Goal: Information Seeking & Learning: Learn about a topic

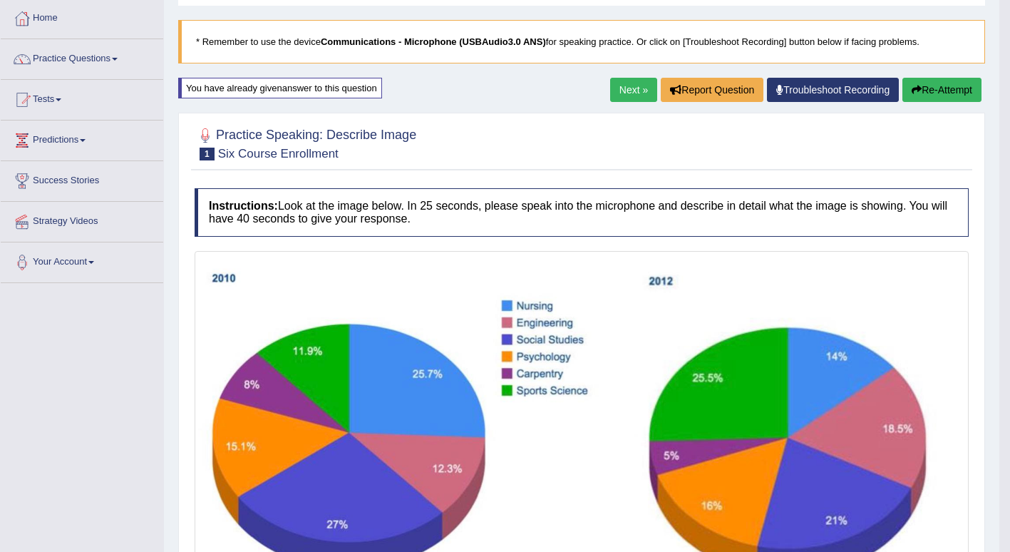
click at [636, 86] on link "Next »" at bounding box center [633, 90] width 47 height 24
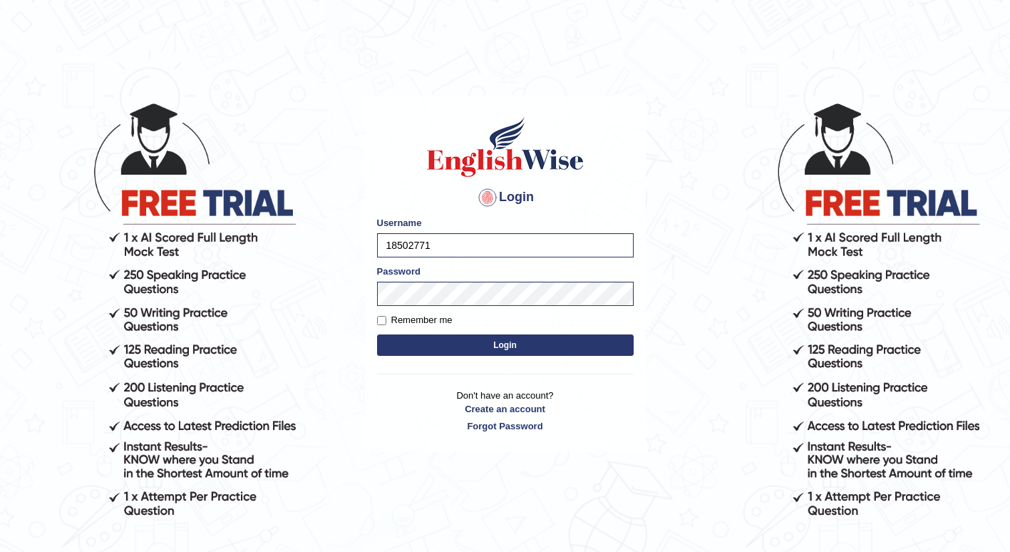
type input "1850277"
click at [391, 349] on button "Login" at bounding box center [505, 344] width 257 height 21
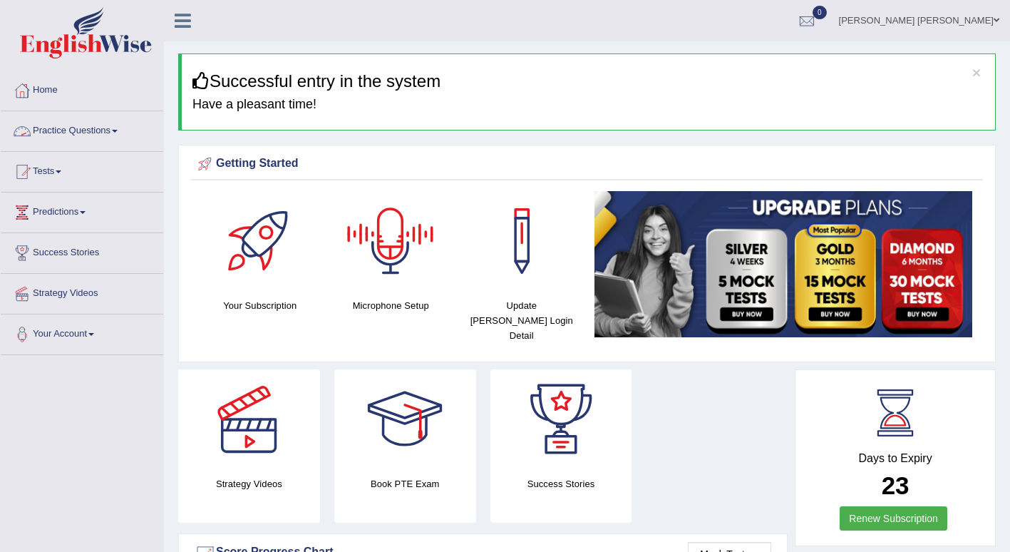
click at [81, 127] on link "Practice Questions" at bounding box center [82, 129] width 162 height 36
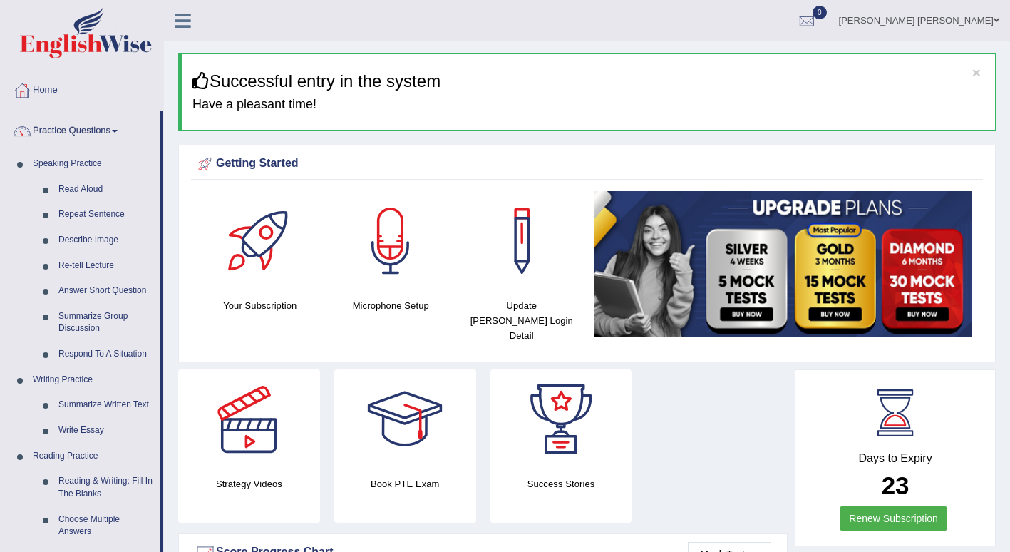
click at [86, 192] on link "Read Aloud" at bounding box center [106, 190] width 108 height 26
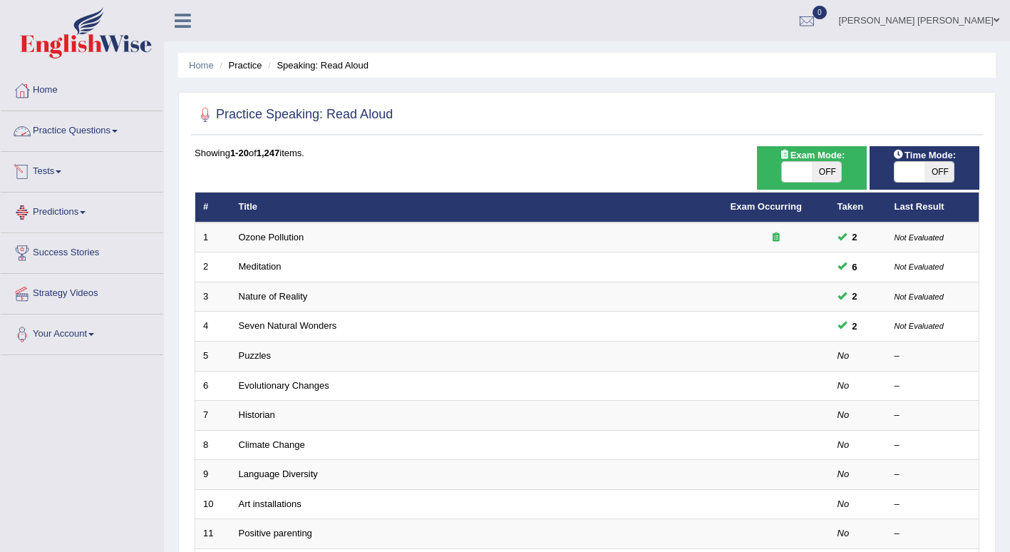
click at [121, 134] on link "Practice Questions" at bounding box center [82, 129] width 162 height 36
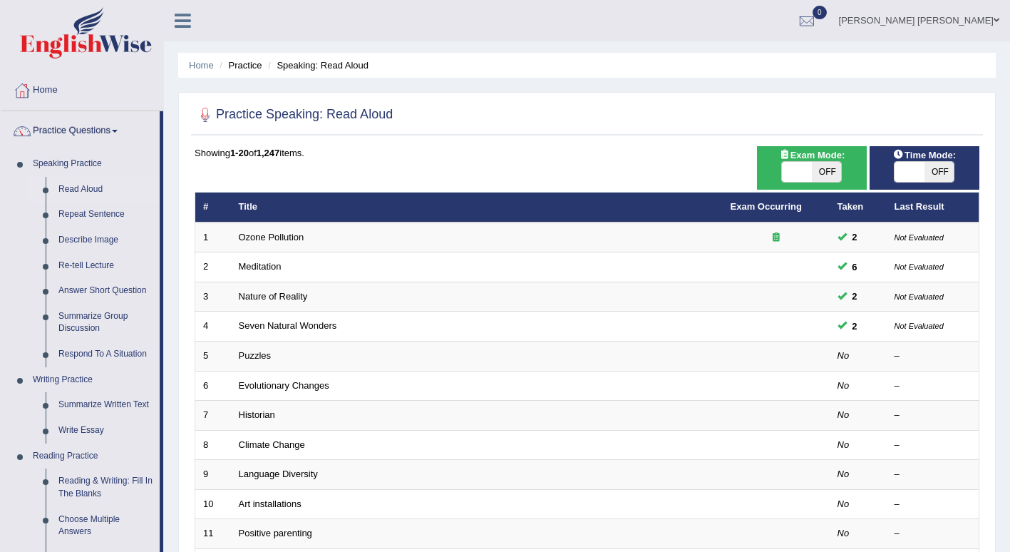
click at [92, 193] on link "Read Aloud" at bounding box center [106, 190] width 108 height 26
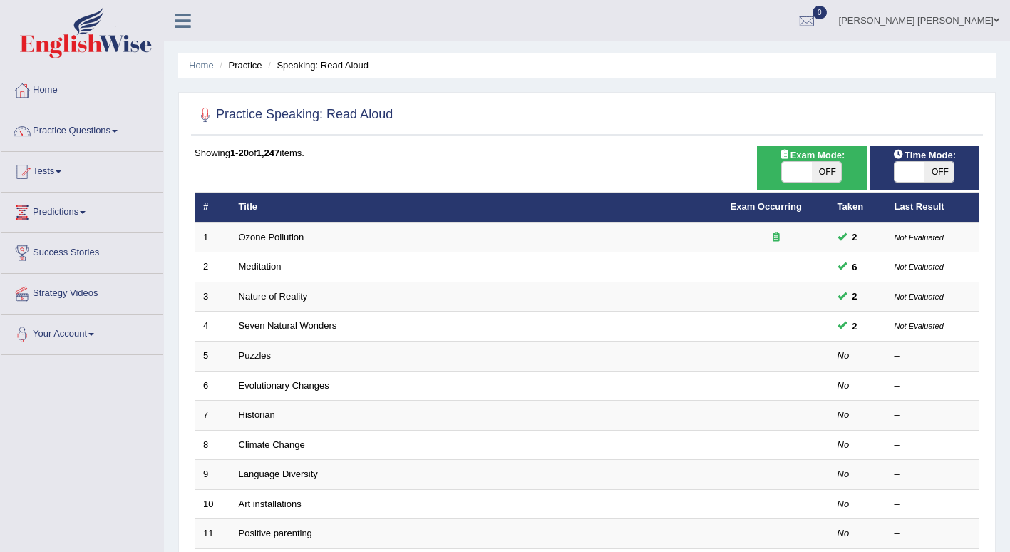
click at [743, 357] on td at bounding box center [776, 356] width 107 height 30
click at [282, 326] on link "Seven Natural Wonders" at bounding box center [288, 325] width 98 height 11
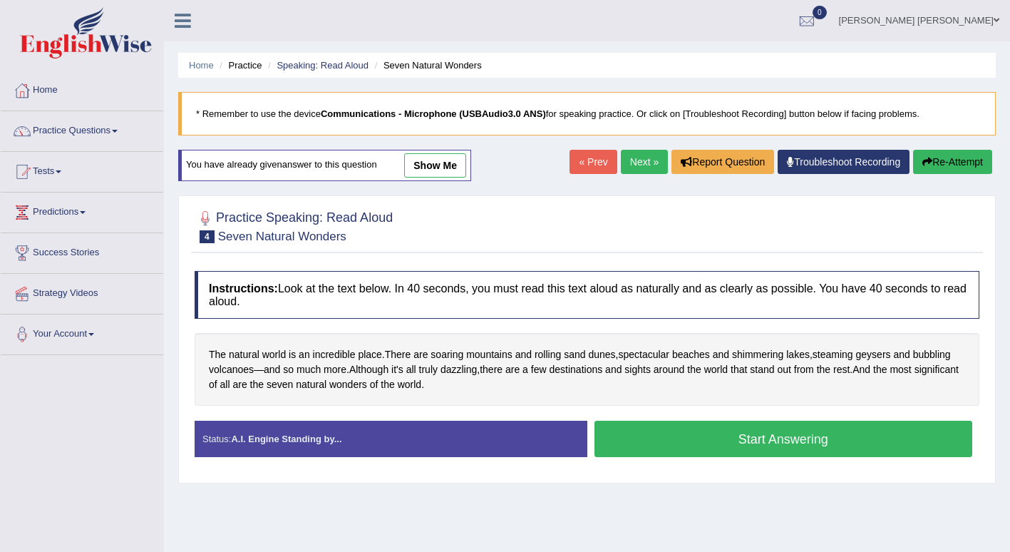
click at [738, 435] on button "Start Answering" at bounding box center [783, 438] width 378 height 36
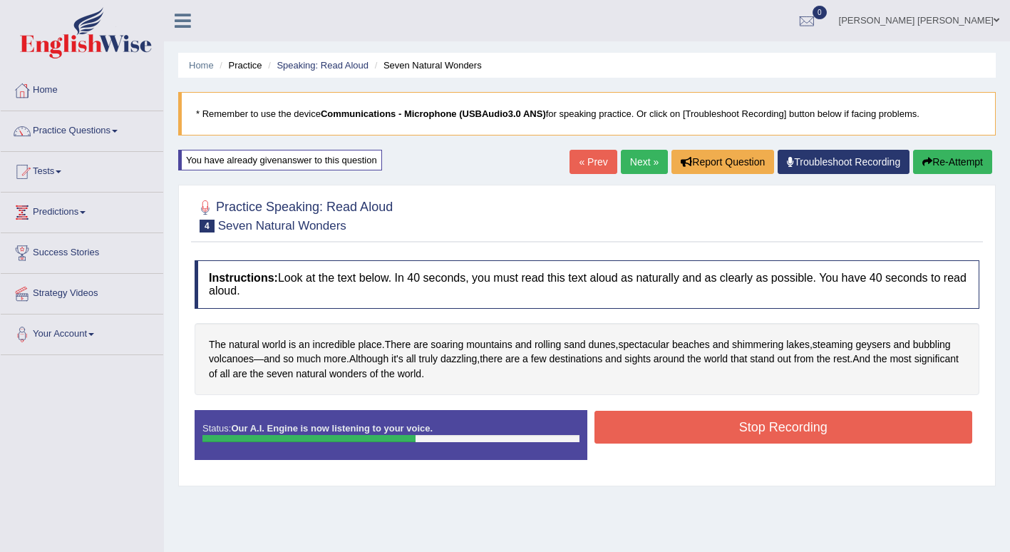
click at [731, 438] on button "Stop Recording" at bounding box center [783, 427] width 378 height 33
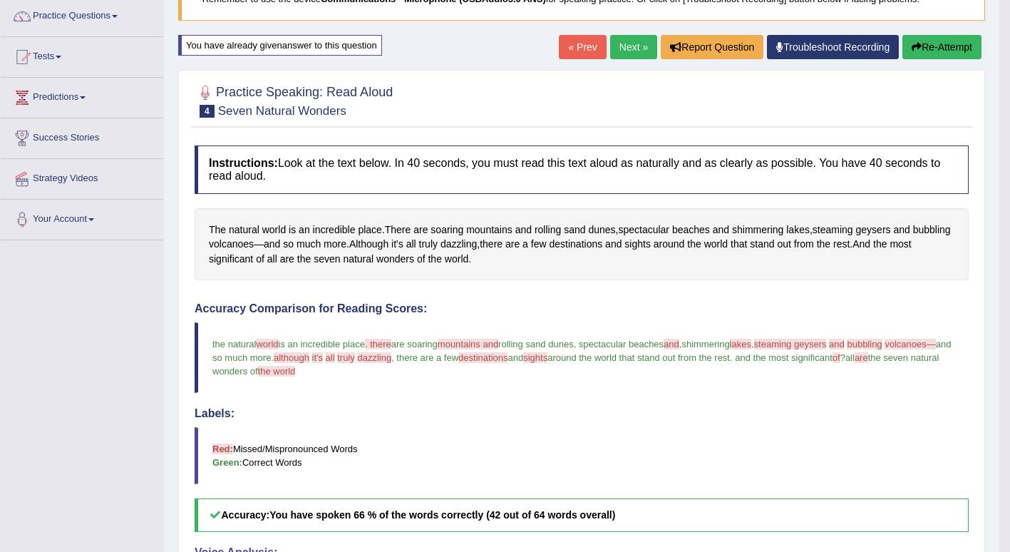
scroll to position [111, 0]
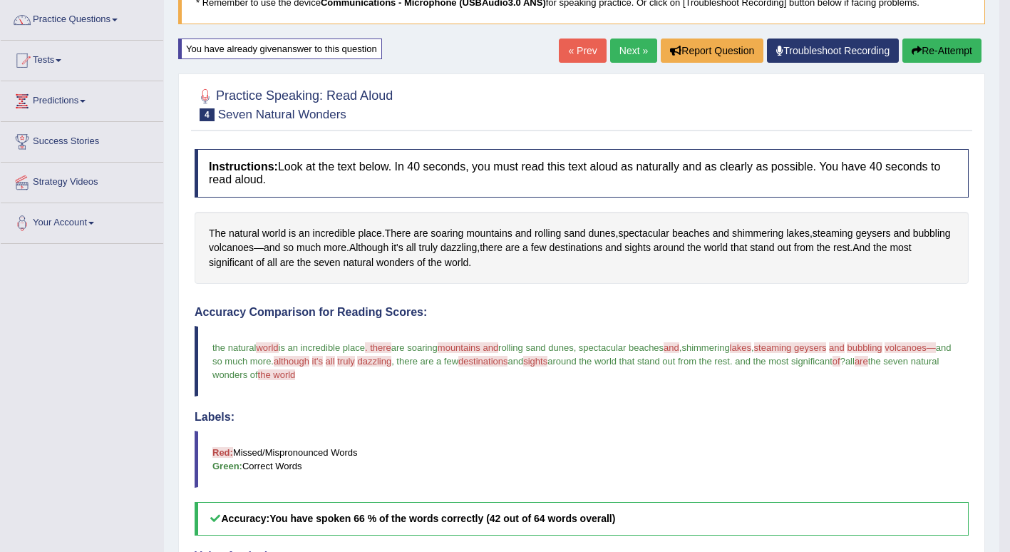
click at [626, 52] on link "Next »" at bounding box center [633, 50] width 47 height 24
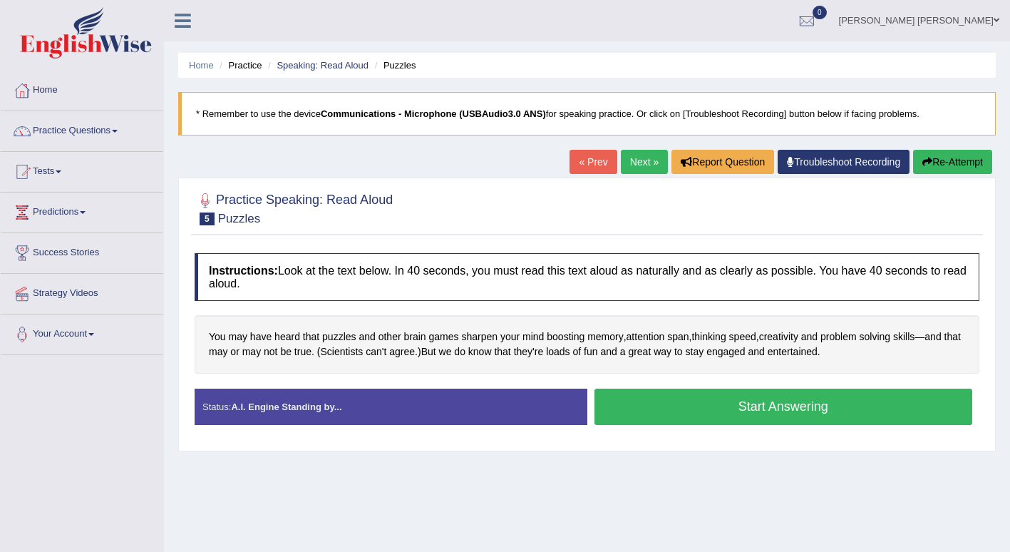
click at [802, 413] on button "Start Answering" at bounding box center [783, 406] width 378 height 36
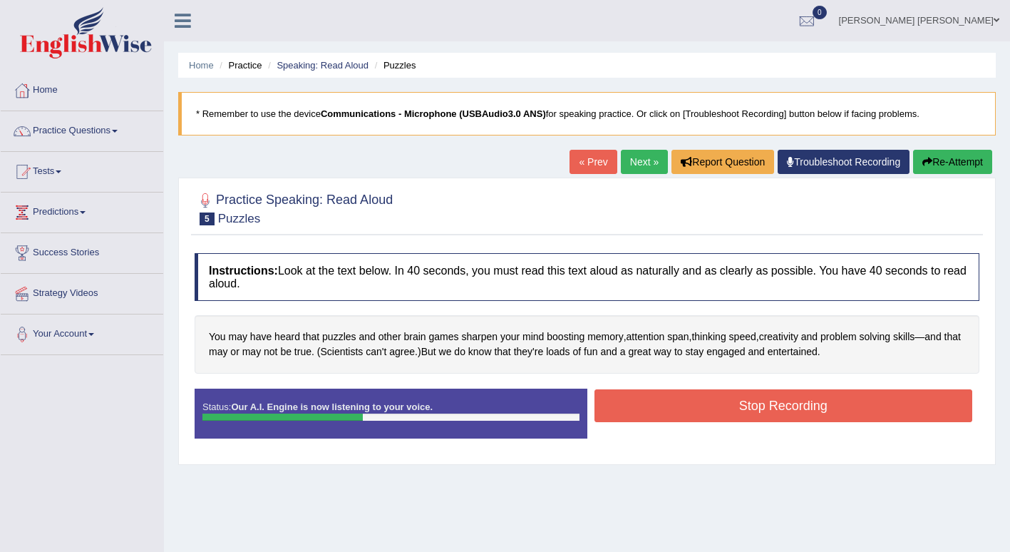
click at [693, 405] on button "Stop Recording" at bounding box center [783, 405] width 378 height 33
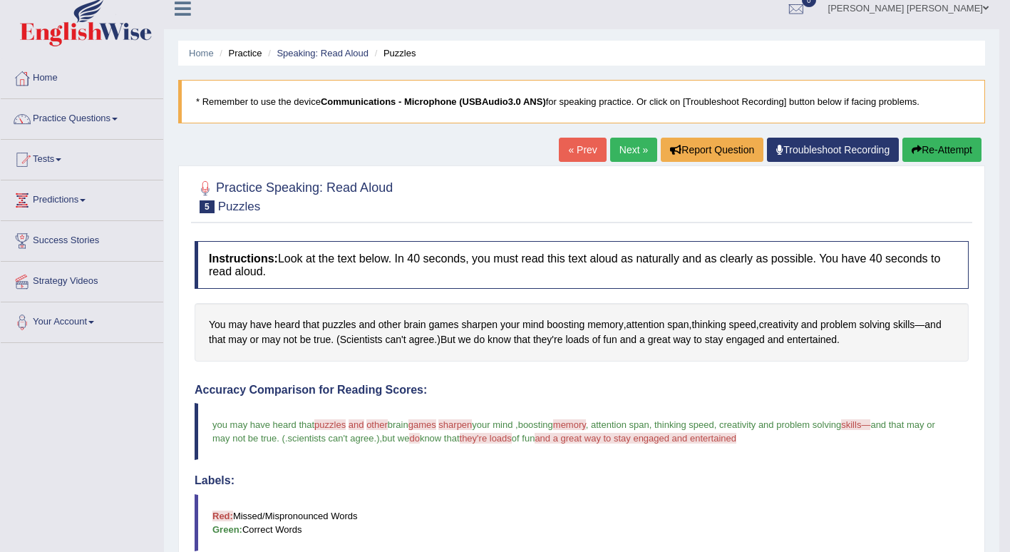
scroll to position [13, 0]
click at [917, 149] on icon "button" at bounding box center [917, 149] width 10 height 10
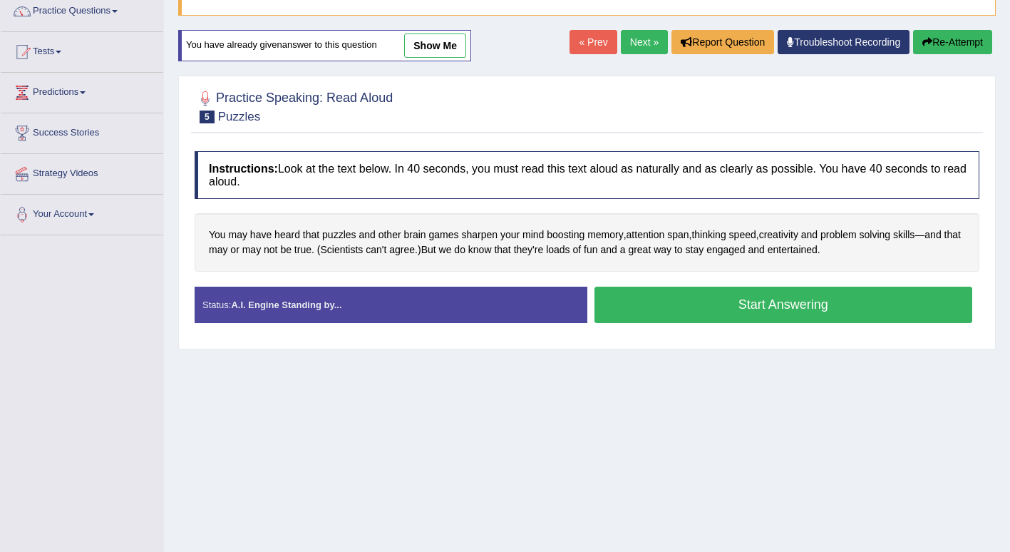
scroll to position [122, 0]
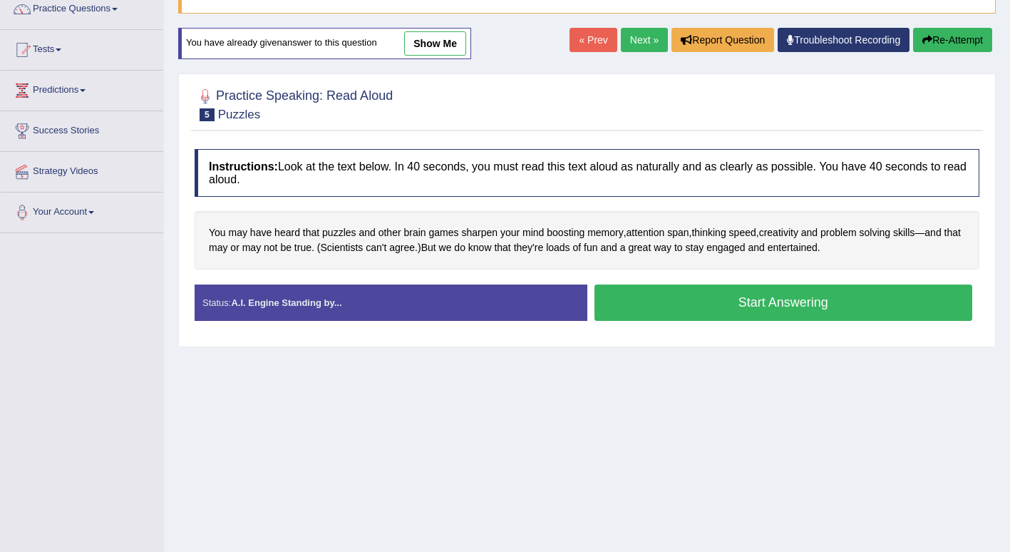
click at [790, 301] on button "Start Answering" at bounding box center [783, 302] width 378 height 36
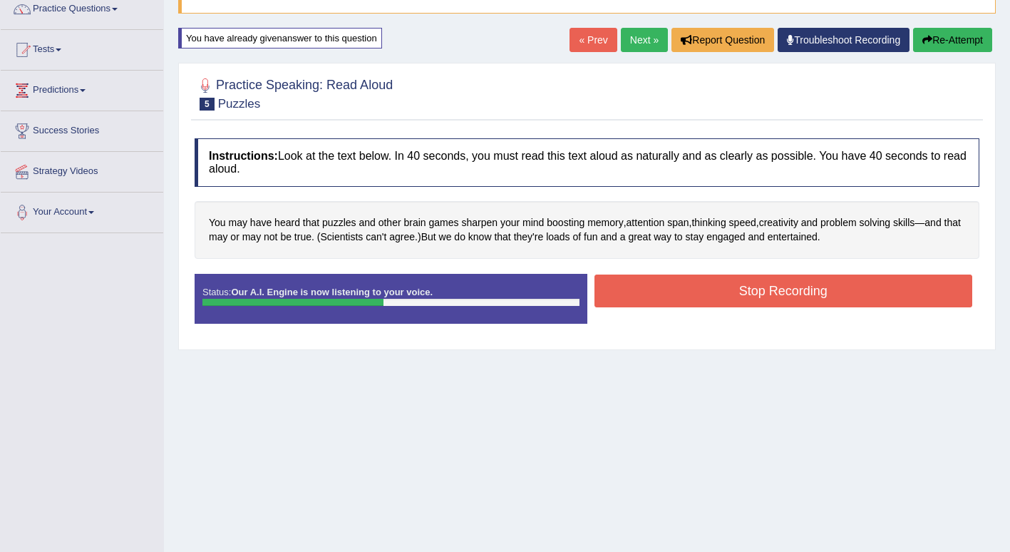
click at [820, 286] on button "Stop Recording" at bounding box center [783, 290] width 378 height 33
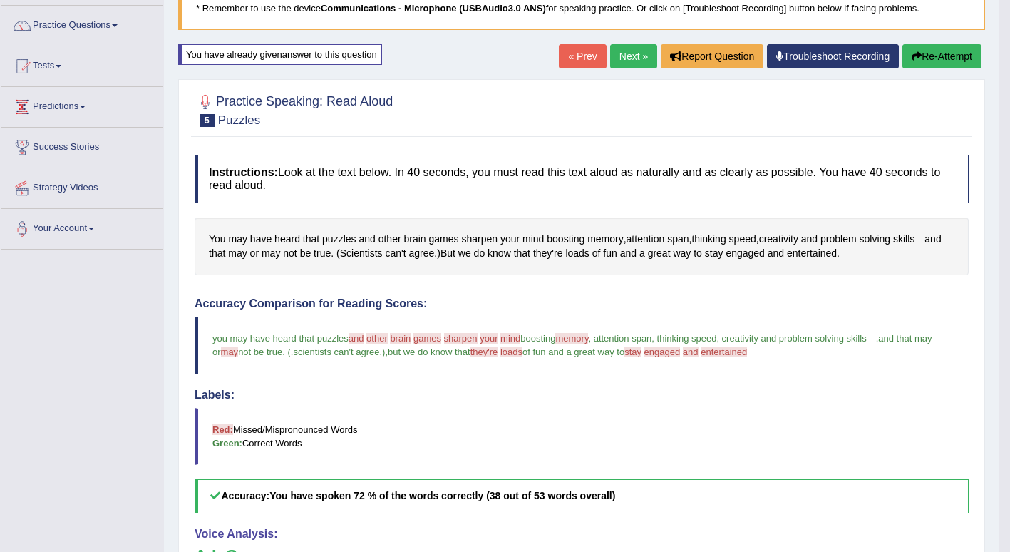
scroll to position [100, 0]
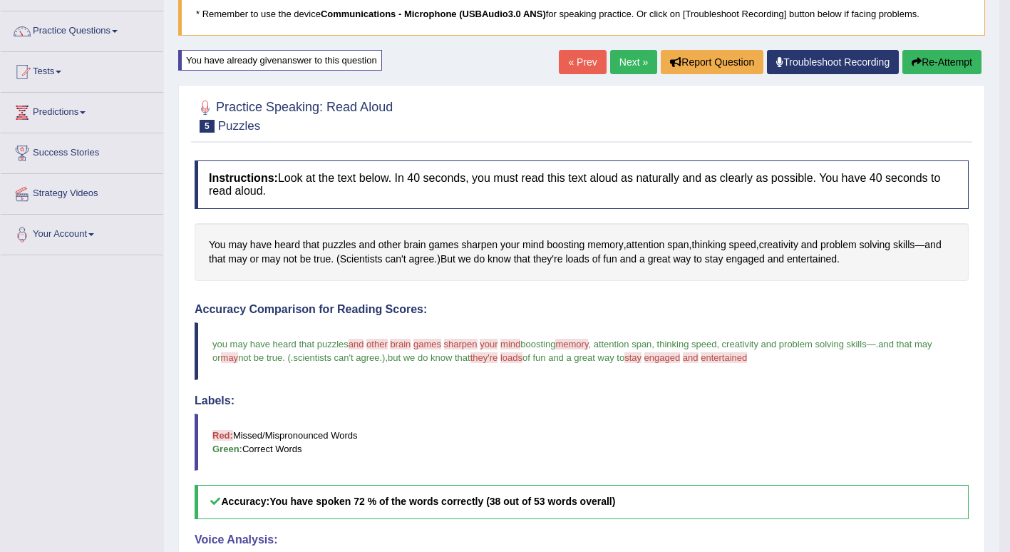
click at [625, 67] on link "Next »" at bounding box center [633, 62] width 47 height 24
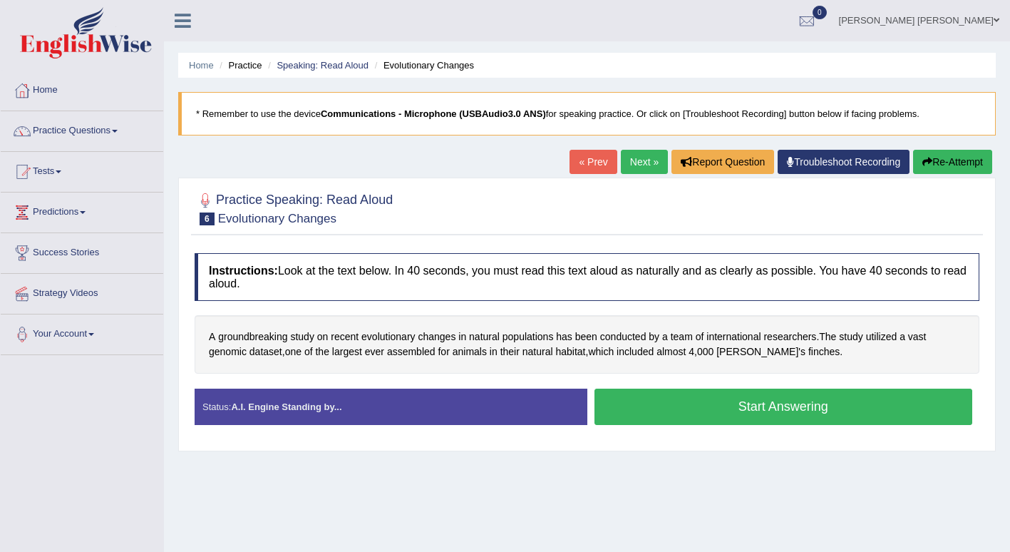
click at [872, 408] on button "Start Answering" at bounding box center [783, 406] width 378 height 36
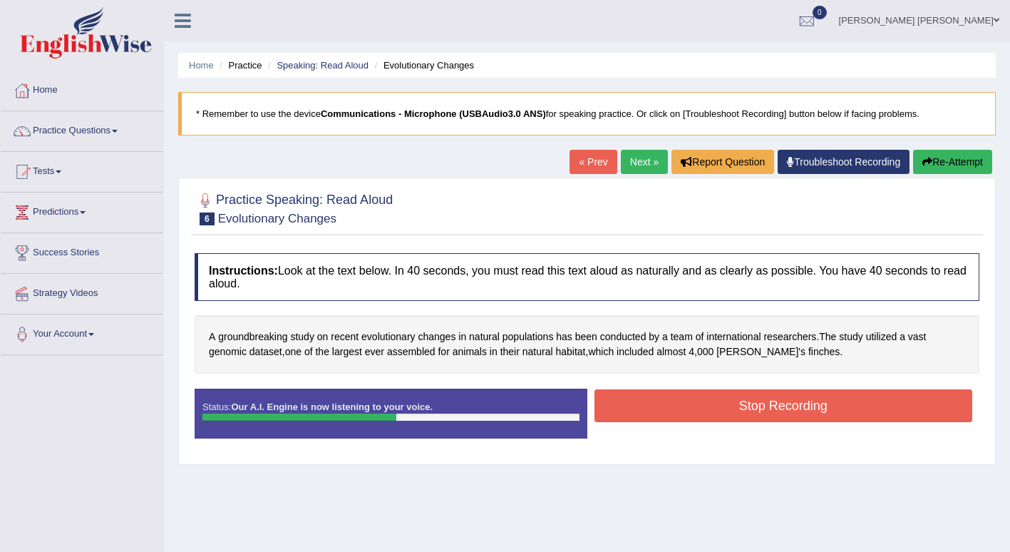
click at [860, 407] on button "Stop Recording" at bounding box center [783, 405] width 378 height 33
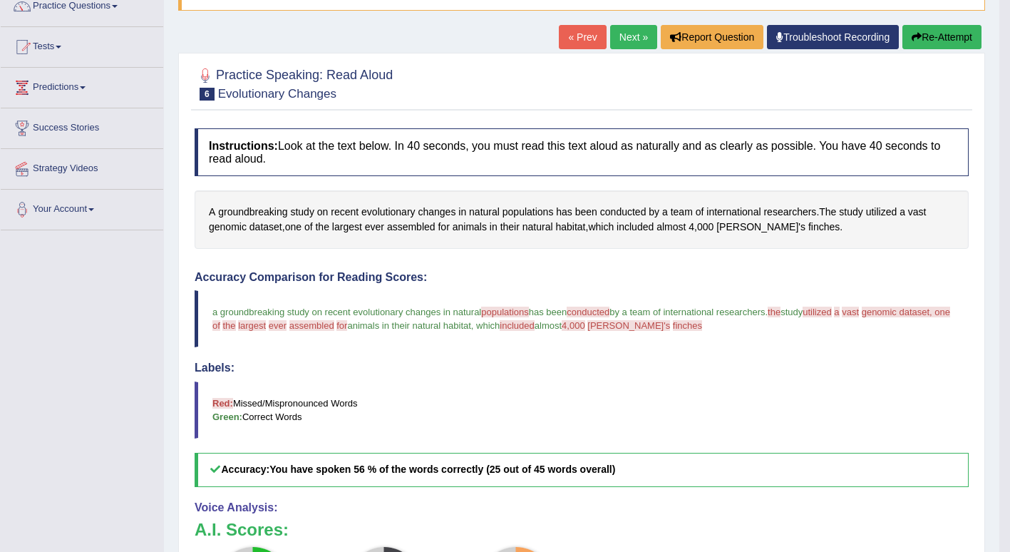
scroll to position [124, 0]
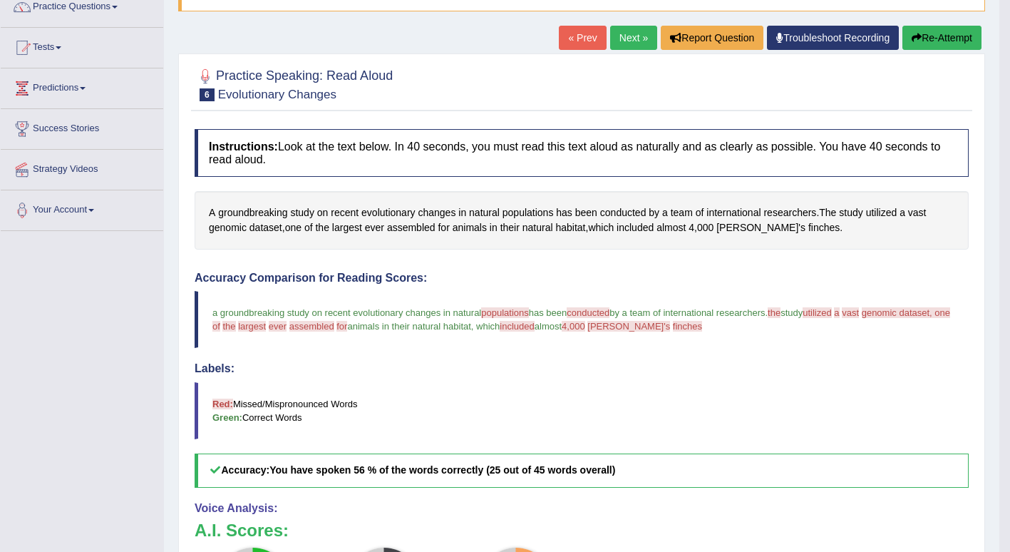
click at [626, 38] on link "Next »" at bounding box center [633, 38] width 47 height 24
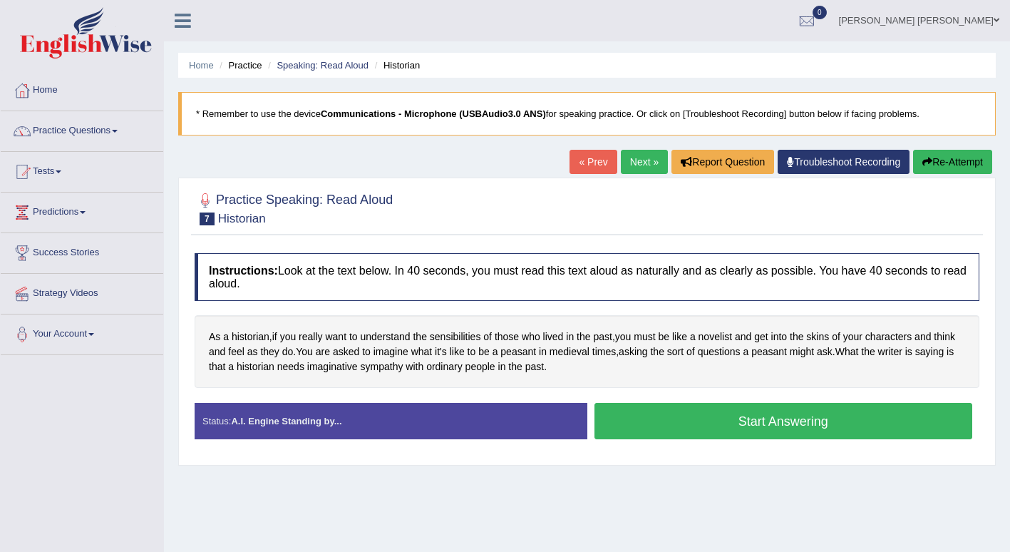
click at [868, 420] on button "Start Answering" at bounding box center [783, 421] width 378 height 36
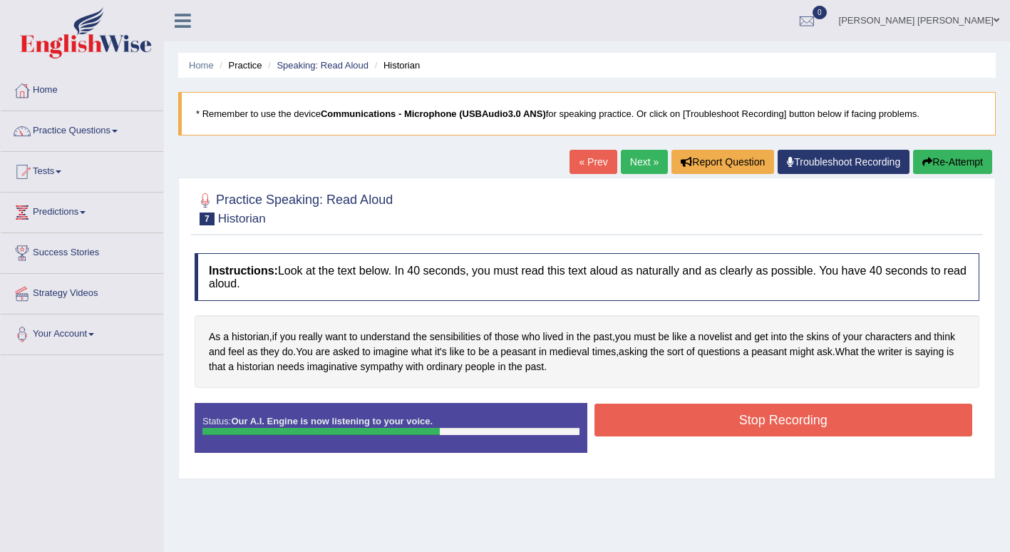
click at [878, 415] on button "Stop Recording" at bounding box center [783, 419] width 378 height 33
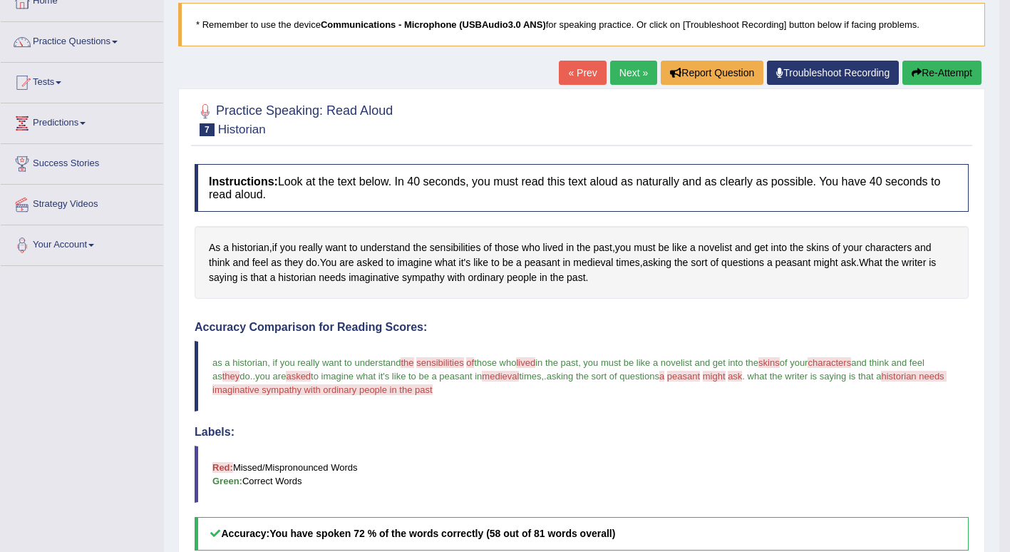
scroll to position [80, 0]
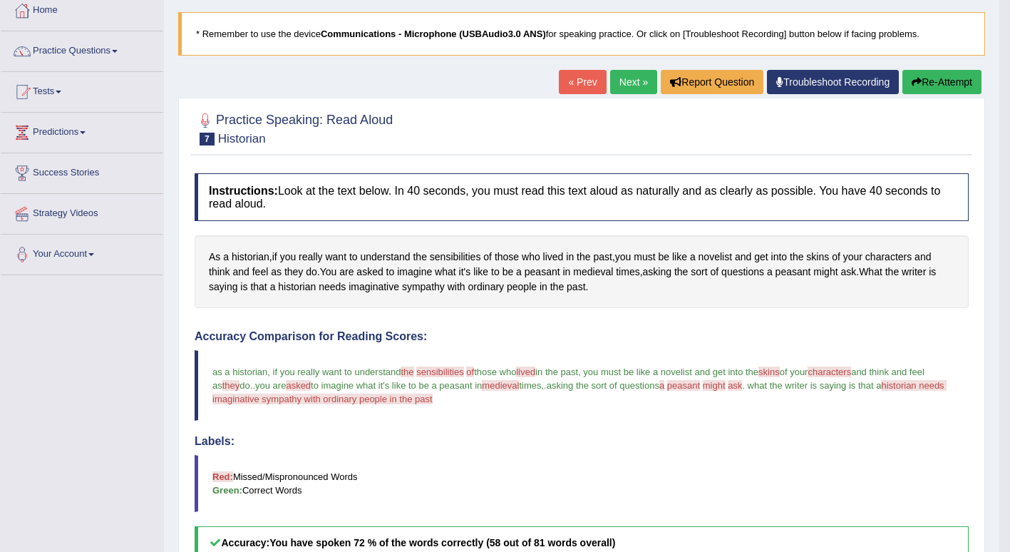
click at [630, 77] on link "Next »" at bounding box center [633, 82] width 47 height 24
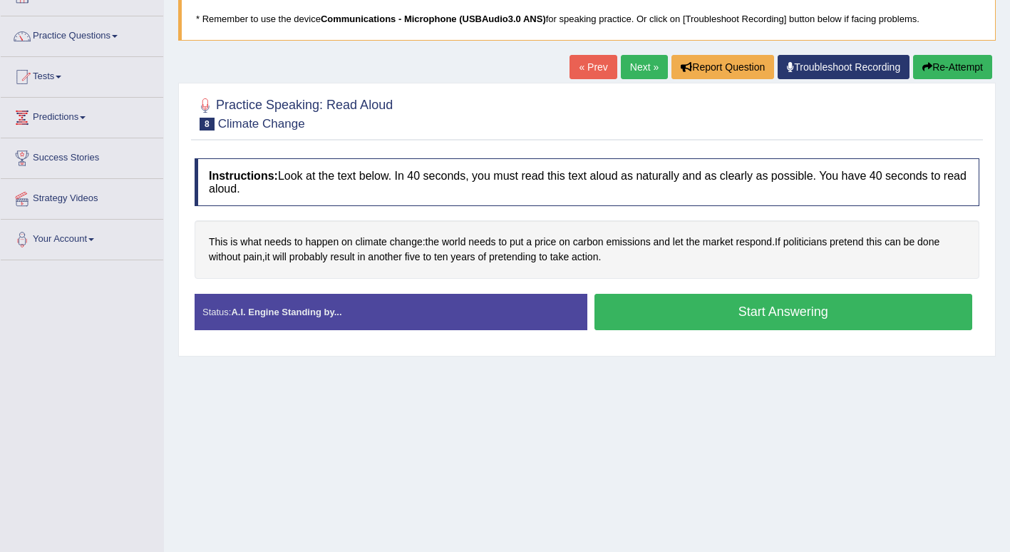
scroll to position [100, 0]
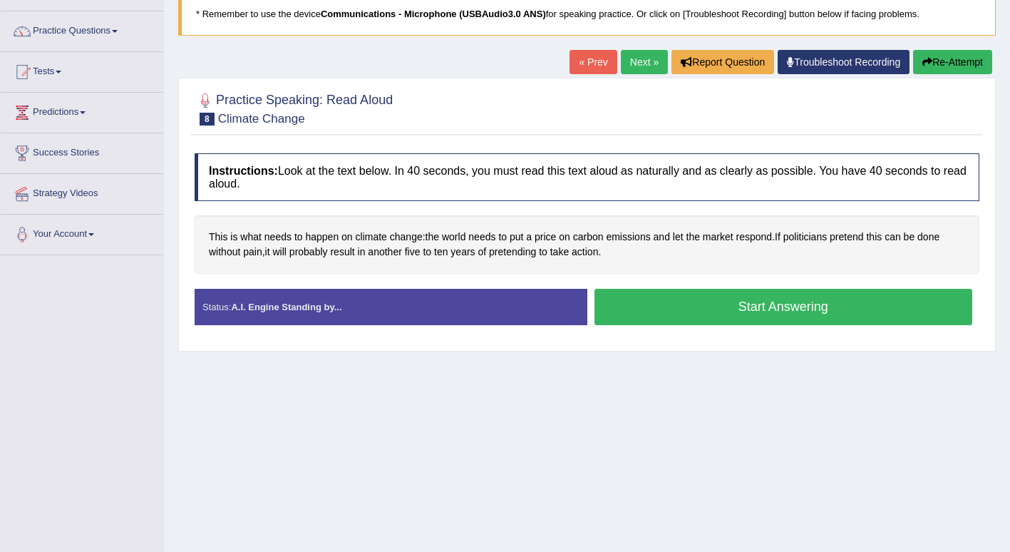
click at [907, 309] on button "Start Answering" at bounding box center [783, 307] width 378 height 36
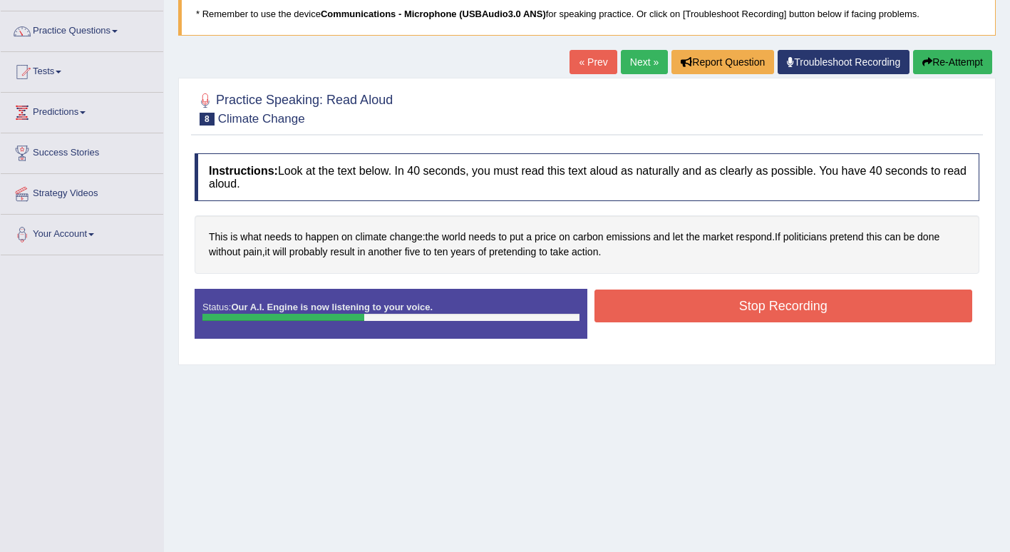
click at [847, 307] on button "Stop Recording" at bounding box center [783, 305] width 378 height 33
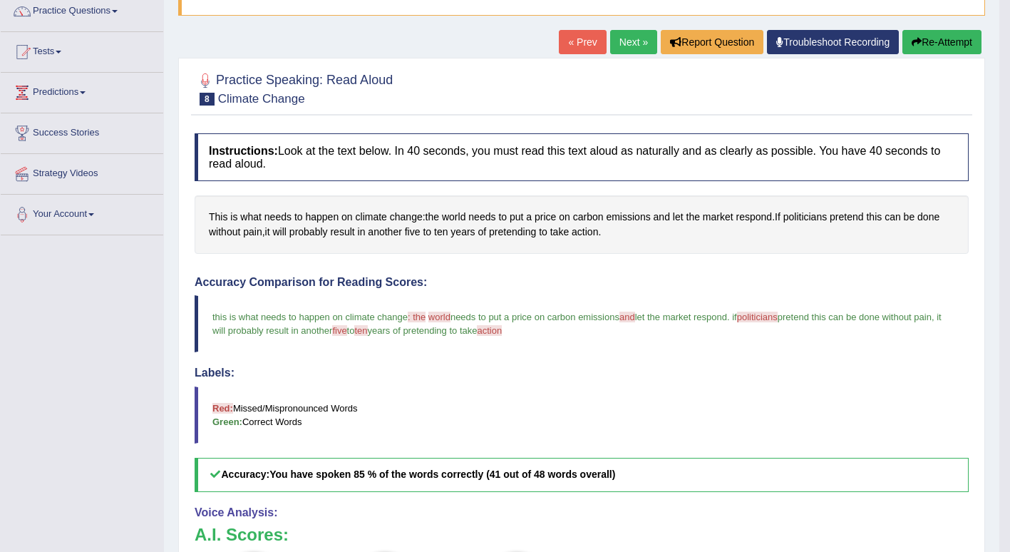
scroll to position [120, 0]
click at [623, 39] on link "Next »" at bounding box center [633, 42] width 47 height 24
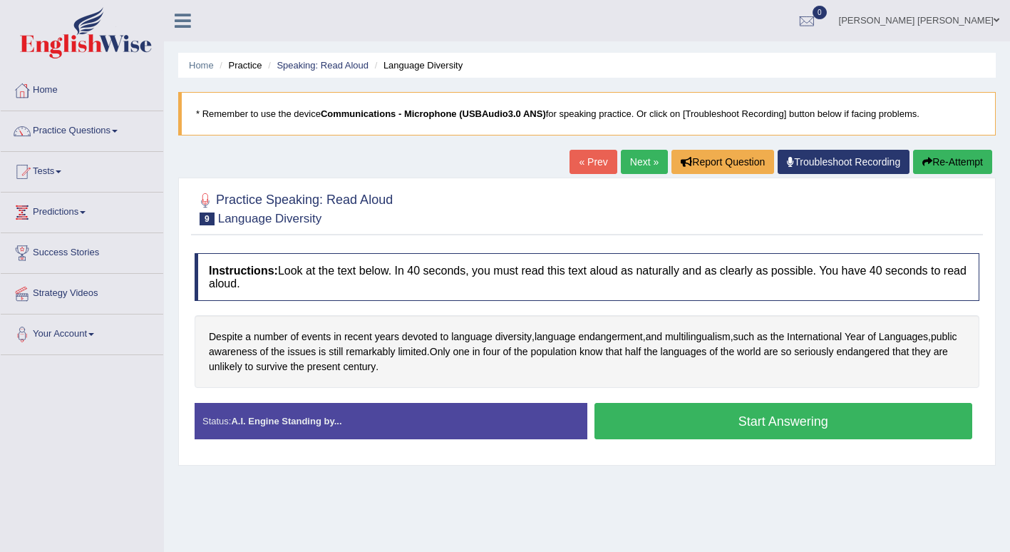
click at [838, 423] on button "Start Answering" at bounding box center [783, 421] width 378 height 36
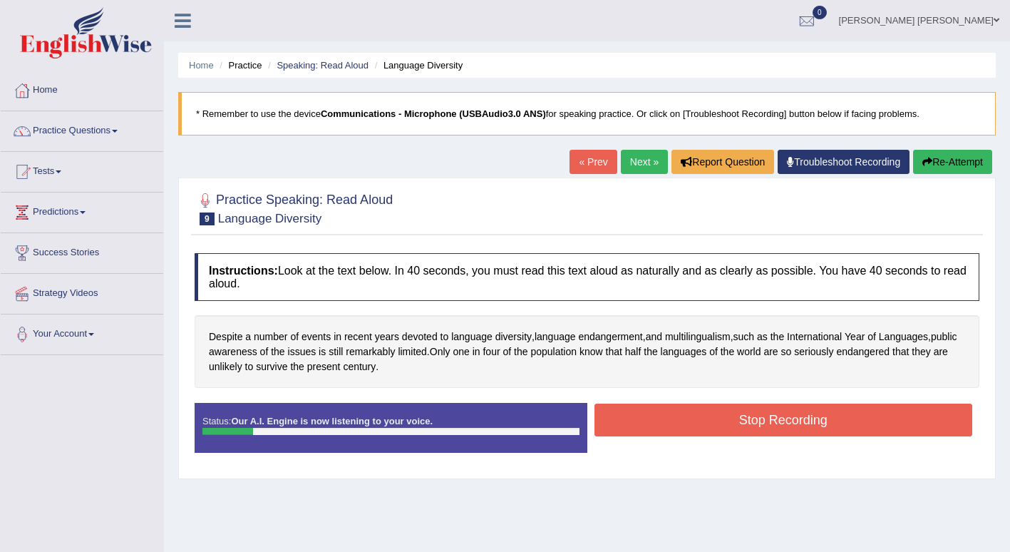
click at [852, 417] on button "Stop Recording" at bounding box center [783, 419] width 378 height 33
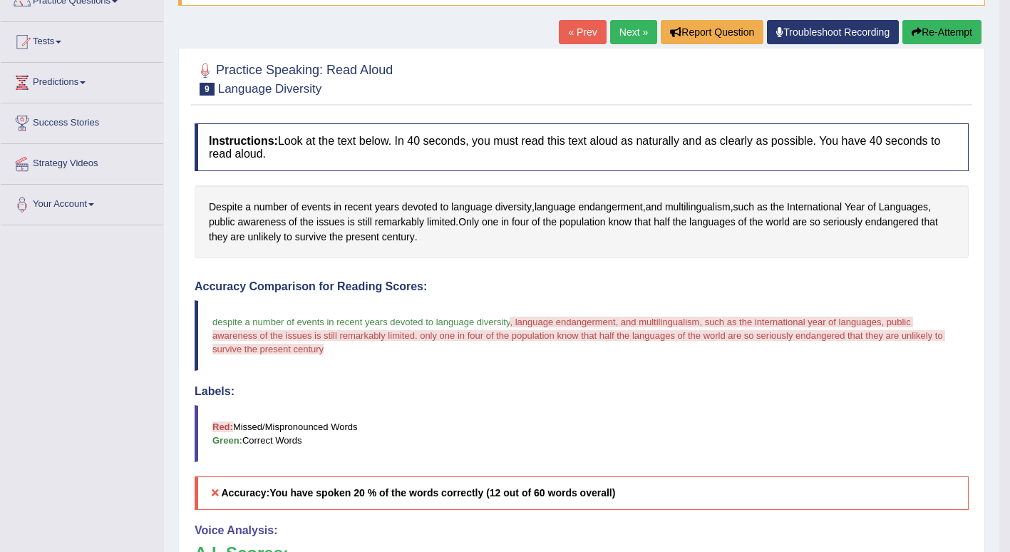
scroll to position [129, 0]
click at [933, 33] on button "Re-Attempt" at bounding box center [941, 33] width 79 height 24
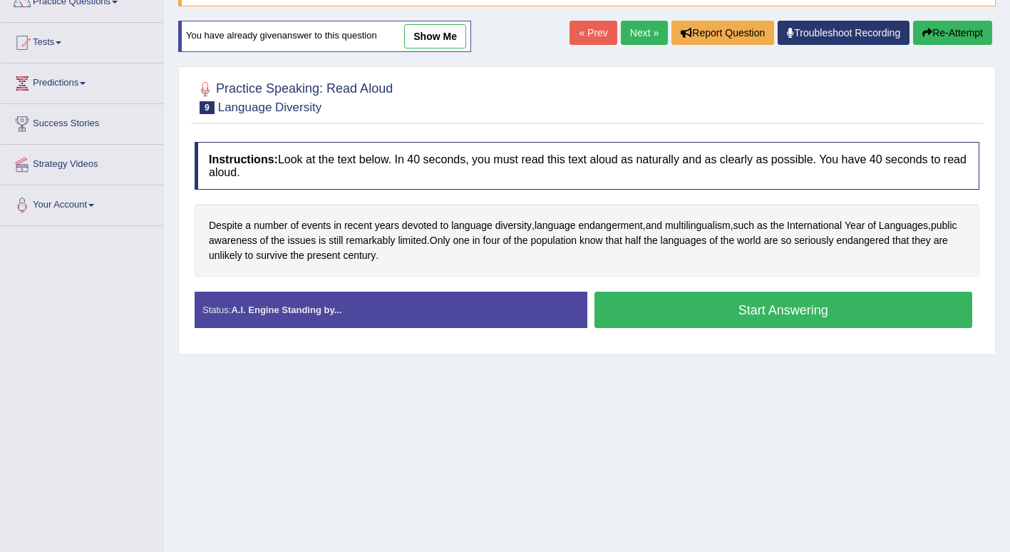
click at [846, 307] on button "Start Answering" at bounding box center [783, 309] width 378 height 36
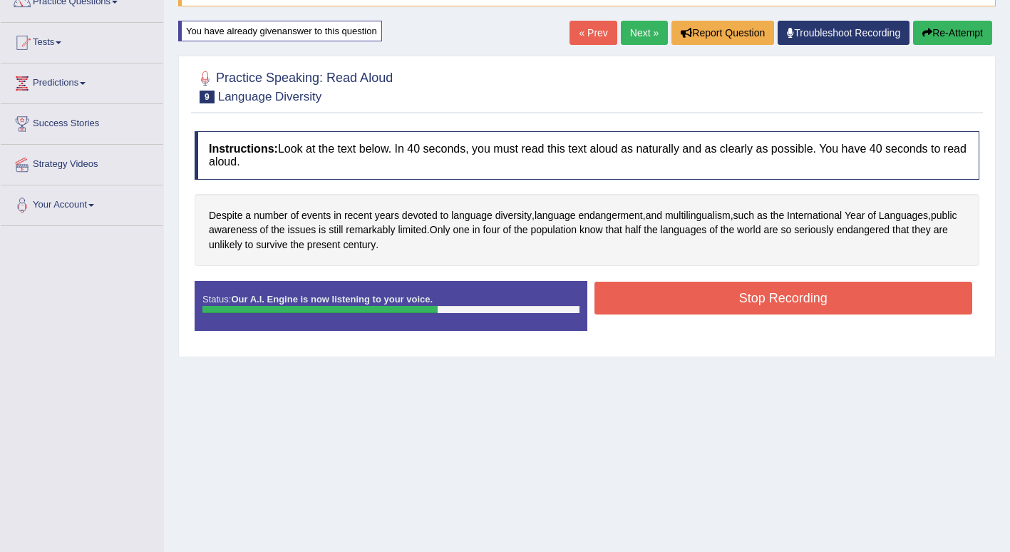
click at [776, 292] on button "Stop Recording" at bounding box center [783, 298] width 378 height 33
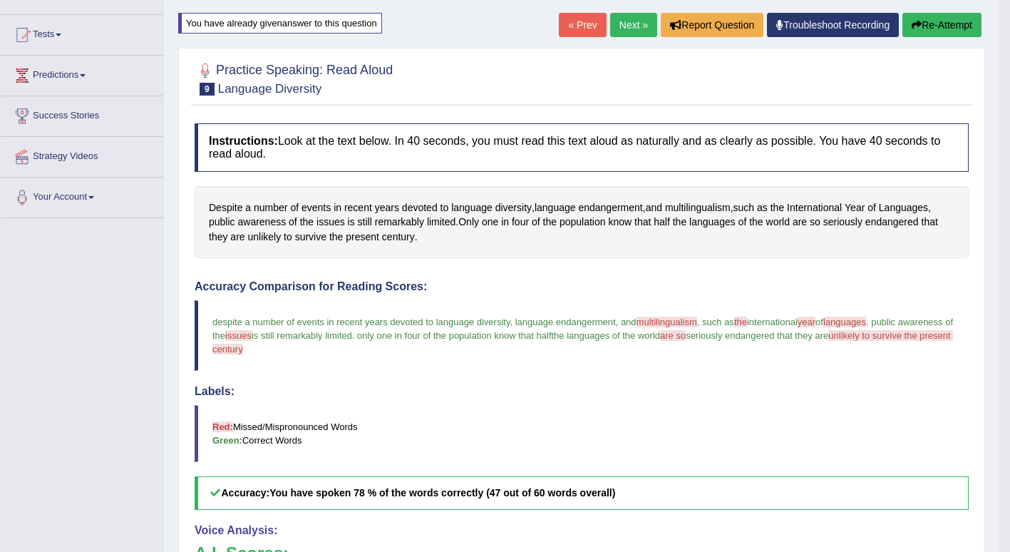
scroll to position [136, 0]
click at [918, 25] on icon "button" at bounding box center [917, 26] width 10 height 10
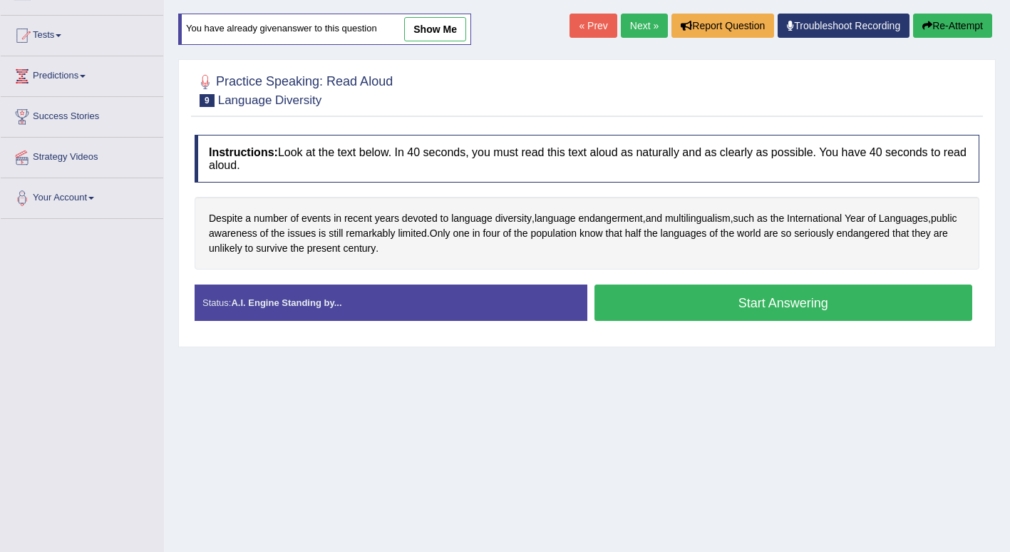
click at [775, 301] on button "Start Answering" at bounding box center [783, 302] width 378 height 36
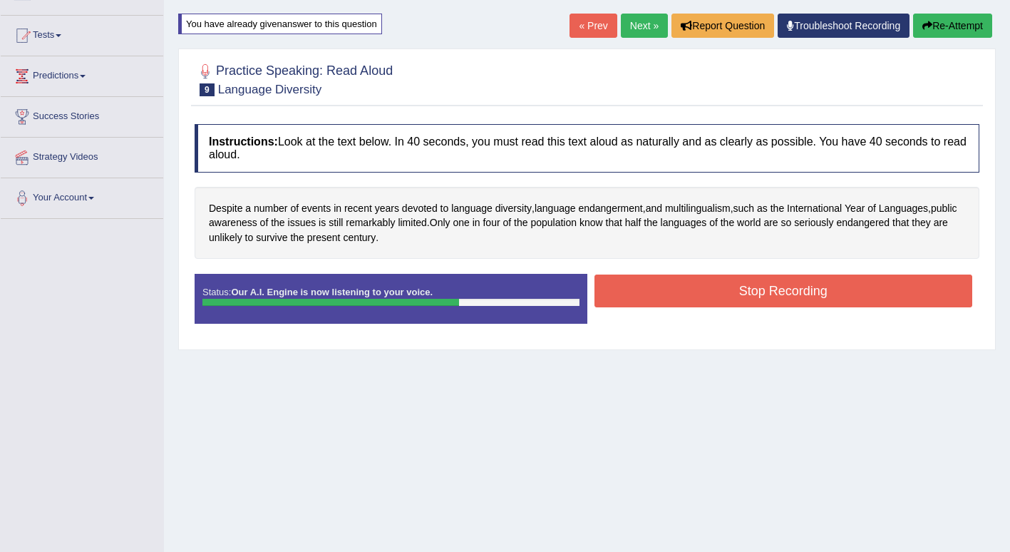
click at [854, 294] on button "Stop Recording" at bounding box center [783, 290] width 378 height 33
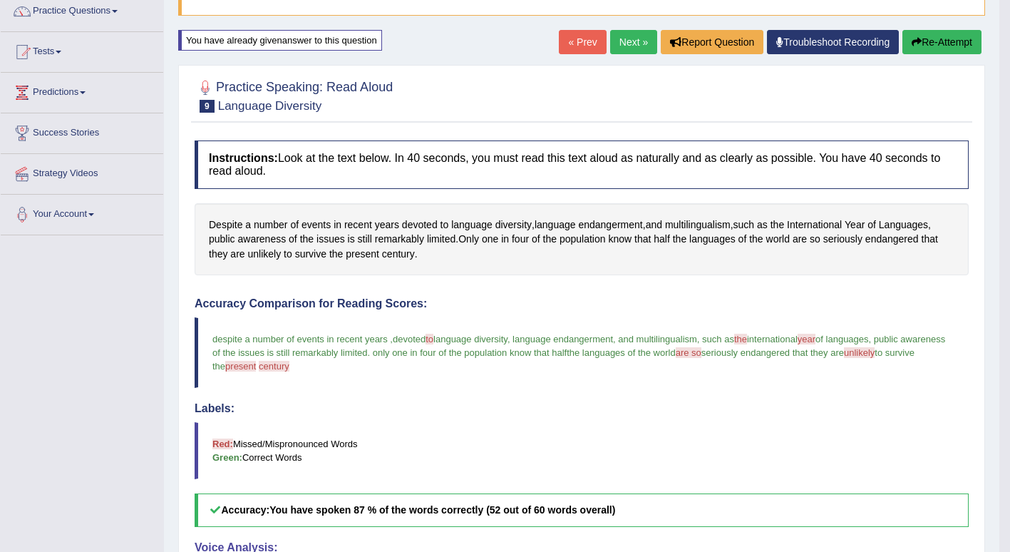
scroll to position [119, 0]
click at [626, 41] on link "Next »" at bounding box center [633, 43] width 47 height 24
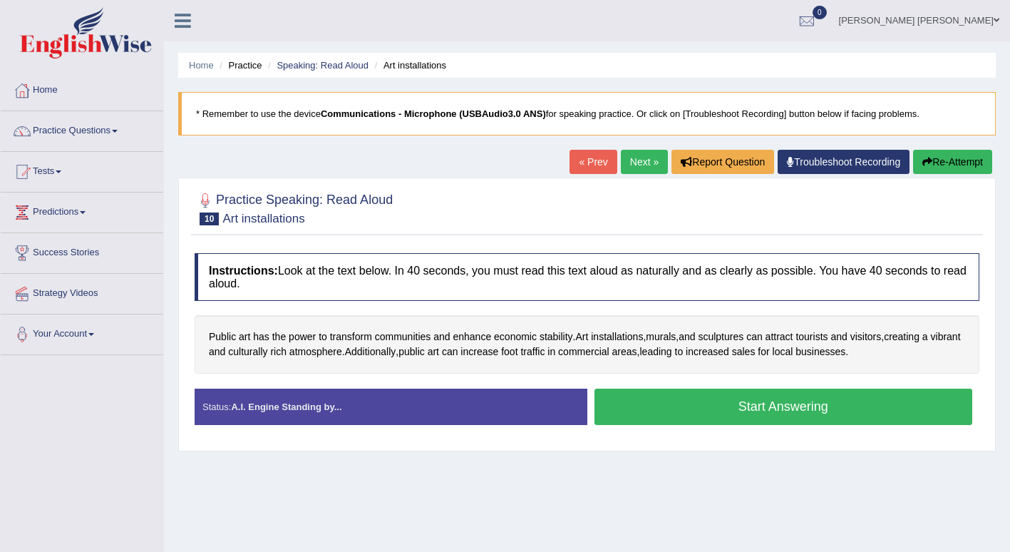
click at [869, 400] on button "Start Answering" at bounding box center [783, 406] width 378 height 36
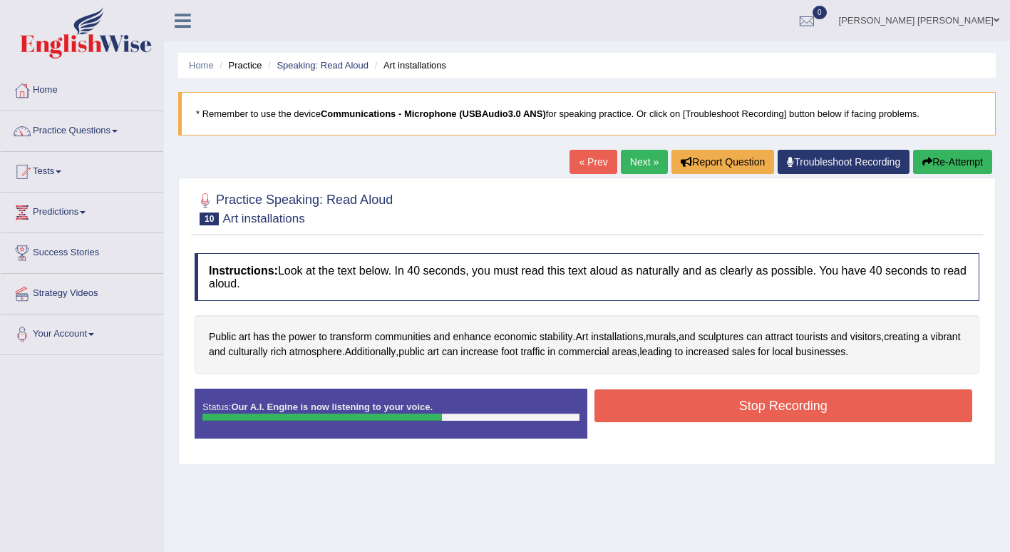
click at [848, 407] on button "Stop Recording" at bounding box center [783, 405] width 378 height 33
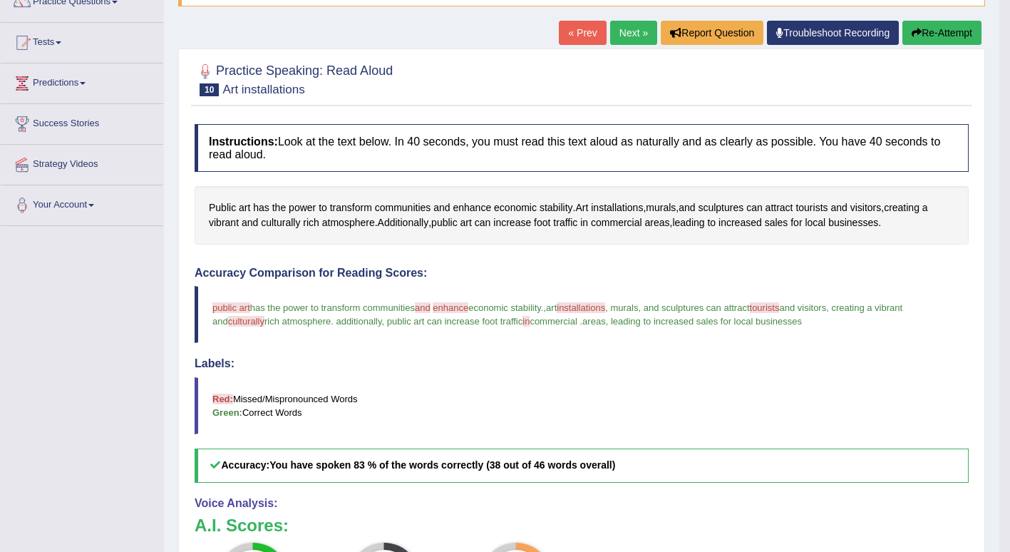
scroll to position [93, 0]
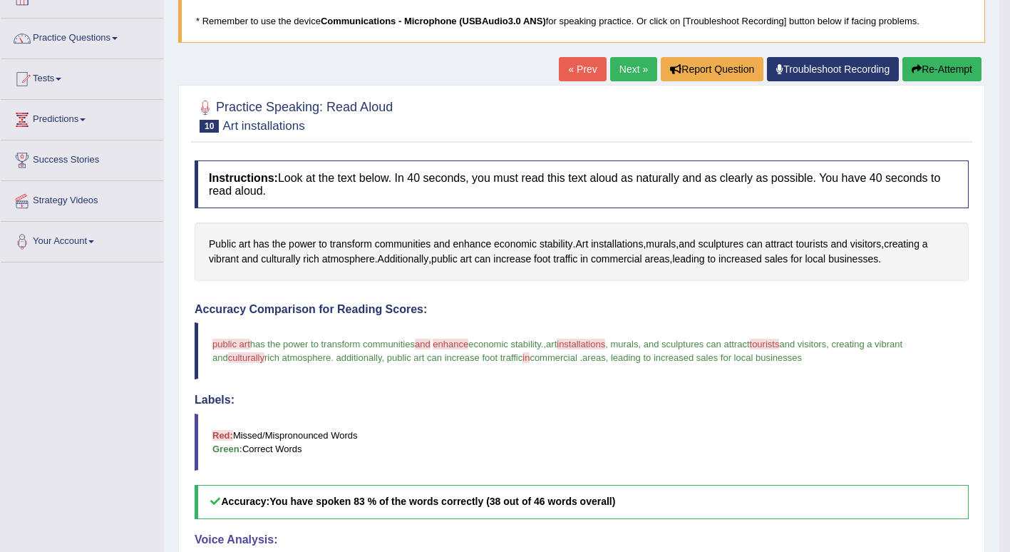
click at [939, 63] on button "Re-Attempt" at bounding box center [941, 69] width 79 height 24
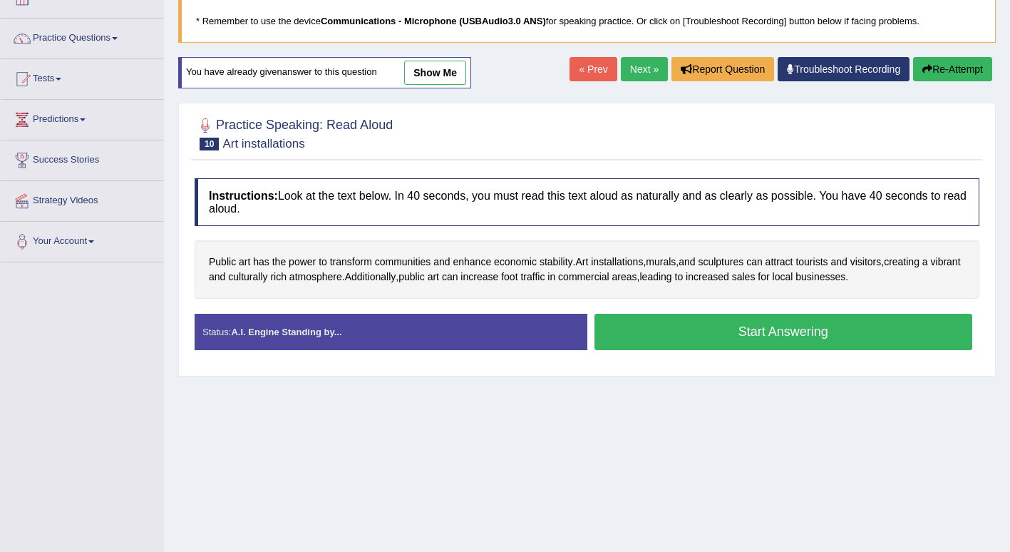
click at [871, 324] on button "Start Answering" at bounding box center [783, 332] width 378 height 36
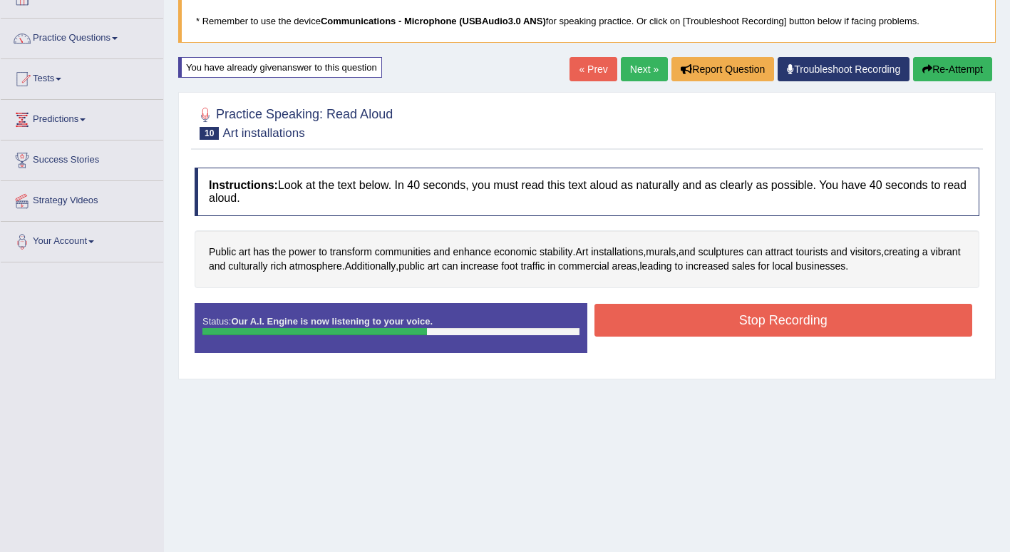
click at [906, 320] on button "Stop Recording" at bounding box center [783, 320] width 378 height 33
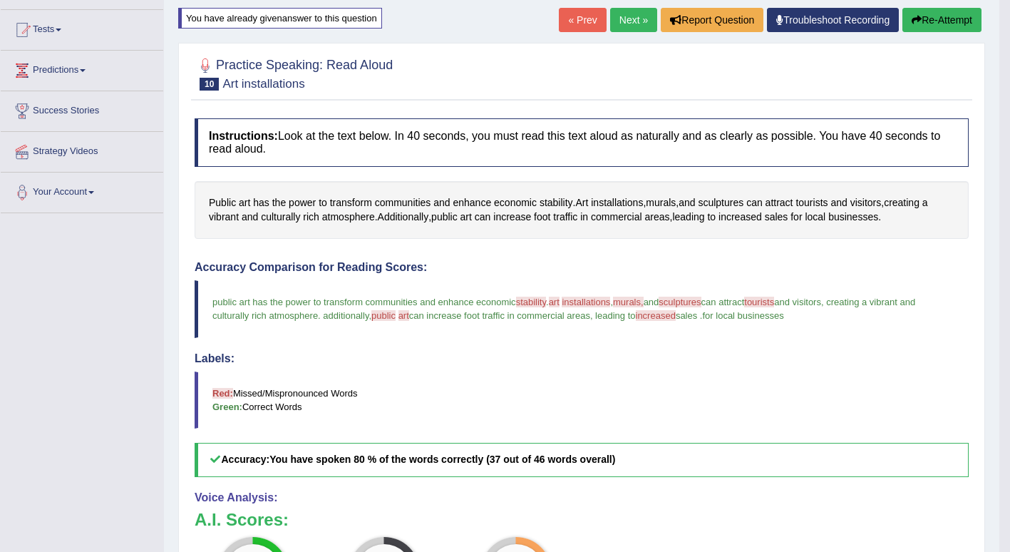
scroll to position [131, 0]
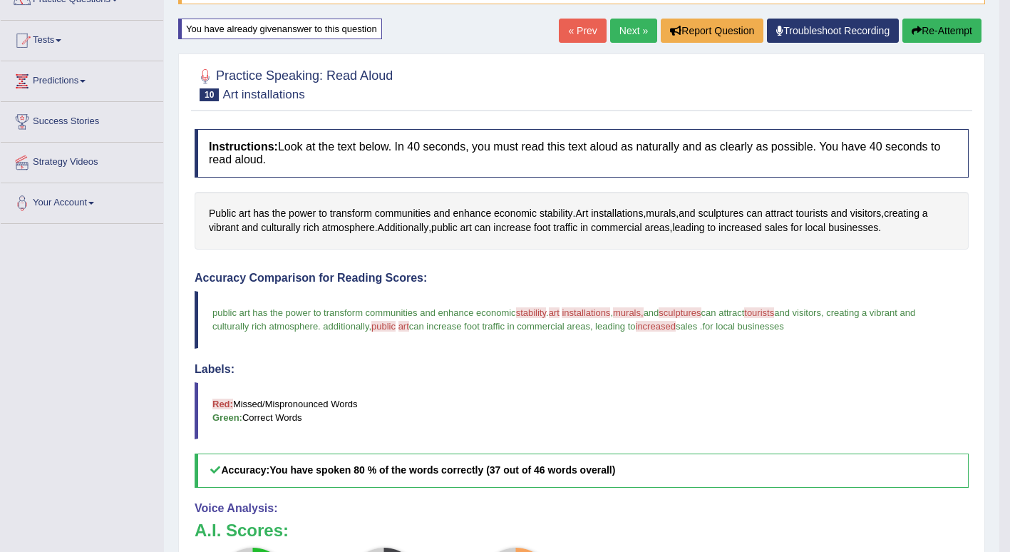
click at [630, 26] on link "Next »" at bounding box center [633, 31] width 47 height 24
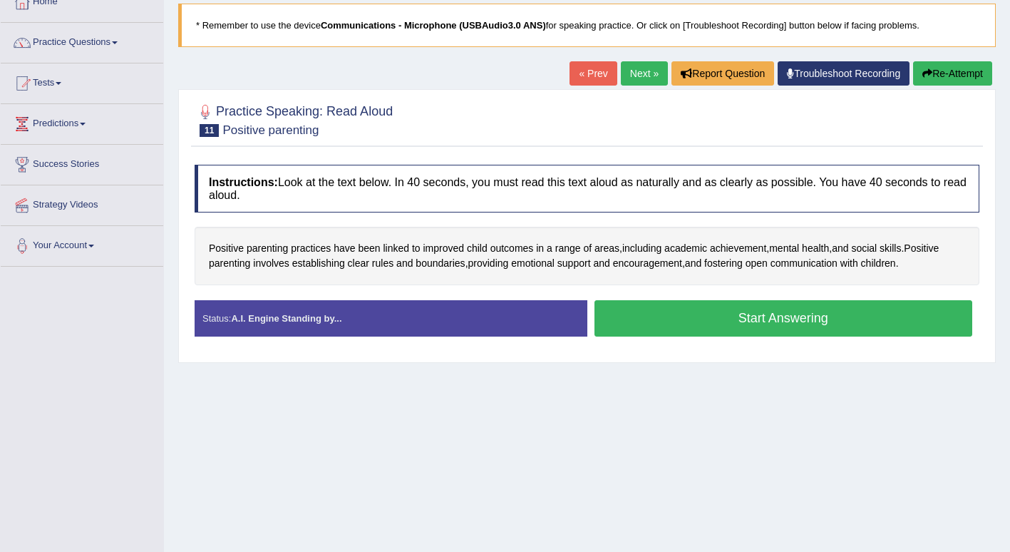
scroll to position [93, 0]
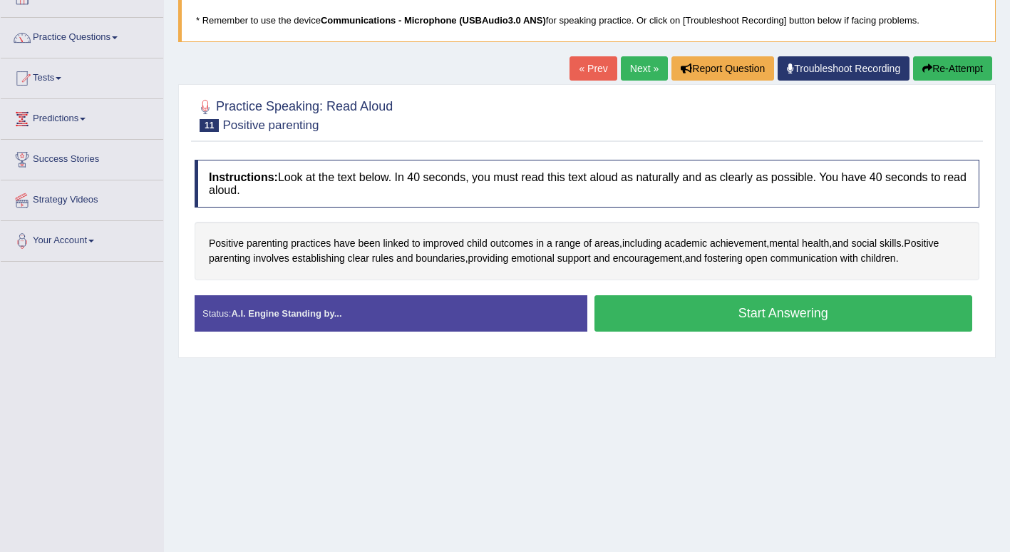
click at [914, 313] on button "Start Answering" at bounding box center [783, 313] width 378 height 36
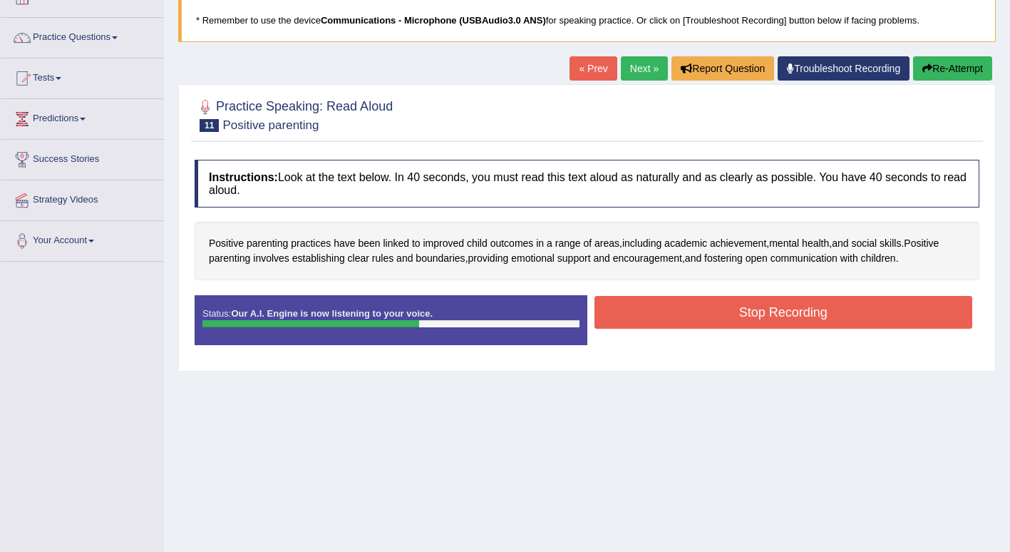
click at [883, 311] on button "Stop Recording" at bounding box center [783, 312] width 378 height 33
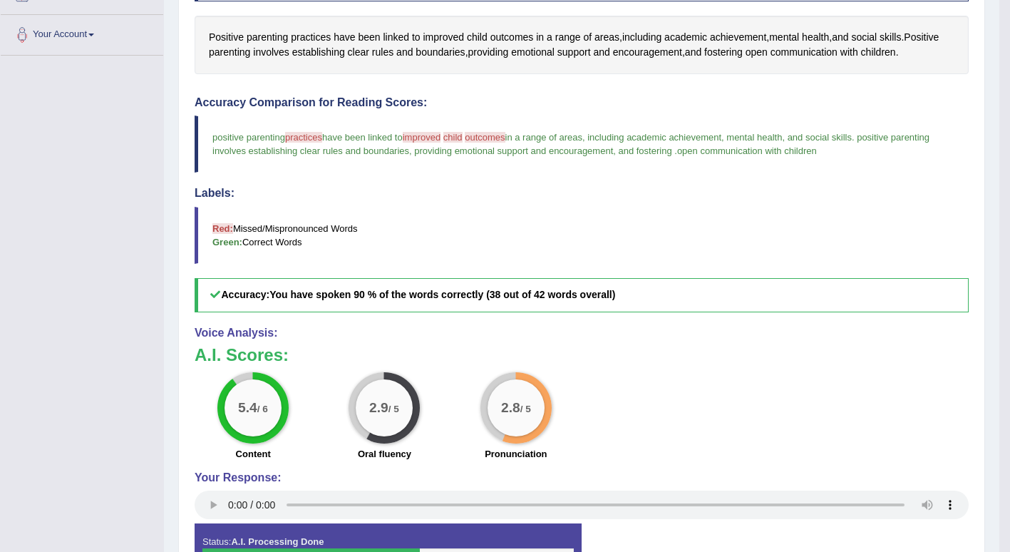
scroll to position [301, 0]
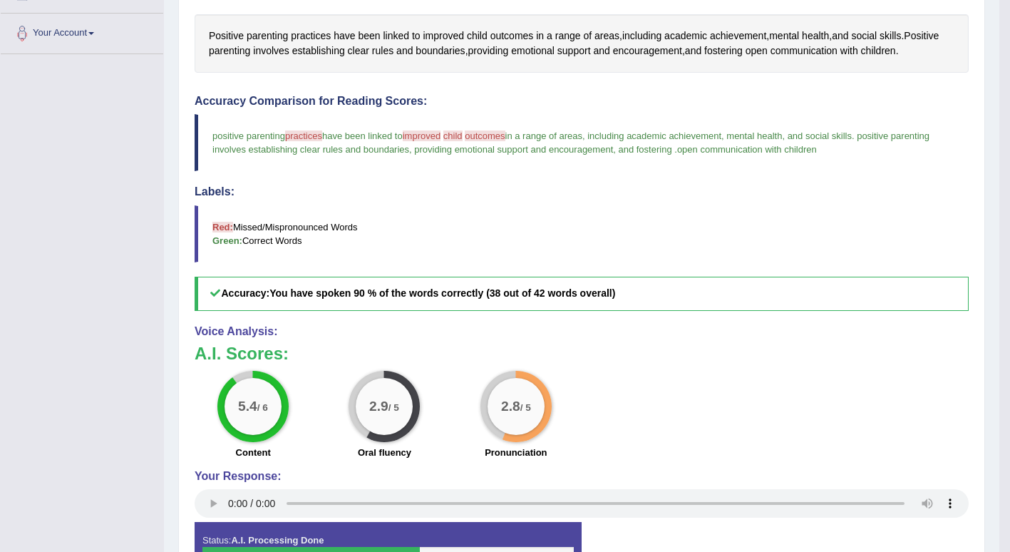
click at [861, 420] on div "5.4 / 6 Content 2.9 / 5 Oral fluency 2.8 / 5 Pronunciation" at bounding box center [581, 417] width 788 height 92
click at [860, 420] on div "5.4 / 6 Content 2.9 / 5 Oral fluency 2.8 / 5 Pronunciation" at bounding box center [581, 417] width 788 height 92
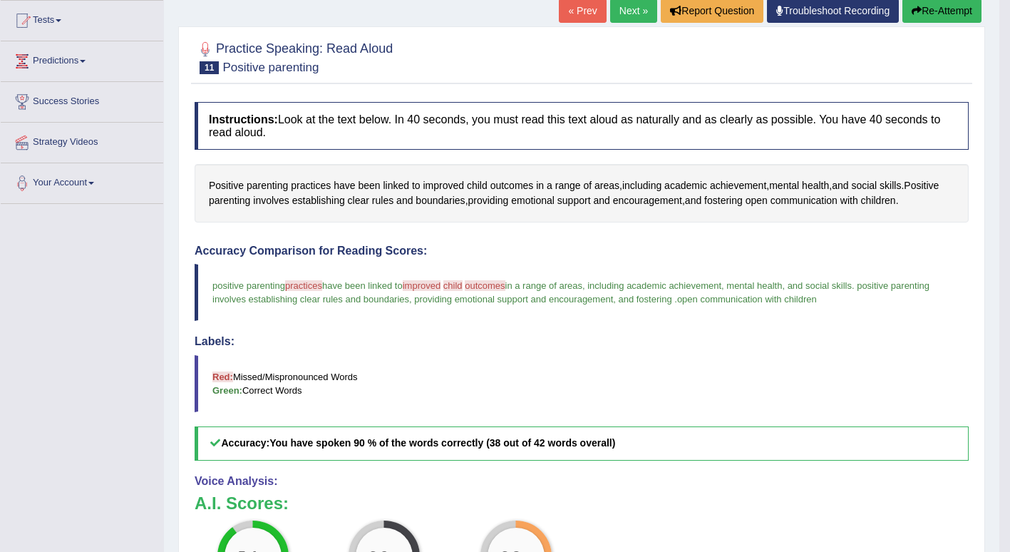
scroll to position [150, 0]
click at [938, 10] on button "Re-Attempt" at bounding box center [941, 11] width 79 height 24
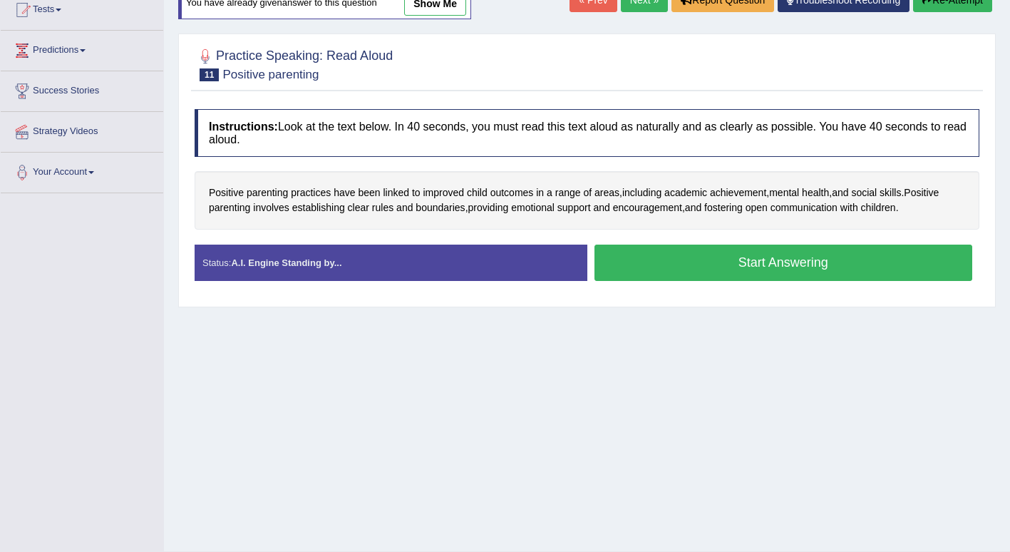
click at [773, 268] on button "Start Answering" at bounding box center [783, 262] width 378 height 36
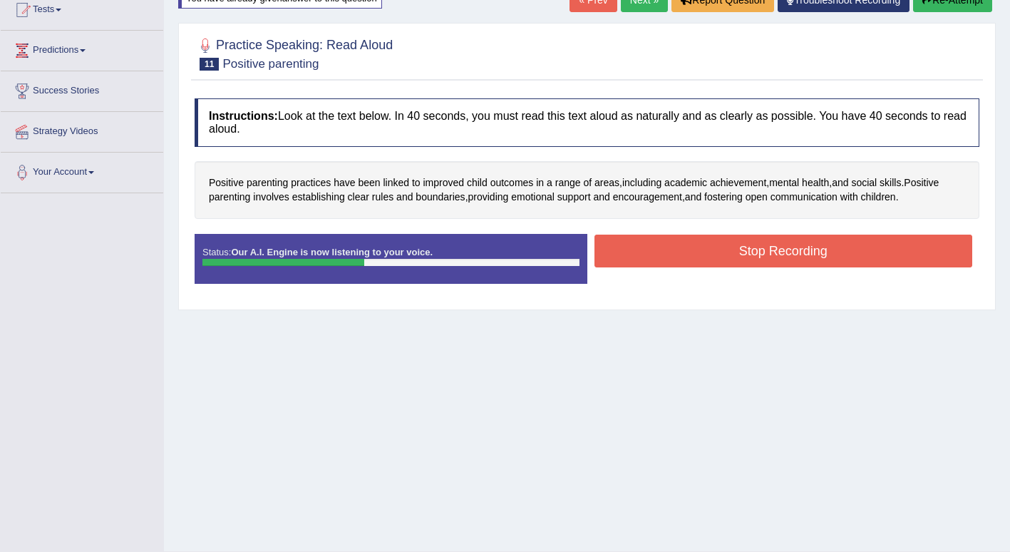
click at [840, 251] on button "Stop Recording" at bounding box center [783, 250] width 378 height 33
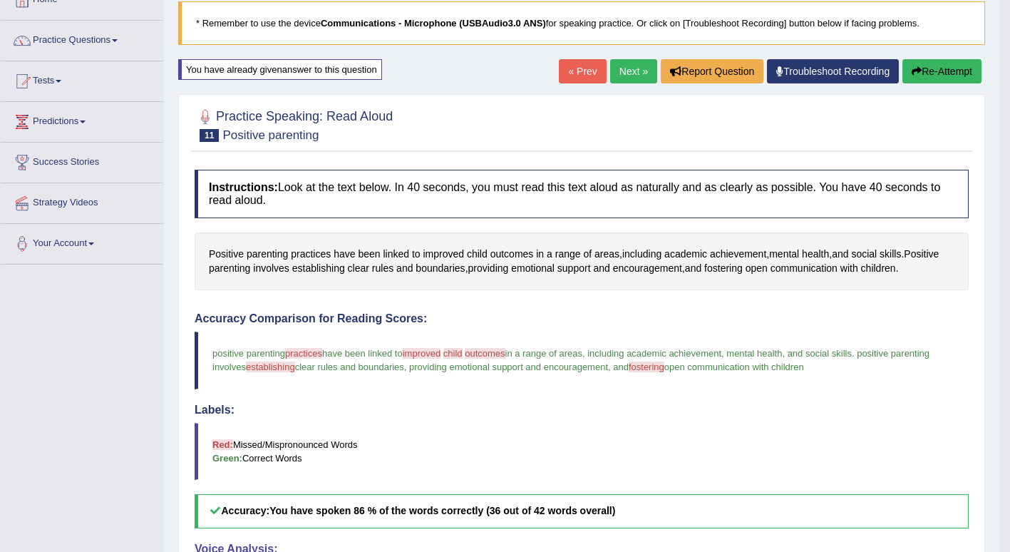
scroll to position [89, 0]
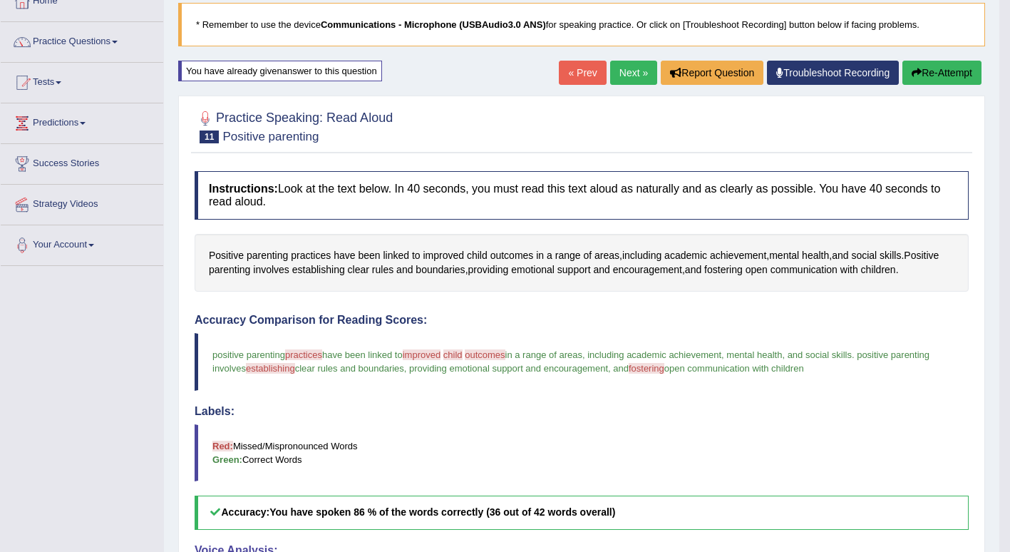
click at [631, 73] on link "Next »" at bounding box center [633, 73] width 47 height 24
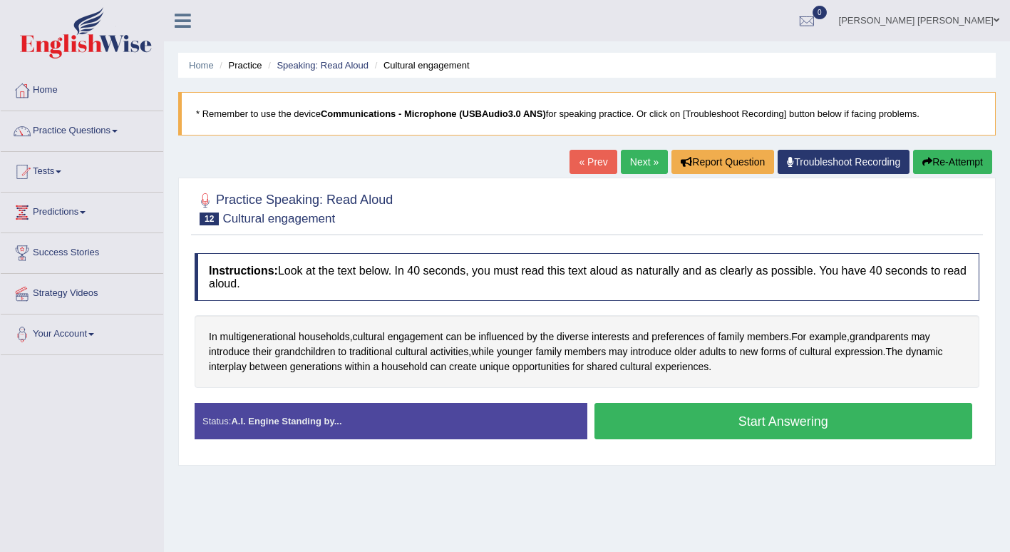
click at [868, 420] on button "Start Answering" at bounding box center [783, 421] width 378 height 36
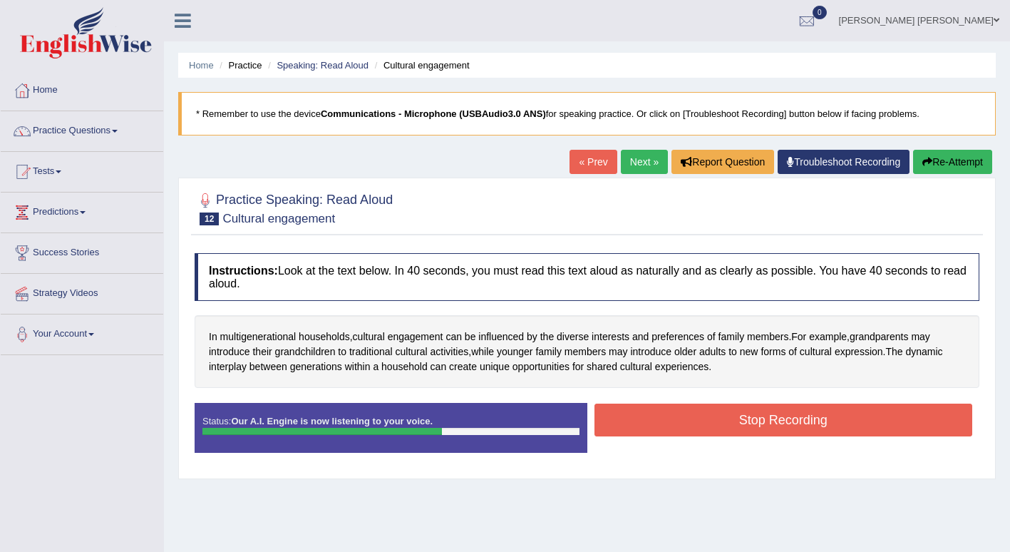
click at [843, 414] on button "Stop Recording" at bounding box center [783, 419] width 378 height 33
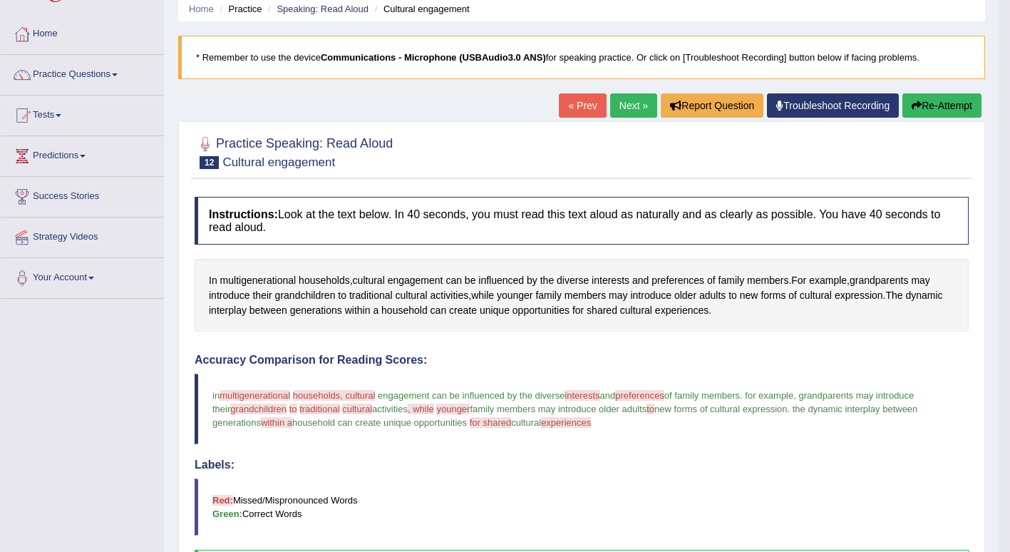
scroll to position [55, 0]
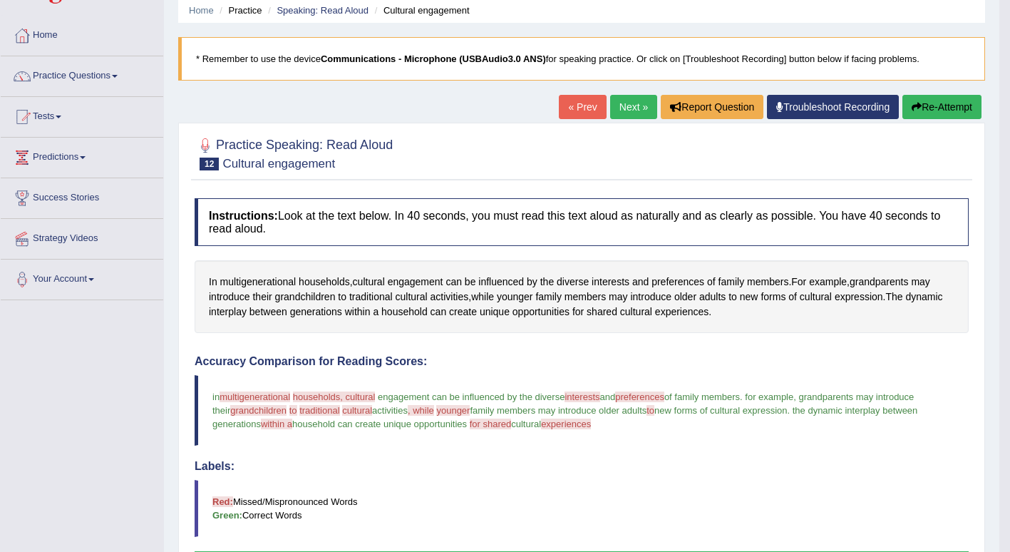
click at [631, 101] on link "Next »" at bounding box center [633, 107] width 47 height 24
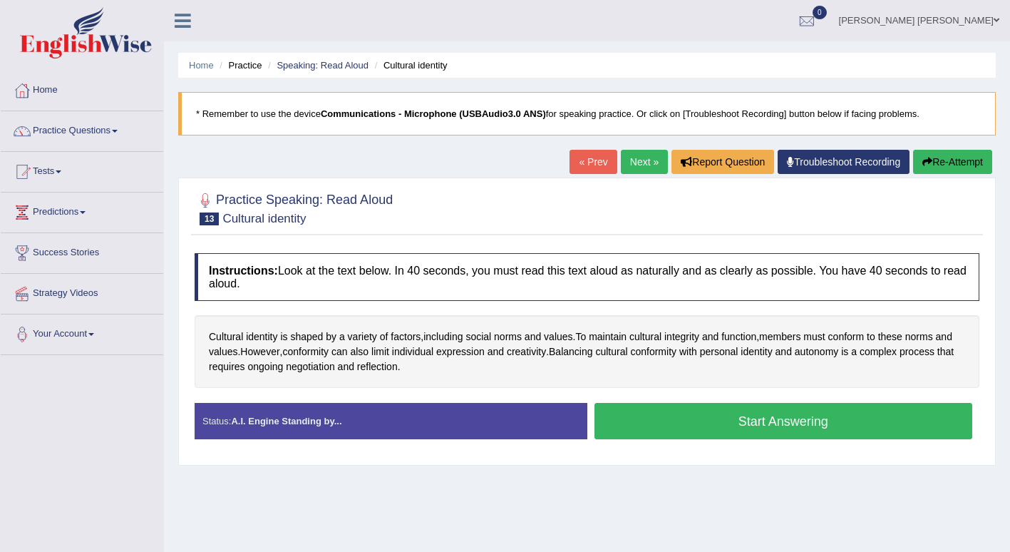
click at [817, 412] on button "Start Answering" at bounding box center [783, 421] width 378 height 36
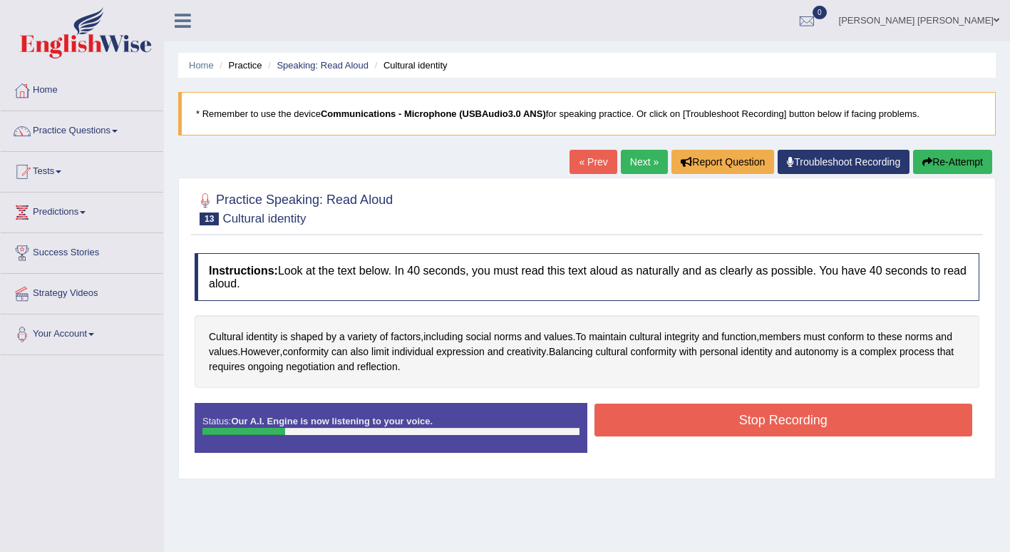
click at [957, 157] on button "Re-Attempt" at bounding box center [952, 162] width 79 height 24
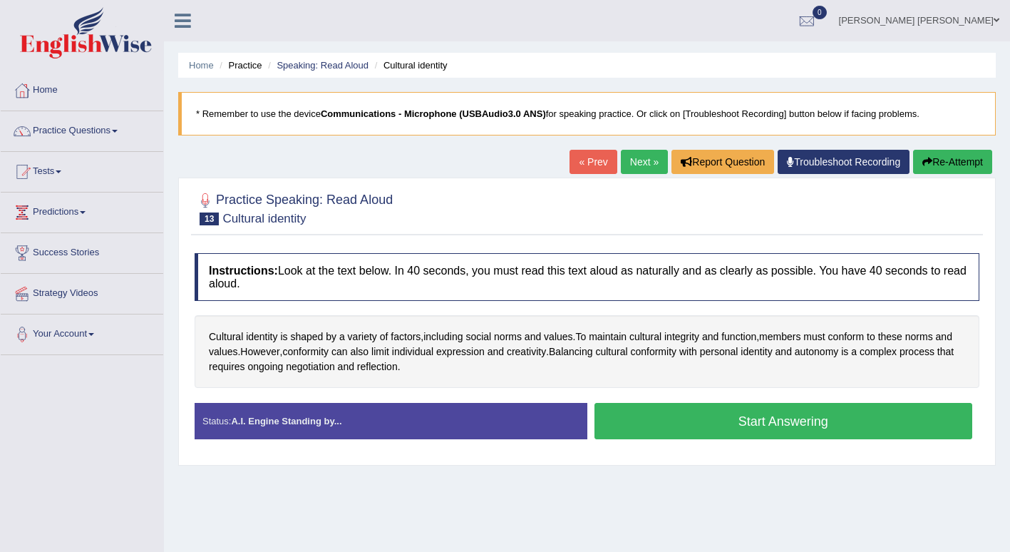
click at [894, 423] on button "Start Answering" at bounding box center [783, 421] width 378 height 36
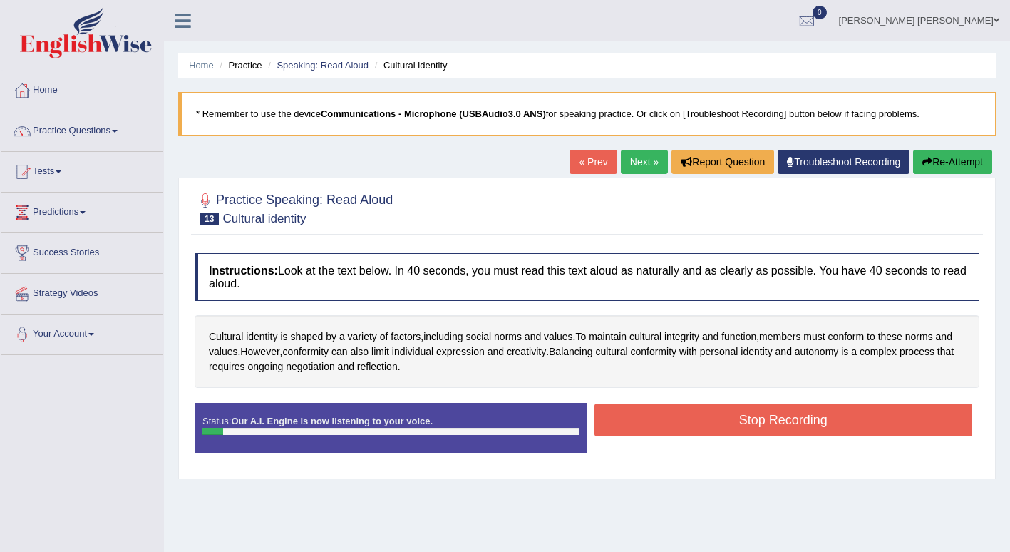
click at [929, 158] on icon "button" at bounding box center [927, 162] width 10 height 10
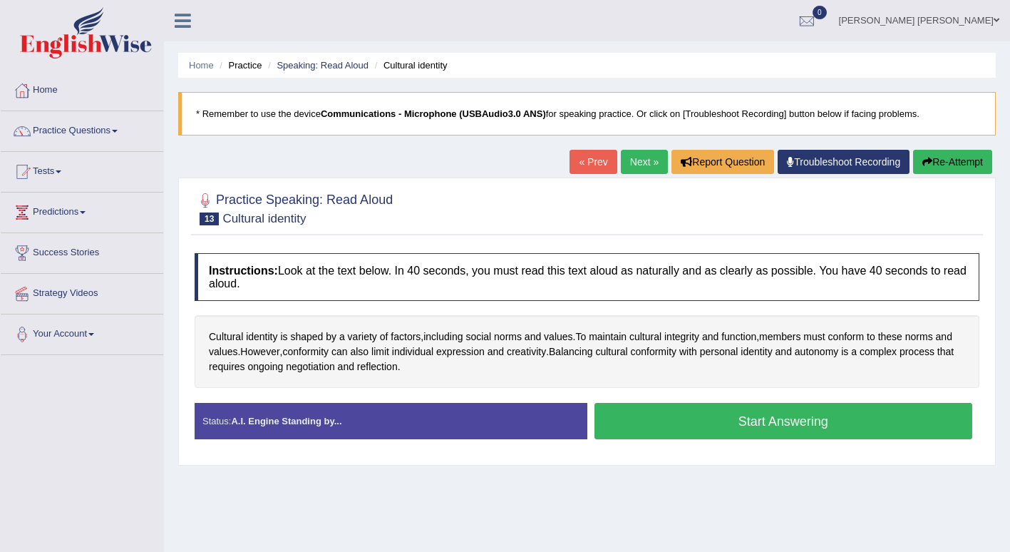
click at [813, 415] on button "Start Answering" at bounding box center [783, 421] width 378 height 36
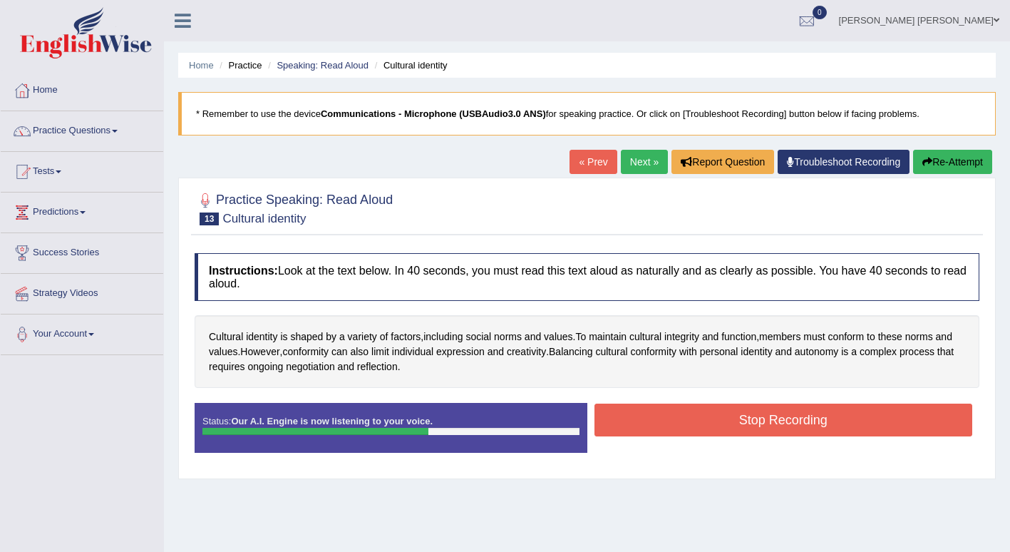
click at [839, 420] on button "Stop Recording" at bounding box center [783, 419] width 378 height 33
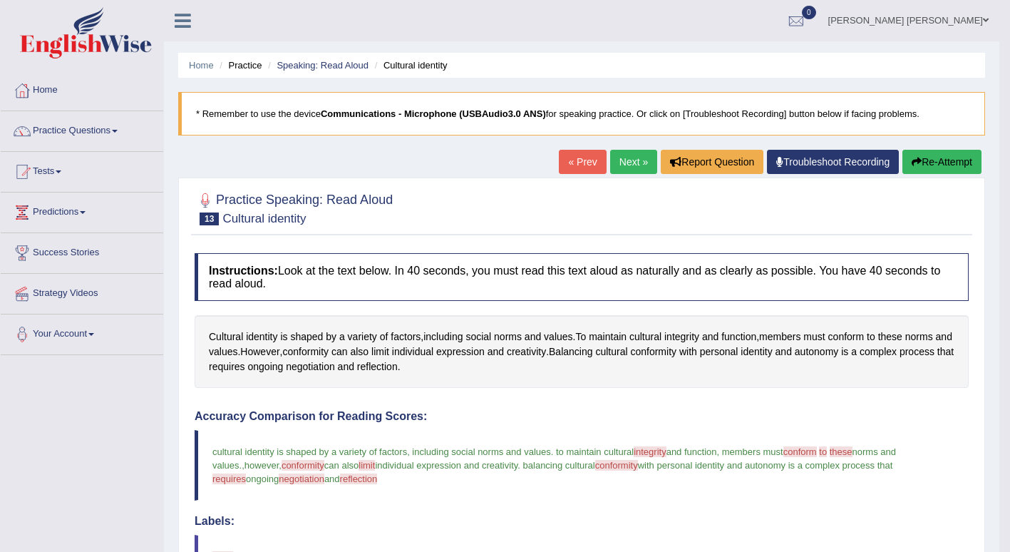
click at [625, 158] on link "Next »" at bounding box center [633, 162] width 47 height 24
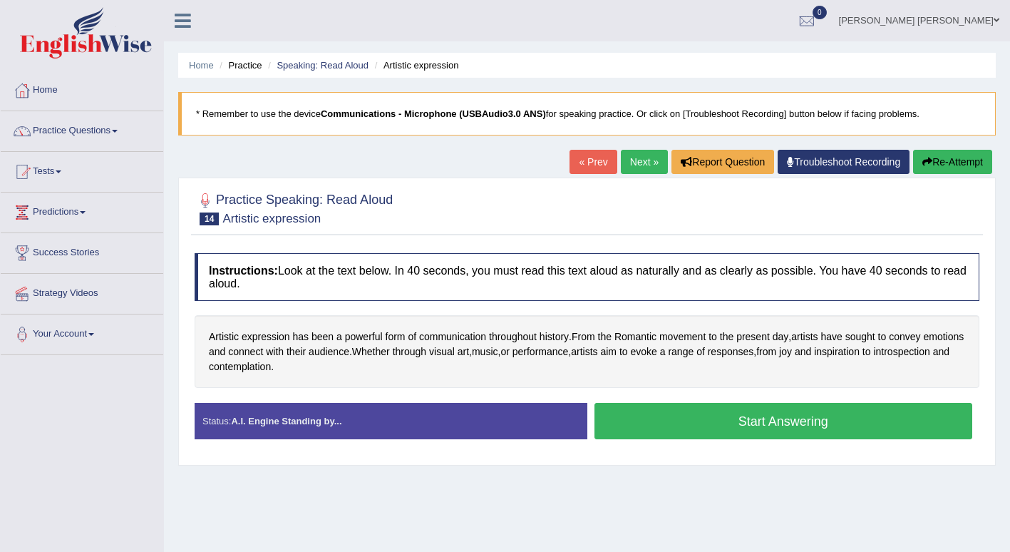
click at [859, 415] on button "Start Answering" at bounding box center [783, 421] width 378 height 36
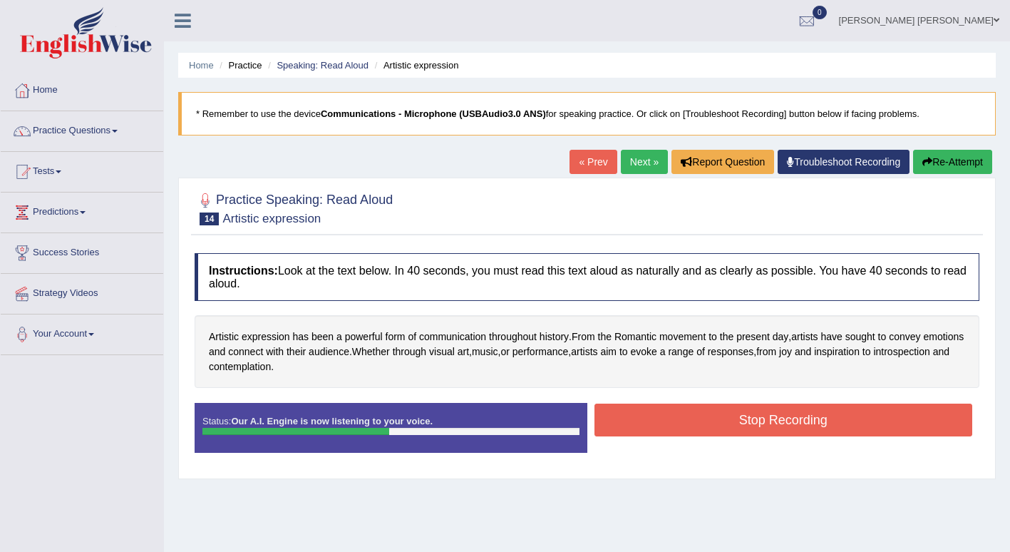
click at [860, 423] on button "Stop Recording" at bounding box center [783, 419] width 378 height 33
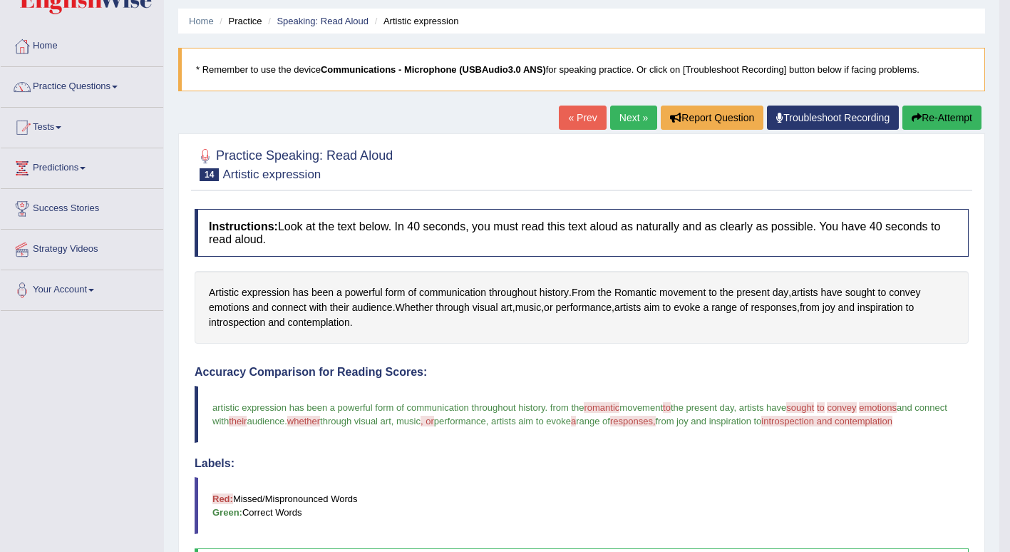
scroll to position [41, 0]
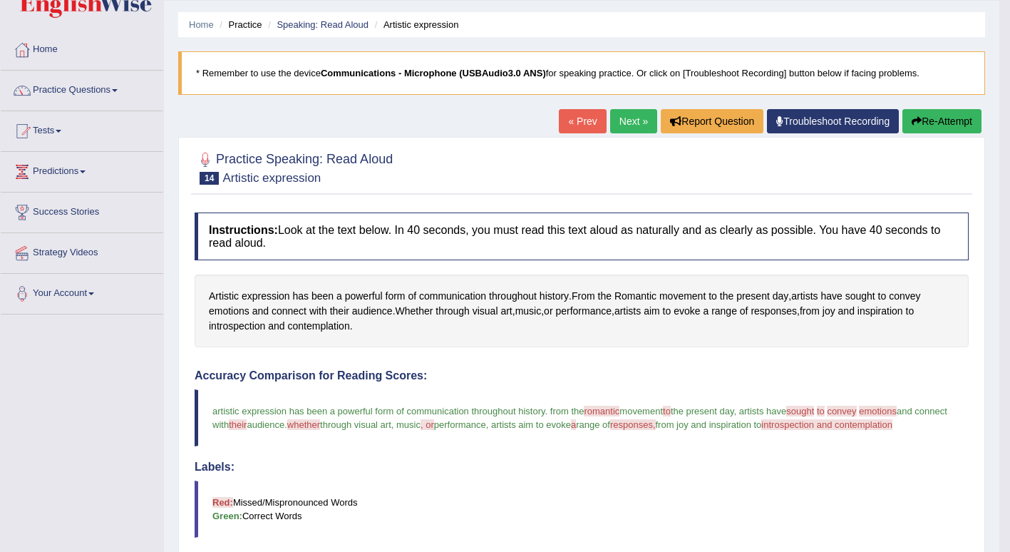
click at [621, 125] on link "Next »" at bounding box center [633, 121] width 47 height 24
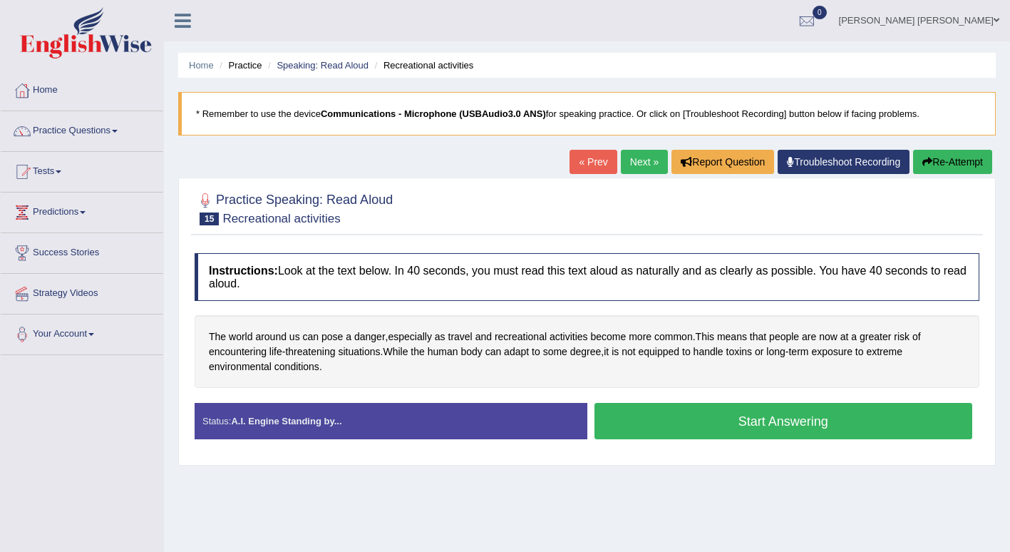
click at [862, 420] on button "Start Answering" at bounding box center [783, 421] width 378 height 36
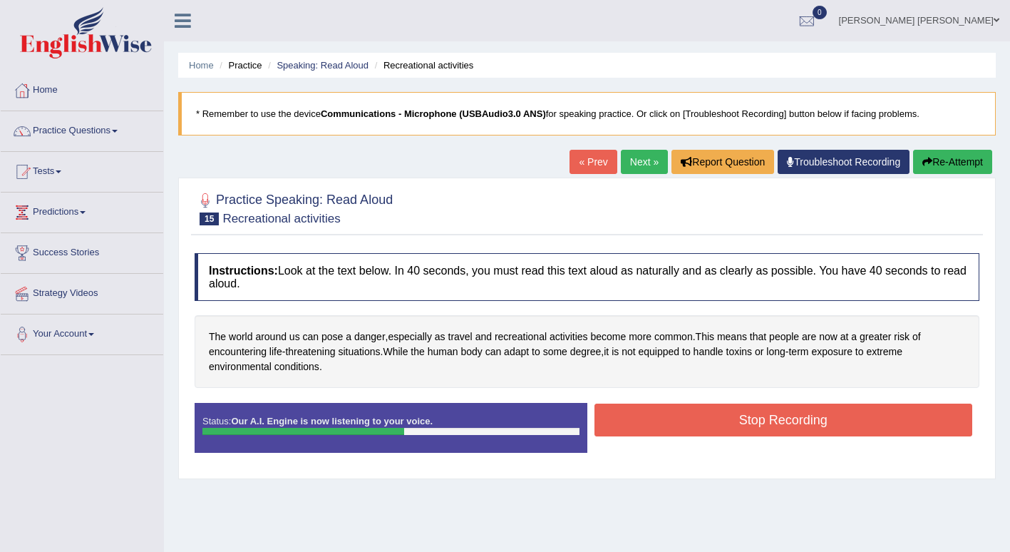
click at [832, 418] on button "Stop Recording" at bounding box center [783, 419] width 378 height 33
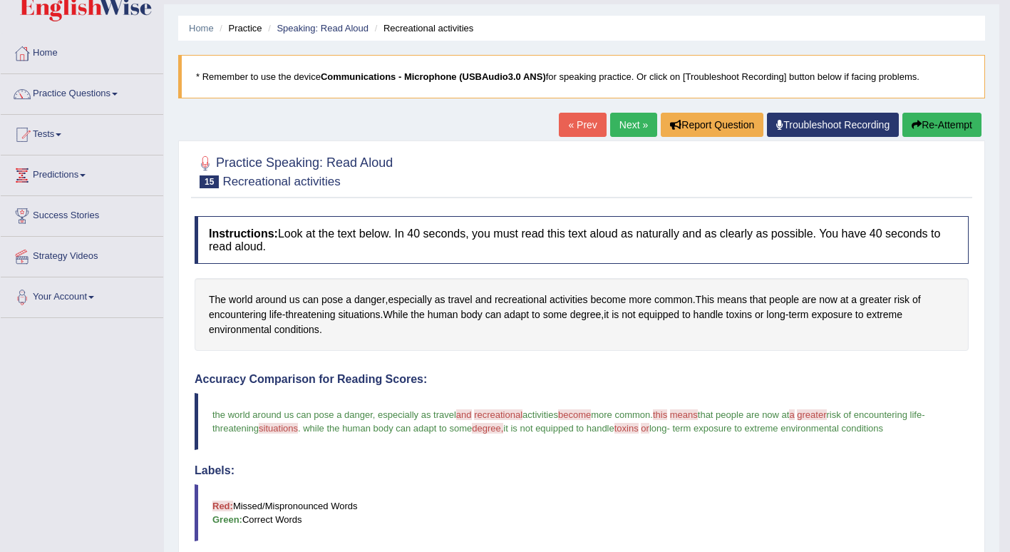
scroll to position [31, 0]
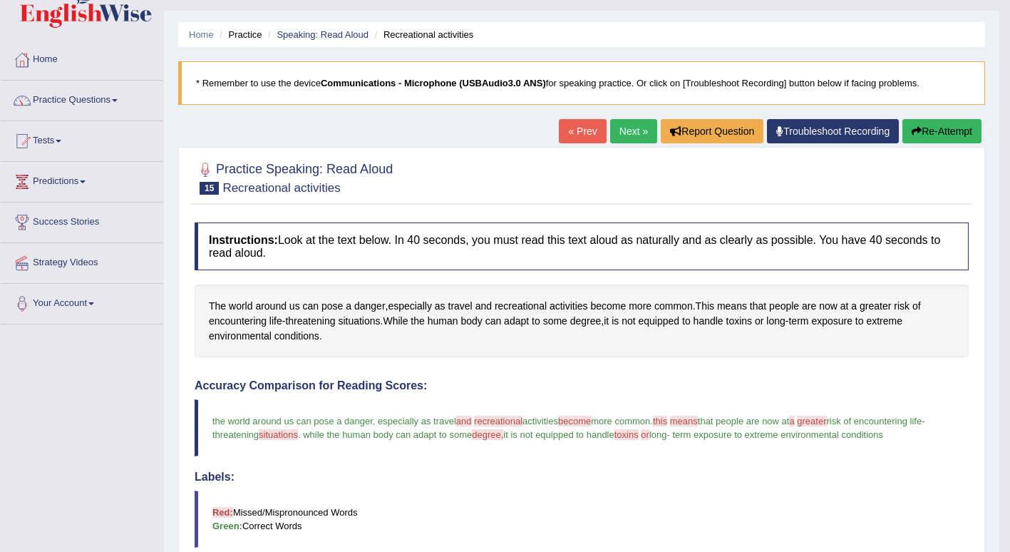
click at [624, 126] on link "Next »" at bounding box center [633, 131] width 47 height 24
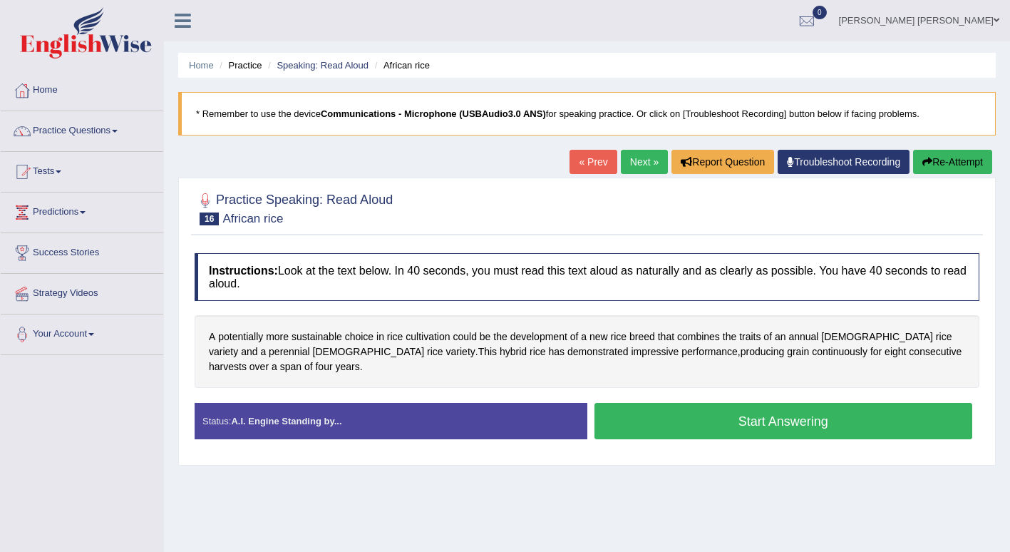
click at [866, 423] on button "Start Answering" at bounding box center [783, 421] width 378 height 36
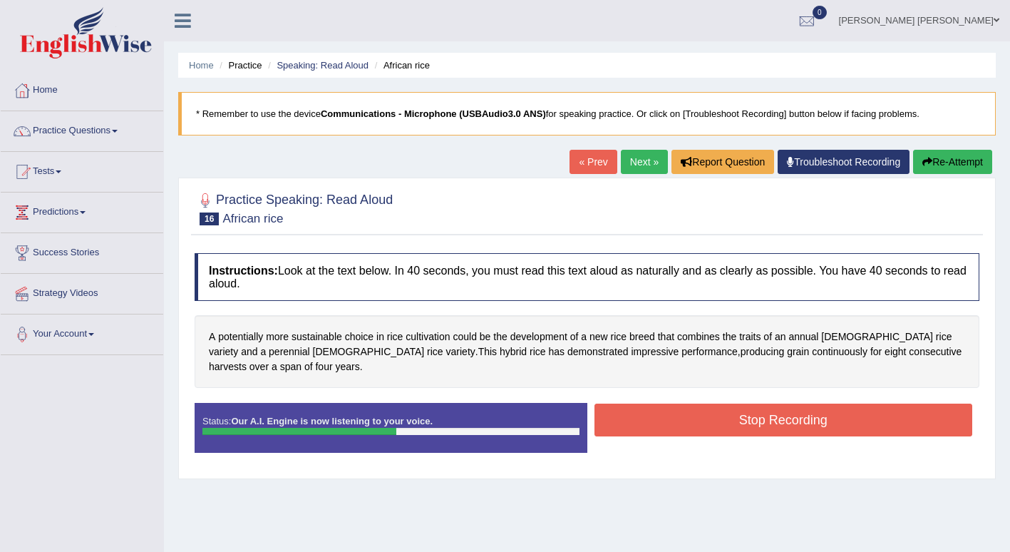
click at [859, 416] on button "Stop Recording" at bounding box center [783, 419] width 378 height 33
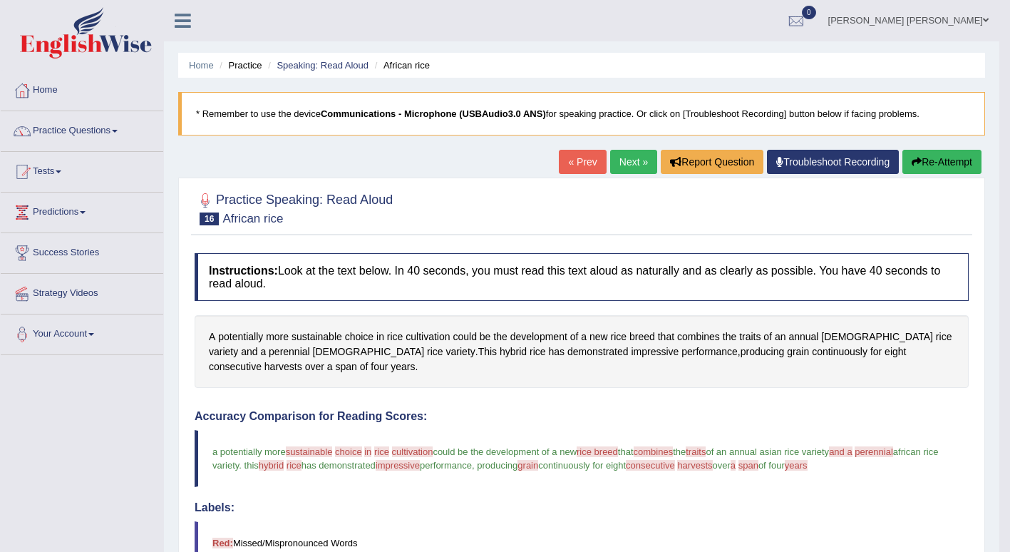
click at [626, 164] on link "Next »" at bounding box center [633, 162] width 47 height 24
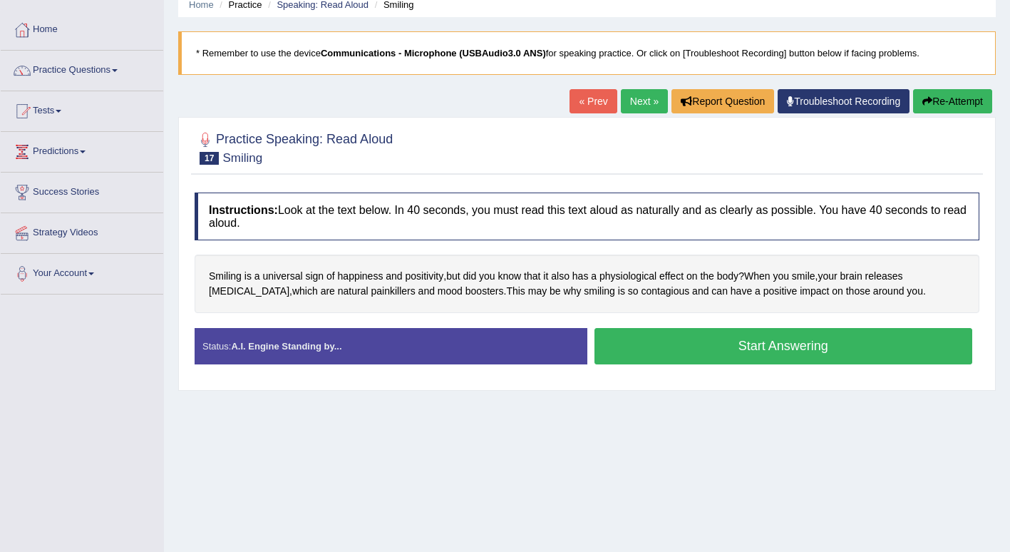
scroll to position [67, 0]
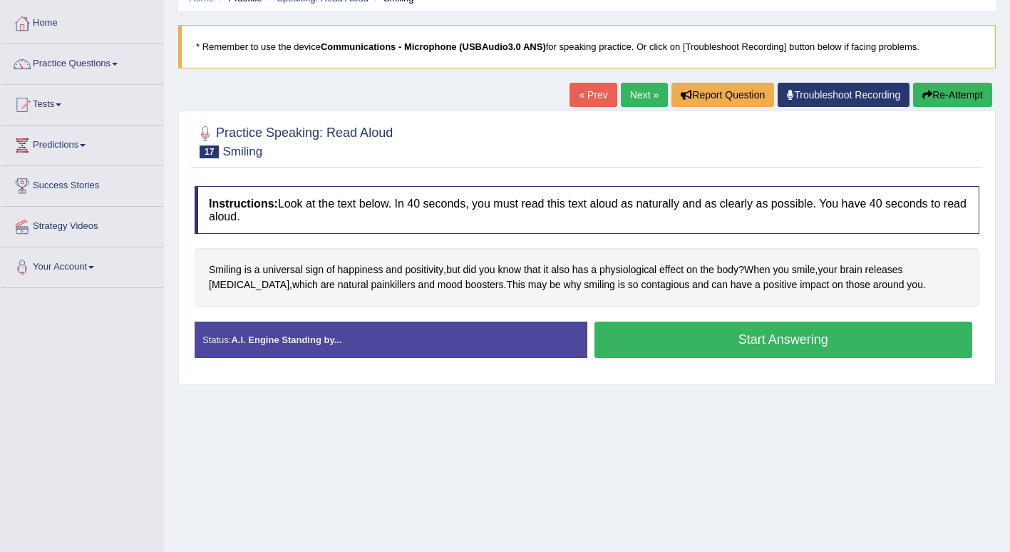
click at [904, 336] on button "Start Answering" at bounding box center [783, 339] width 378 height 36
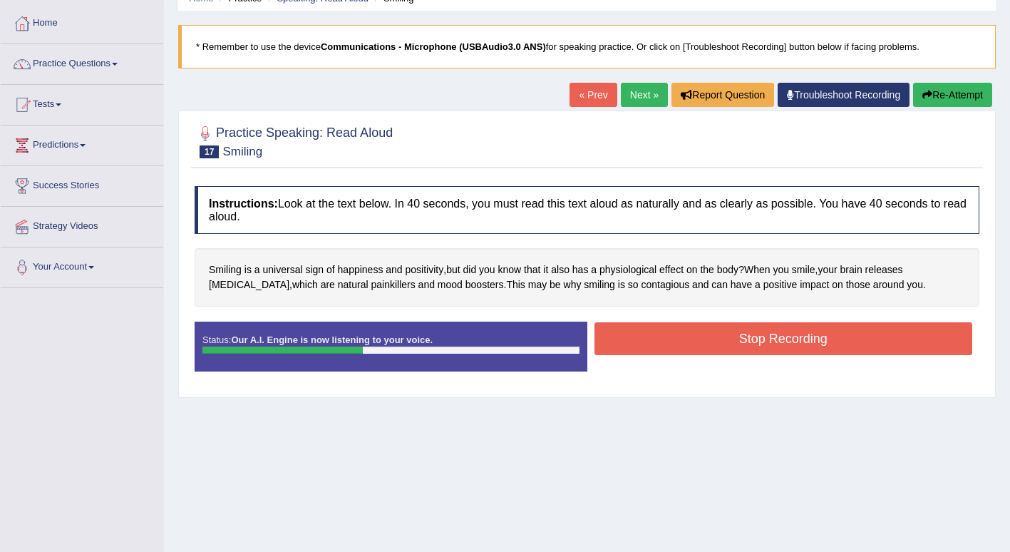
click at [854, 336] on button "Stop Recording" at bounding box center [783, 338] width 378 height 33
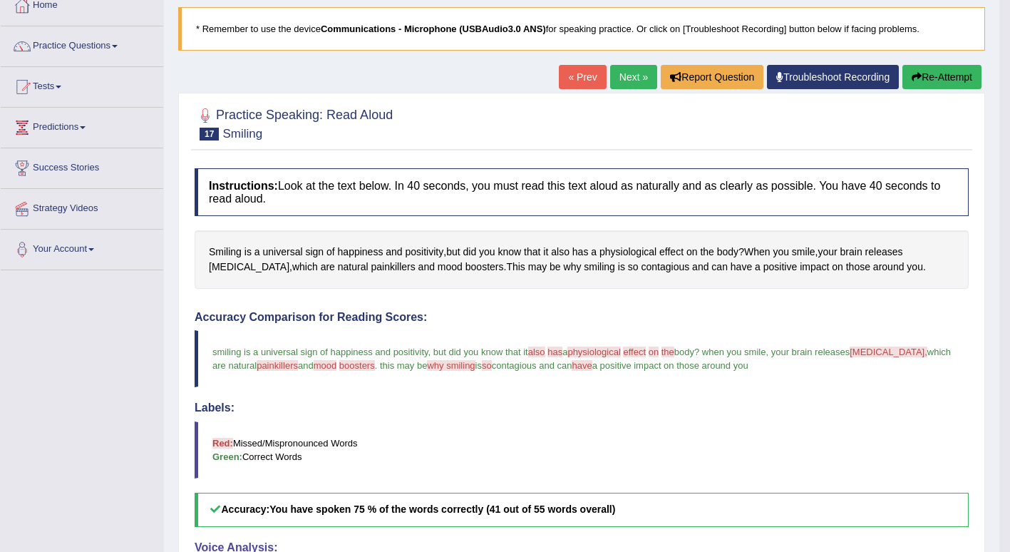
scroll to position [84, 0]
click at [629, 75] on link "Next »" at bounding box center [633, 78] width 47 height 24
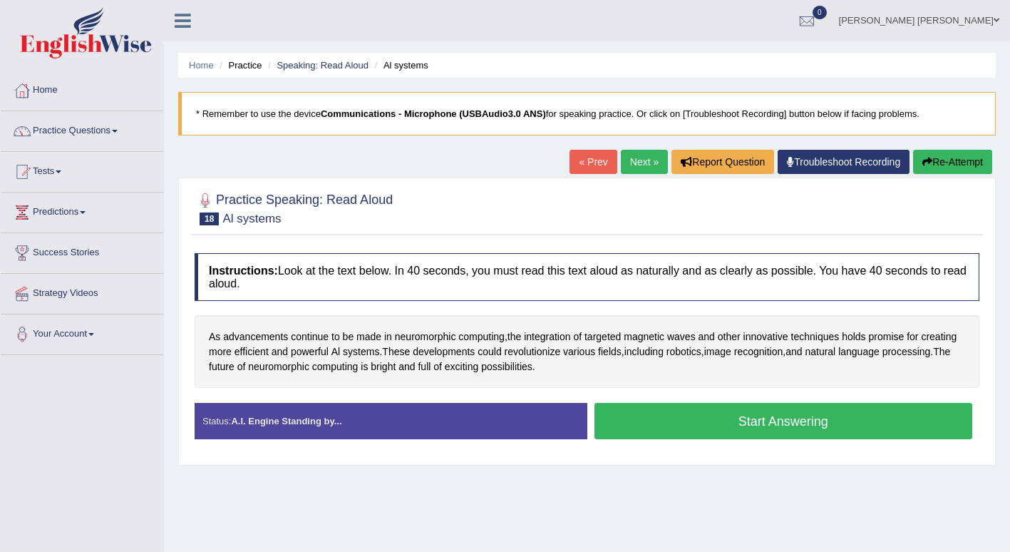
click at [869, 418] on button "Start Answering" at bounding box center [783, 421] width 378 height 36
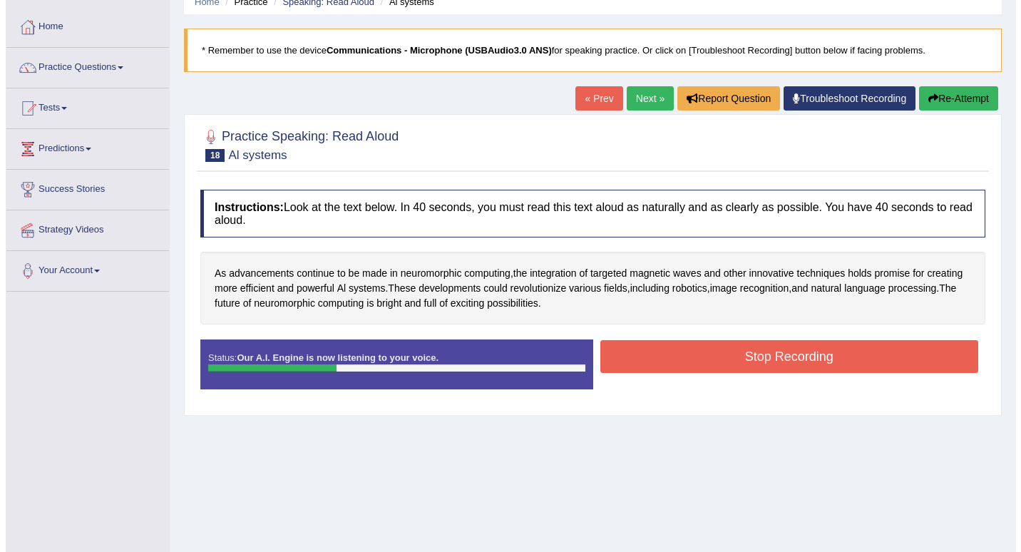
scroll to position [64, 0]
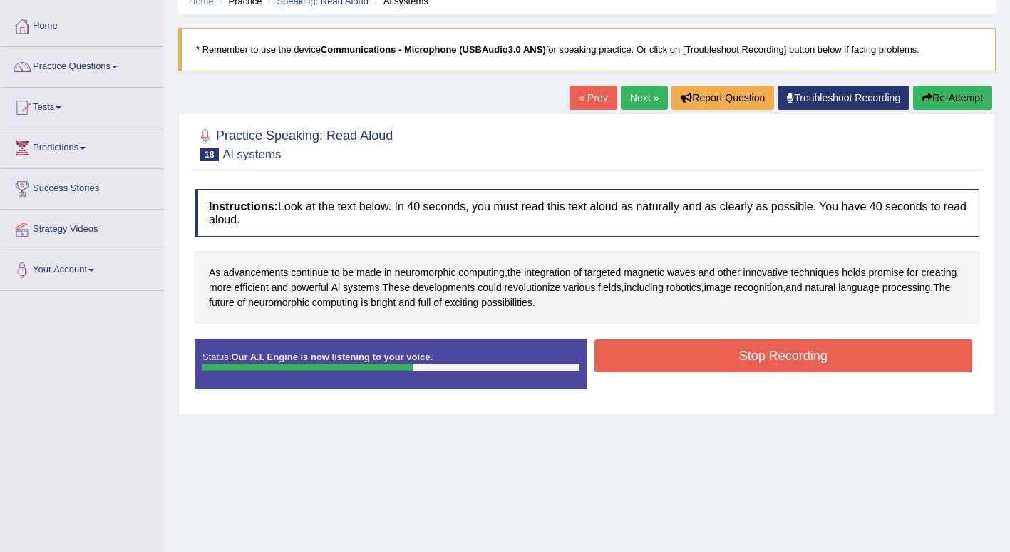
click at [835, 353] on button "Stop Recording" at bounding box center [783, 355] width 378 height 33
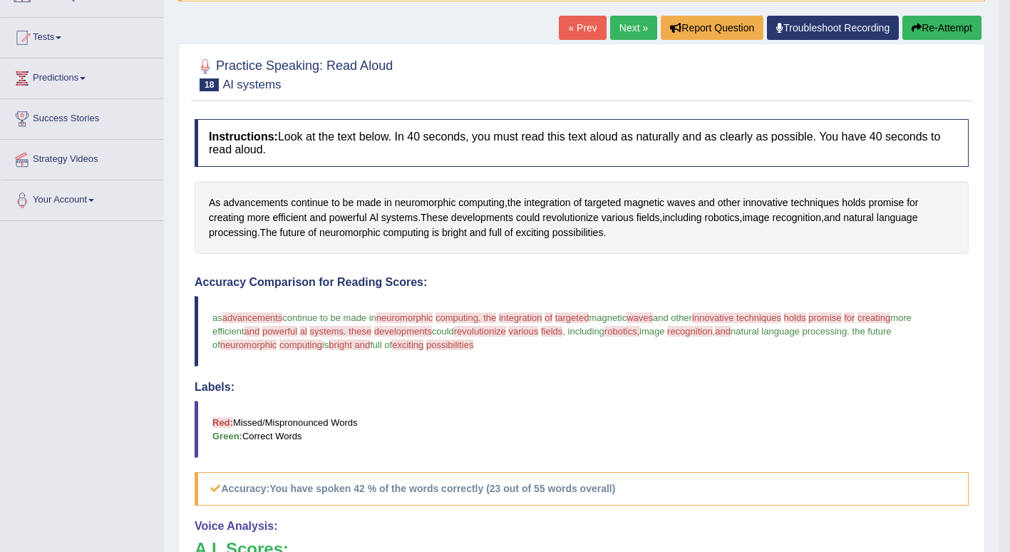
scroll to position [134, 0]
click at [626, 29] on link "Next »" at bounding box center [633, 28] width 47 height 24
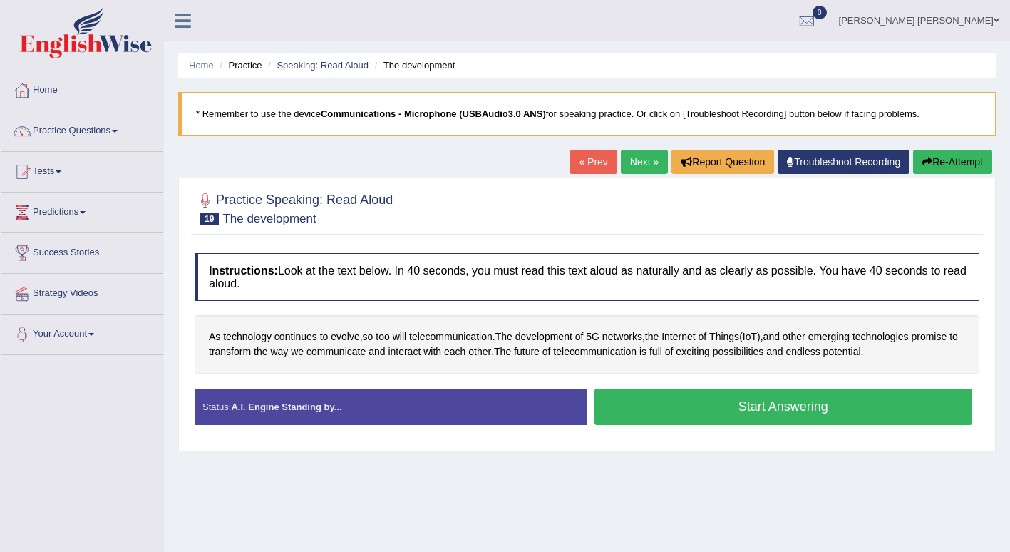
click at [775, 407] on button "Start Answering" at bounding box center [783, 406] width 378 height 36
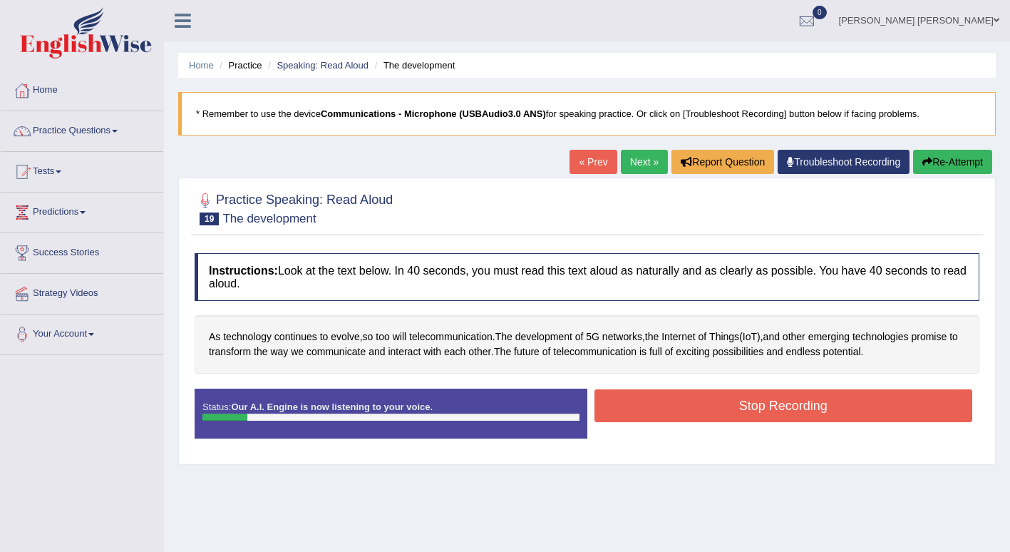
click at [964, 165] on button "Re-Attempt" at bounding box center [952, 162] width 79 height 24
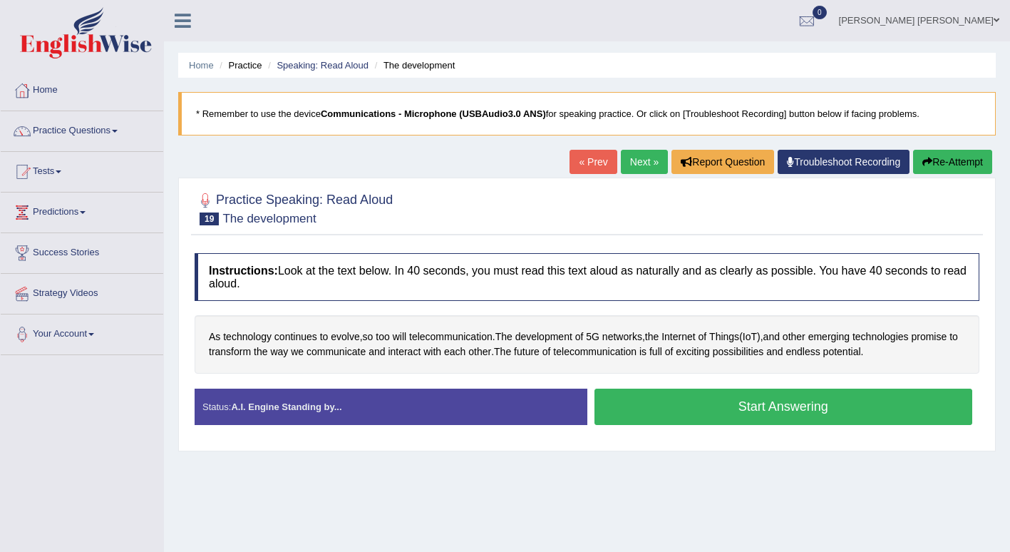
click at [731, 388] on div "Created with Highcharts 7.1.2 Great Too slow Too fast Time Speech pace meter: 0…" at bounding box center [787, 388] width 400 height 1
click at [848, 406] on button "Start Answering" at bounding box center [783, 406] width 378 height 36
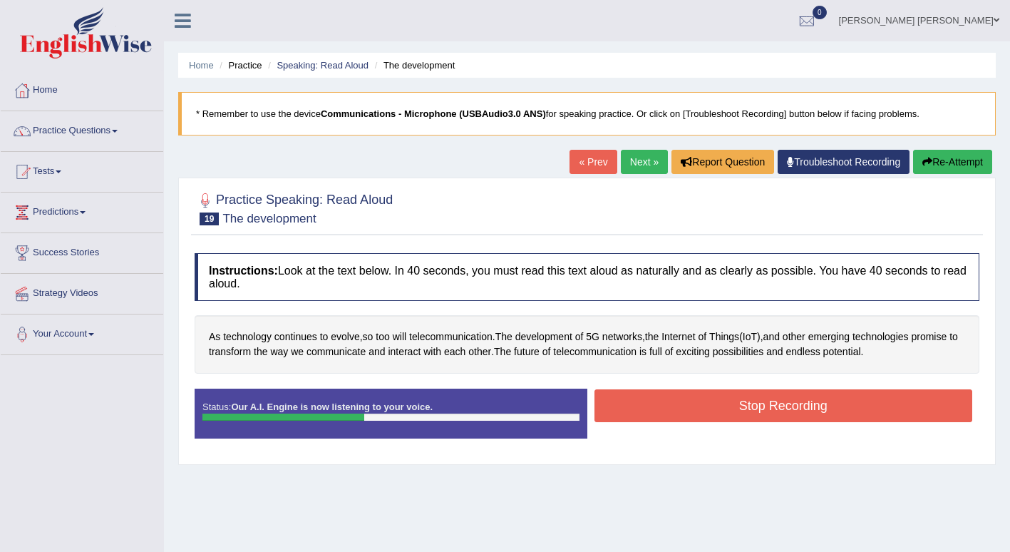
click at [879, 404] on button "Stop Recording" at bounding box center [783, 405] width 378 height 33
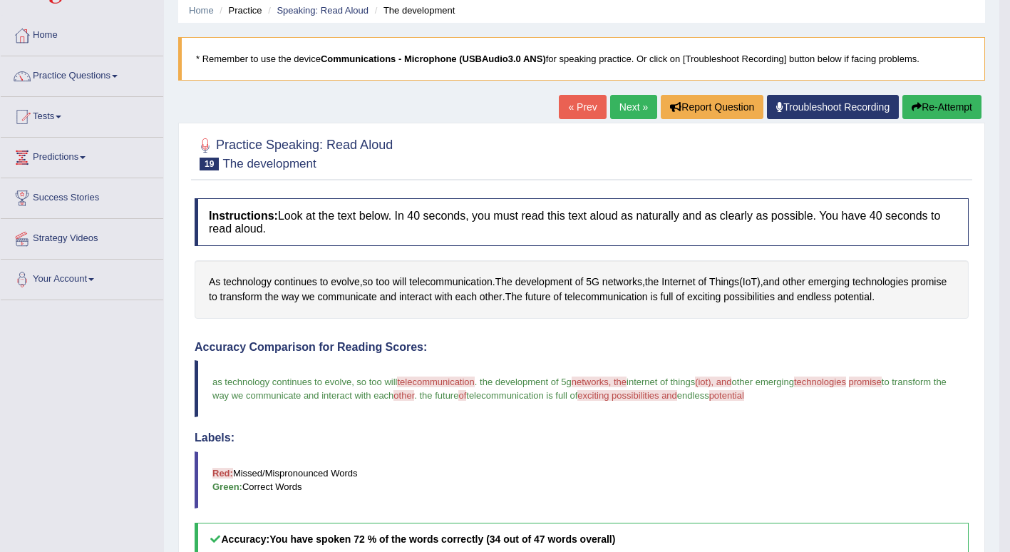
scroll to position [51, 0]
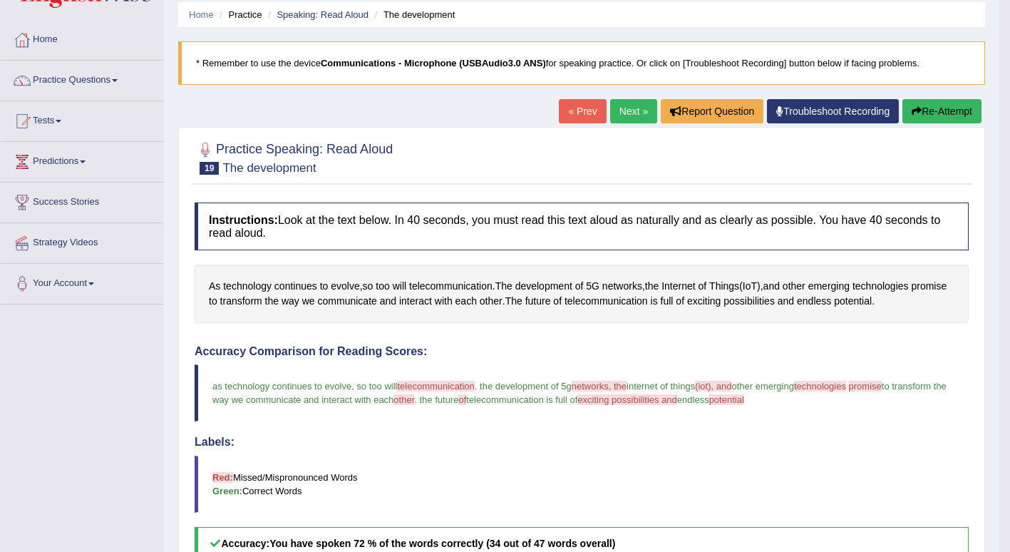
click at [629, 117] on link "Next »" at bounding box center [633, 111] width 47 height 24
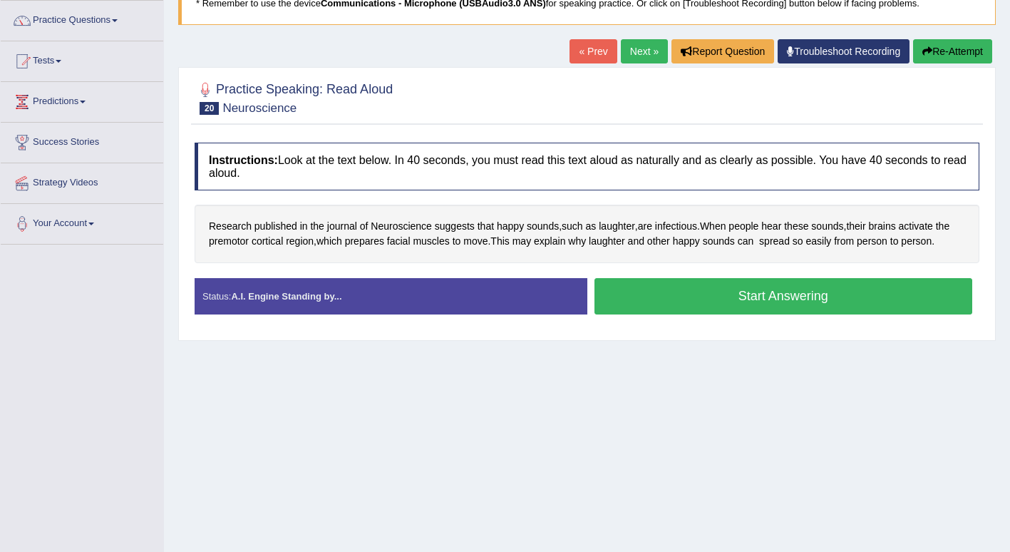
scroll to position [117, 0]
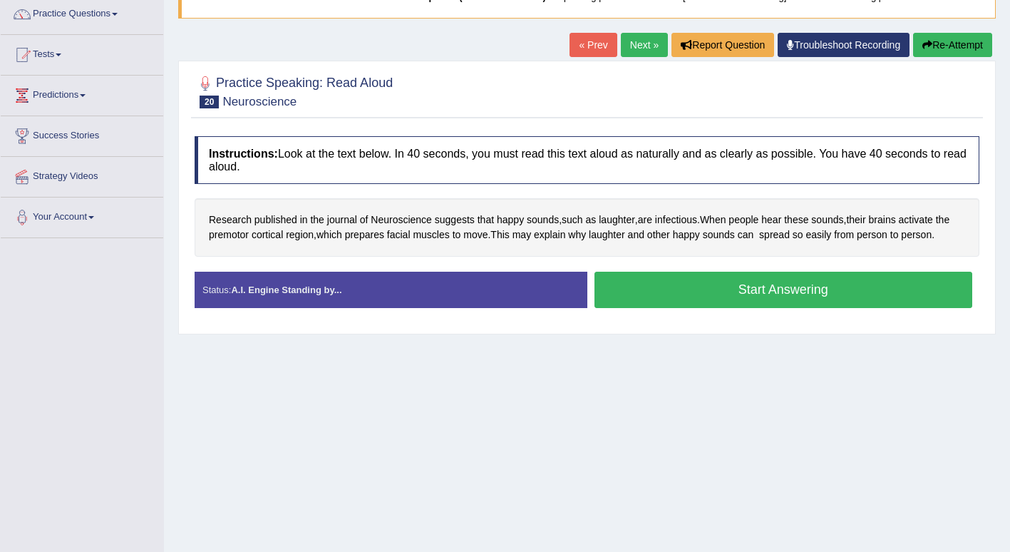
click at [906, 291] on button "Start Answering" at bounding box center [783, 290] width 378 height 36
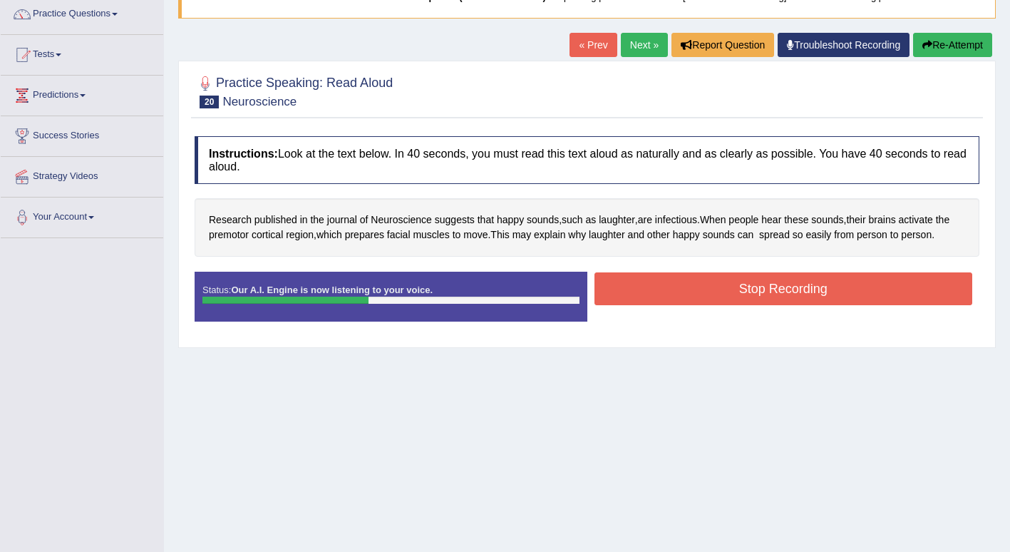
click at [886, 284] on button "Stop Recording" at bounding box center [783, 288] width 378 height 33
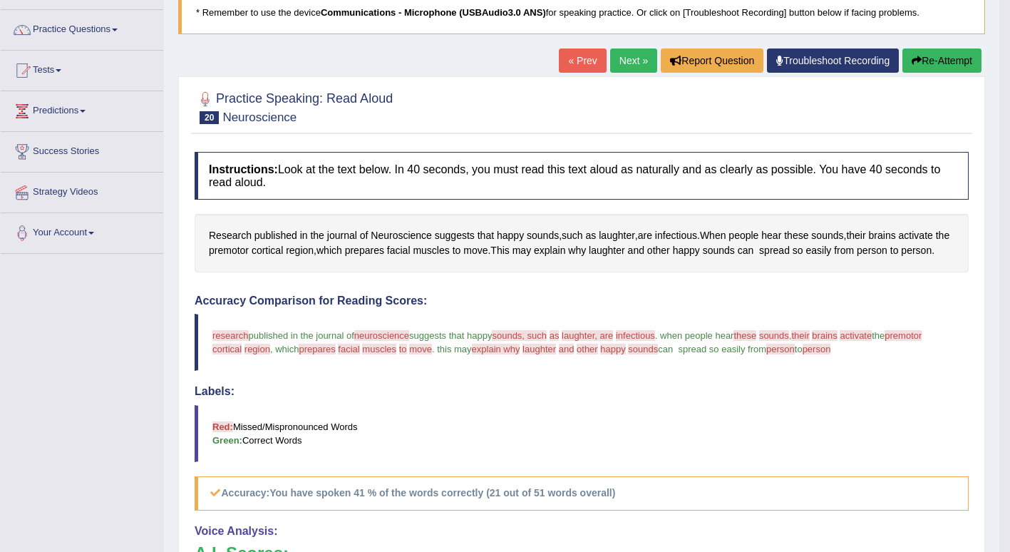
scroll to position [100, 0]
click at [61, 71] on span at bounding box center [59, 71] width 6 height 3
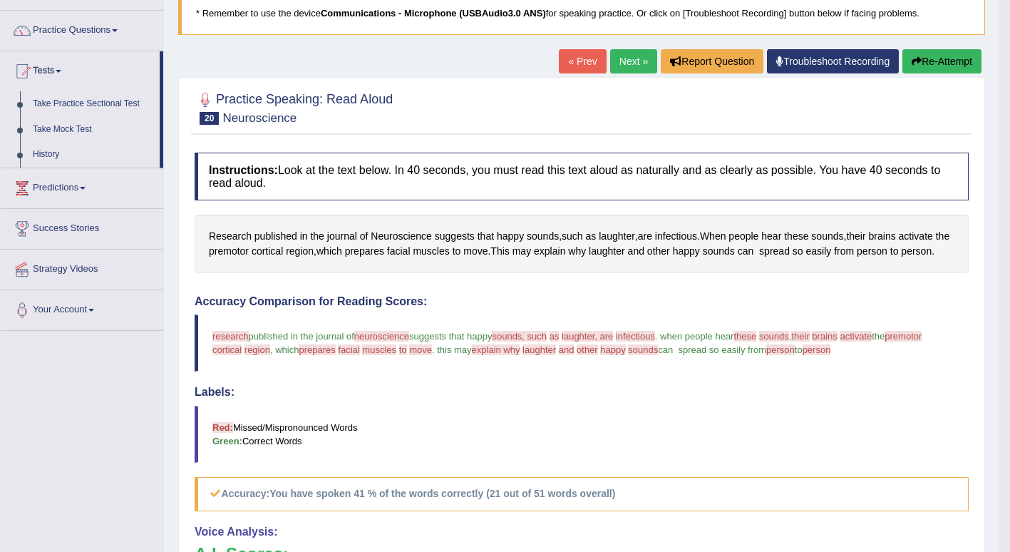
click at [118, 31] on span at bounding box center [115, 30] width 6 height 3
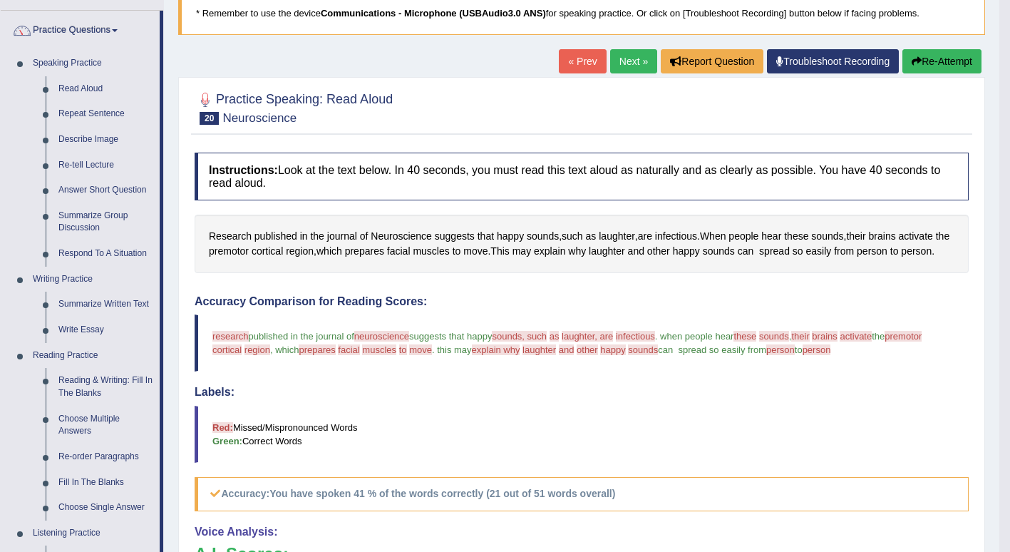
click at [625, 67] on link "Next »" at bounding box center [633, 61] width 47 height 24
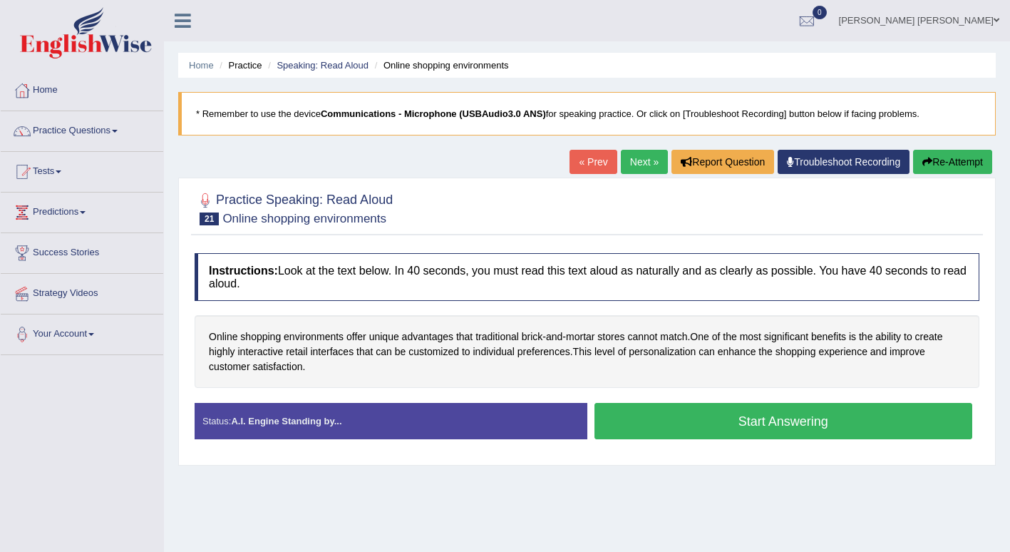
click at [887, 420] on button "Start Answering" at bounding box center [783, 421] width 378 height 36
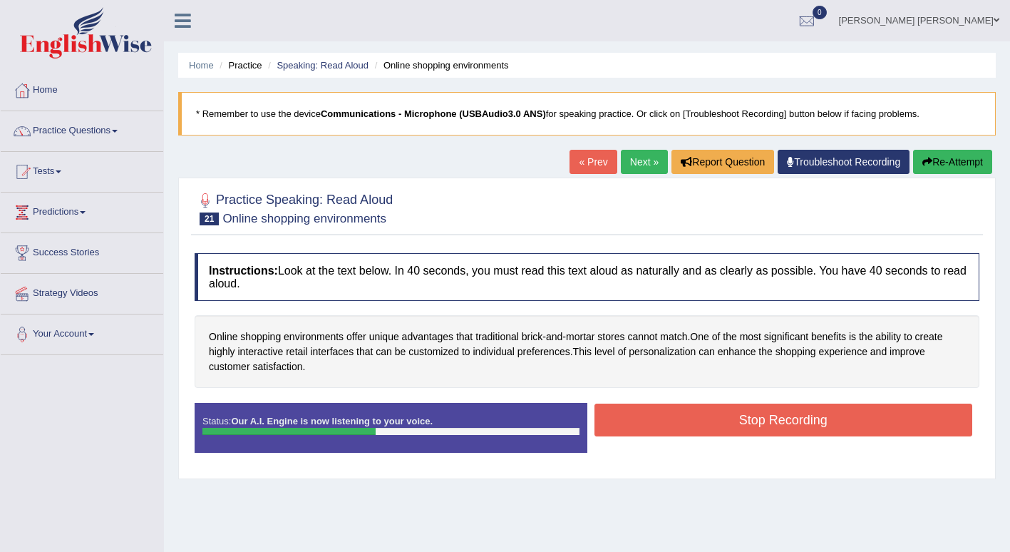
click at [873, 417] on button "Stop Recording" at bounding box center [783, 419] width 378 height 33
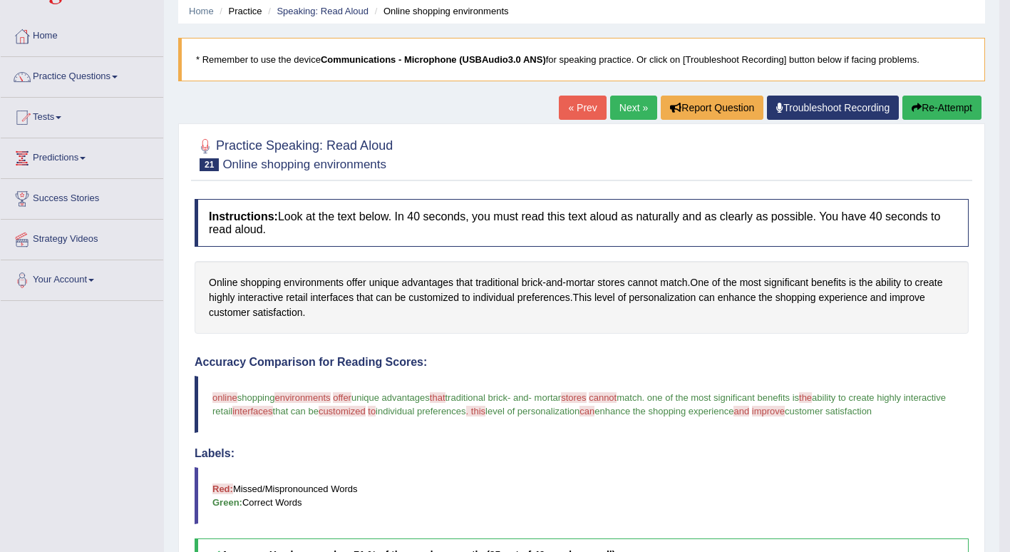
scroll to position [51, 0]
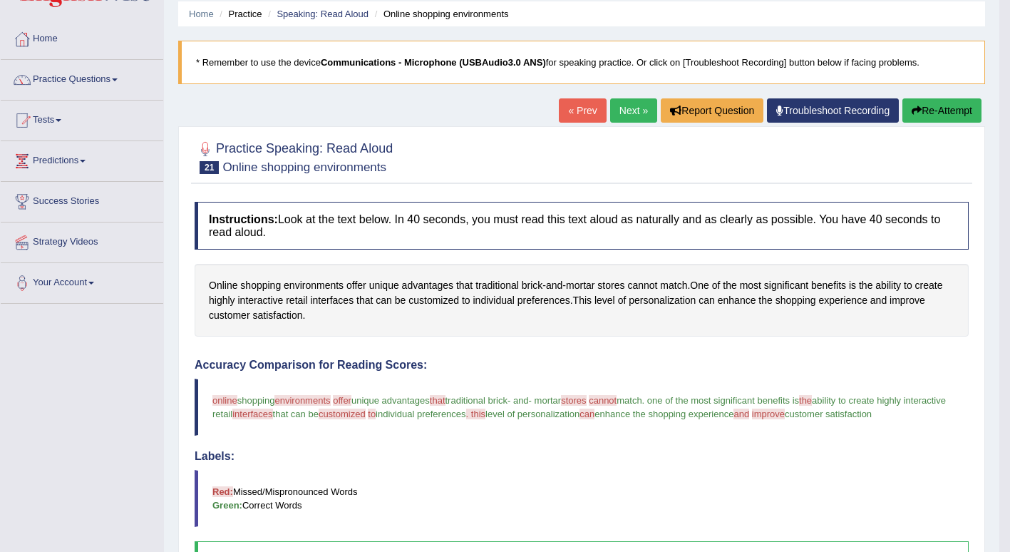
click at [629, 105] on link "Next »" at bounding box center [633, 110] width 47 height 24
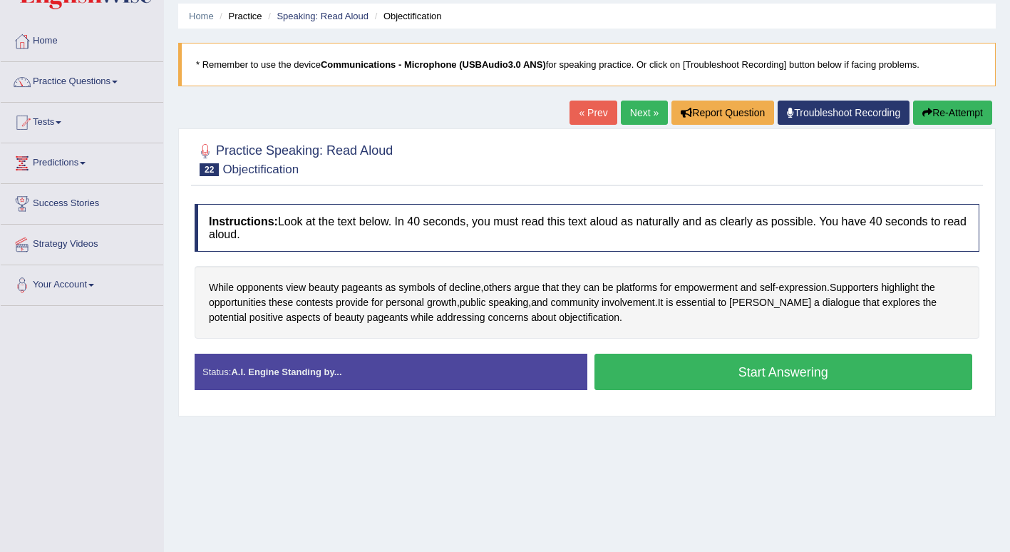
scroll to position [71, 0]
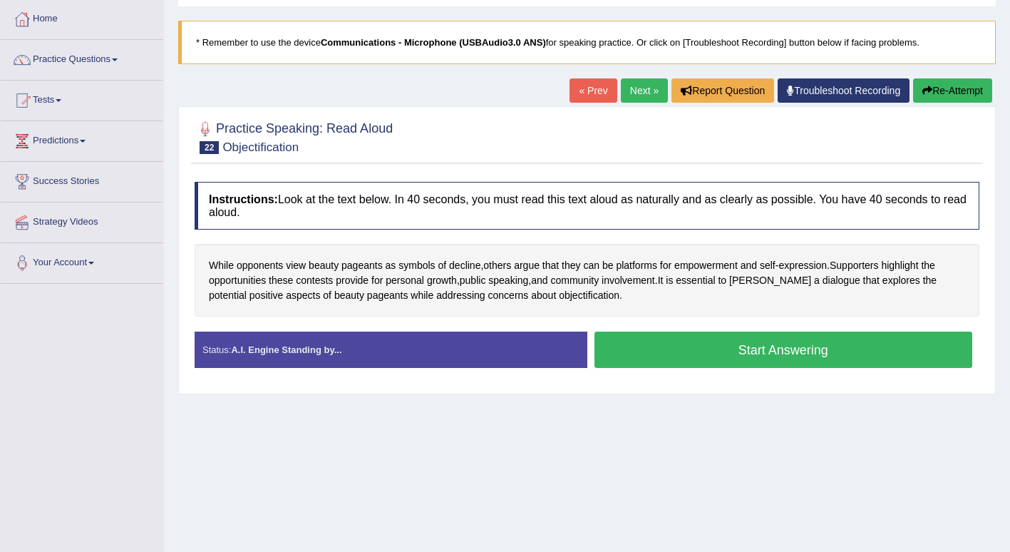
click at [909, 346] on button "Start Answering" at bounding box center [783, 349] width 378 height 36
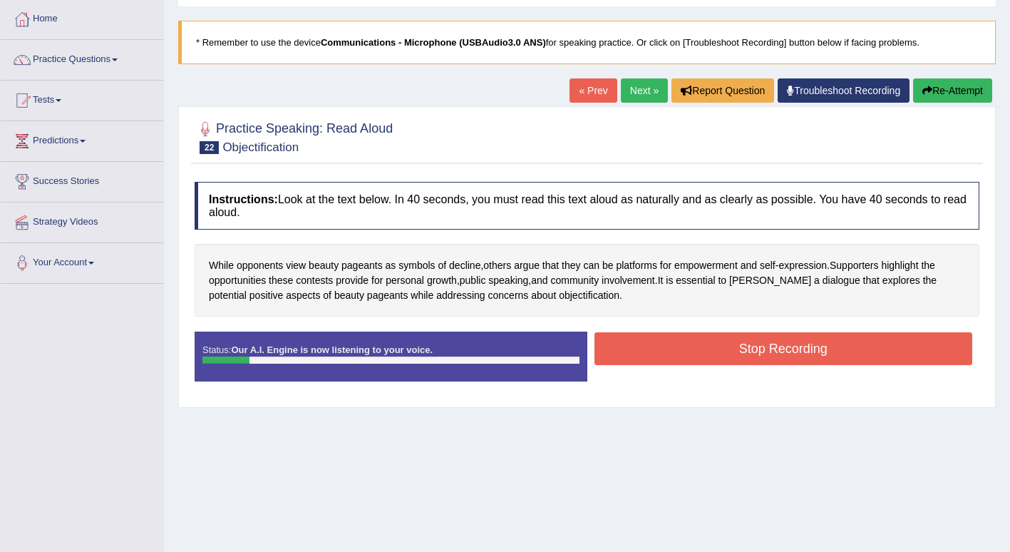
click at [966, 87] on button "Re-Attempt" at bounding box center [952, 90] width 79 height 24
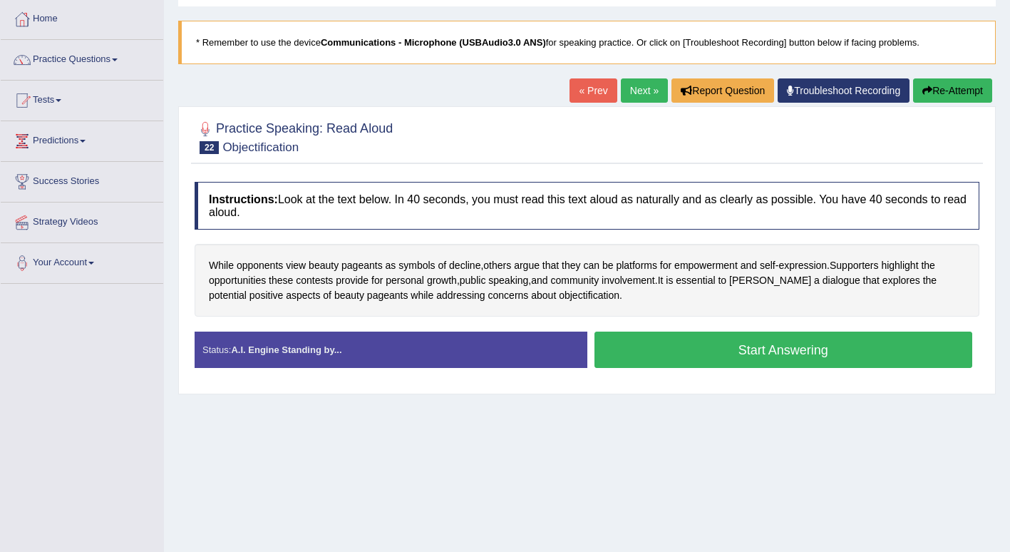
click at [772, 347] on button "Start Answering" at bounding box center [783, 349] width 378 height 36
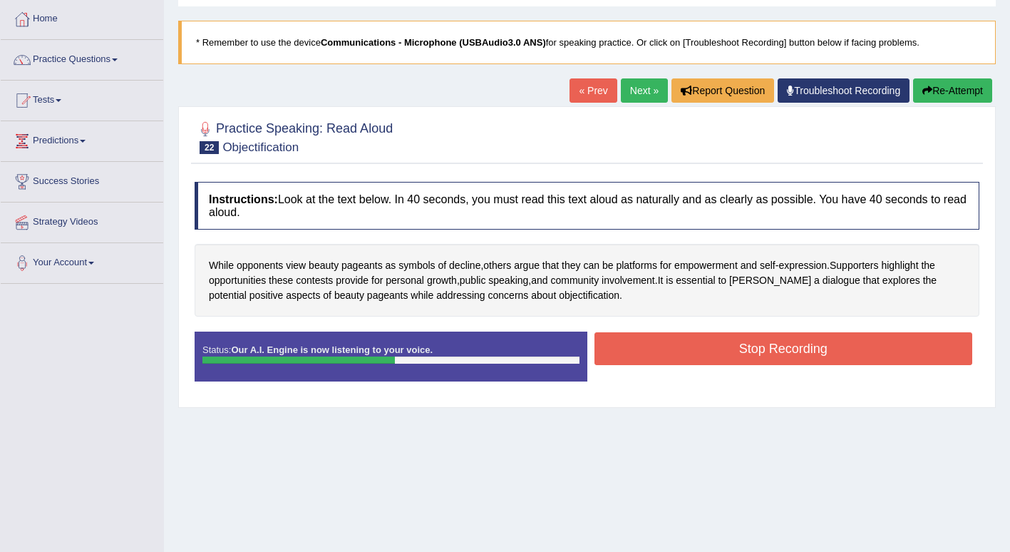
click at [867, 349] on button "Stop Recording" at bounding box center [783, 348] width 378 height 33
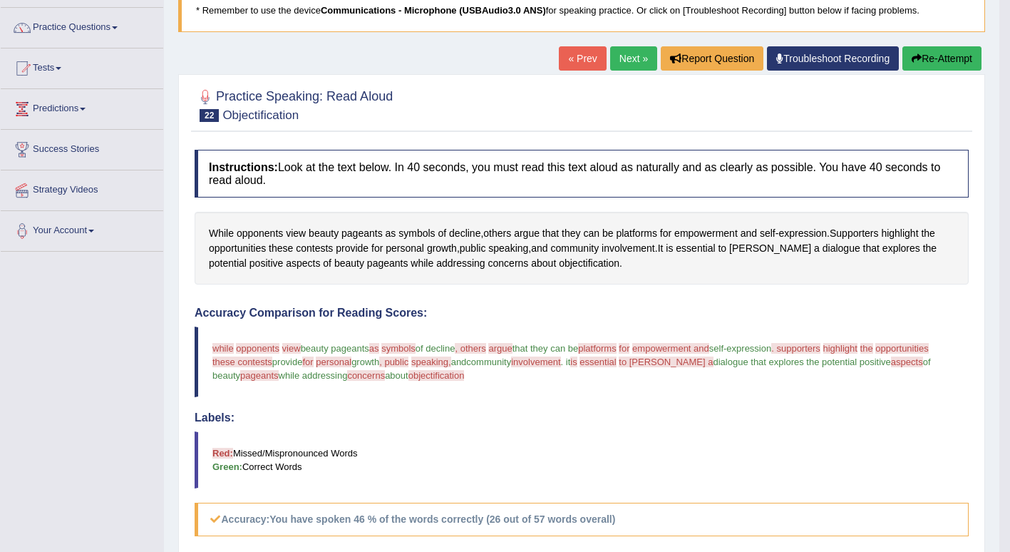
scroll to position [103, 0]
click at [629, 53] on link "Next »" at bounding box center [633, 59] width 47 height 24
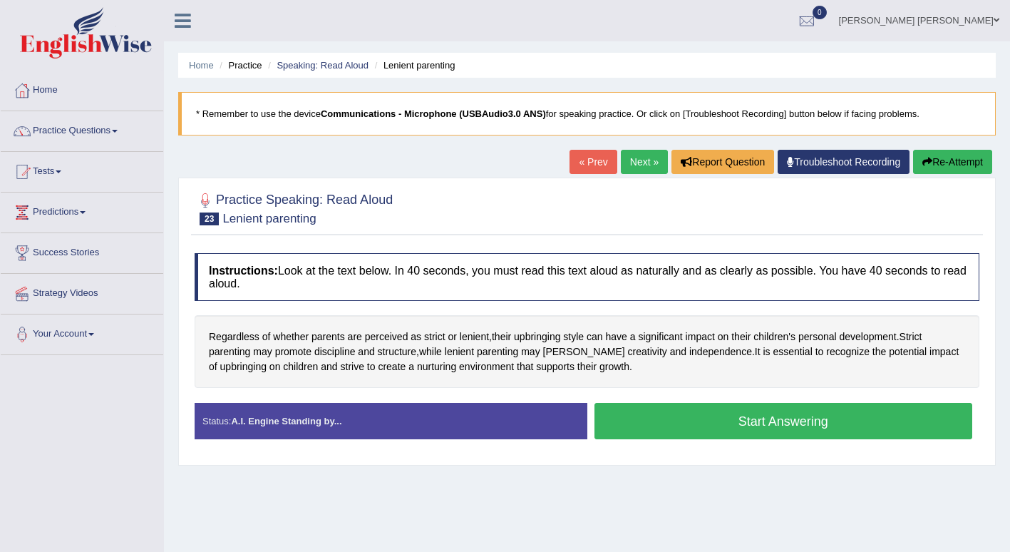
click at [909, 417] on button "Start Answering" at bounding box center [783, 421] width 378 height 36
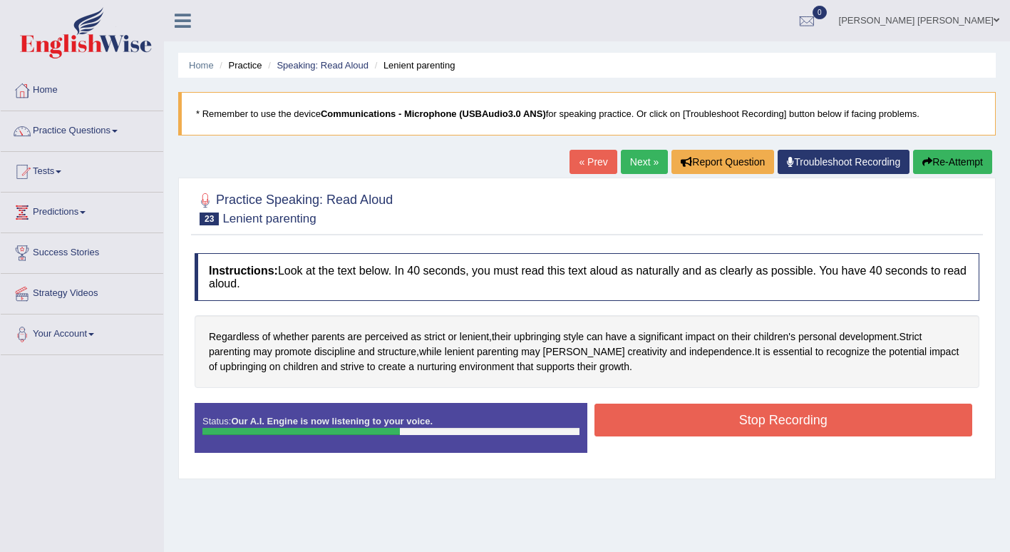
click at [858, 419] on button "Stop Recording" at bounding box center [783, 419] width 378 height 33
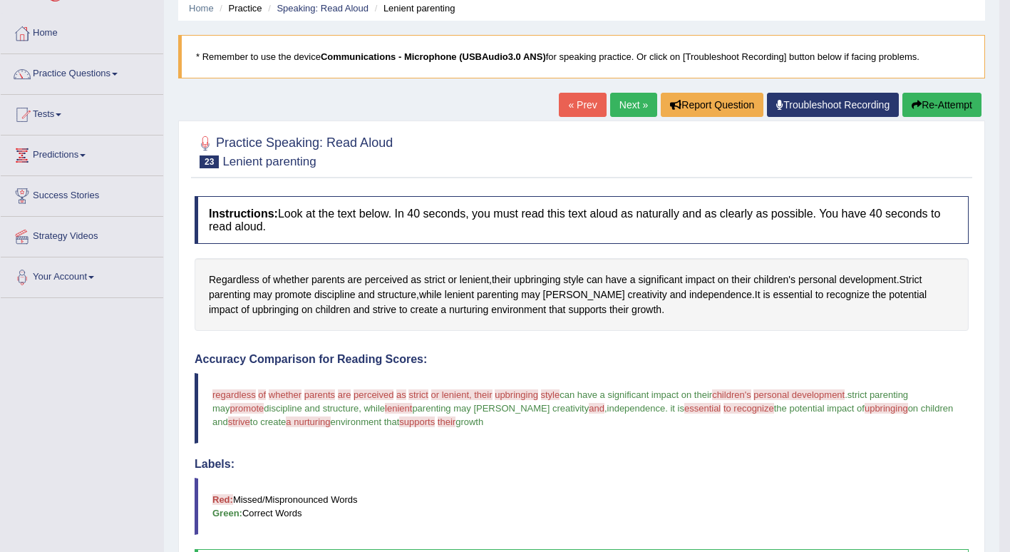
scroll to position [51, 0]
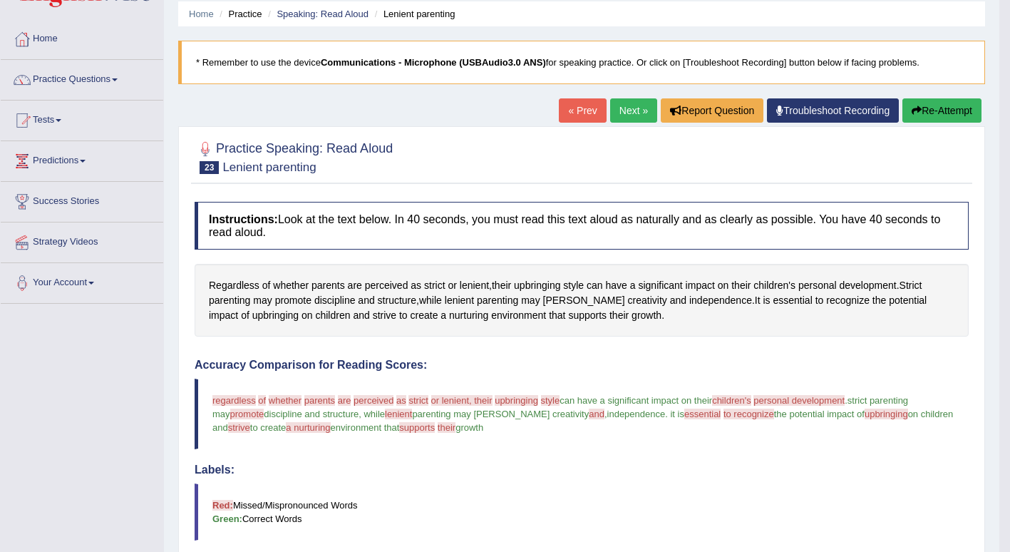
click at [629, 105] on link "Next »" at bounding box center [633, 110] width 47 height 24
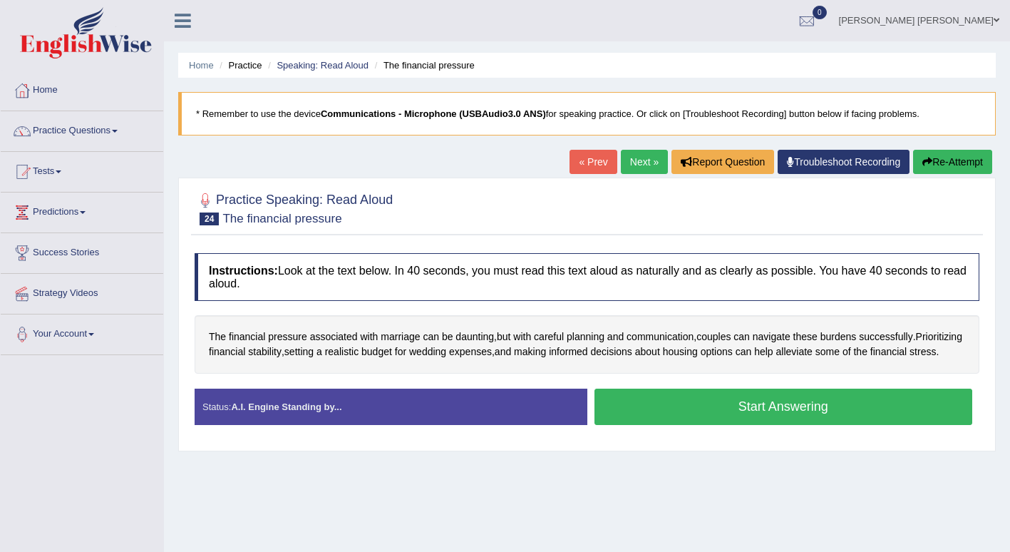
click at [882, 413] on button "Start Answering" at bounding box center [783, 406] width 378 height 36
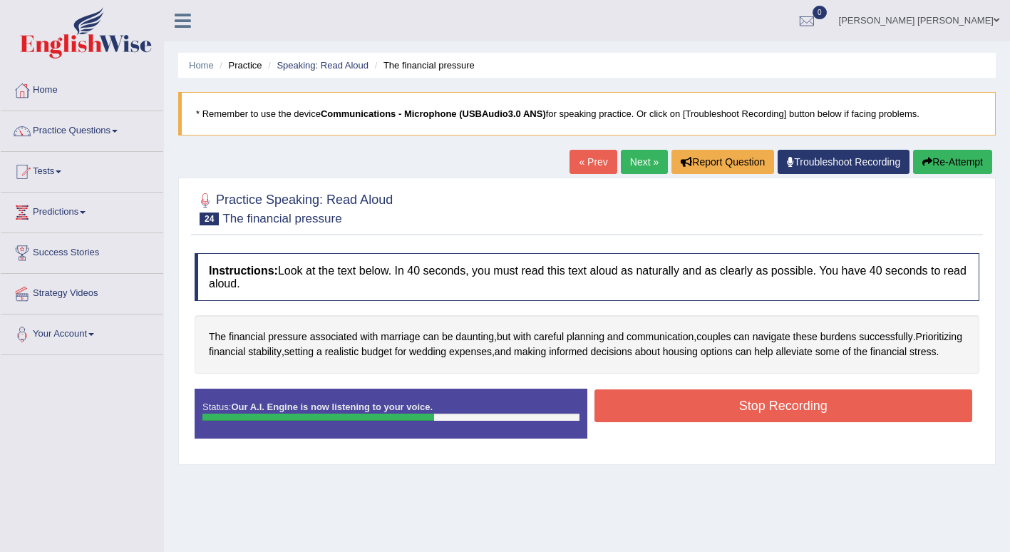
click at [859, 418] on button "Stop Recording" at bounding box center [783, 405] width 378 height 33
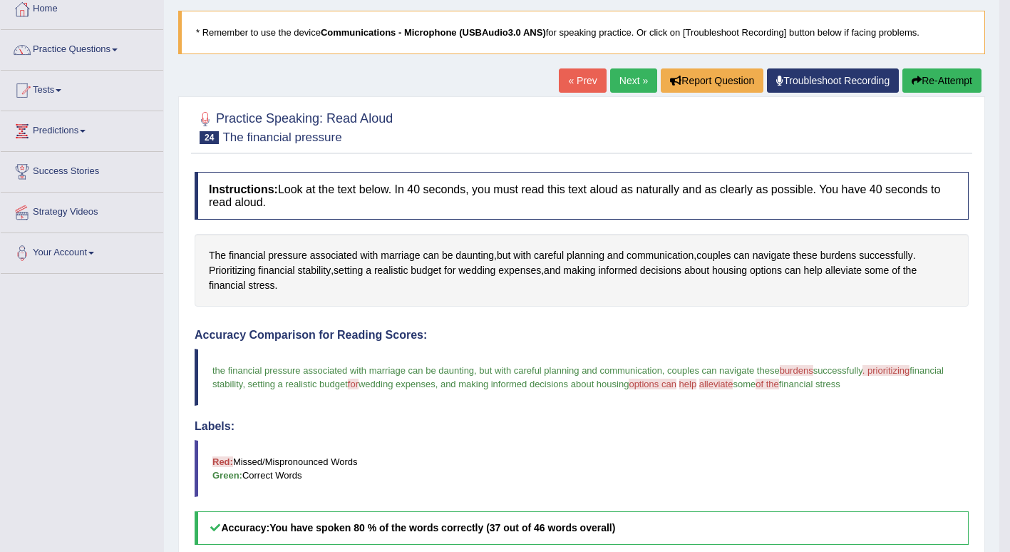
scroll to position [80, 0]
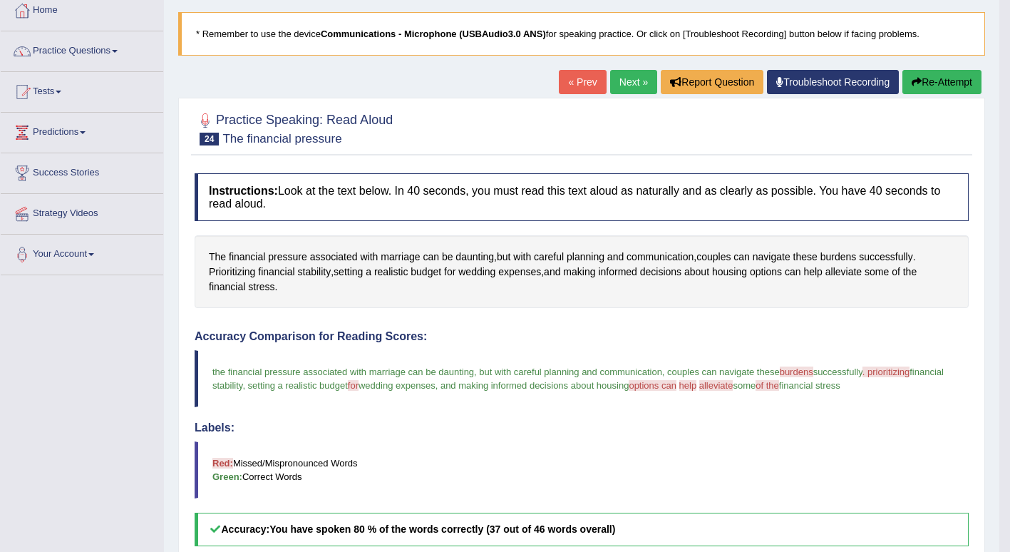
click at [624, 79] on link "Next »" at bounding box center [633, 82] width 47 height 24
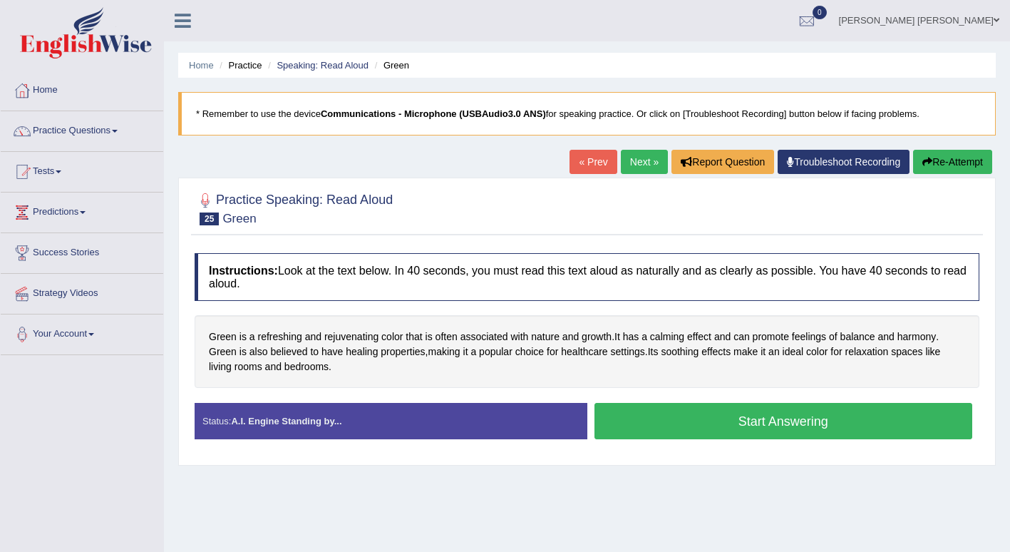
click at [912, 413] on button "Start Answering" at bounding box center [783, 421] width 378 height 36
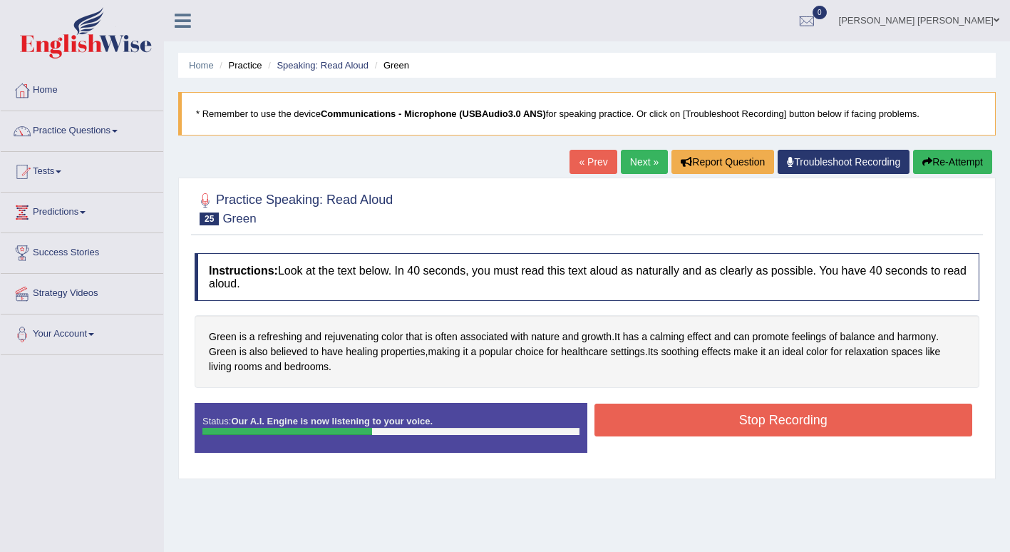
click at [871, 420] on button "Stop Recording" at bounding box center [783, 419] width 378 height 33
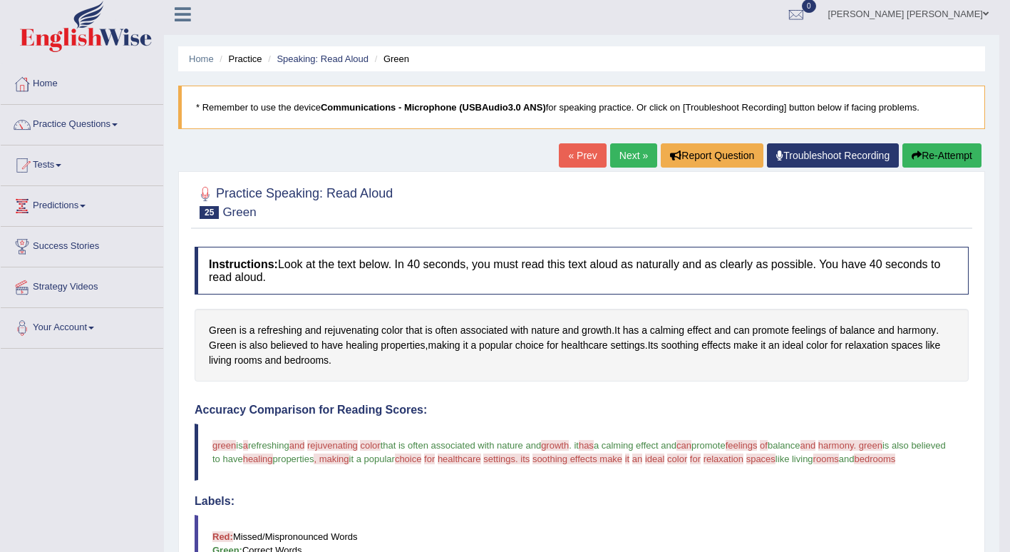
scroll to position [3, 0]
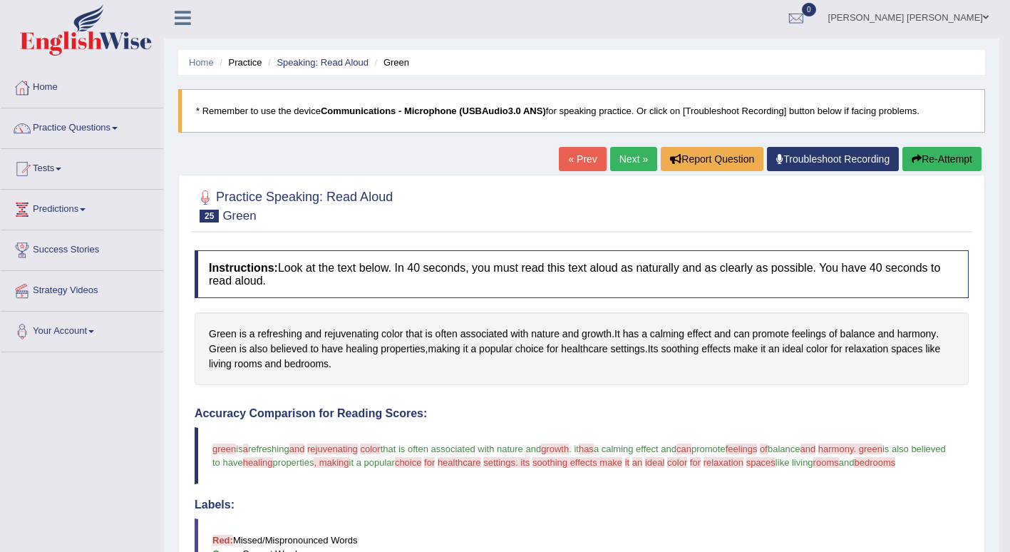
click at [621, 162] on link "Next »" at bounding box center [633, 159] width 47 height 24
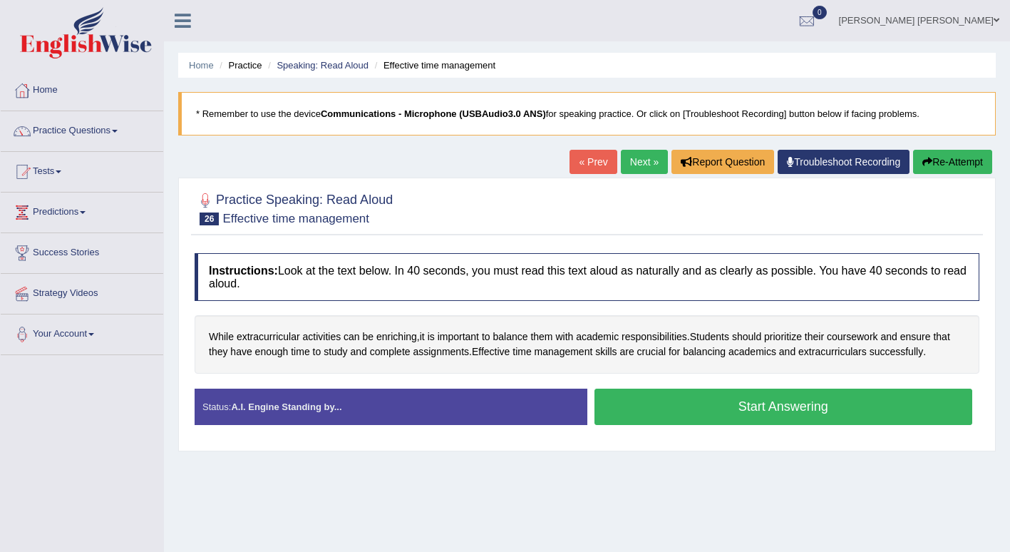
click at [646, 405] on button "Start Answering" at bounding box center [783, 406] width 378 height 36
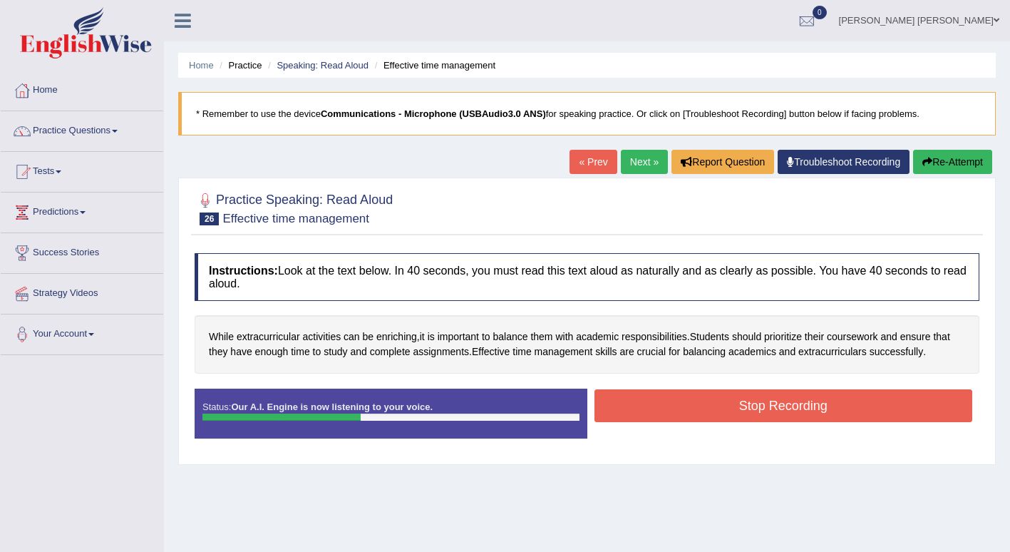
click at [646, 405] on button "Stop Recording" at bounding box center [783, 405] width 378 height 33
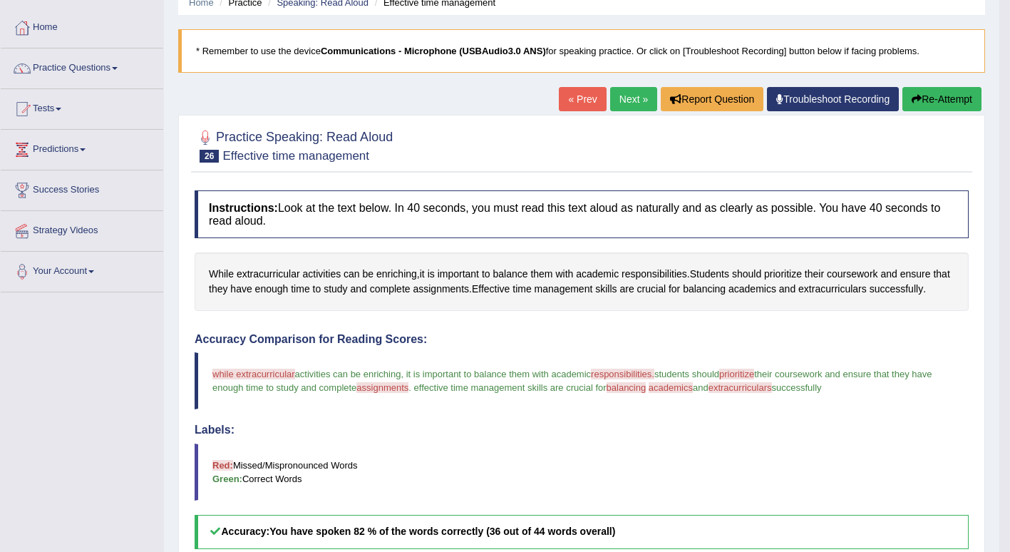
scroll to position [60, 0]
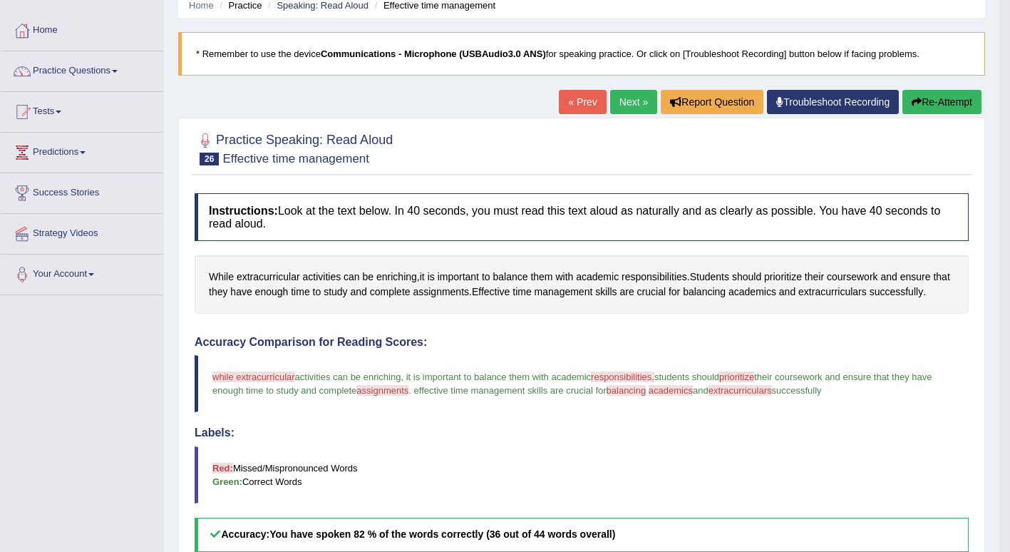
click at [118, 71] on span at bounding box center [115, 71] width 6 height 3
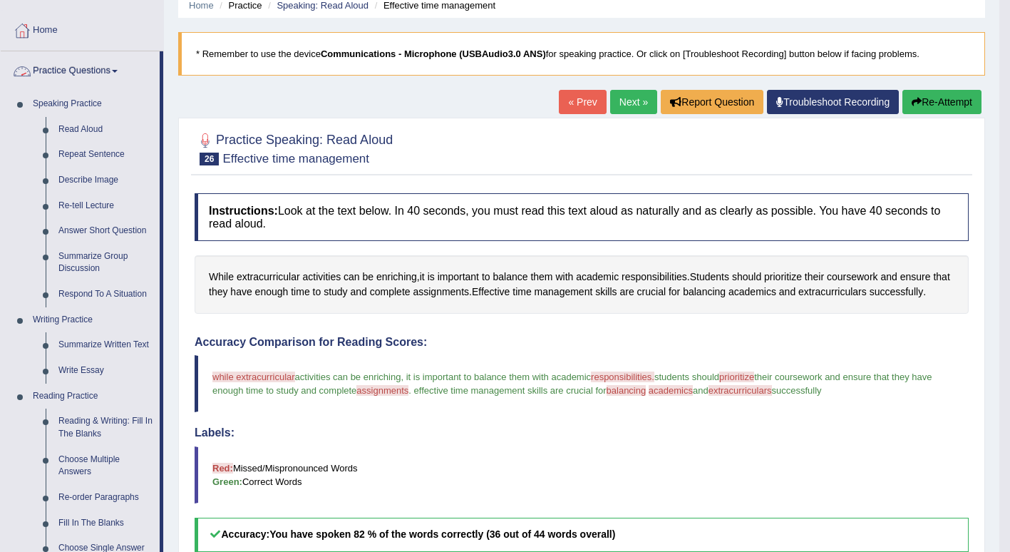
click at [109, 157] on link "Repeat Sentence" at bounding box center [106, 155] width 108 height 26
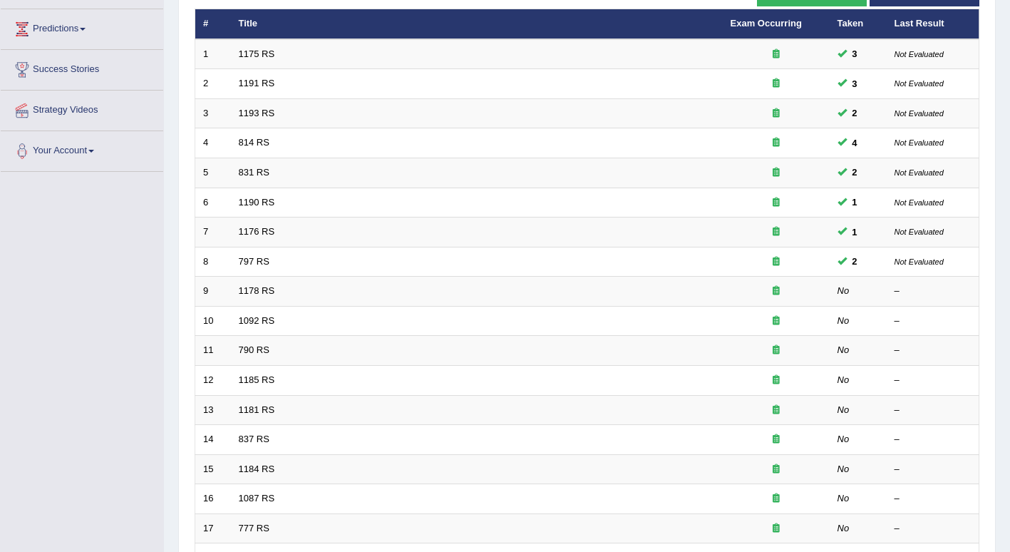
scroll to position [182, 0]
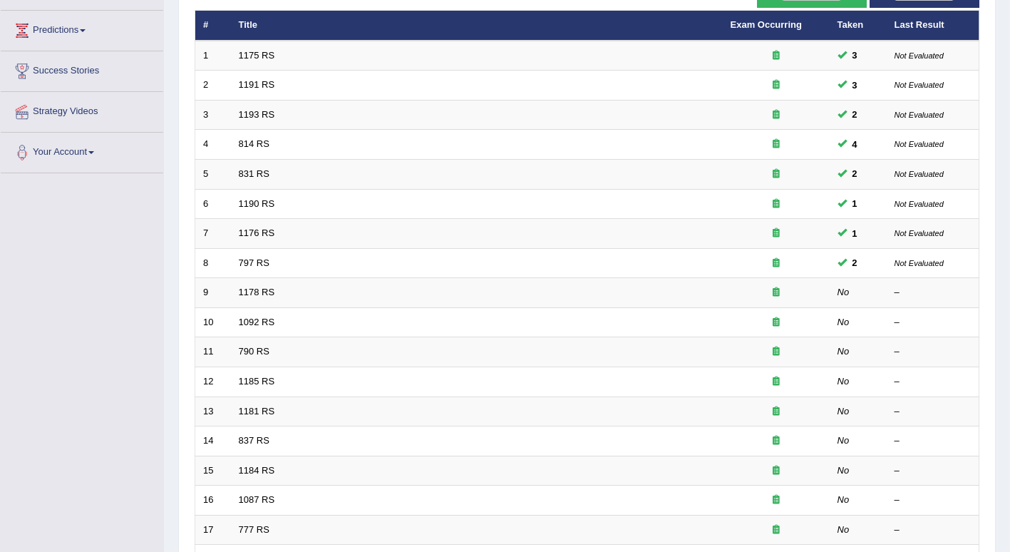
click at [773, 205] on icon at bounding box center [776, 203] width 7 height 9
click at [262, 58] on link "1175 RS" at bounding box center [257, 55] width 36 height 11
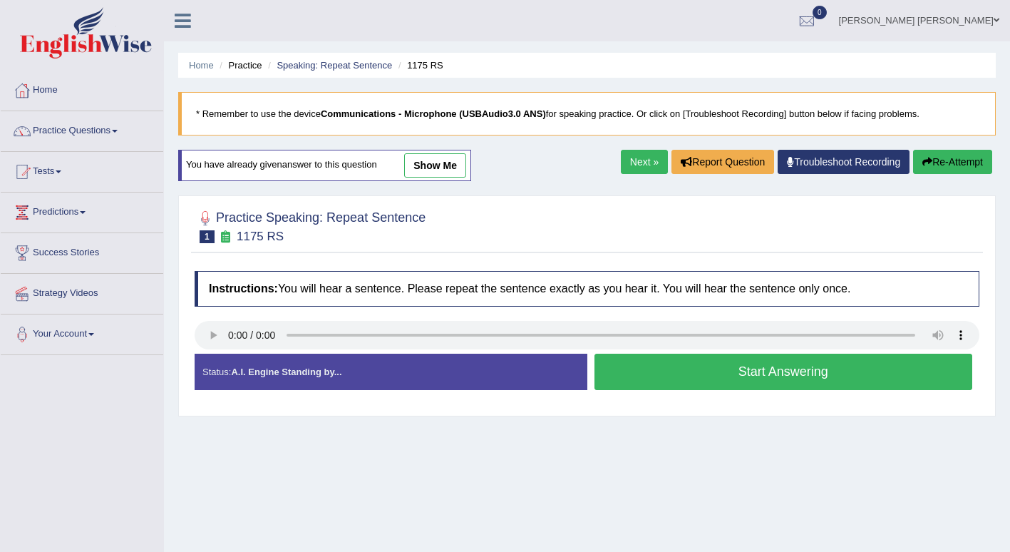
click at [670, 377] on button "Start Answering" at bounding box center [783, 371] width 378 height 36
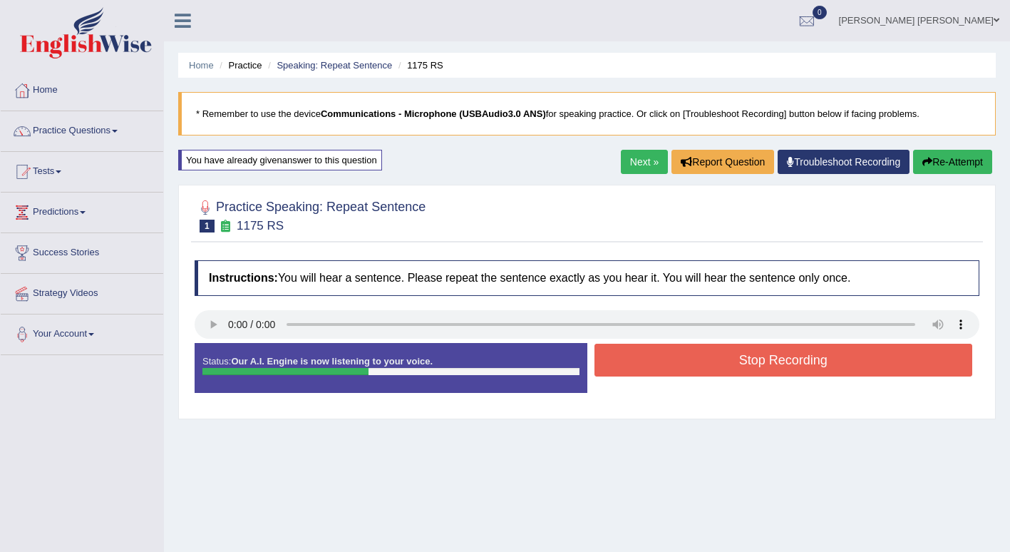
click at [778, 363] on button "Stop Recording" at bounding box center [783, 360] width 378 height 33
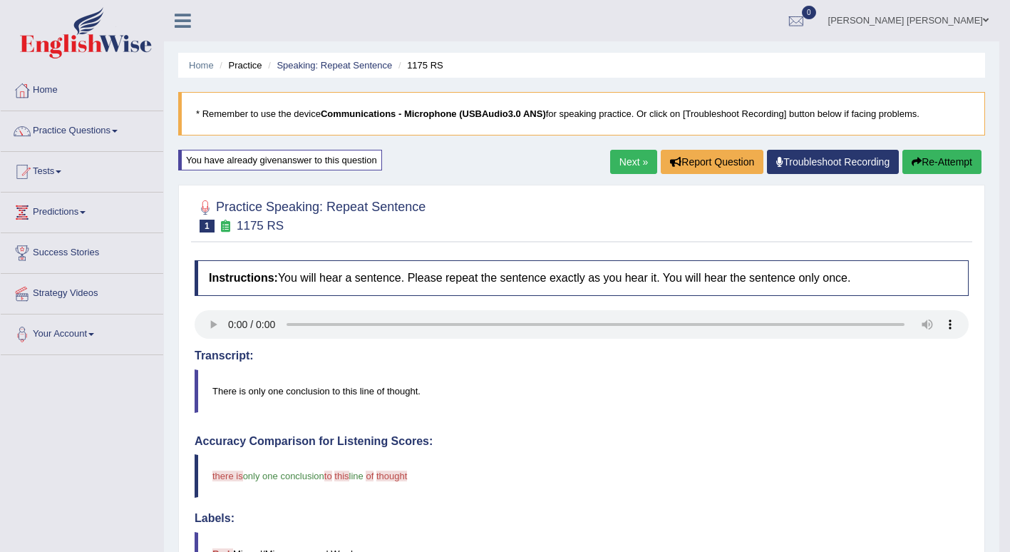
click at [629, 163] on link "Next »" at bounding box center [633, 162] width 47 height 24
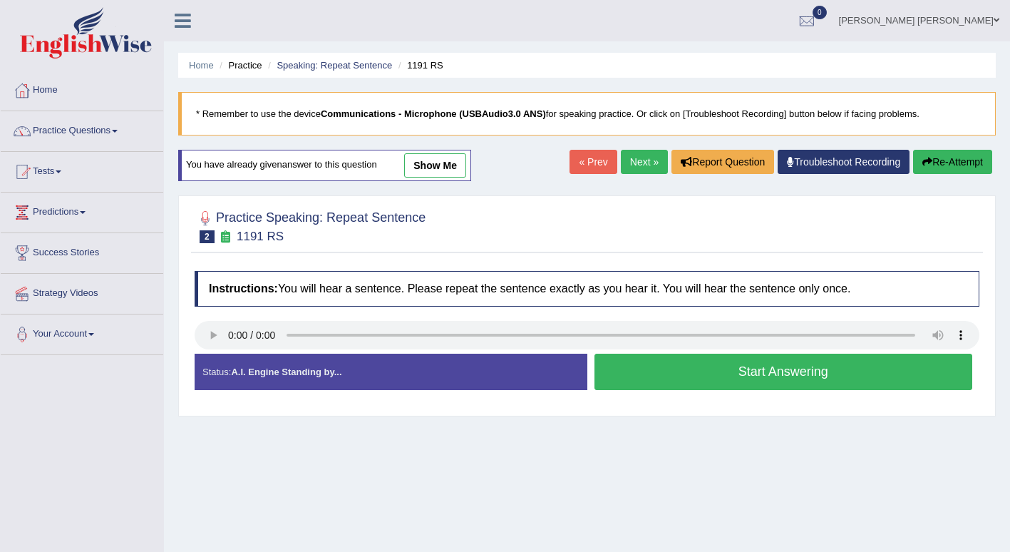
click at [676, 382] on button "Start Answering" at bounding box center [783, 371] width 378 height 36
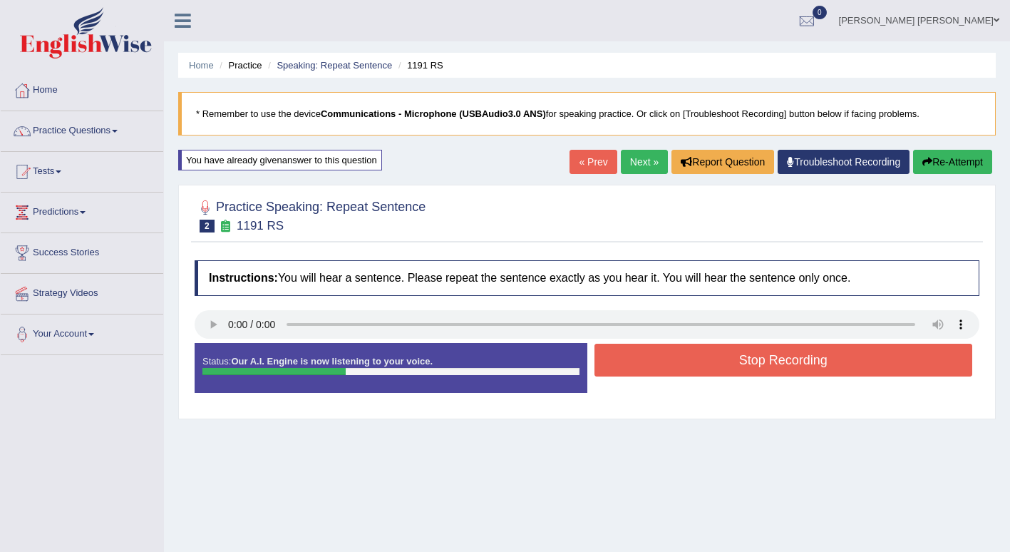
click at [799, 354] on button "Stop Recording" at bounding box center [783, 360] width 378 height 33
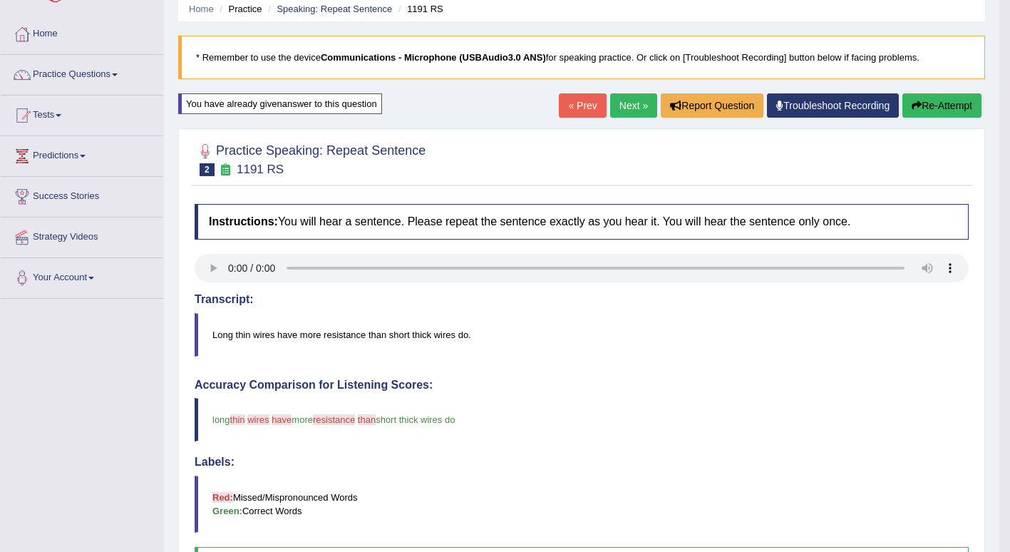
scroll to position [46, 0]
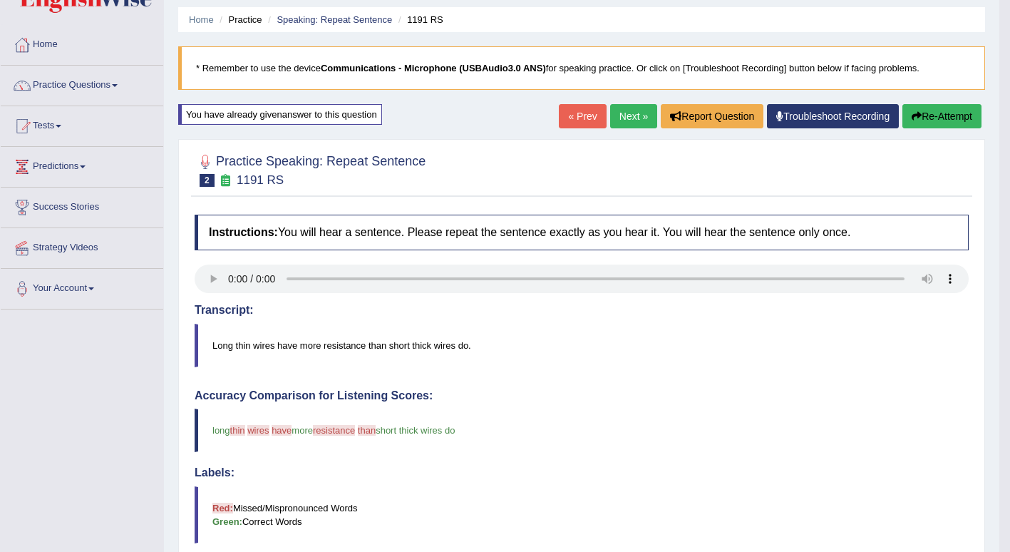
click at [629, 115] on link "Next »" at bounding box center [633, 116] width 47 height 24
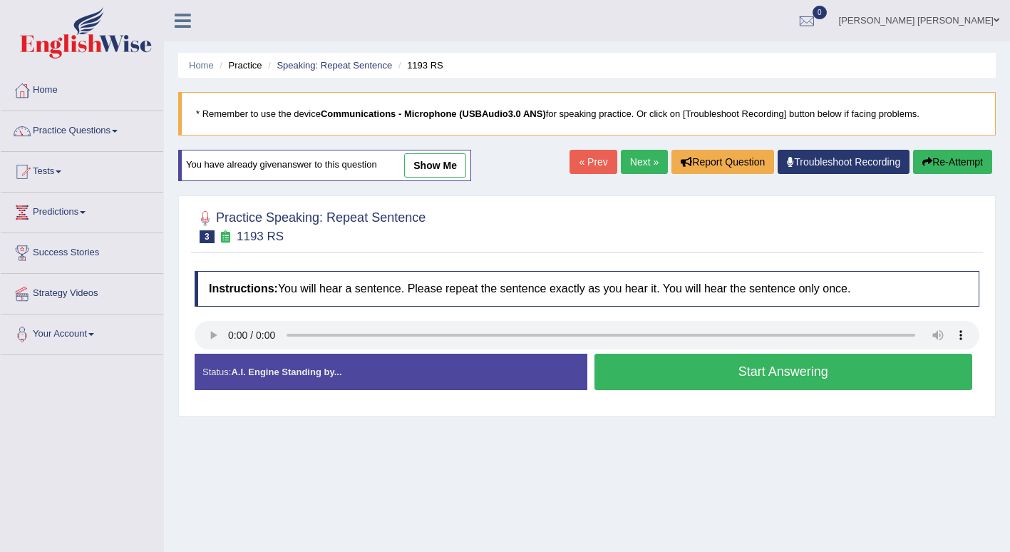
click at [725, 372] on button "Start Answering" at bounding box center [783, 371] width 378 height 36
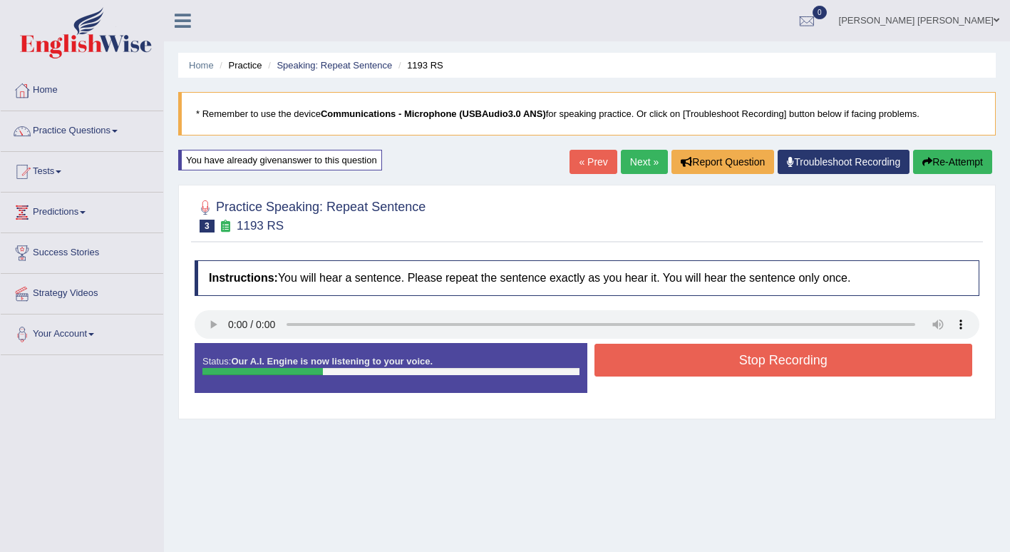
click at [775, 358] on button "Stop Recording" at bounding box center [783, 360] width 378 height 33
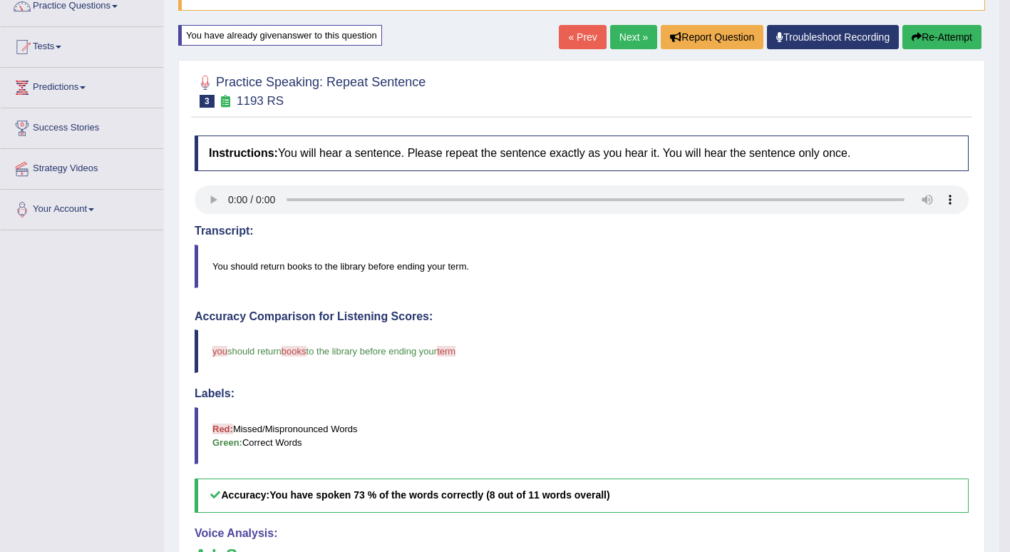
scroll to position [115, 0]
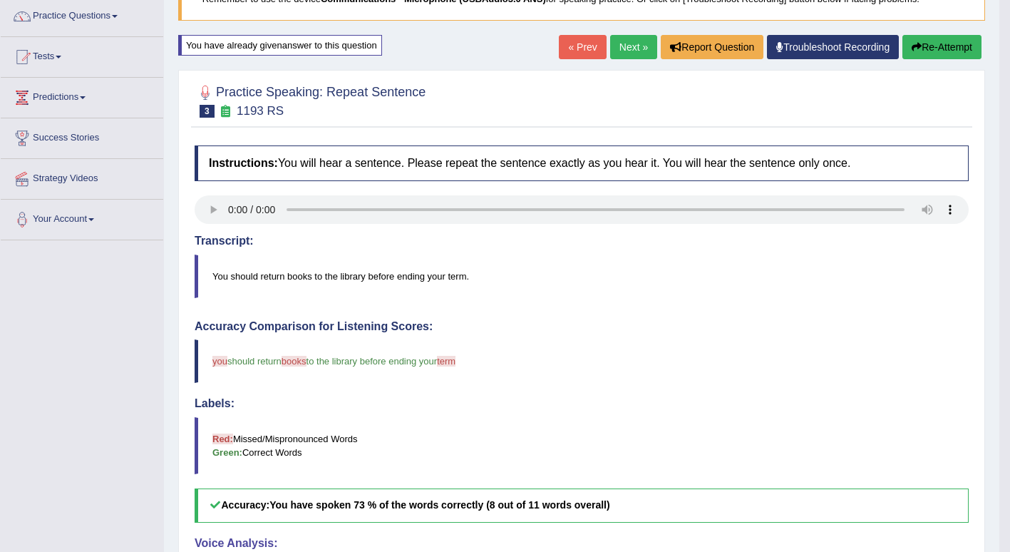
click at [629, 43] on link "Next »" at bounding box center [633, 47] width 47 height 24
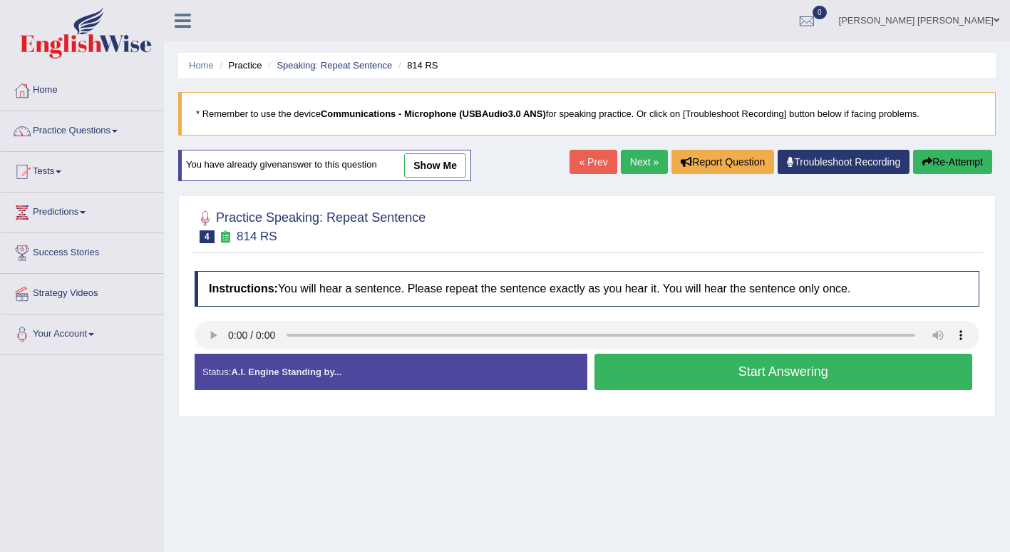
click at [819, 375] on button "Start Answering" at bounding box center [783, 371] width 378 height 36
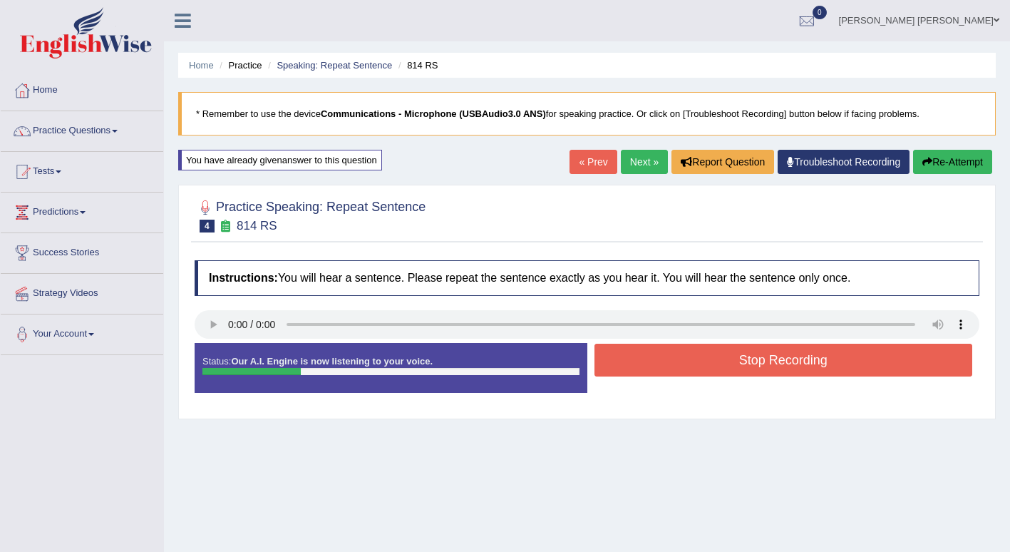
click at [792, 353] on button "Stop Recording" at bounding box center [783, 360] width 378 height 33
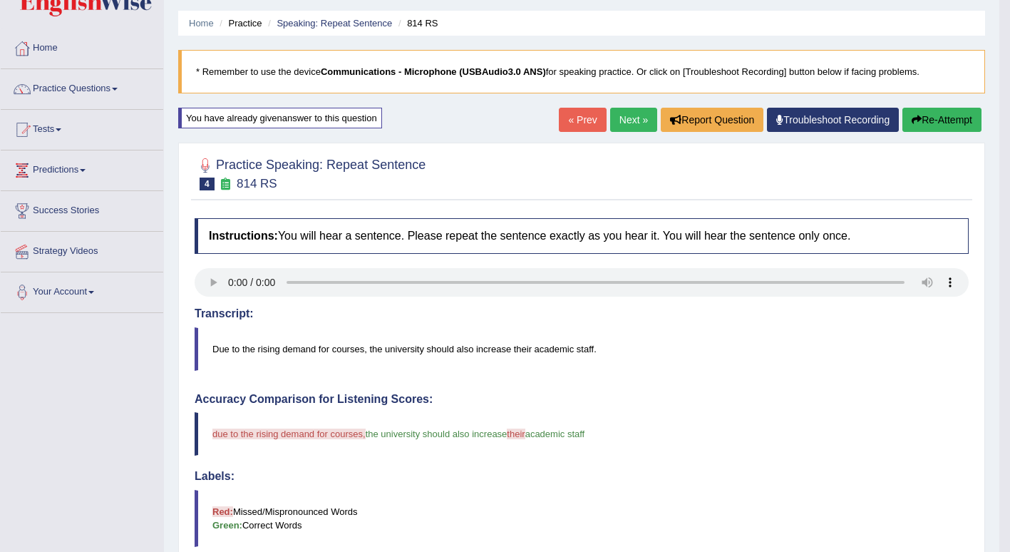
scroll to position [42, 0]
click at [630, 121] on link "Next »" at bounding box center [633, 120] width 47 height 24
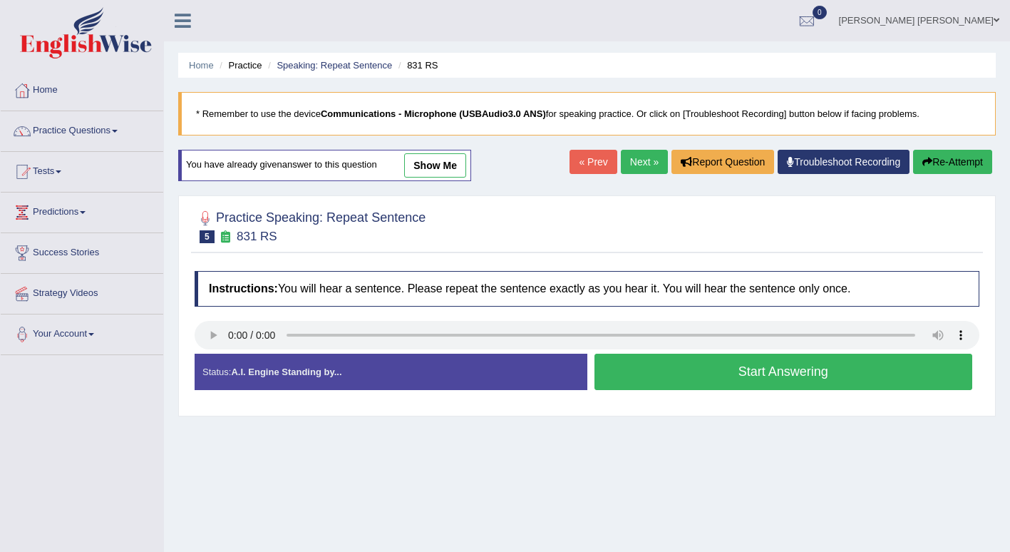
click at [709, 371] on button "Start Answering" at bounding box center [783, 371] width 378 height 36
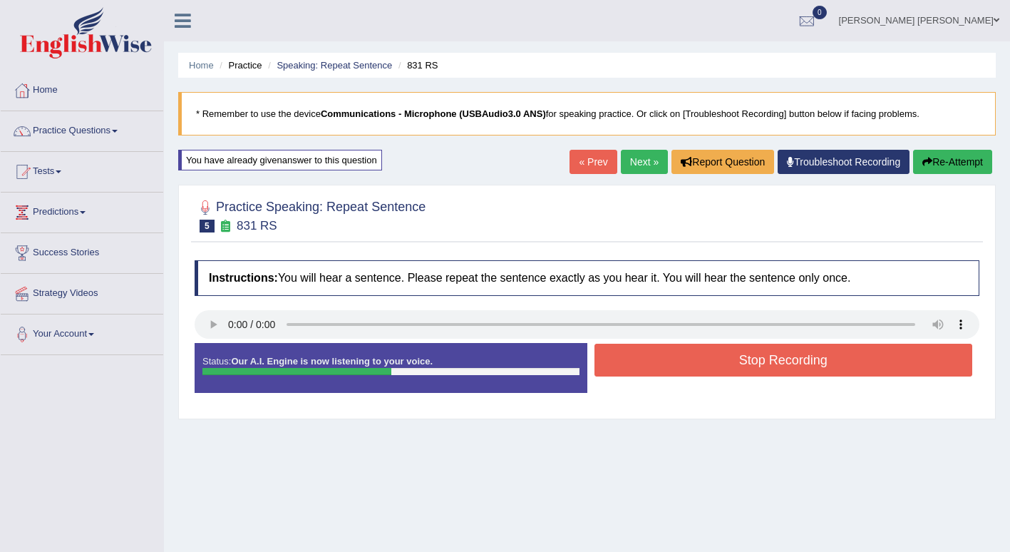
click at [813, 361] on button "Stop Recording" at bounding box center [783, 360] width 378 height 33
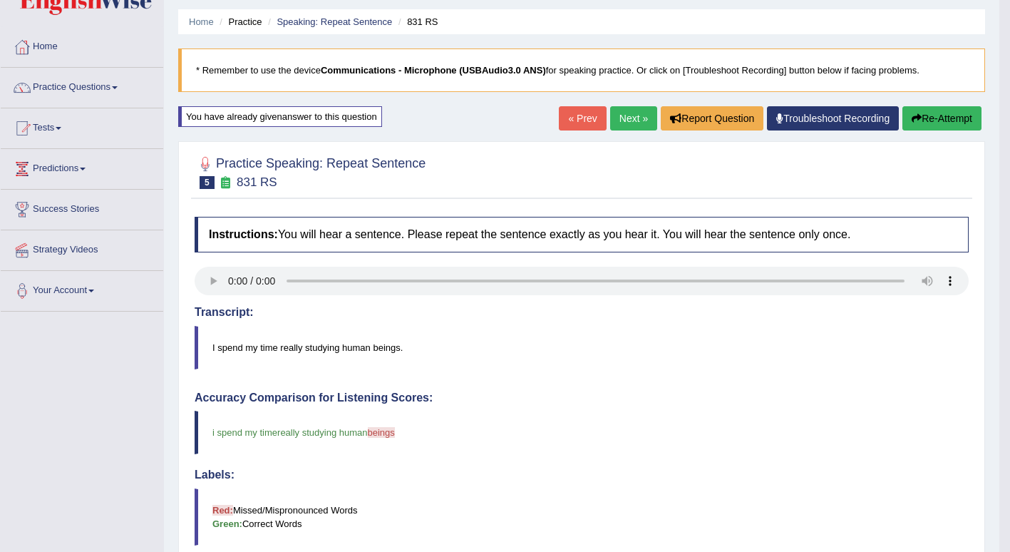
scroll to position [43, 0]
click at [624, 119] on link "Next »" at bounding box center [633, 119] width 47 height 24
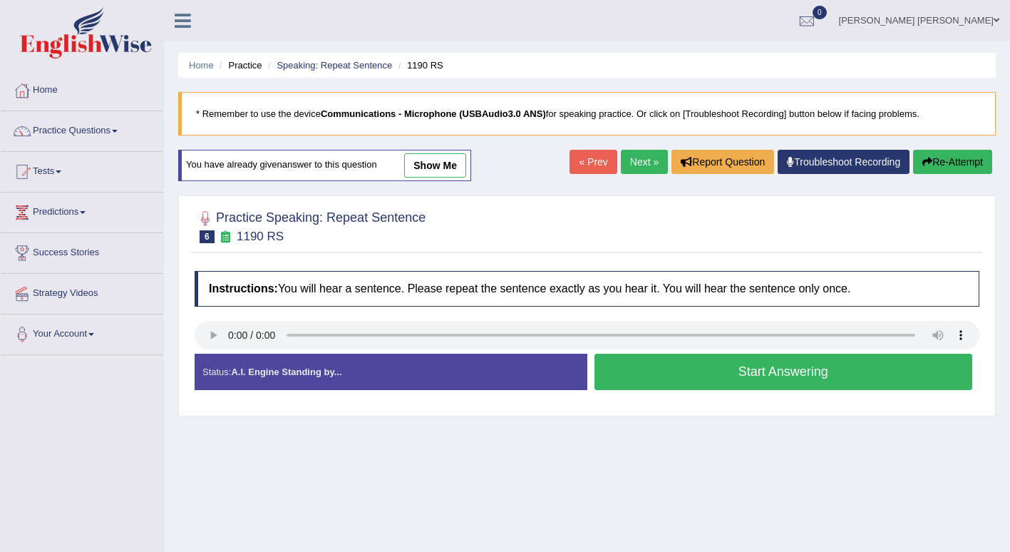
click at [820, 373] on button "Start Answering" at bounding box center [783, 371] width 378 height 36
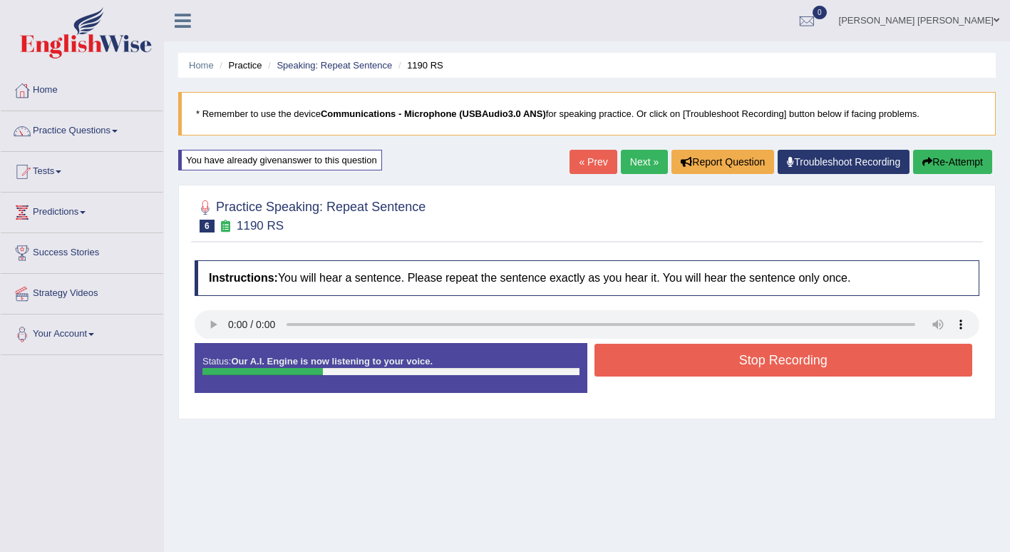
click at [806, 356] on button "Stop Recording" at bounding box center [783, 360] width 378 height 33
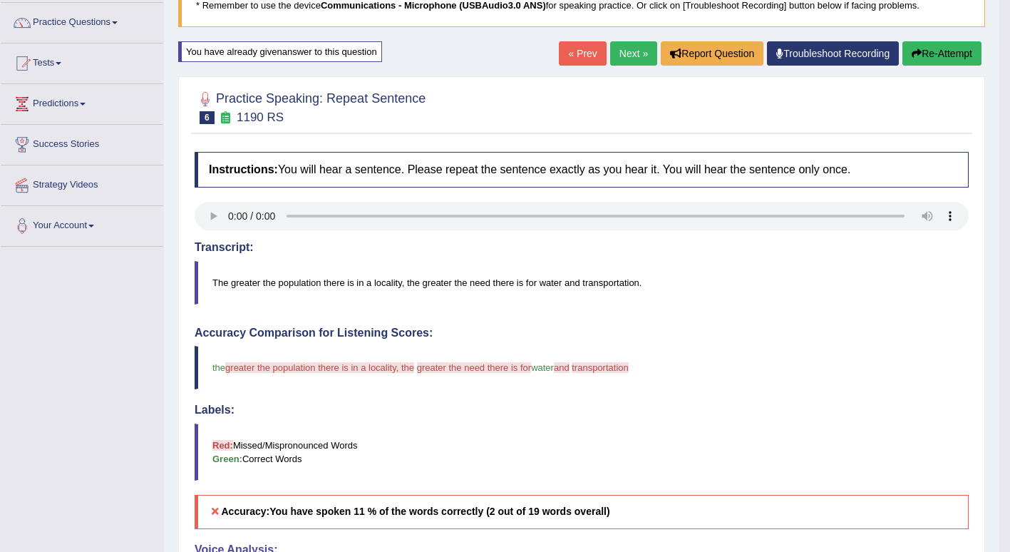
scroll to position [107, 0]
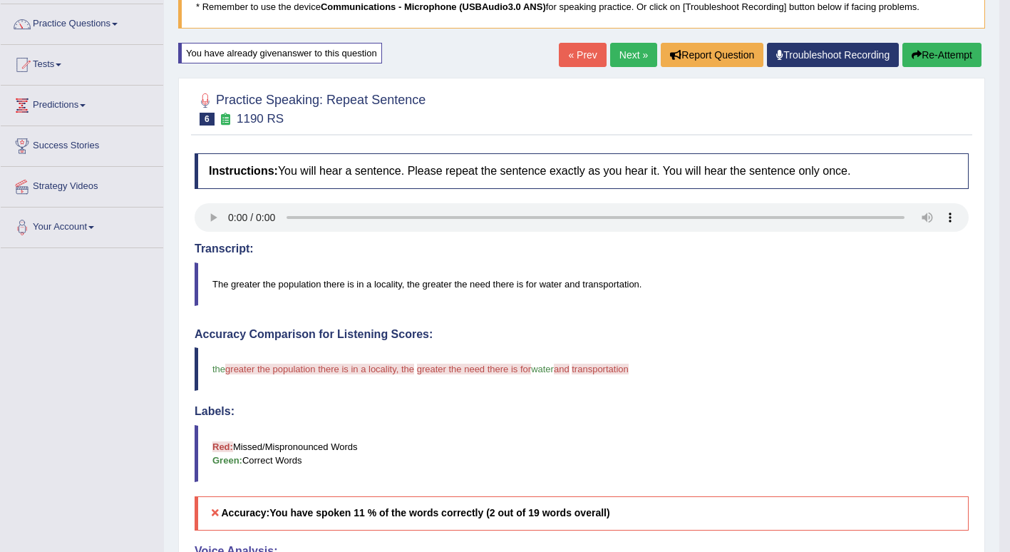
click at [634, 52] on link "Next »" at bounding box center [633, 55] width 47 height 24
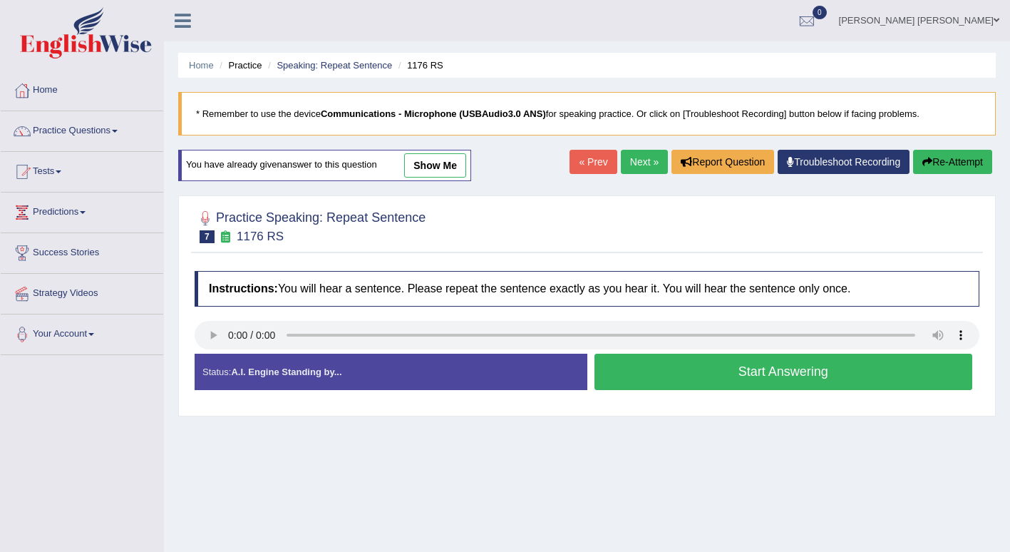
click at [839, 373] on button "Start Answering" at bounding box center [783, 371] width 378 height 36
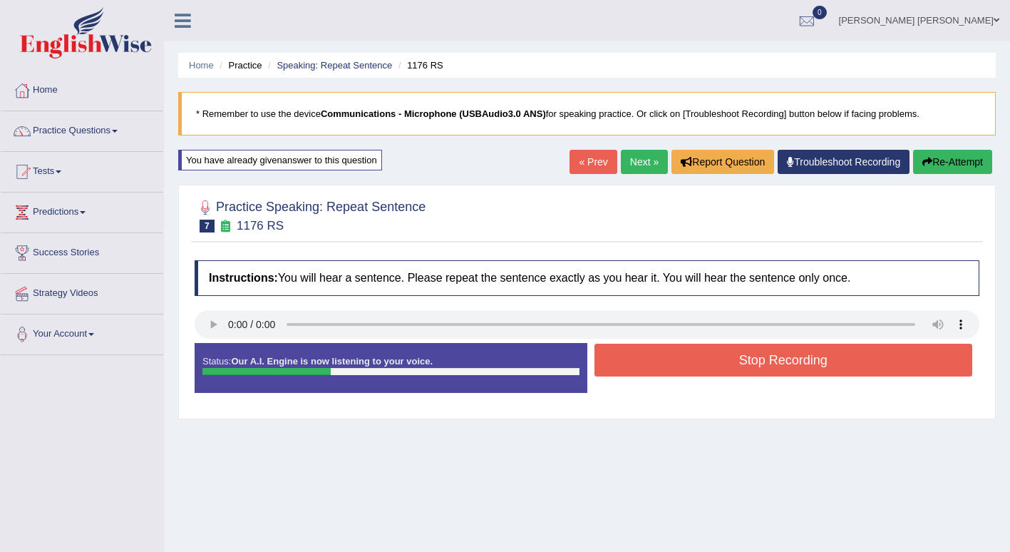
click at [738, 359] on button "Stop Recording" at bounding box center [783, 360] width 378 height 33
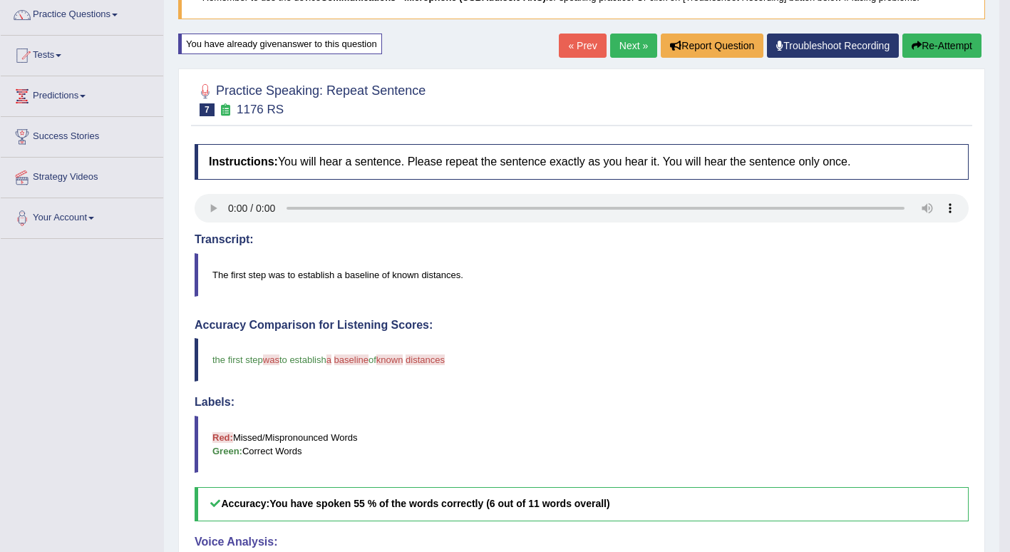
scroll to position [105, 0]
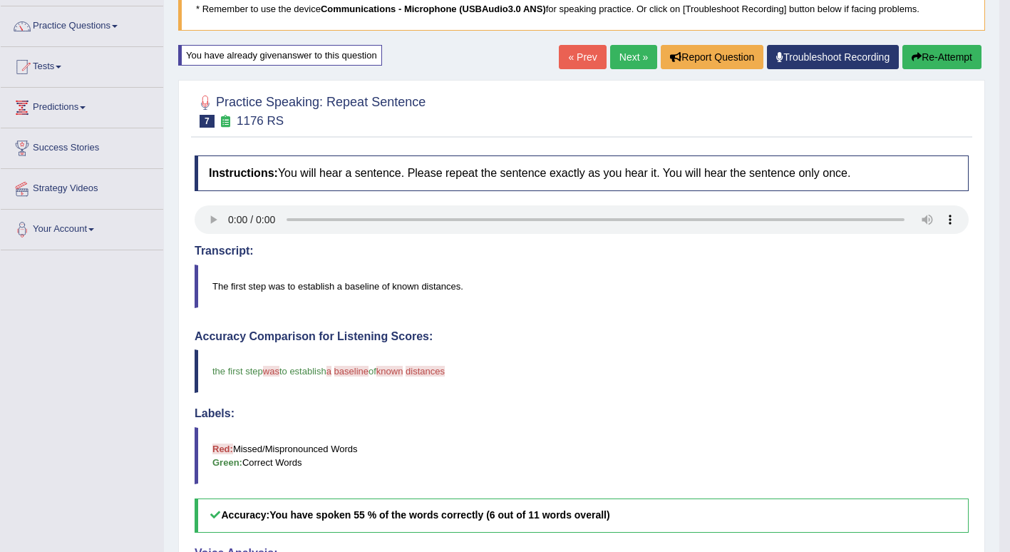
click at [629, 53] on link "Next »" at bounding box center [633, 57] width 47 height 24
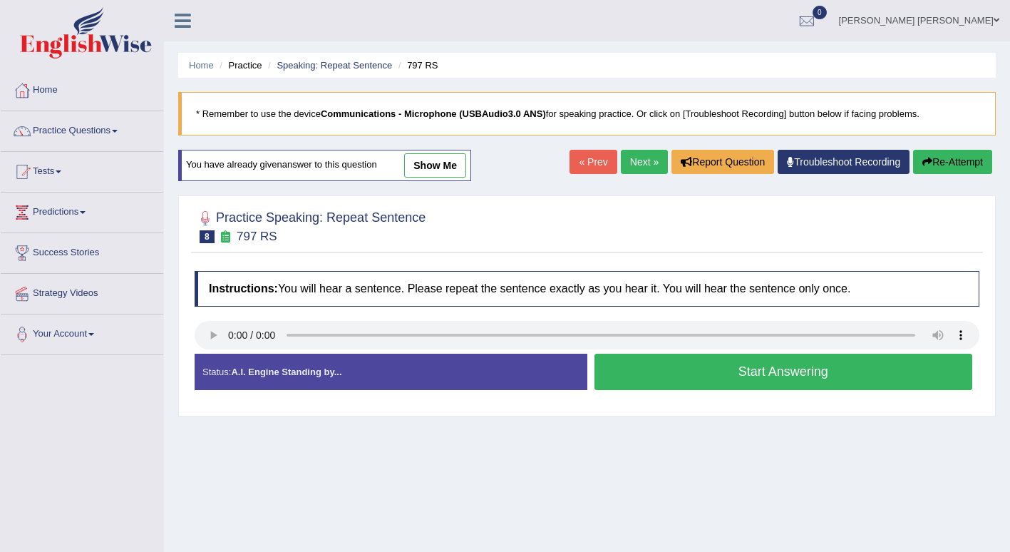
click at [799, 369] on button "Start Answering" at bounding box center [783, 371] width 378 height 36
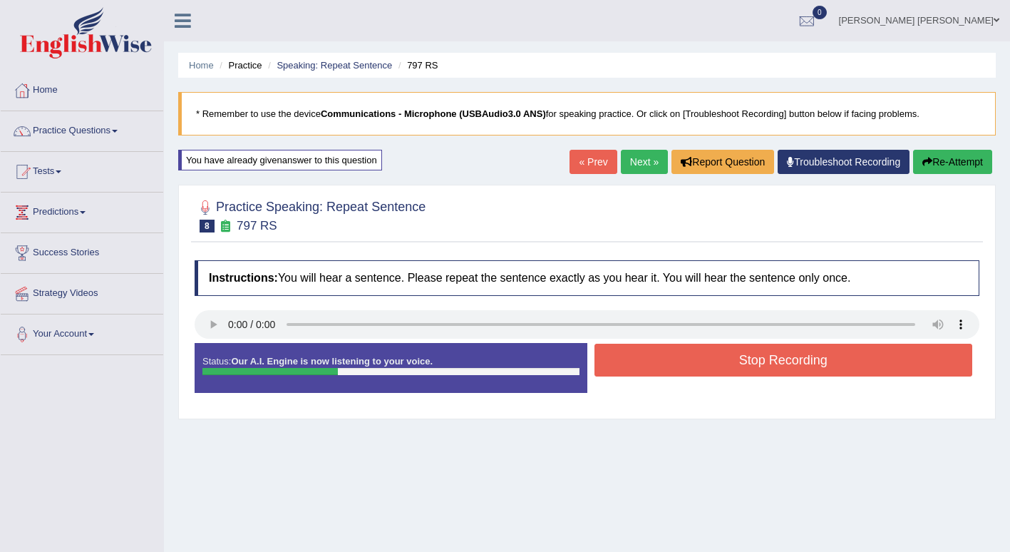
click at [765, 360] on button "Stop Recording" at bounding box center [783, 360] width 378 height 33
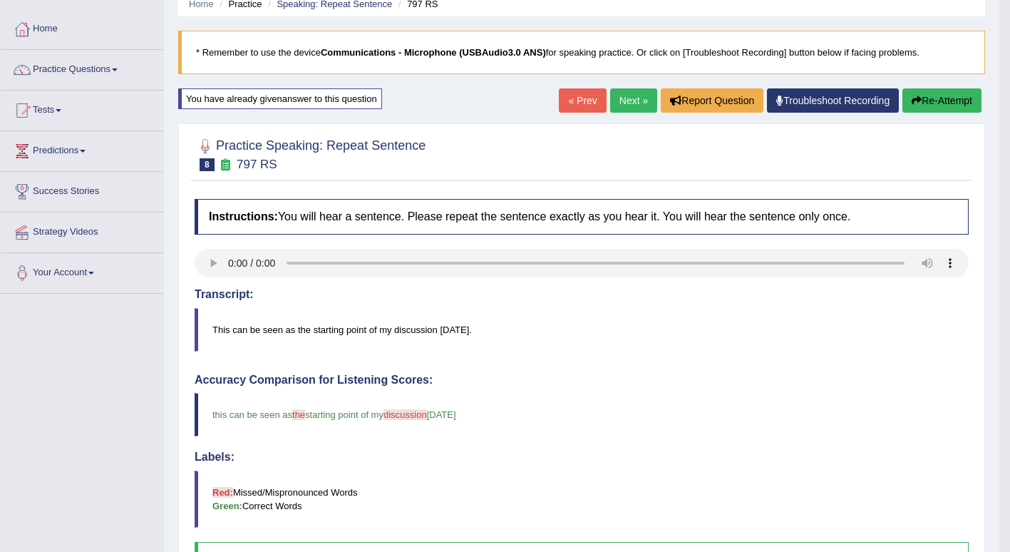
scroll to position [58, 0]
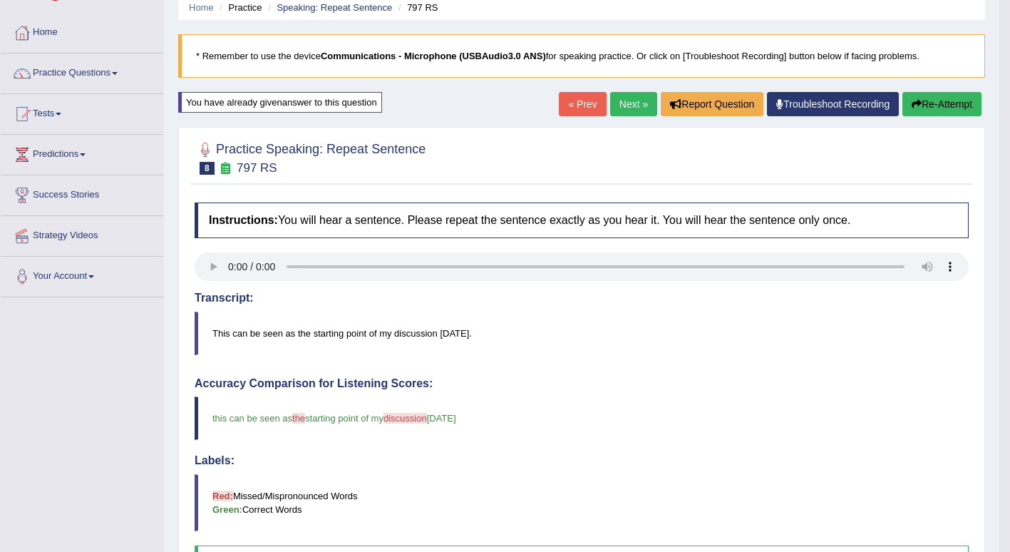
click at [634, 104] on link "Next »" at bounding box center [633, 104] width 47 height 24
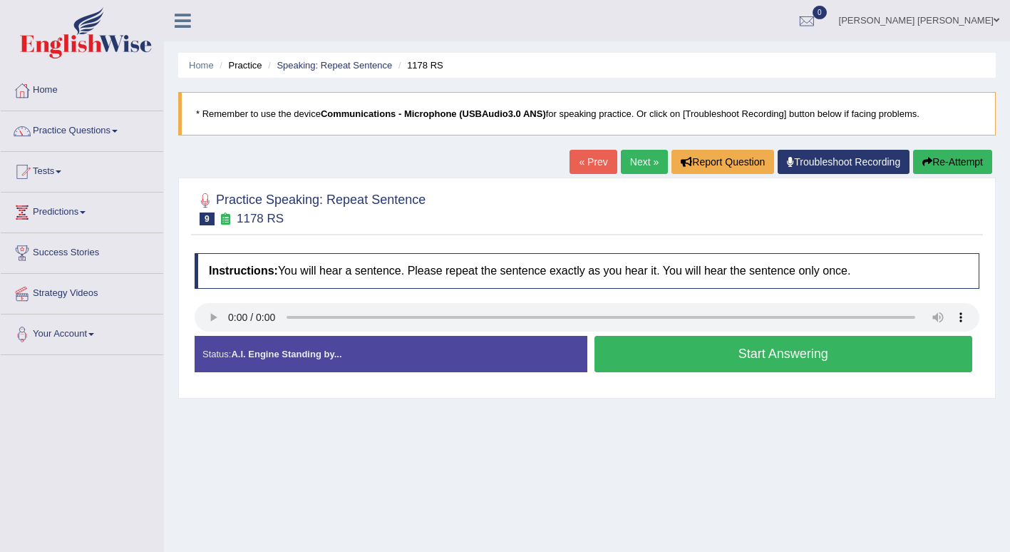
click at [847, 353] on button "Start Answering" at bounding box center [783, 354] width 378 height 36
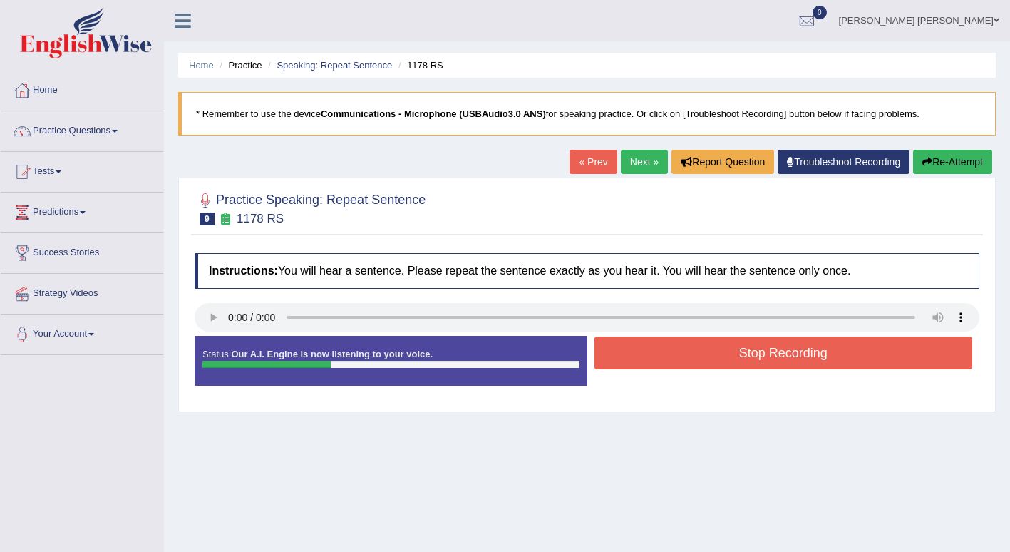
click at [758, 353] on button "Stop Recording" at bounding box center [783, 352] width 378 height 33
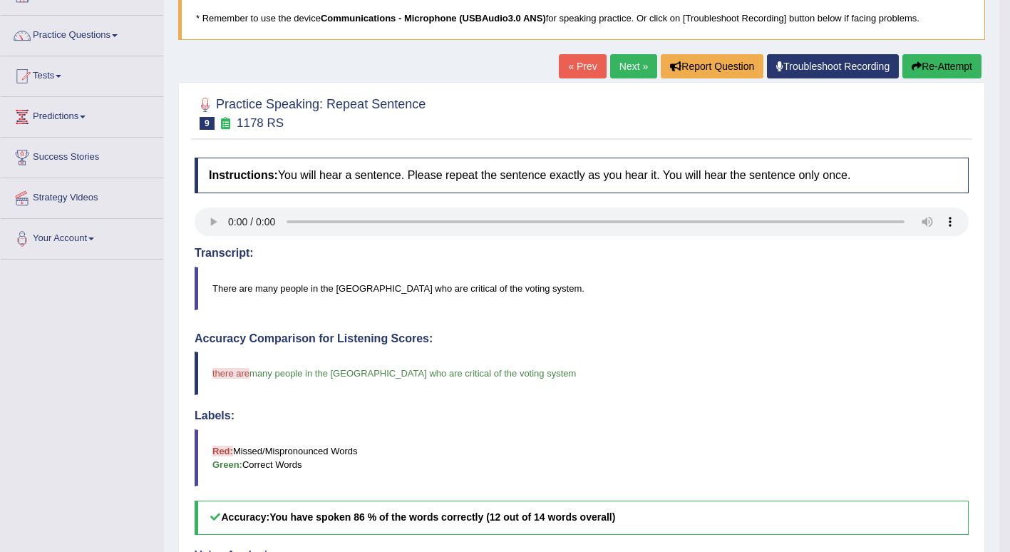
scroll to position [91, 0]
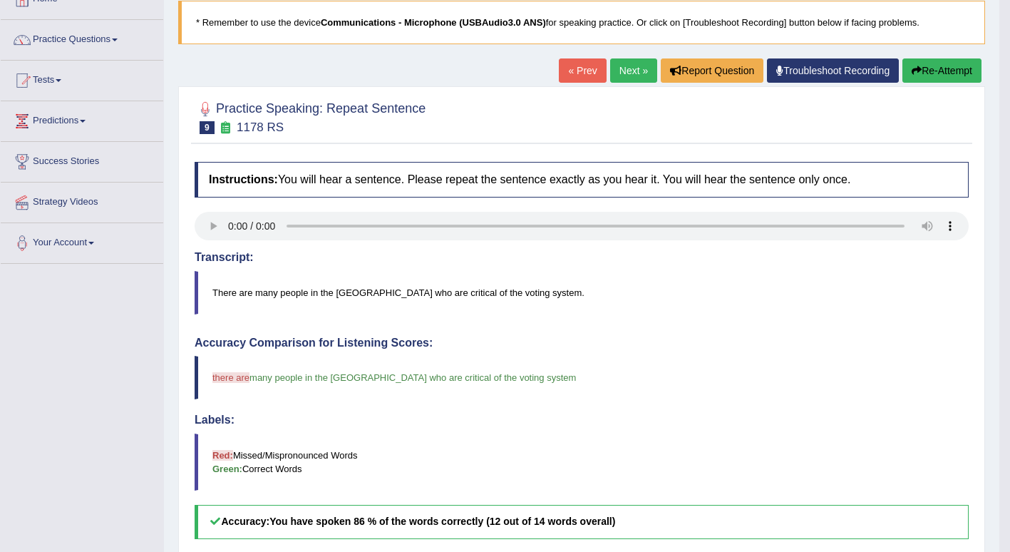
click at [633, 70] on link "Next »" at bounding box center [633, 70] width 47 height 24
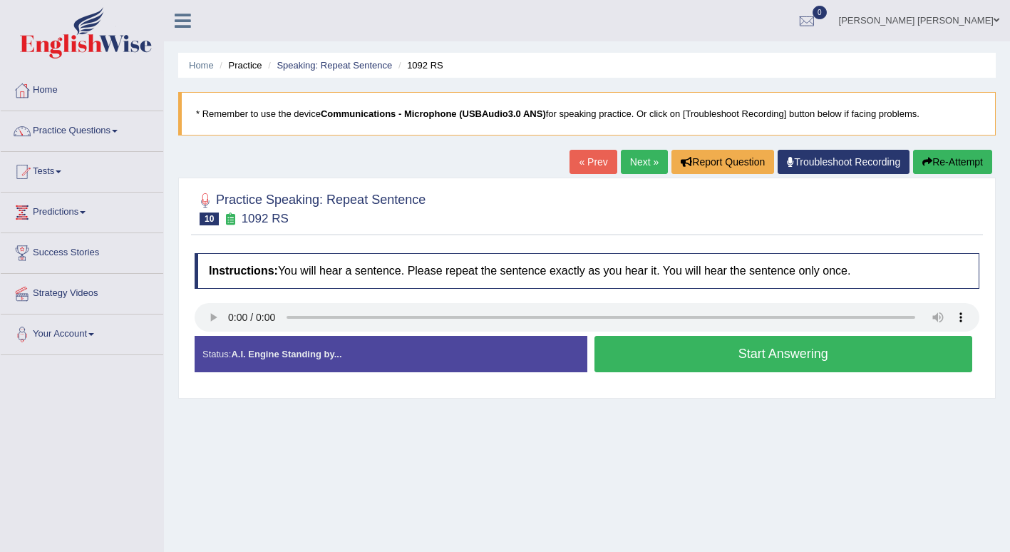
click at [794, 350] on button "Start Answering" at bounding box center [783, 354] width 378 height 36
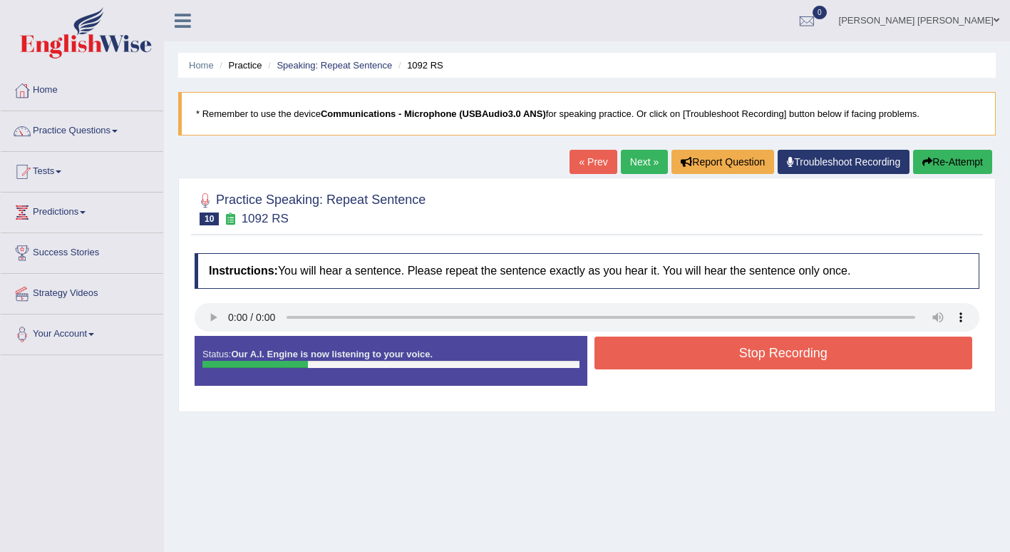
click at [924, 162] on icon "button" at bounding box center [927, 162] width 10 height 10
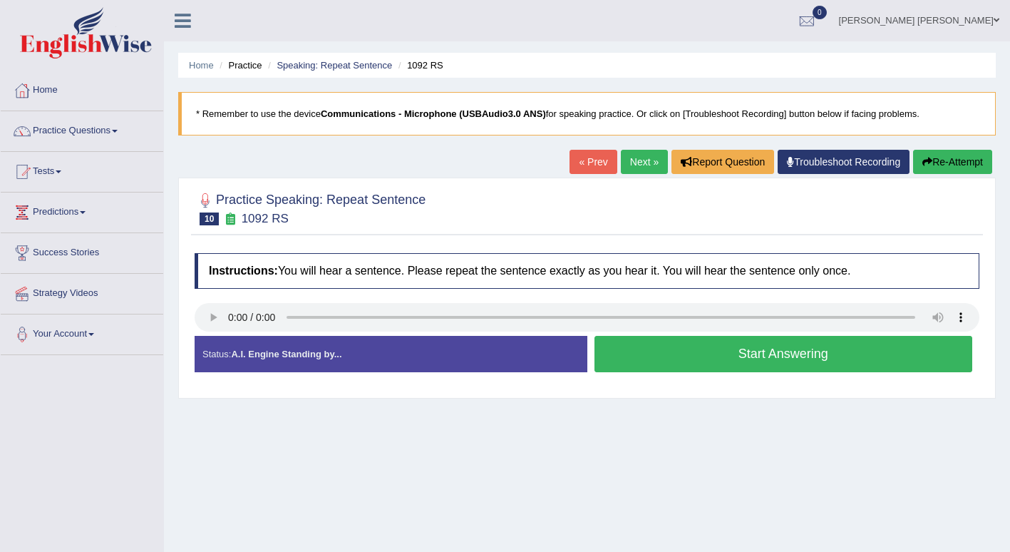
click at [869, 349] on button "Start Answering" at bounding box center [783, 354] width 378 height 36
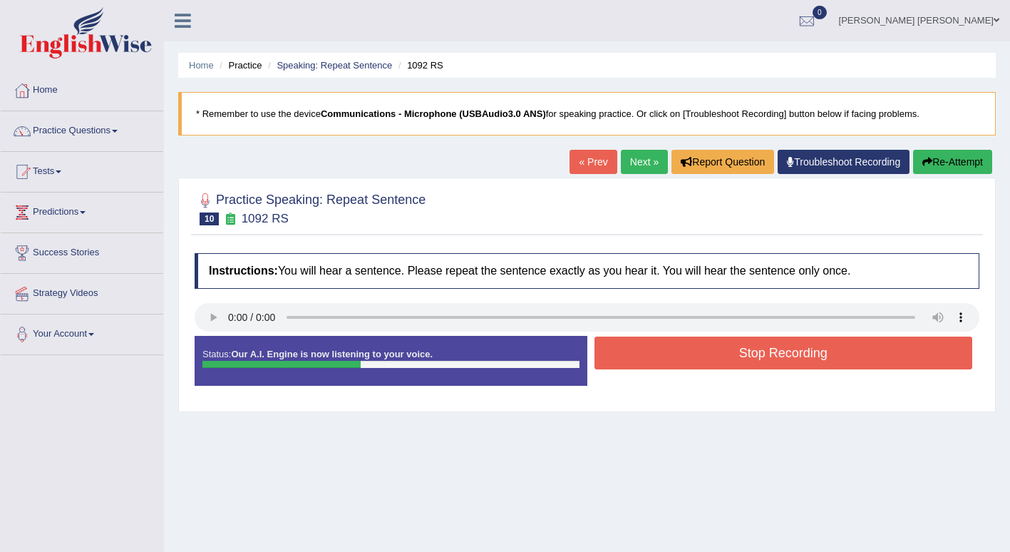
click at [865, 348] on button "Stop Recording" at bounding box center [783, 352] width 378 height 33
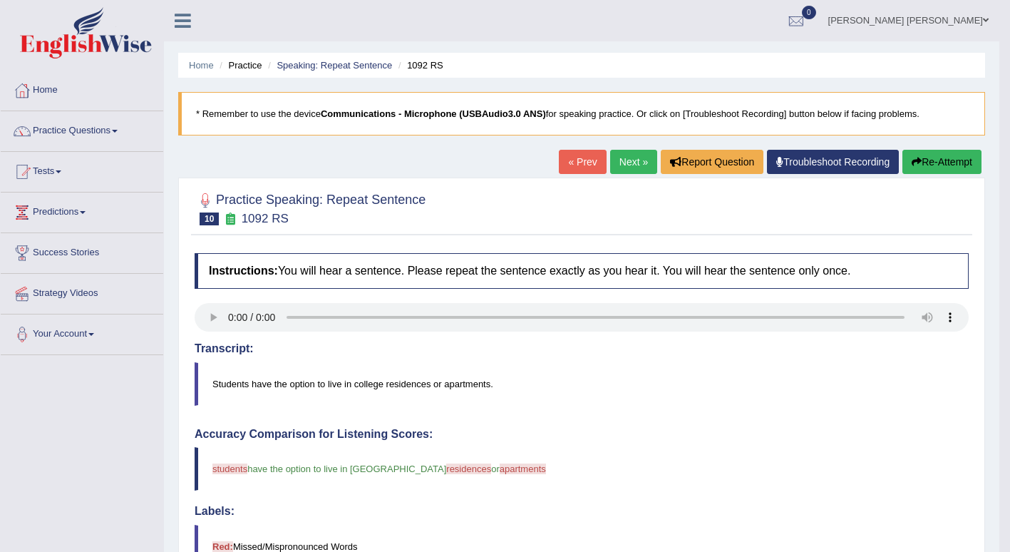
click at [626, 160] on link "Next »" at bounding box center [633, 162] width 47 height 24
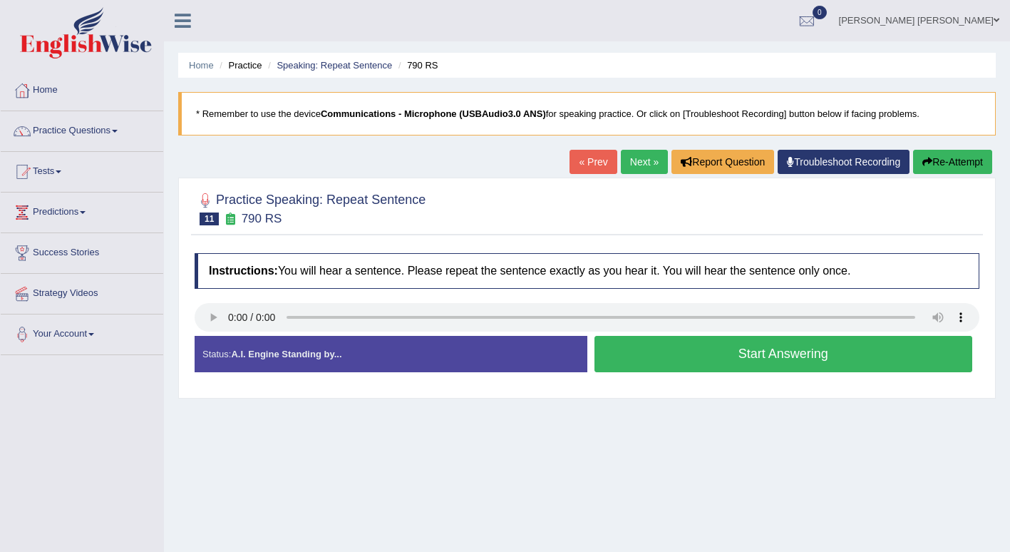
click at [867, 358] on button "Start Answering" at bounding box center [783, 354] width 378 height 36
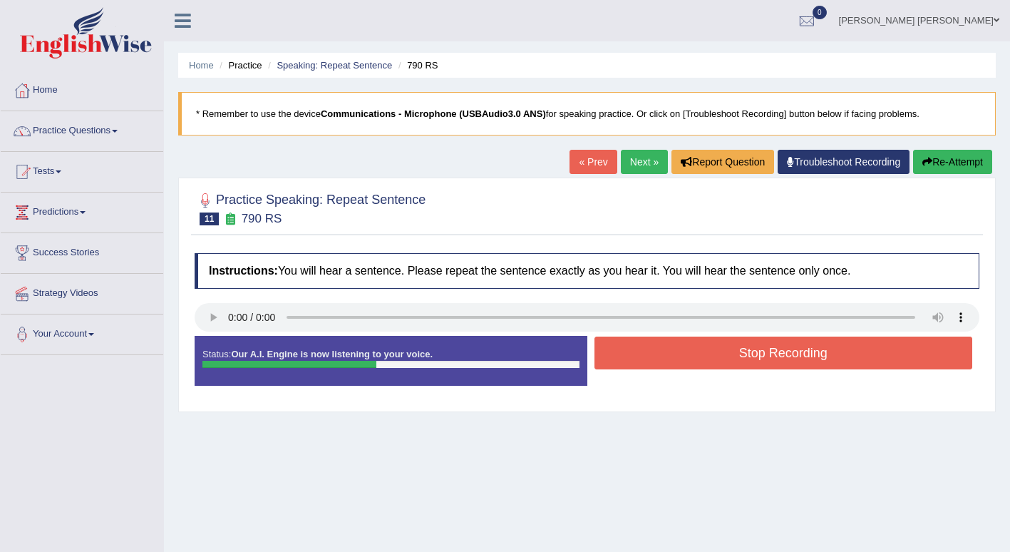
click at [826, 348] on button "Stop Recording" at bounding box center [783, 352] width 378 height 33
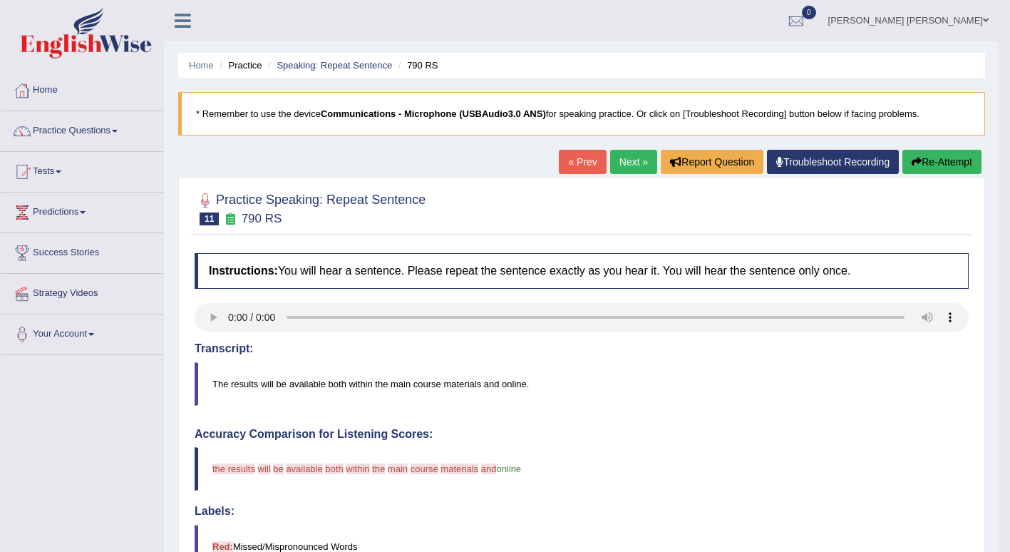
click at [623, 161] on link "Next »" at bounding box center [633, 162] width 47 height 24
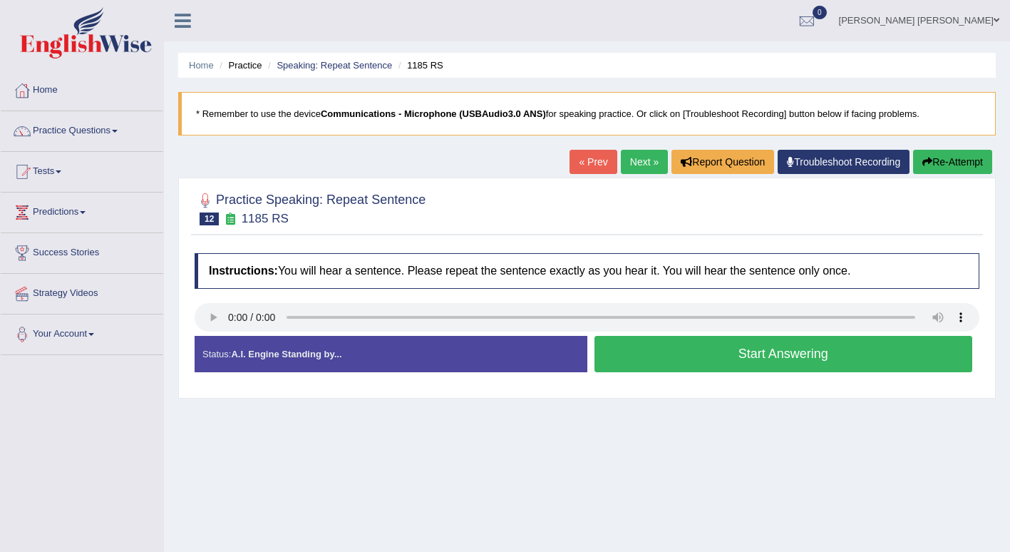
click at [896, 356] on button "Start Answering" at bounding box center [783, 354] width 378 height 36
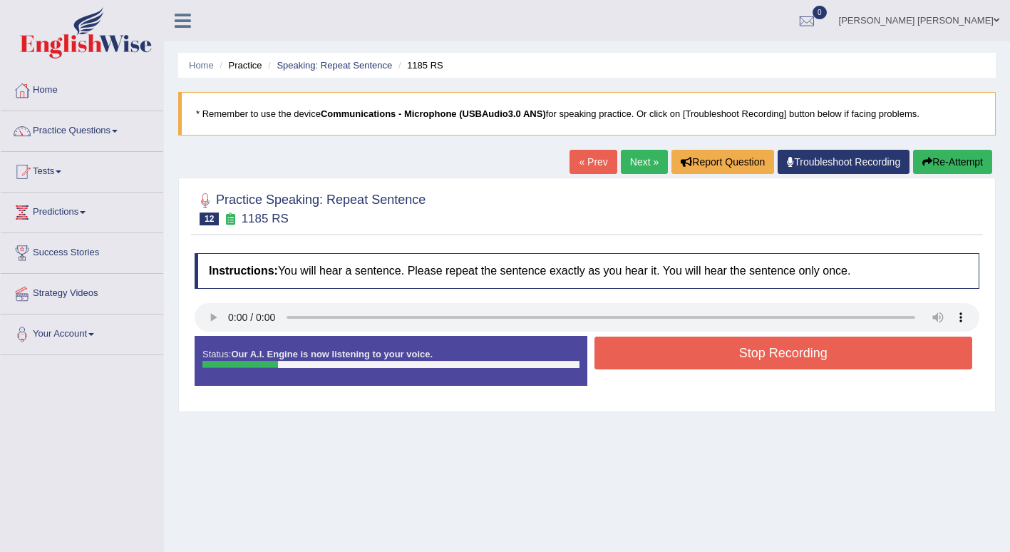
click at [826, 347] on button "Stop Recording" at bounding box center [783, 352] width 378 height 33
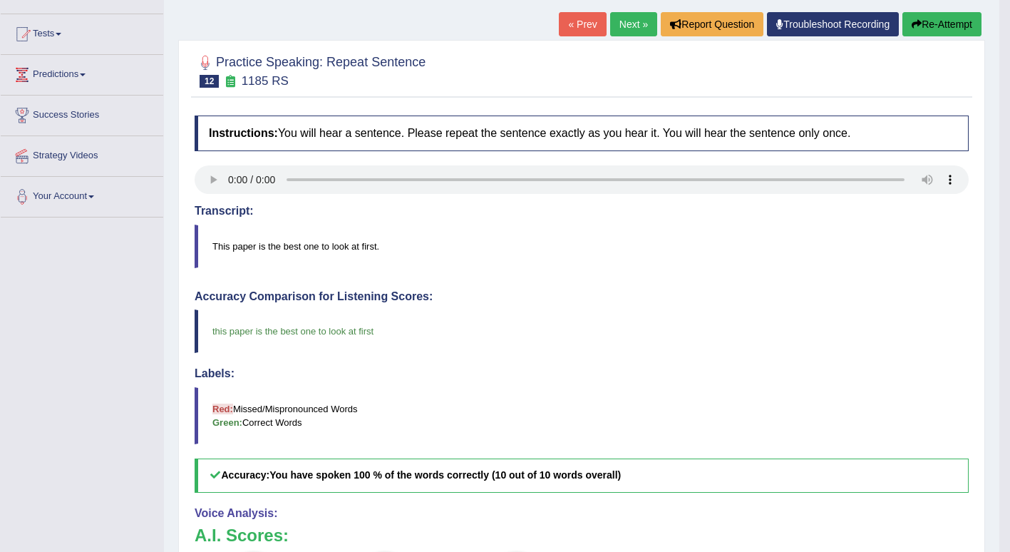
scroll to position [110, 0]
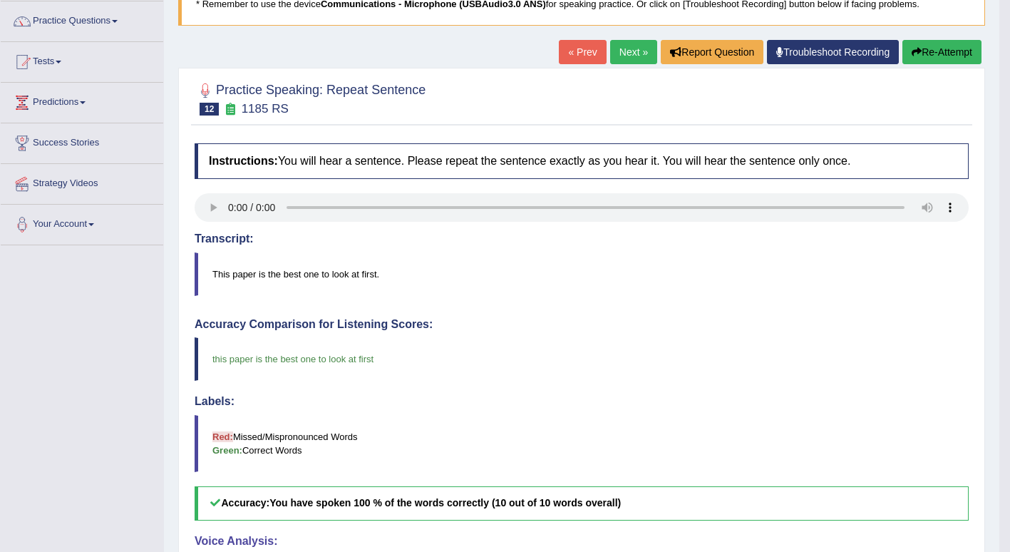
click at [625, 53] on link "Next »" at bounding box center [633, 52] width 47 height 24
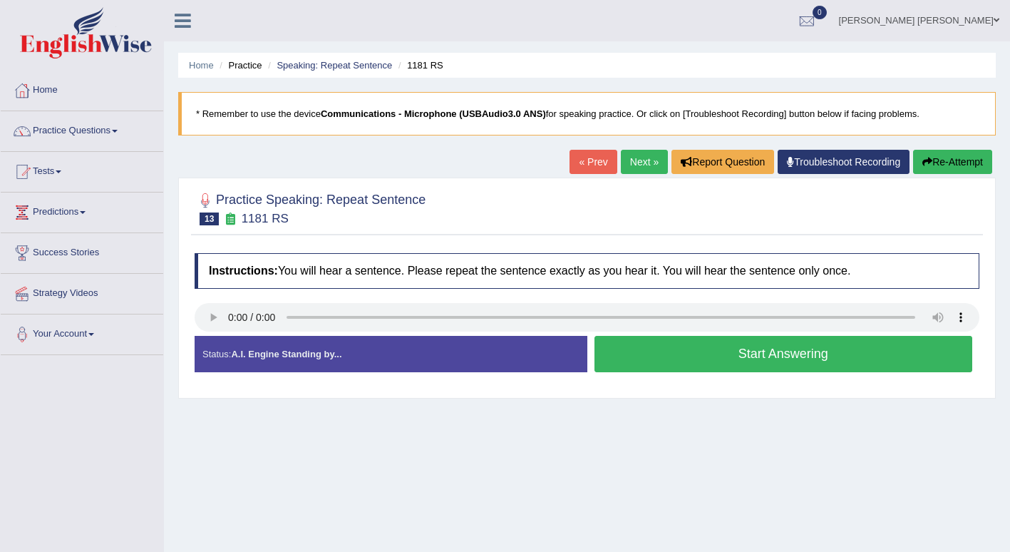
click at [855, 351] on button "Start Answering" at bounding box center [783, 354] width 378 height 36
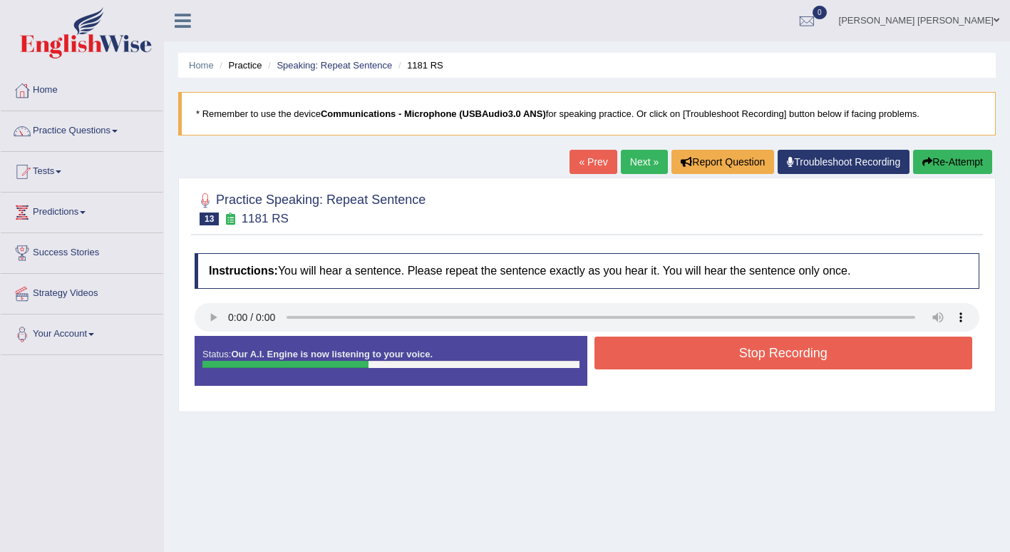
click at [844, 352] on button "Stop Recording" at bounding box center [783, 352] width 378 height 33
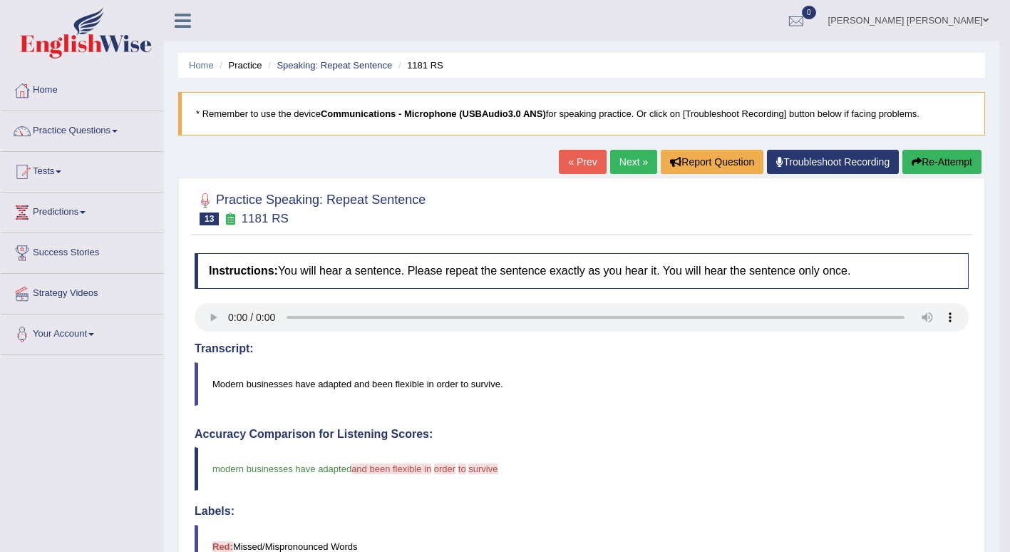
click at [626, 161] on link "Next »" at bounding box center [633, 162] width 47 height 24
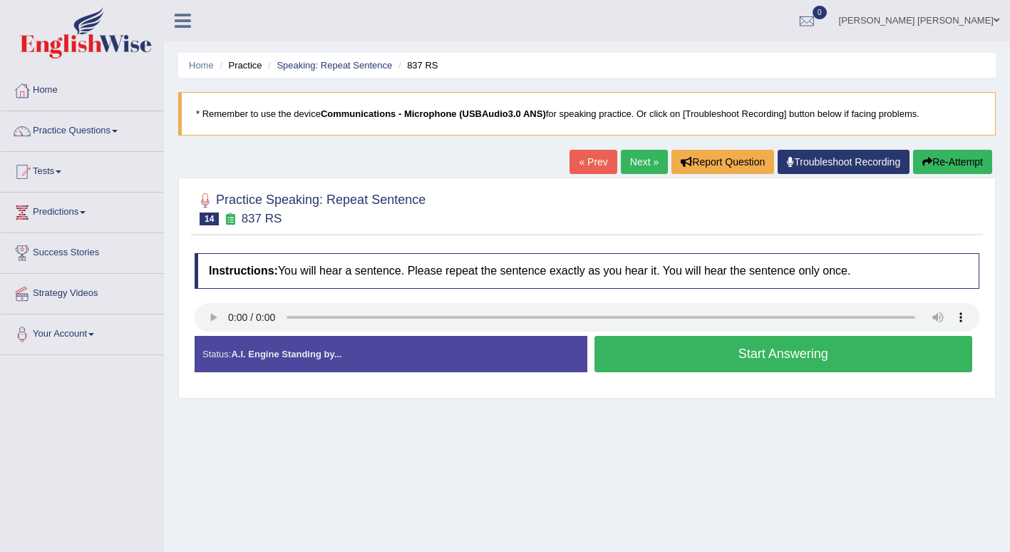
click at [854, 355] on button "Start Answering" at bounding box center [783, 354] width 378 height 36
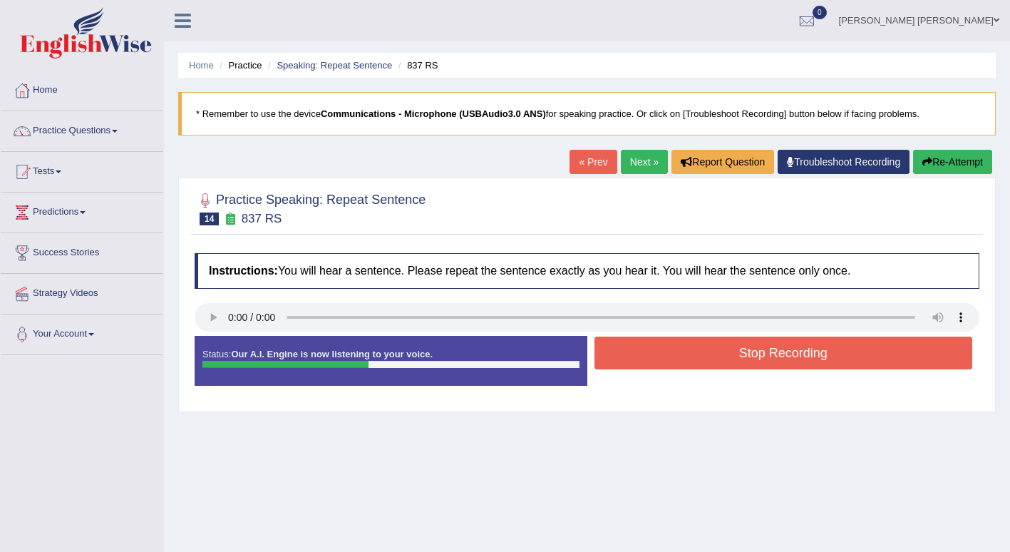
click at [852, 354] on button "Stop Recording" at bounding box center [783, 352] width 378 height 33
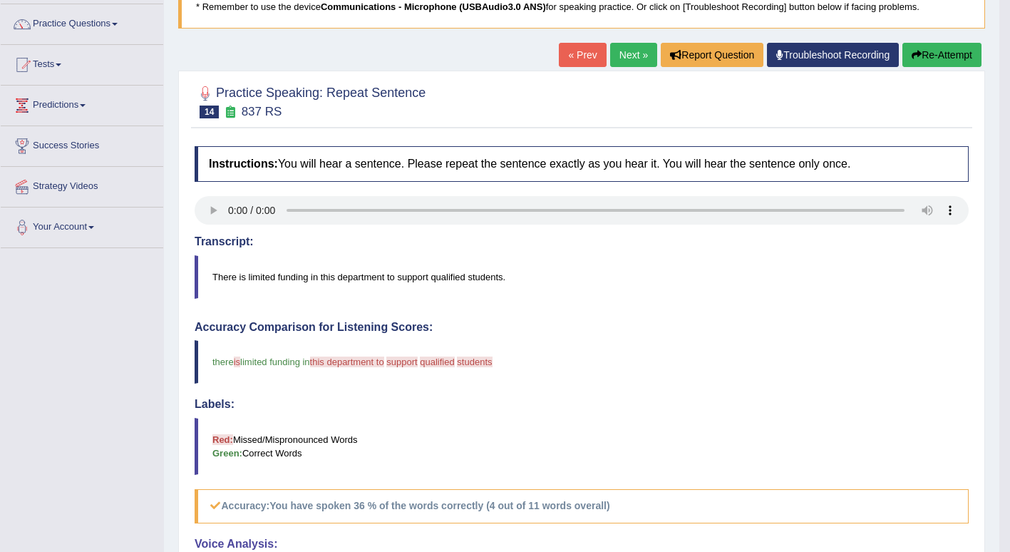
scroll to position [88, 0]
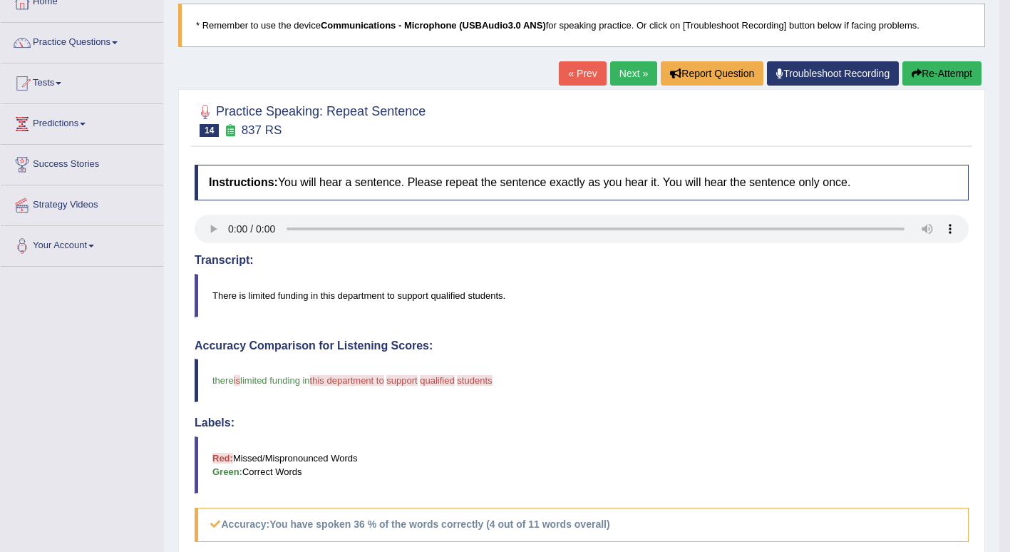
click at [629, 72] on link "Next »" at bounding box center [633, 73] width 47 height 24
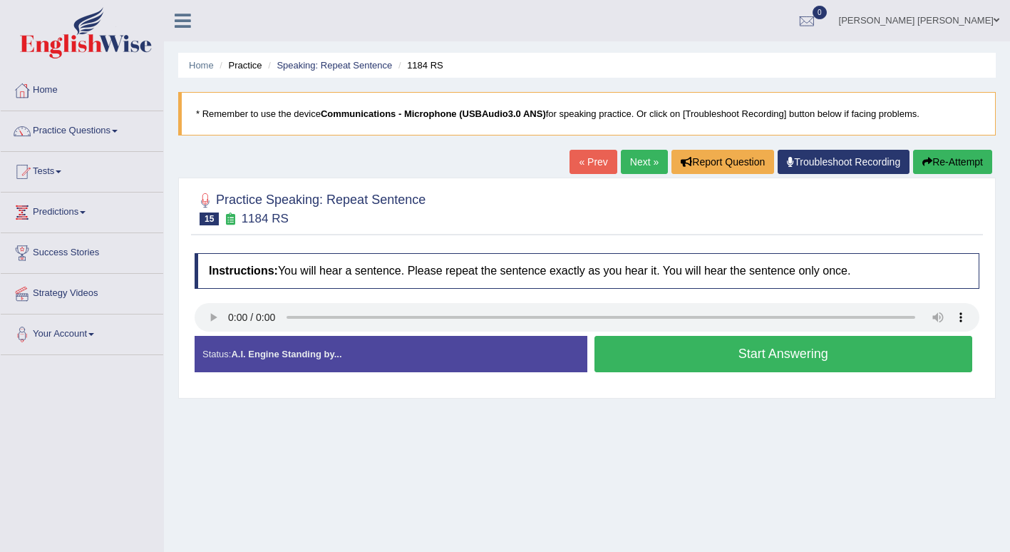
click at [841, 352] on button "Start Answering" at bounding box center [783, 354] width 378 height 36
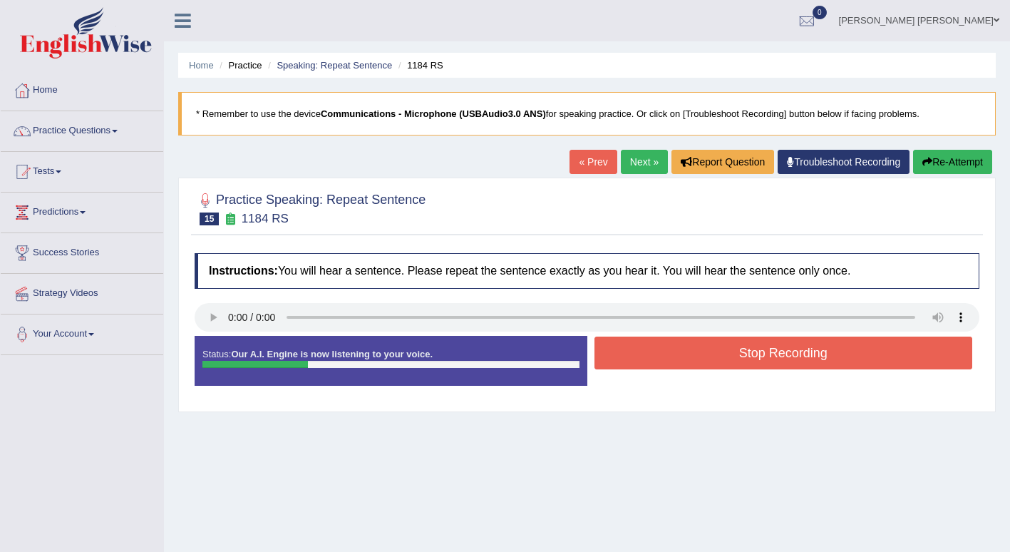
click at [862, 349] on button "Stop Recording" at bounding box center [783, 352] width 378 height 33
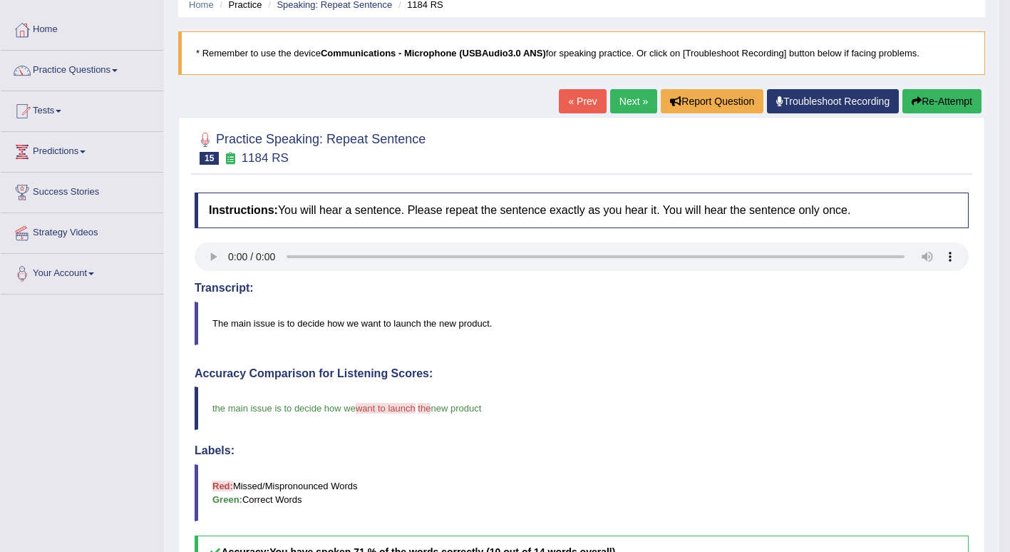
scroll to position [60, 0]
click at [622, 100] on link "Next »" at bounding box center [633, 102] width 47 height 24
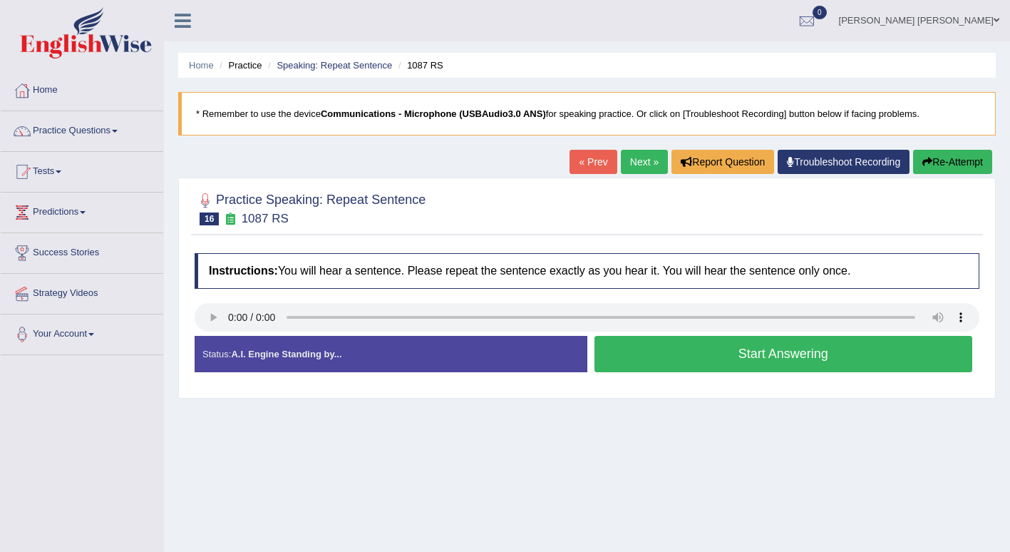
click at [852, 353] on button "Start Answering" at bounding box center [783, 354] width 378 height 36
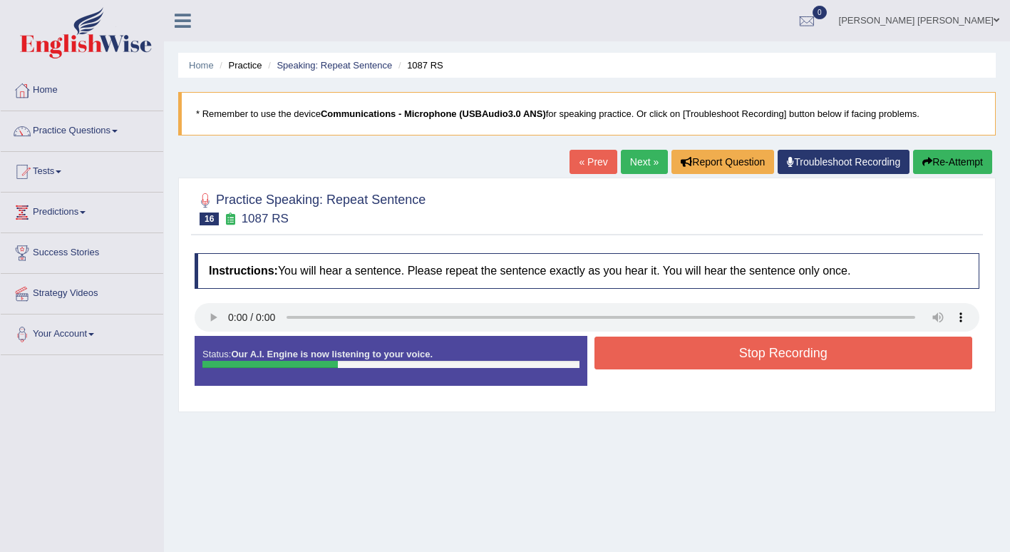
click at [845, 351] on button "Stop Recording" at bounding box center [783, 352] width 378 height 33
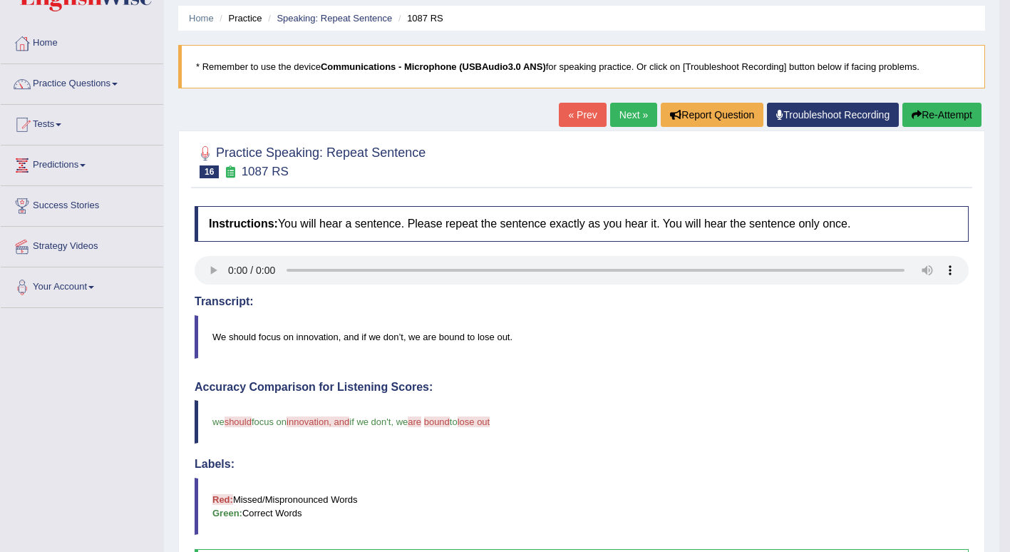
scroll to position [46, 0]
click at [624, 117] on link "Next »" at bounding box center [633, 115] width 47 height 24
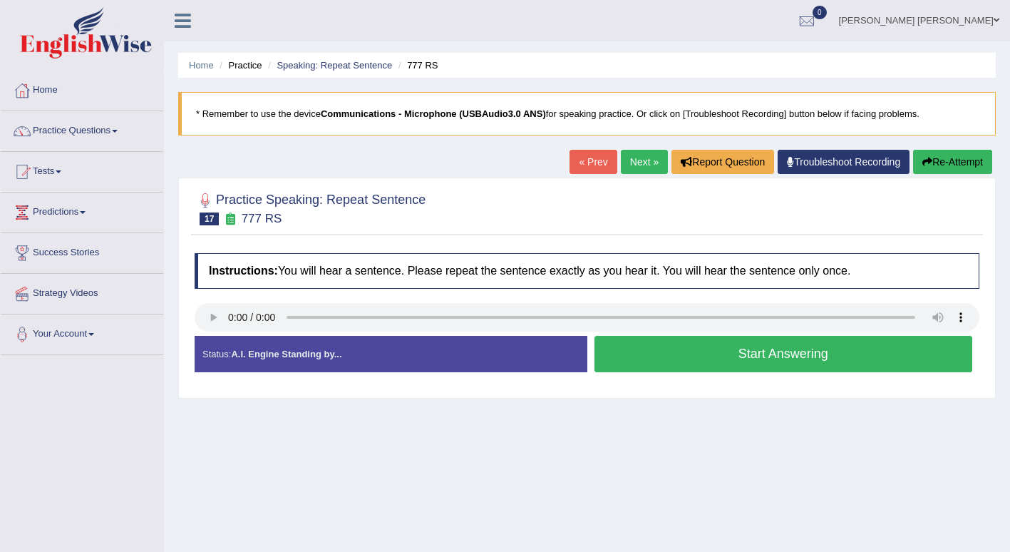
click at [859, 354] on button "Start Answering" at bounding box center [783, 354] width 378 height 36
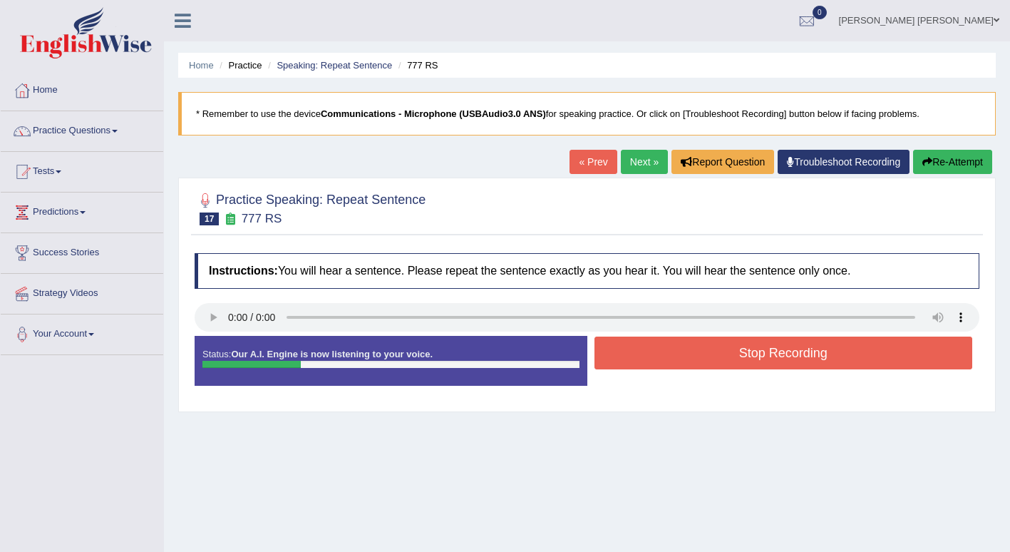
click at [852, 350] on button "Stop Recording" at bounding box center [783, 352] width 378 height 33
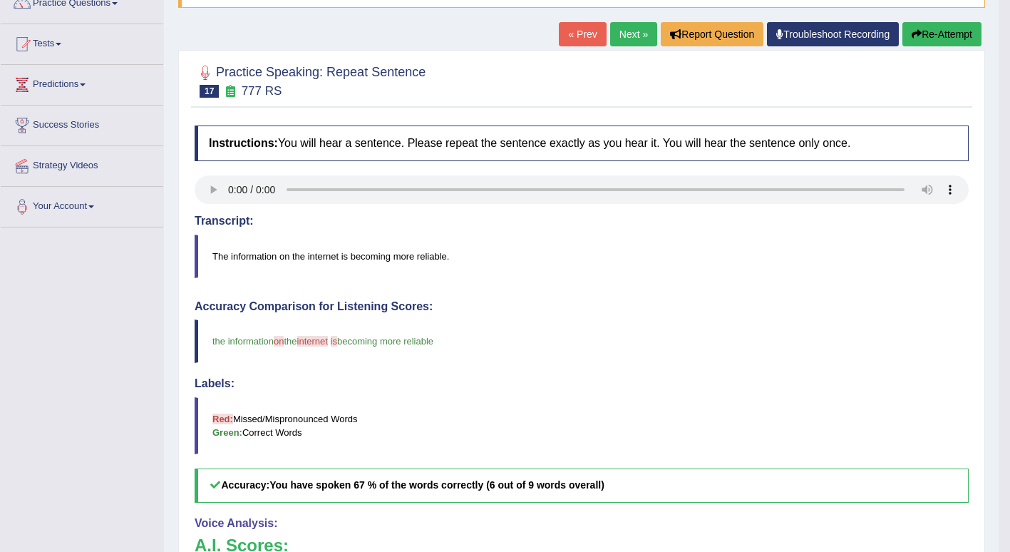
scroll to position [122, 0]
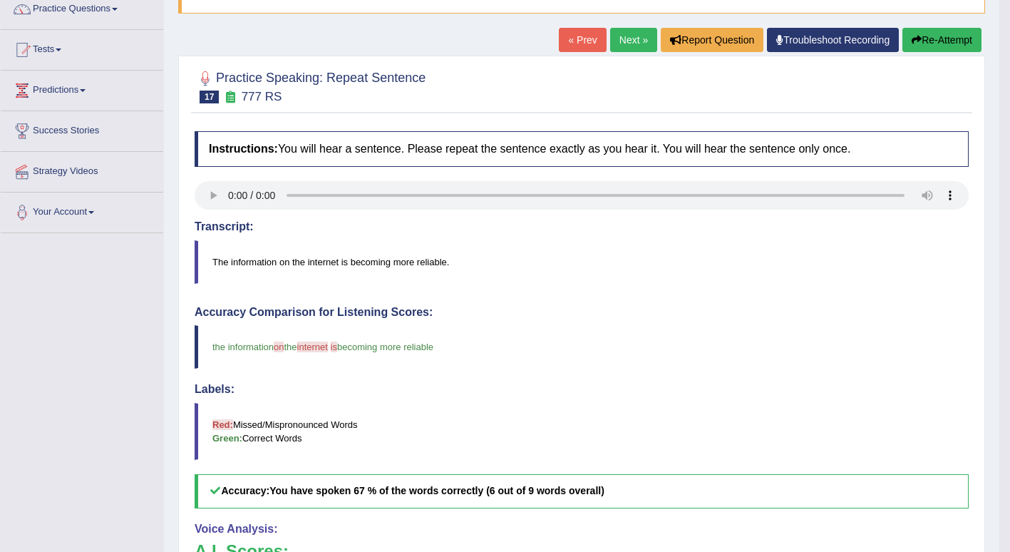
click at [631, 38] on link "Next »" at bounding box center [633, 40] width 47 height 24
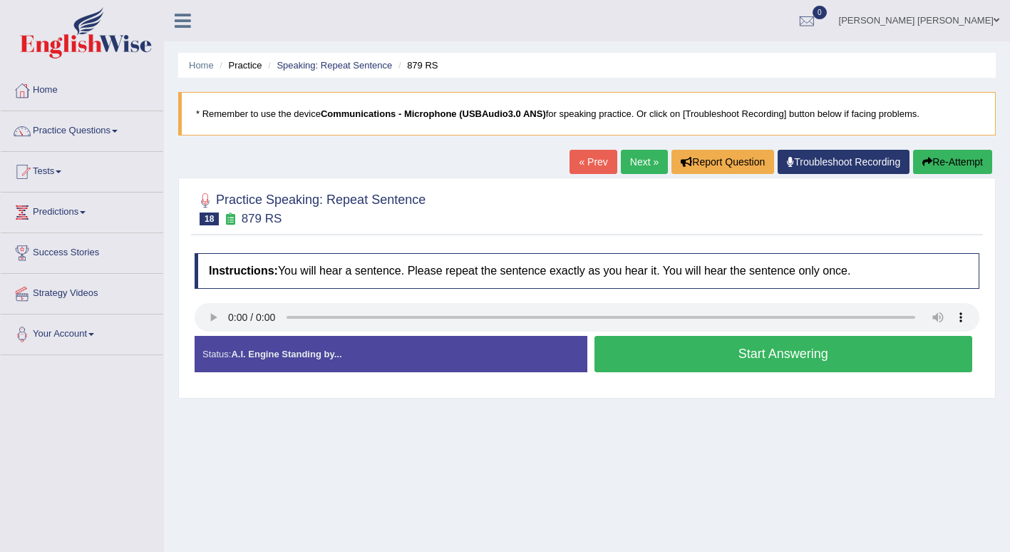
click at [846, 355] on button "Start Answering" at bounding box center [783, 354] width 378 height 36
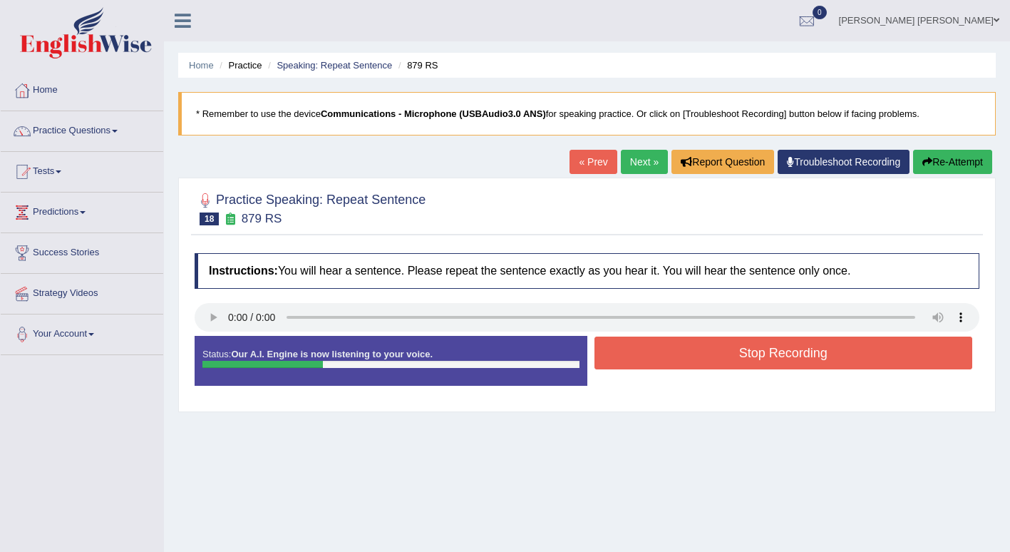
click at [847, 353] on button "Stop Recording" at bounding box center [783, 352] width 378 height 33
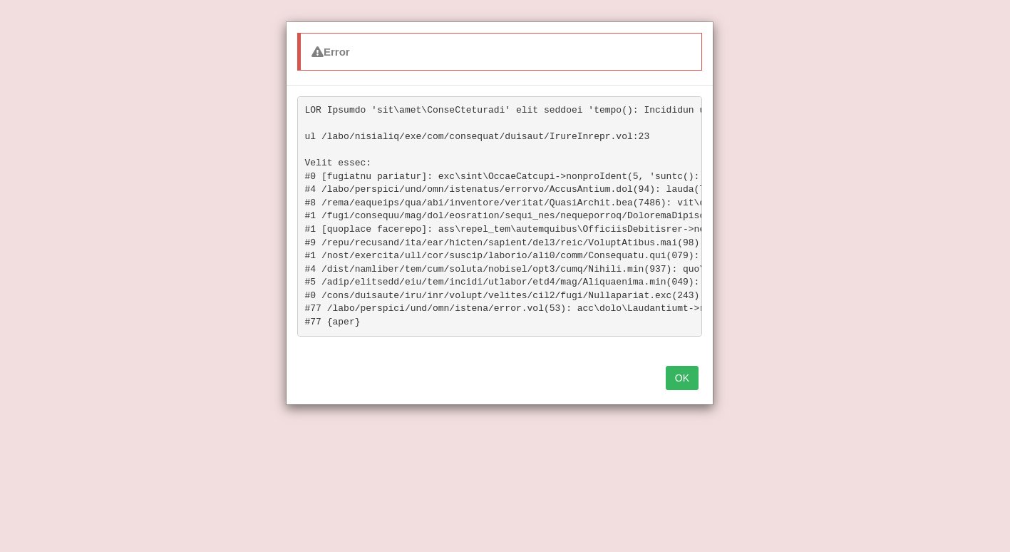
click at [683, 390] on button "OK" at bounding box center [682, 378] width 33 height 24
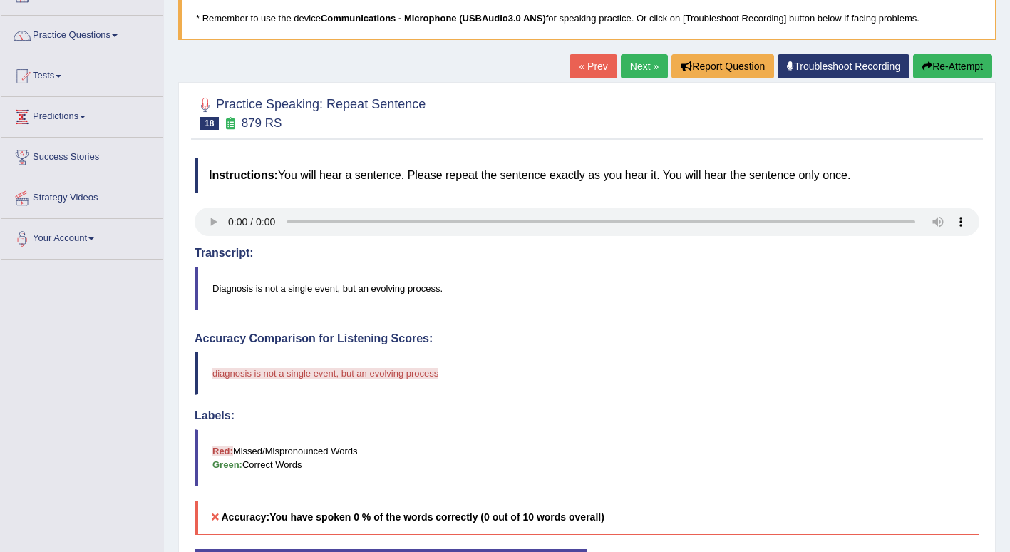
scroll to position [93, 0]
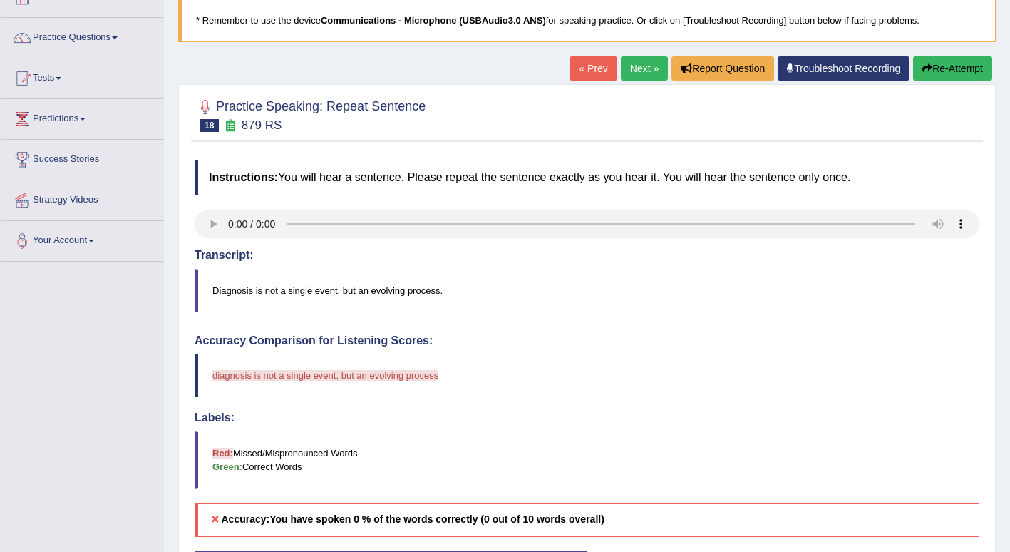
click at [953, 66] on button "Re-Attempt" at bounding box center [952, 68] width 79 height 24
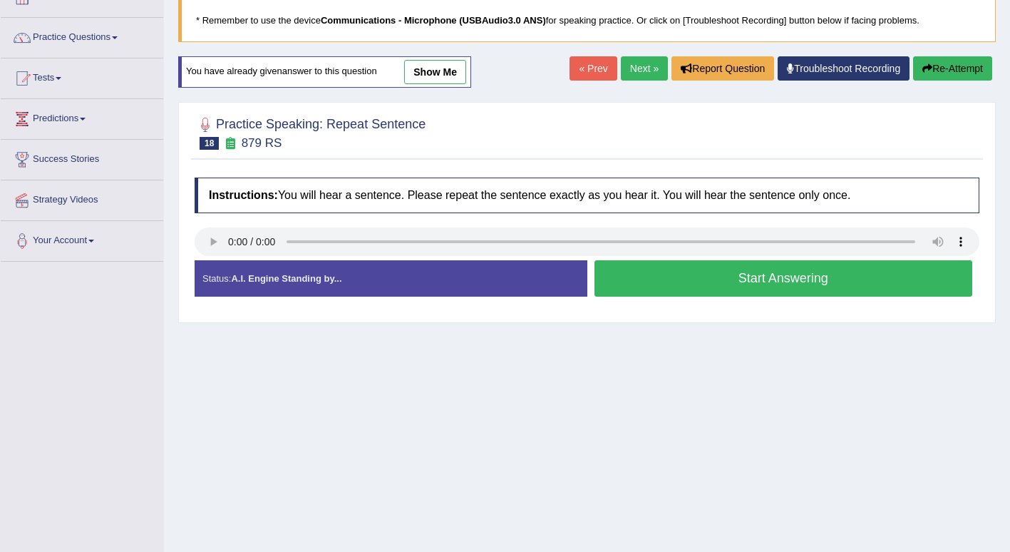
click at [852, 272] on button "Start Answering" at bounding box center [783, 278] width 378 height 36
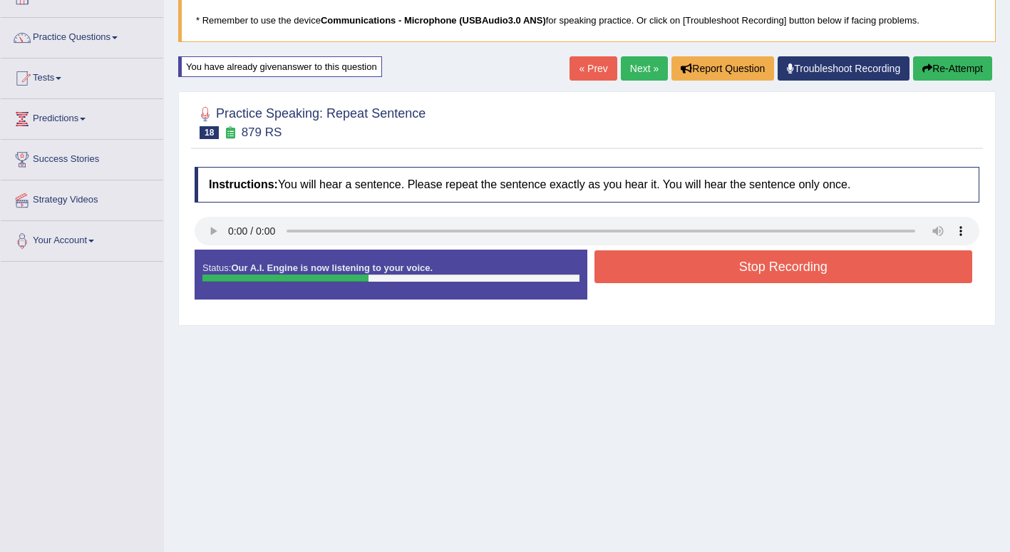
click at [846, 267] on button "Stop Recording" at bounding box center [783, 266] width 378 height 33
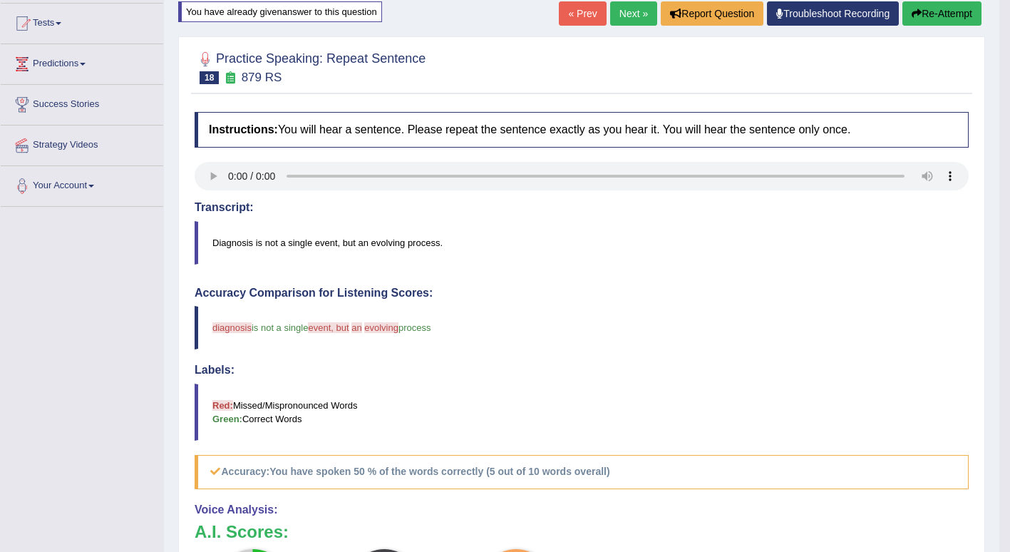
scroll to position [147, 0]
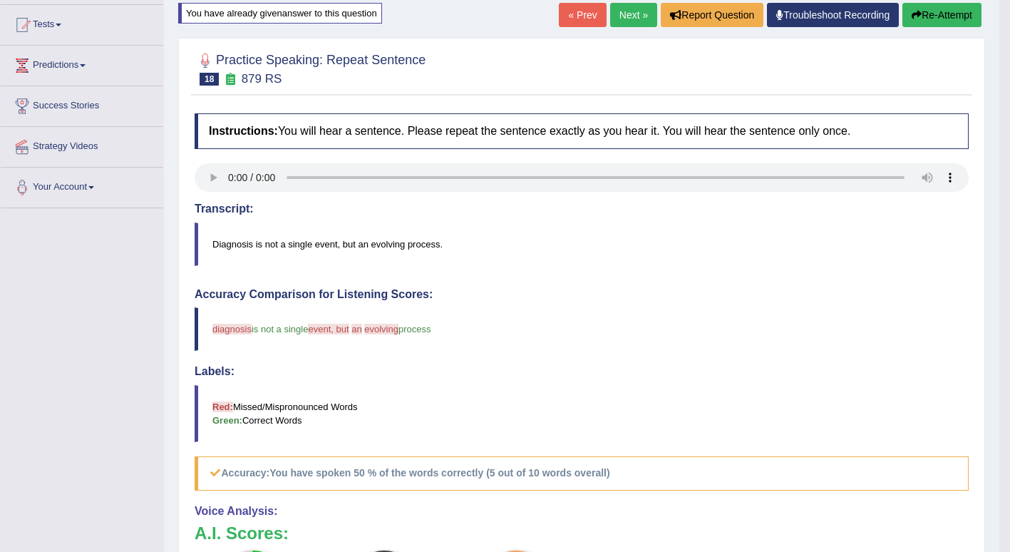
click at [633, 15] on link "Next »" at bounding box center [633, 15] width 47 height 24
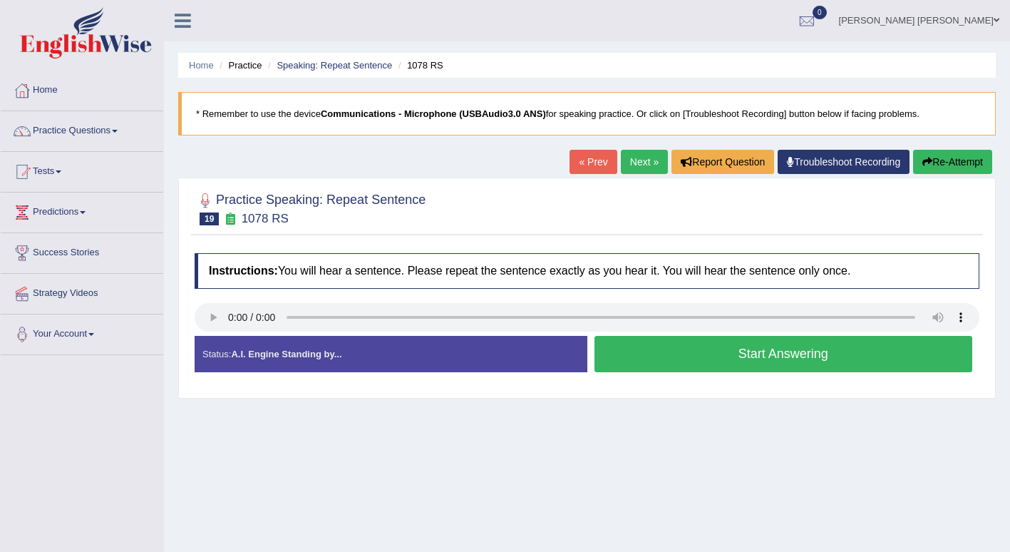
click at [843, 351] on button "Start Answering" at bounding box center [783, 354] width 378 height 36
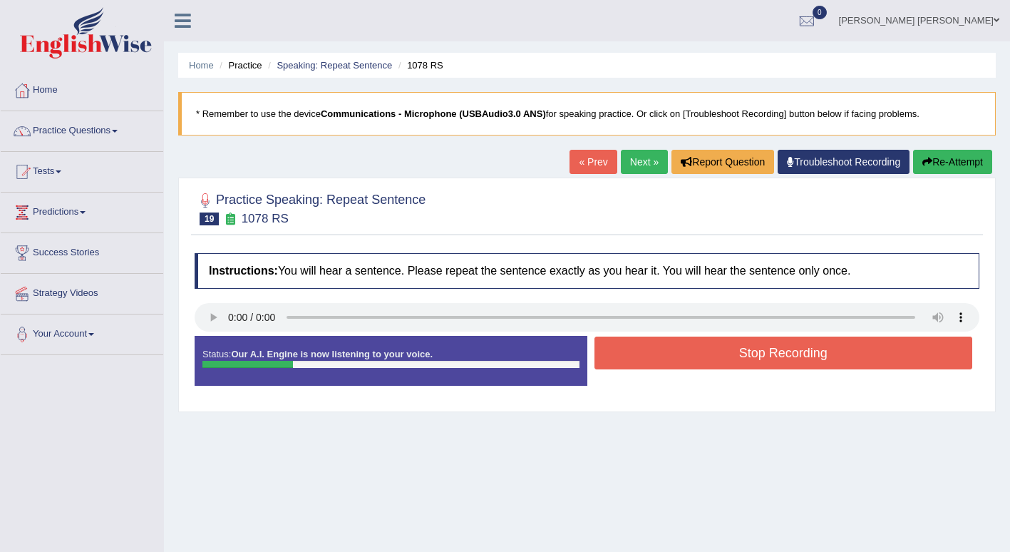
click at [828, 349] on button "Stop Recording" at bounding box center [783, 352] width 378 height 33
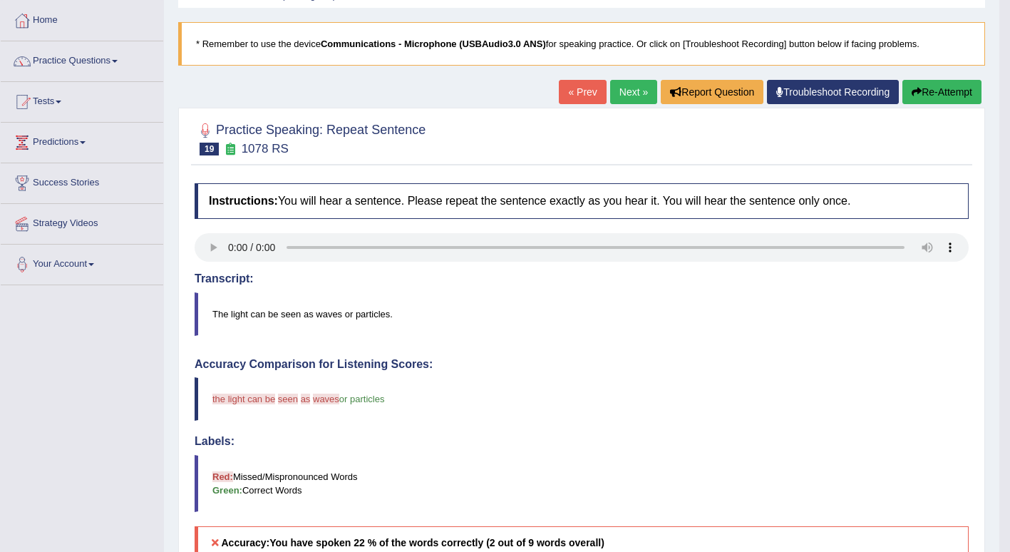
scroll to position [66, 0]
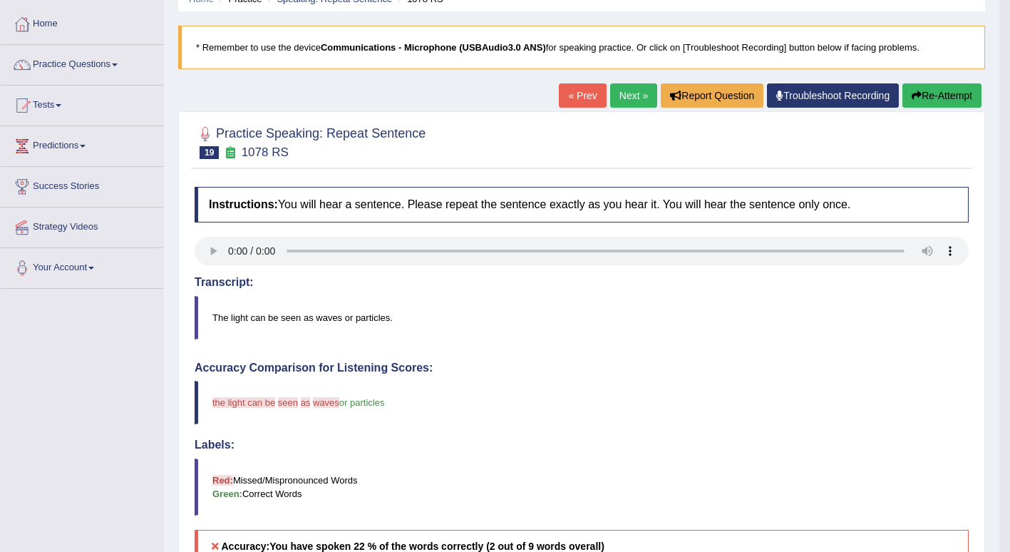
click at [940, 92] on button "Re-Attempt" at bounding box center [941, 95] width 79 height 24
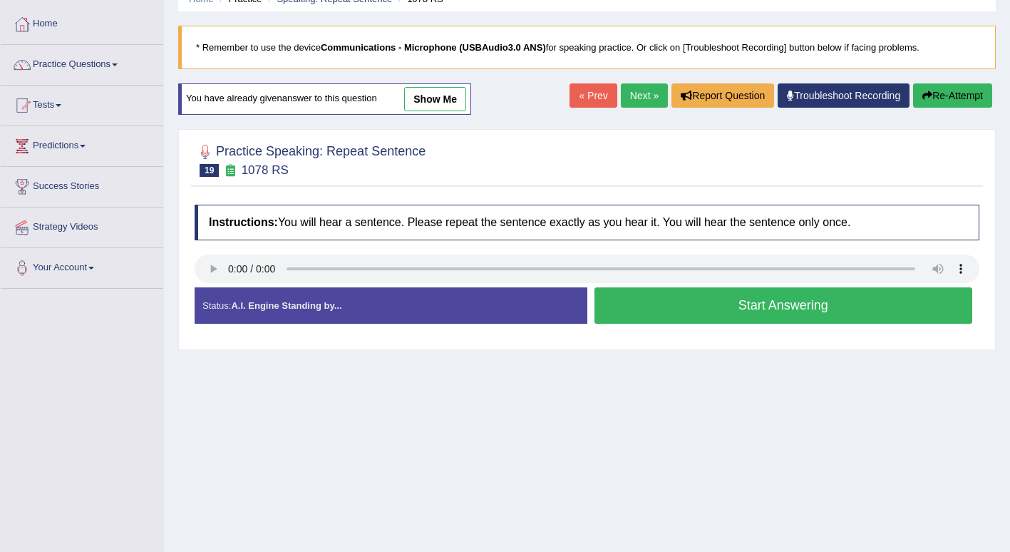
click at [846, 304] on button "Start Answering" at bounding box center [783, 305] width 378 height 36
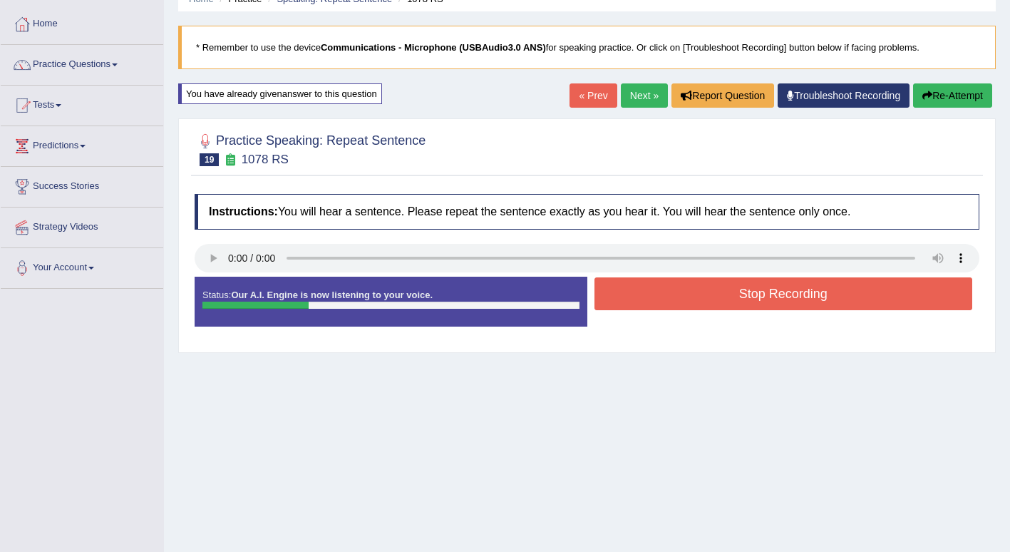
click at [855, 294] on button "Stop Recording" at bounding box center [783, 293] width 378 height 33
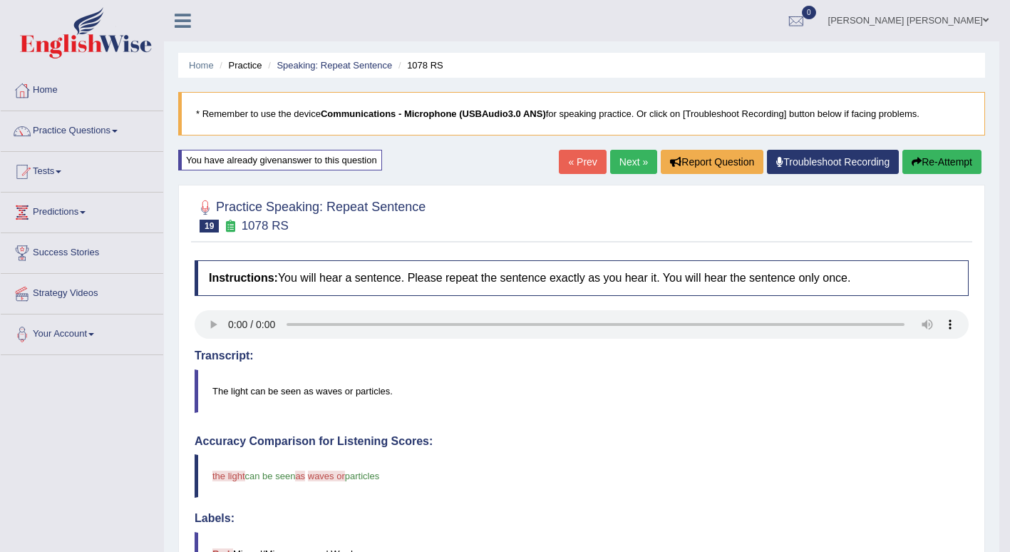
click at [628, 163] on link "Next »" at bounding box center [633, 162] width 47 height 24
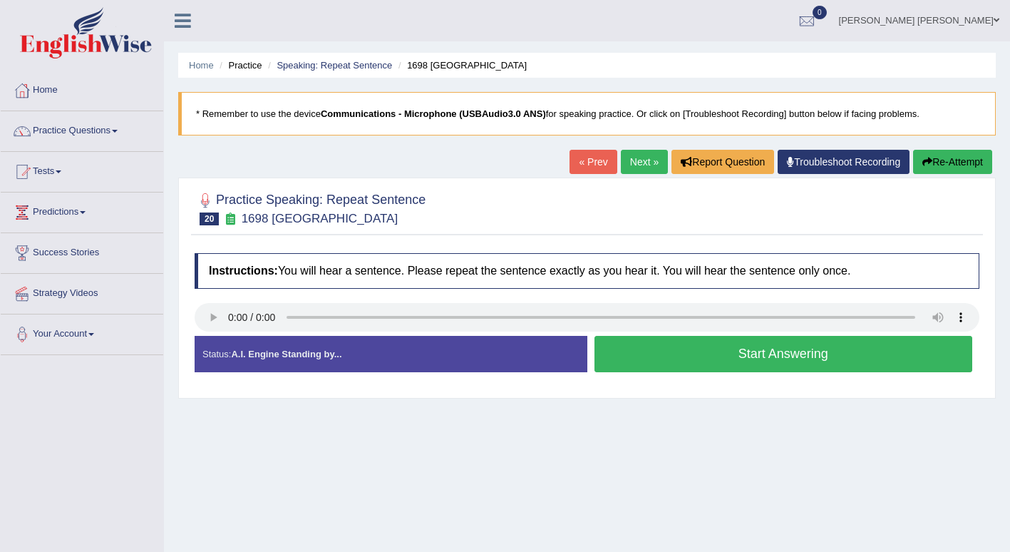
click at [878, 356] on button "Start Answering" at bounding box center [783, 354] width 378 height 36
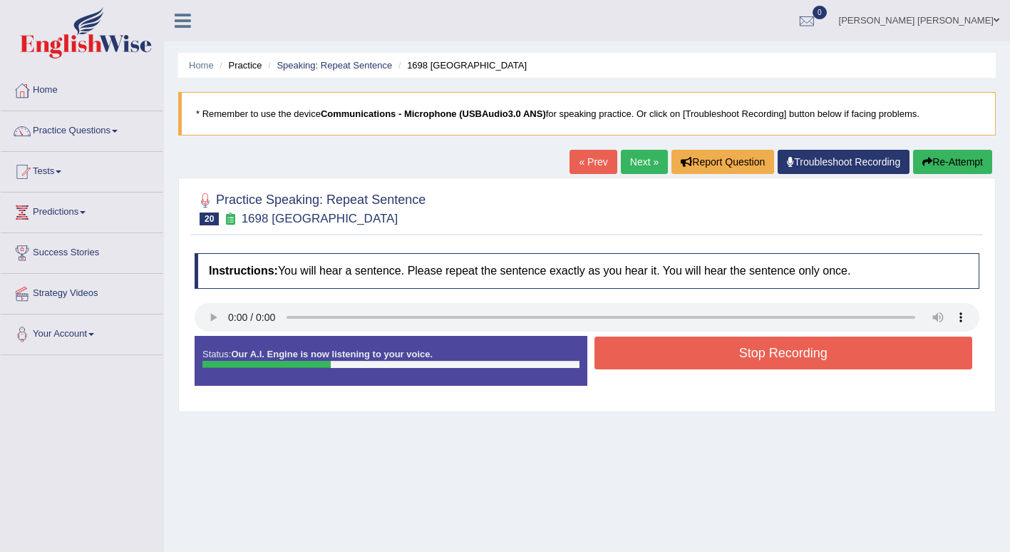
click at [855, 357] on button "Stop Recording" at bounding box center [783, 352] width 378 height 33
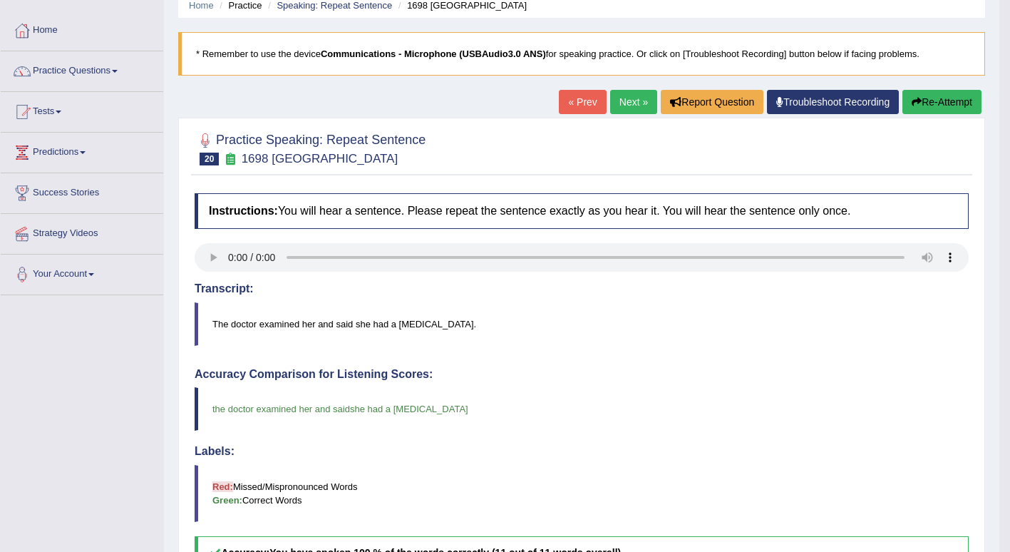
scroll to position [56, 0]
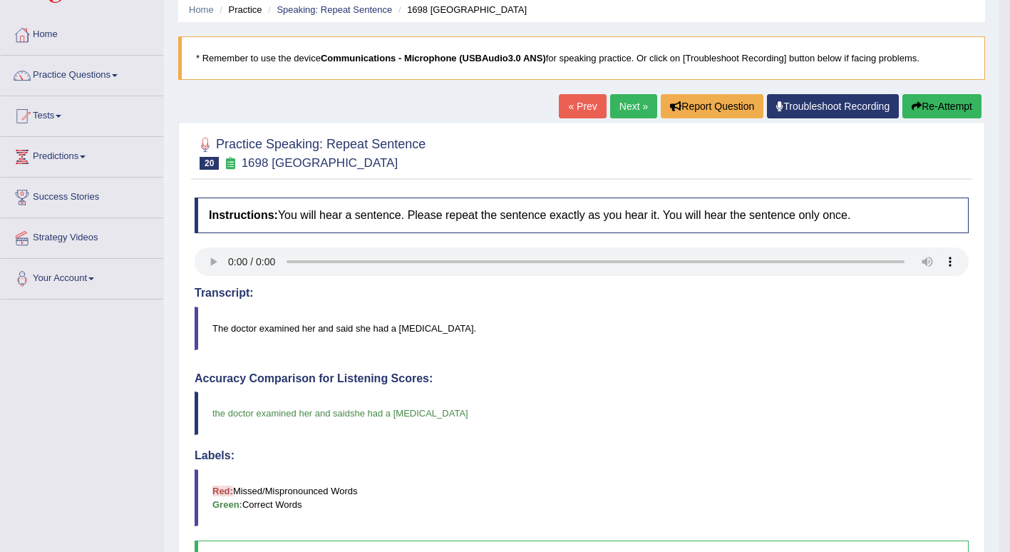
click at [622, 102] on link "Next »" at bounding box center [633, 106] width 47 height 24
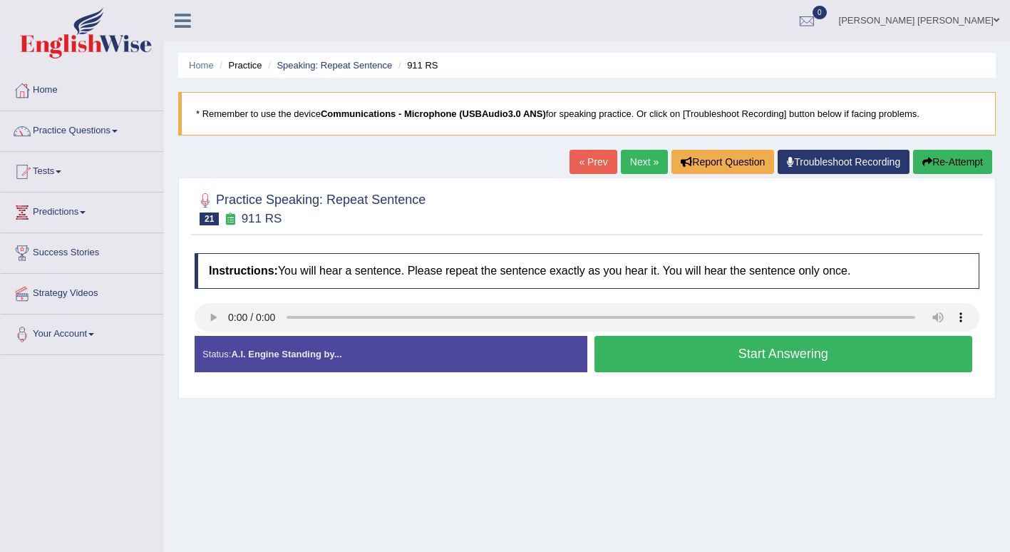
click at [842, 351] on button "Start Answering" at bounding box center [783, 354] width 378 height 36
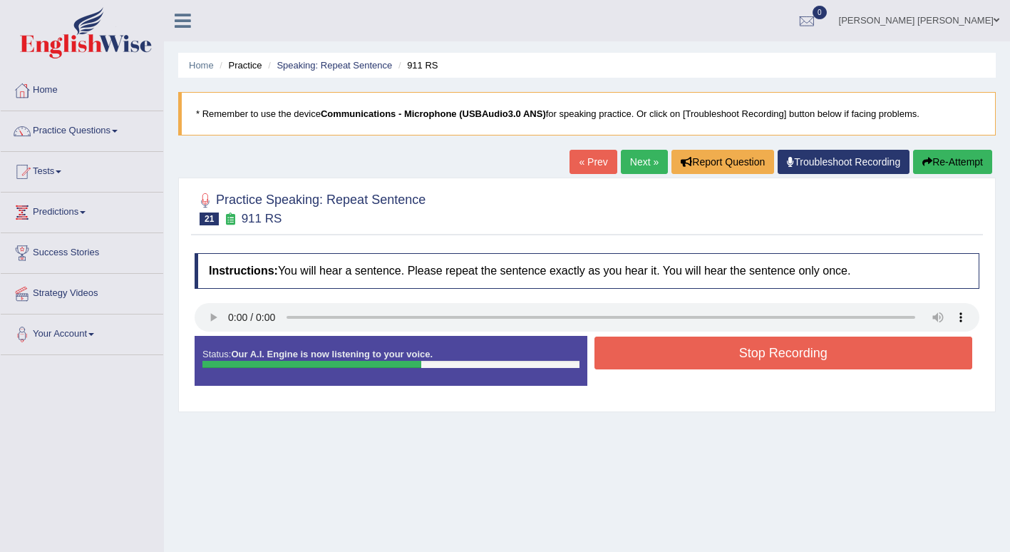
click at [744, 349] on button "Stop Recording" at bounding box center [783, 352] width 378 height 33
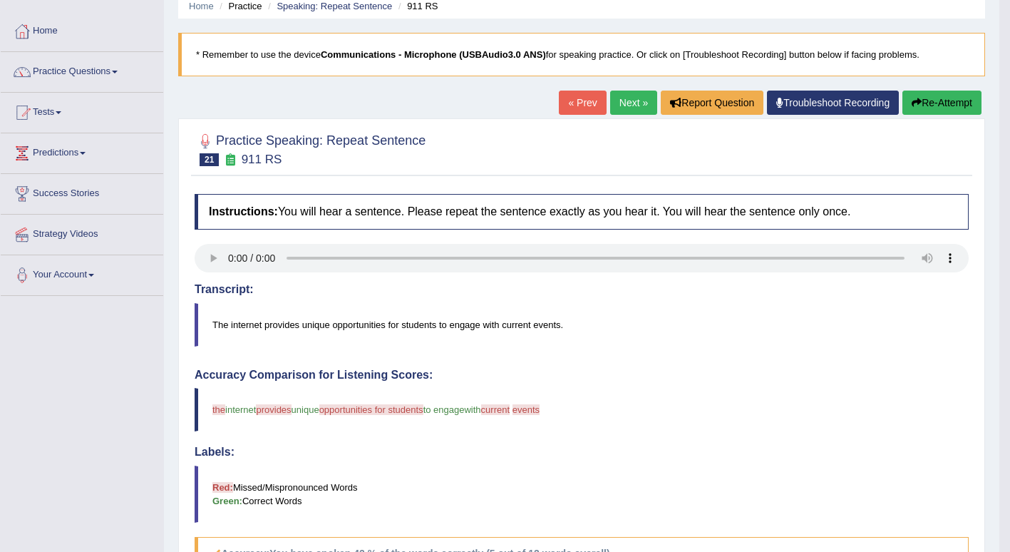
scroll to position [58, 0]
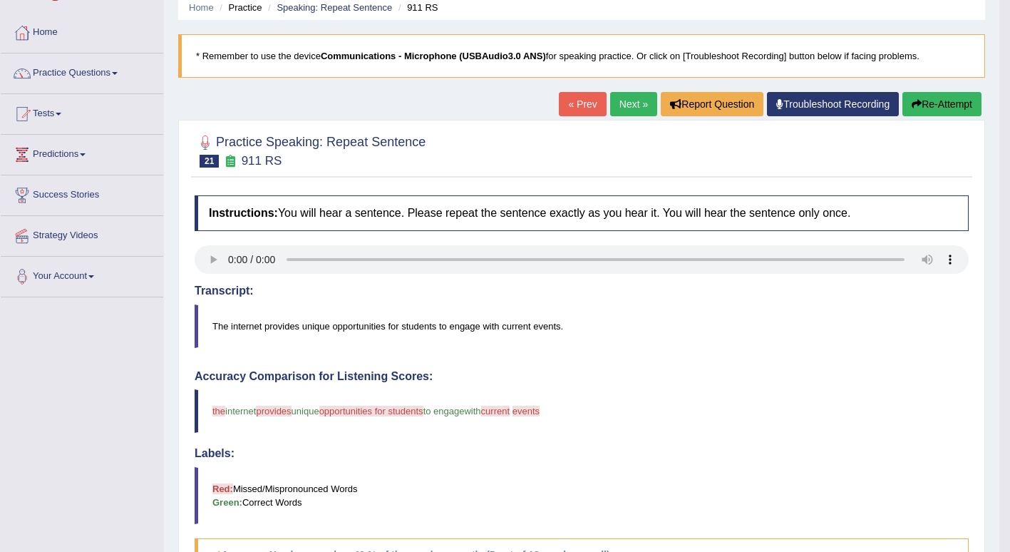
click at [940, 102] on button "Re-Attempt" at bounding box center [941, 104] width 79 height 24
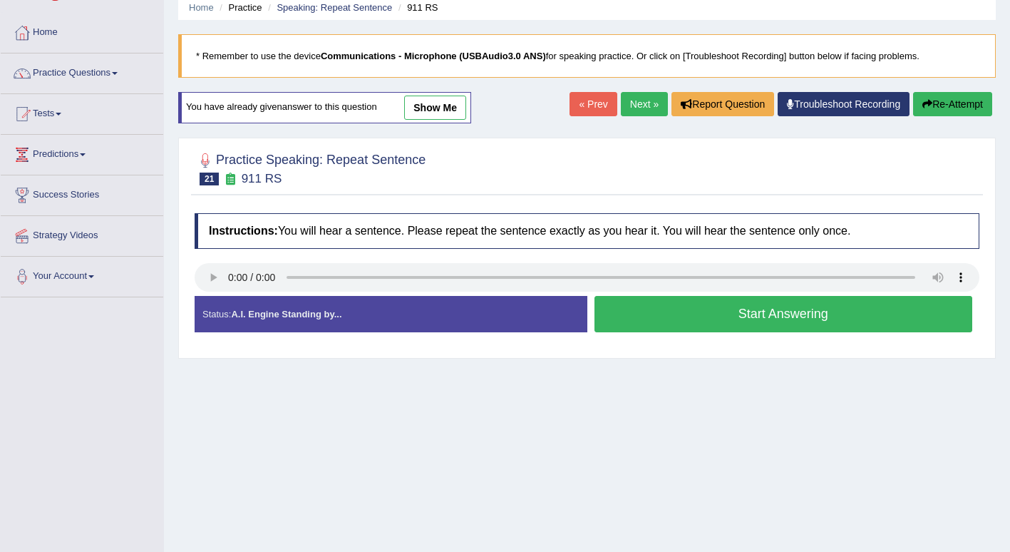
click at [828, 310] on button "Start Answering" at bounding box center [783, 314] width 378 height 36
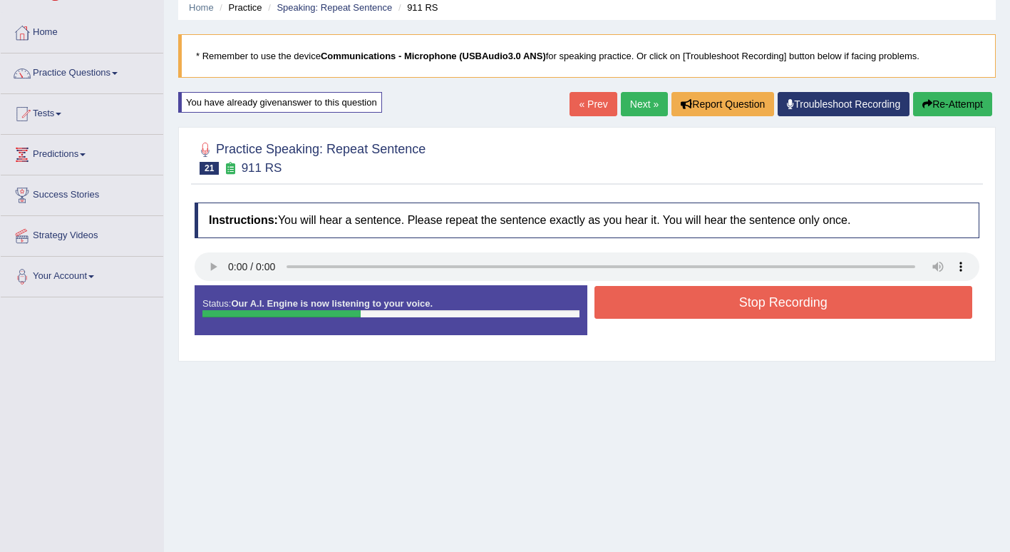
click at [826, 299] on button "Stop Recording" at bounding box center [783, 302] width 378 height 33
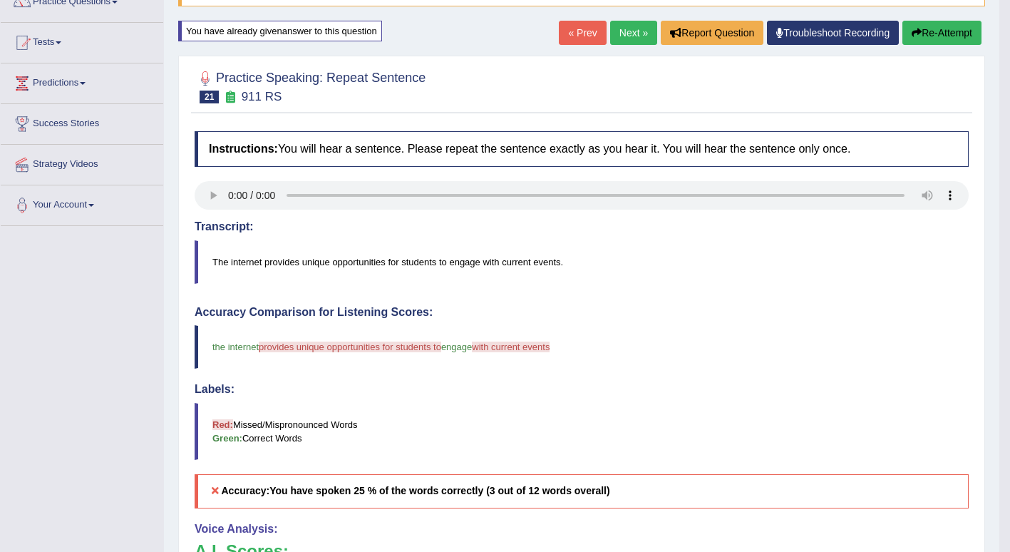
scroll to position [128, 0]
click at [961, 36] on button "Re-Attempt" at bounding box center [941, 33] width 79 height 24
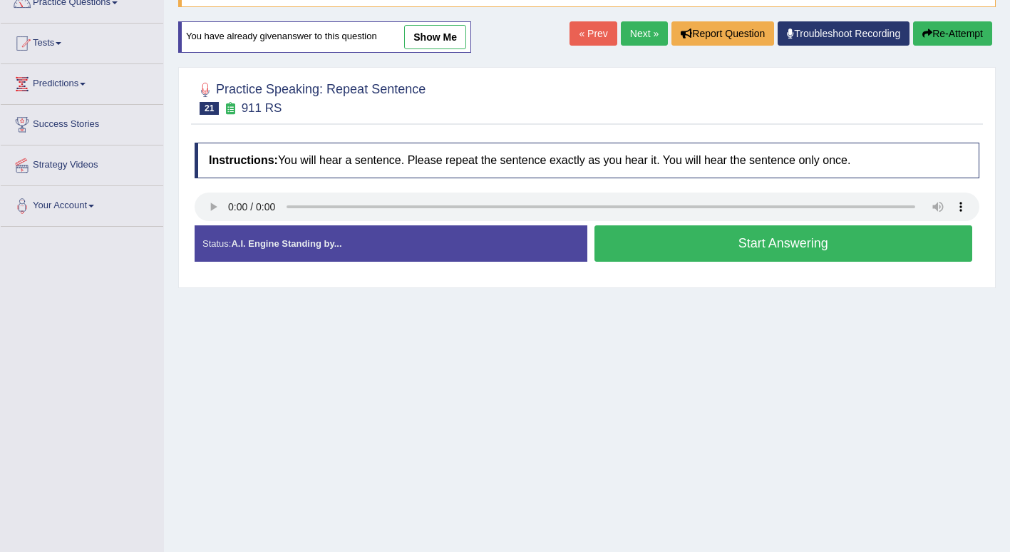
click at [877, 241] on button "Start Answering" at bounding box center [783, 243] width 378 height 36
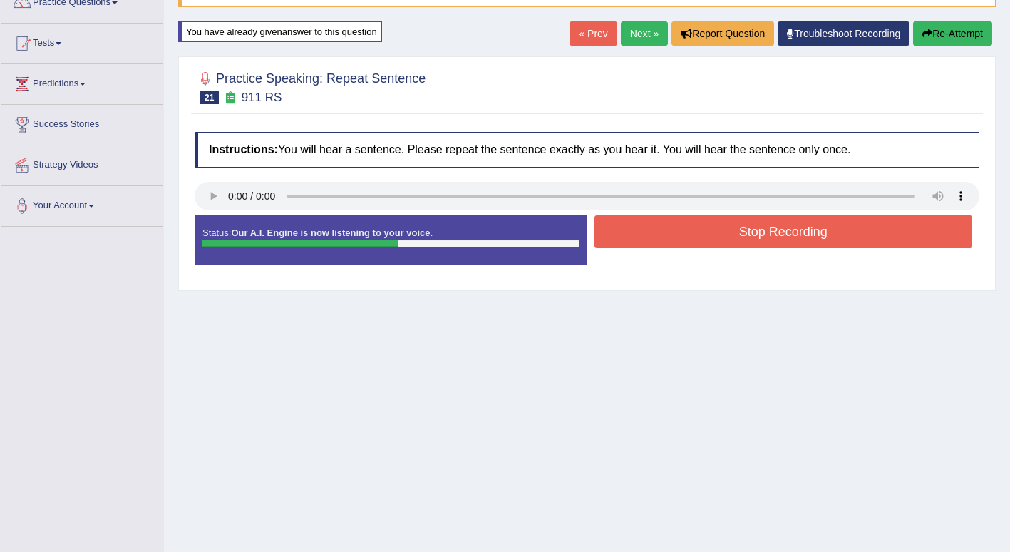
click at [871, 235] on button "Stop Recording" at bounding box center [783, 231] width 378 height 33
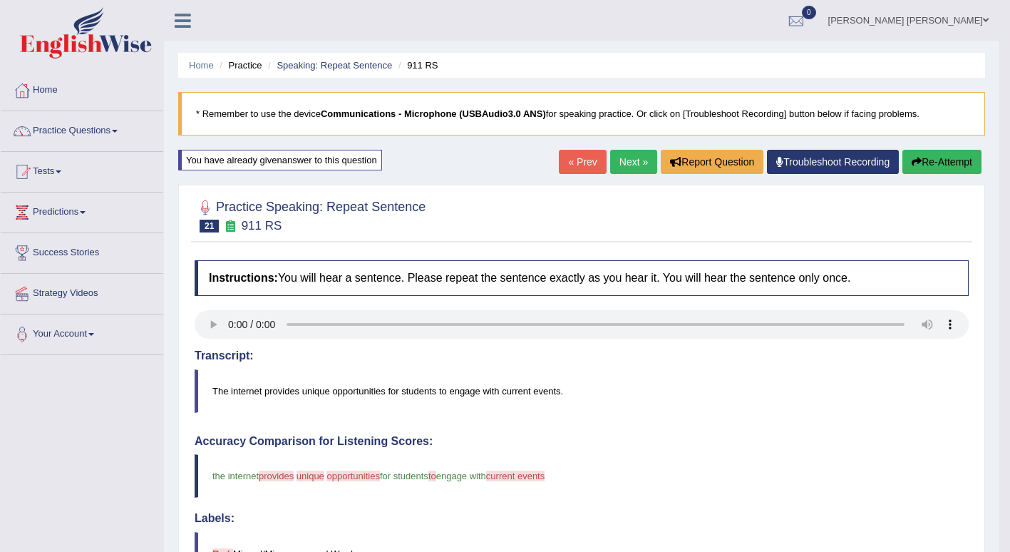
click at [629, 162] on link "Next »" at bounding box center [633, 162] width 47 height 24
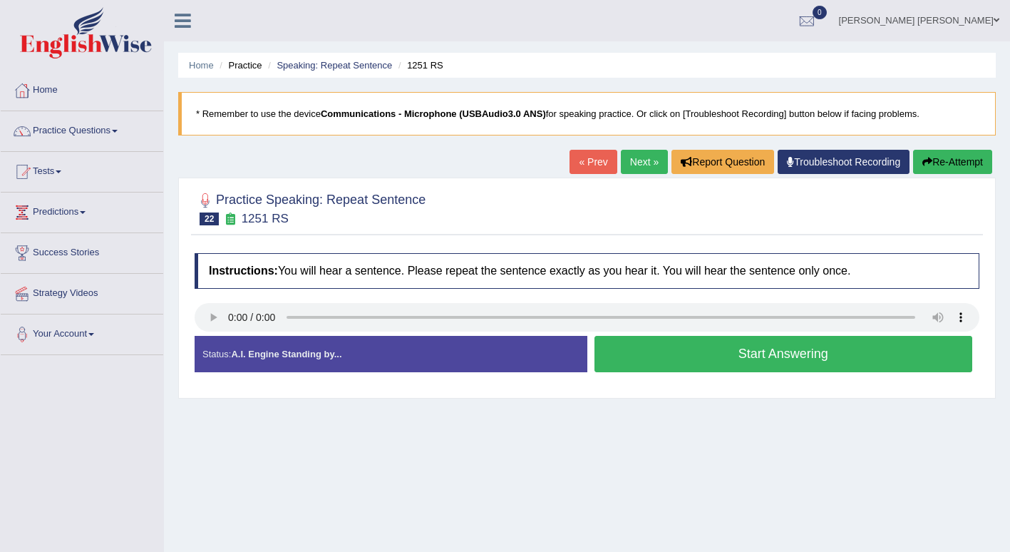
click at [840, 353] on button "Start Answering" at bounding box center [783, 354] width 378 height 36
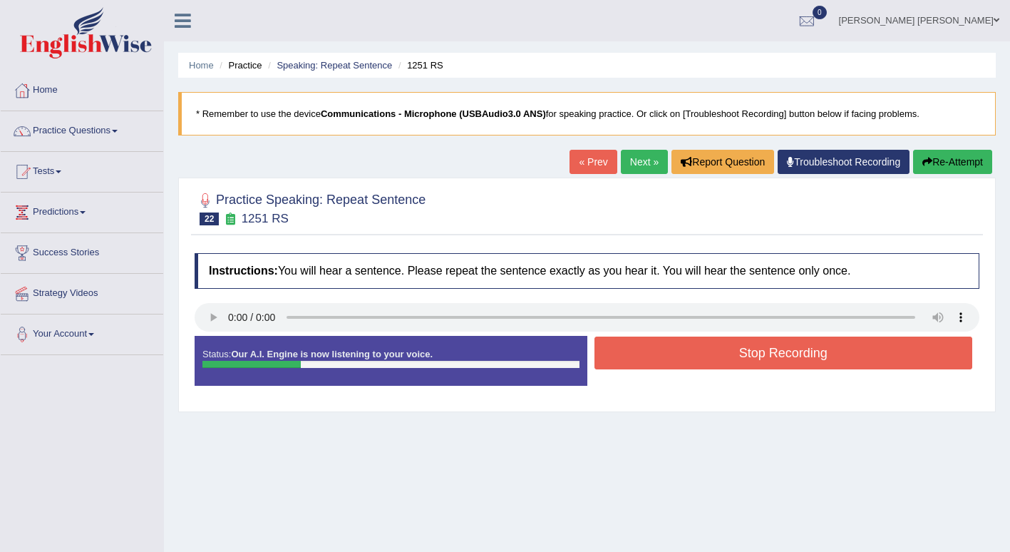
click at [842, 346] on button "Stop Recording" at bounding box center [783, 352] width 378 height 33
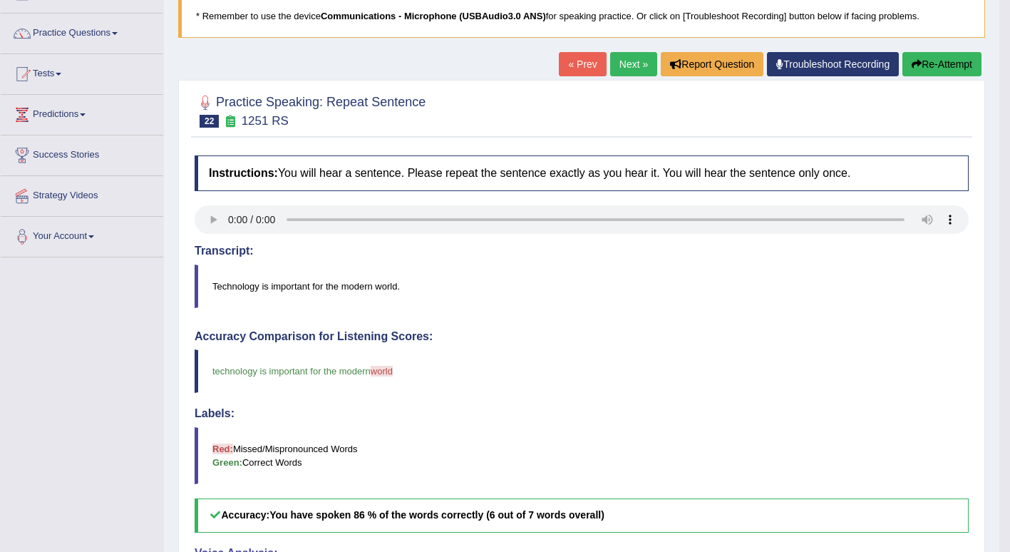
scroll to position [96, 0]
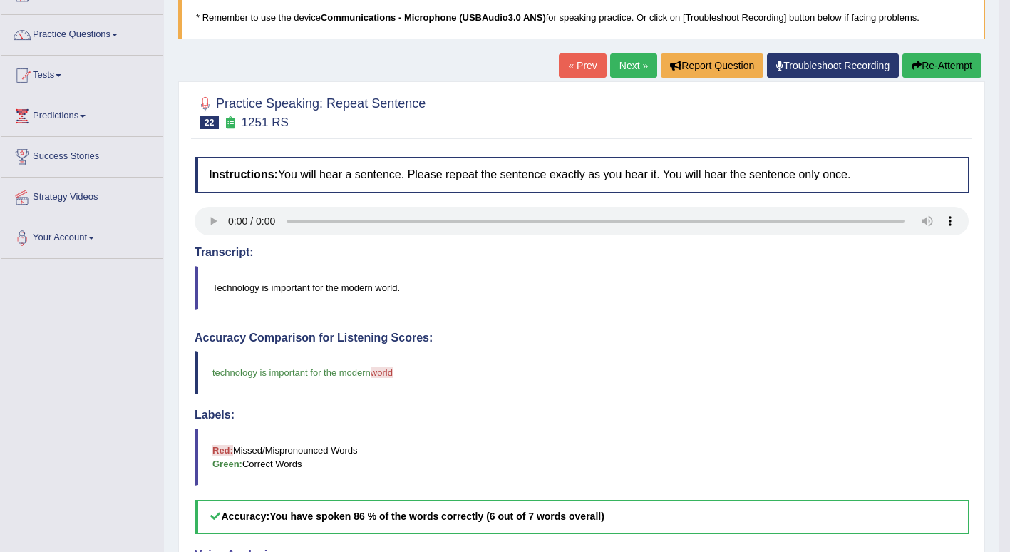
click at [951, 71] on button "Re-Attempt" at bounding box center [941, 65] width 79 height 24
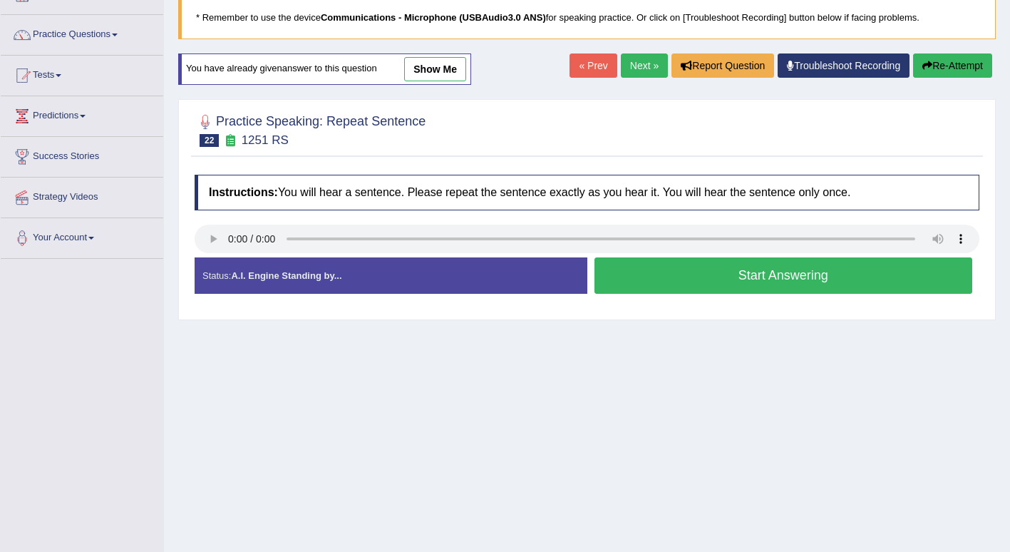
click at [825, 274] on button "Start Answering" at bounding box center [783, 275] width 378 height 36
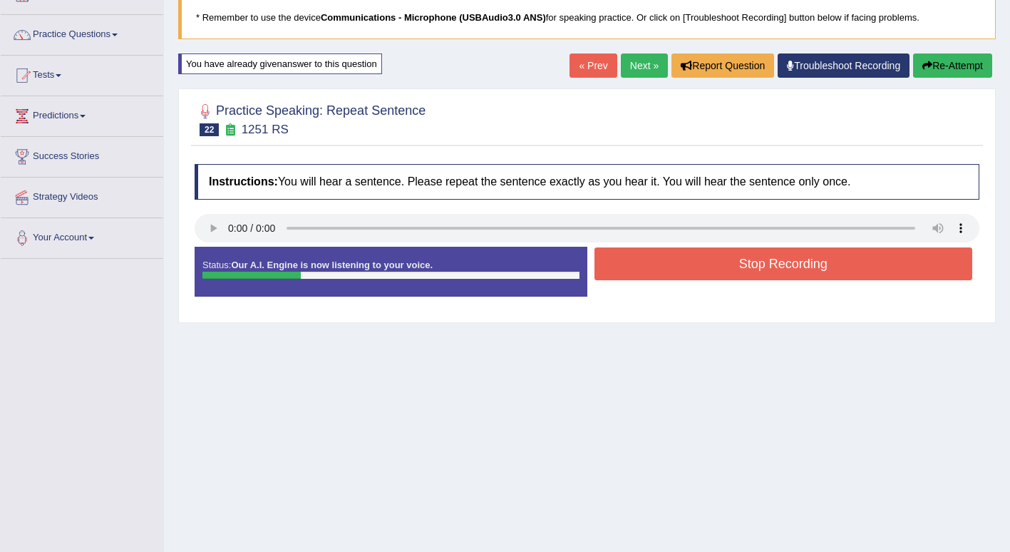
click at [835, 267] on button "Stop Recording" at bounding box center [783, 263] width 378 height 33
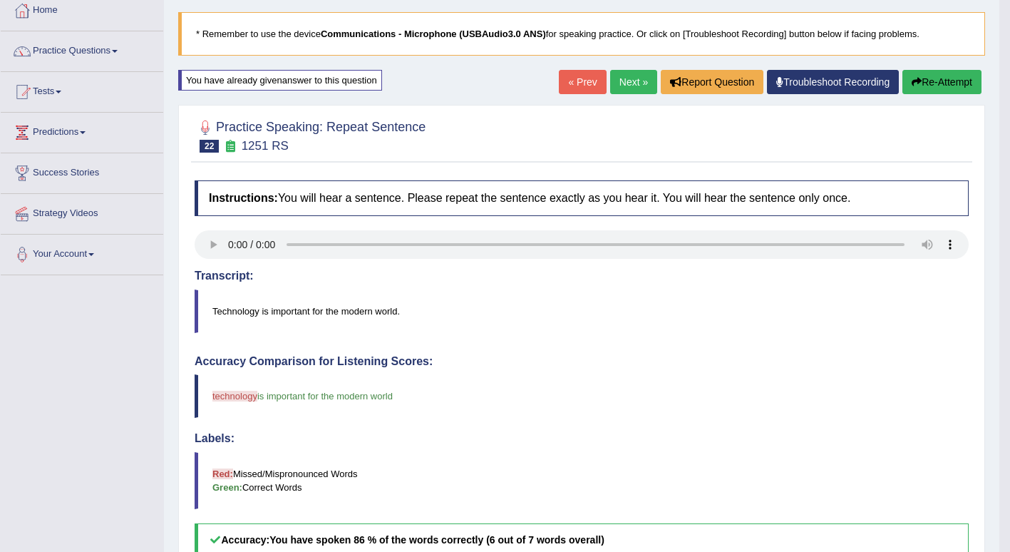
scroll to position [76, 0]
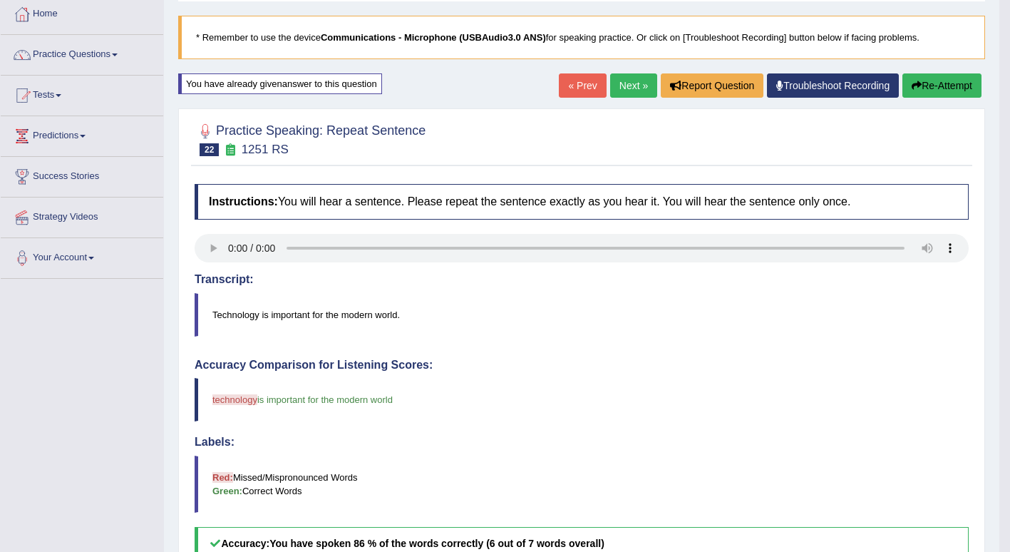
click at [627, 84] on link "Next »" at bounding box center [633, 85] width 47 height 24
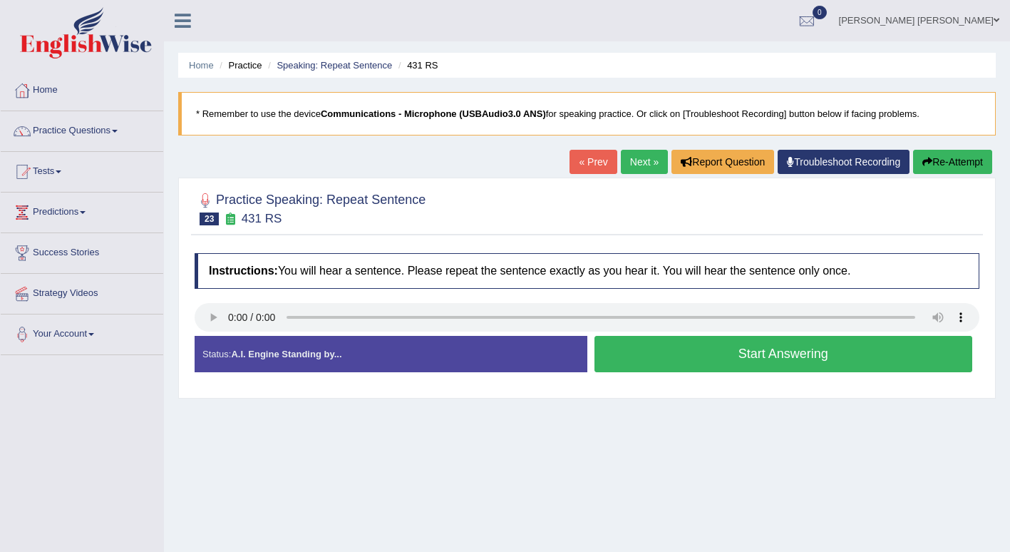
click at [827, 353] on button "Start Answering" at bounding box center [783, 354] width 378 height 36
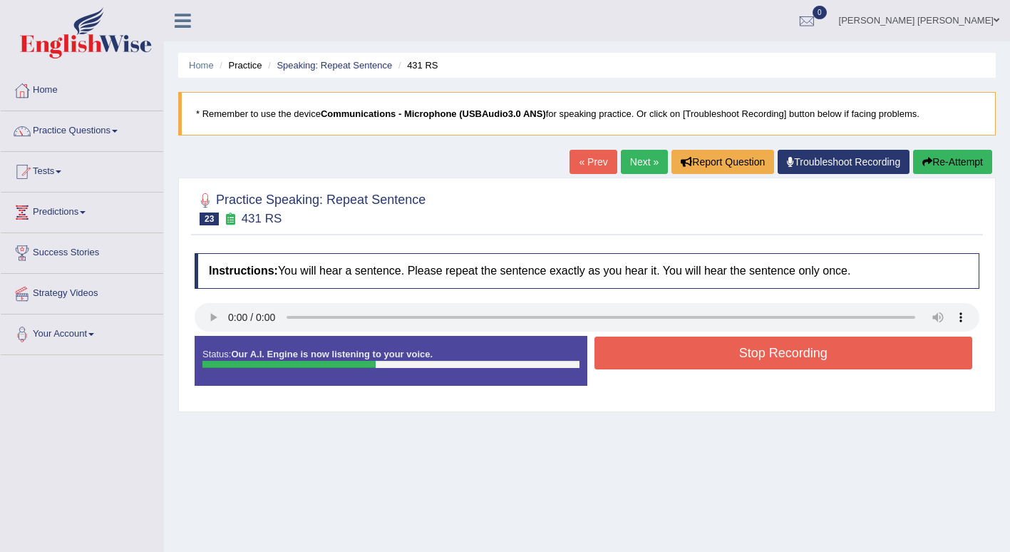
click at [822, 350] on button "Stop Recording" at bounding box center [783, 352] width 378 height 33
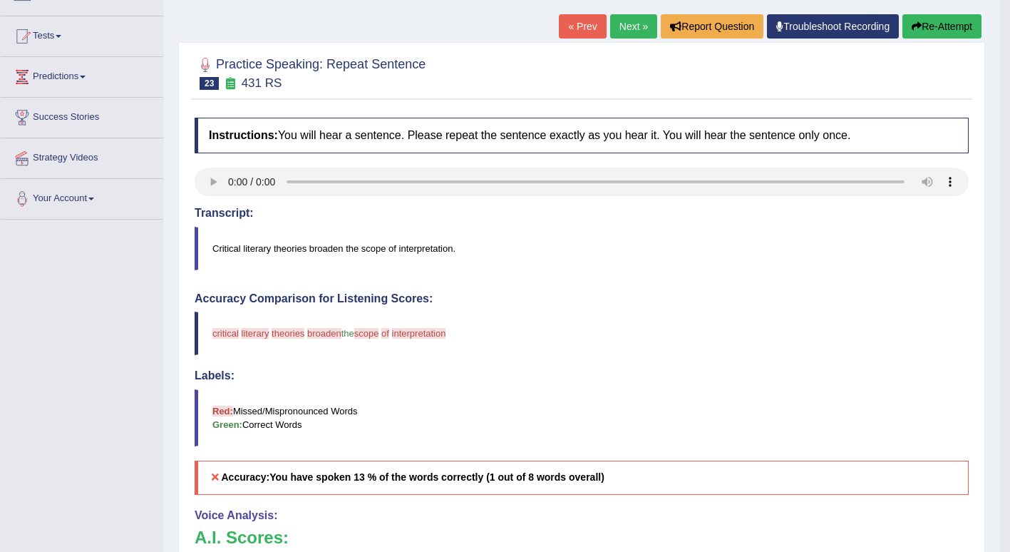
scroll to position [133, 0]
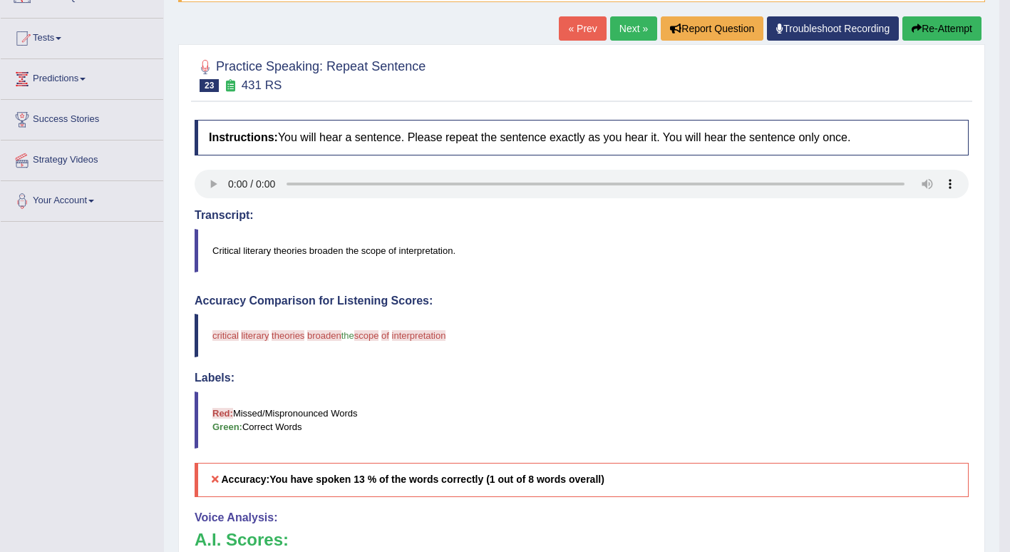
click at [625, 34] on link "Next »" at bounding box center [633, 28] width 47 height 24
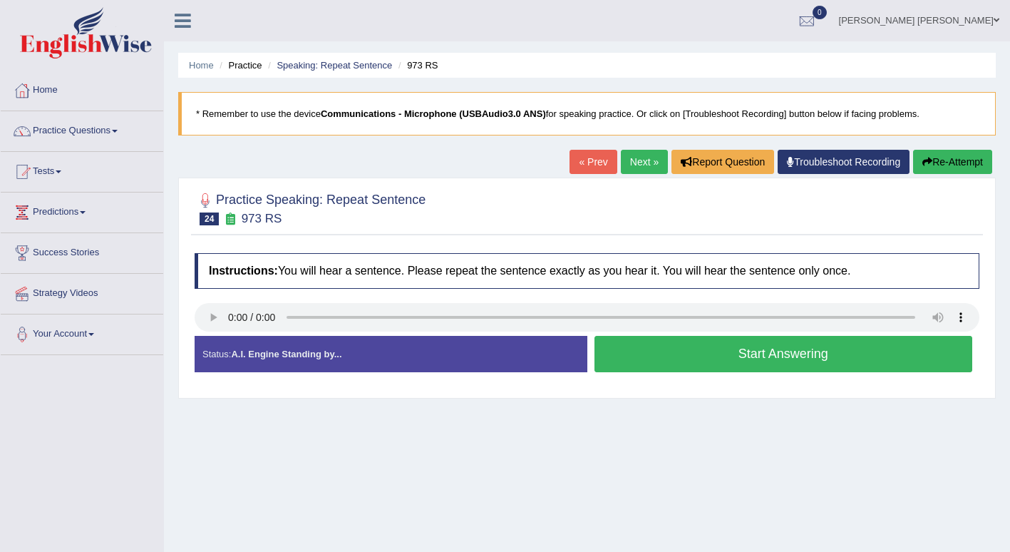
click at [844, 353] on button "Start Answering" at bounding box center [783, 354] width 378 height 36
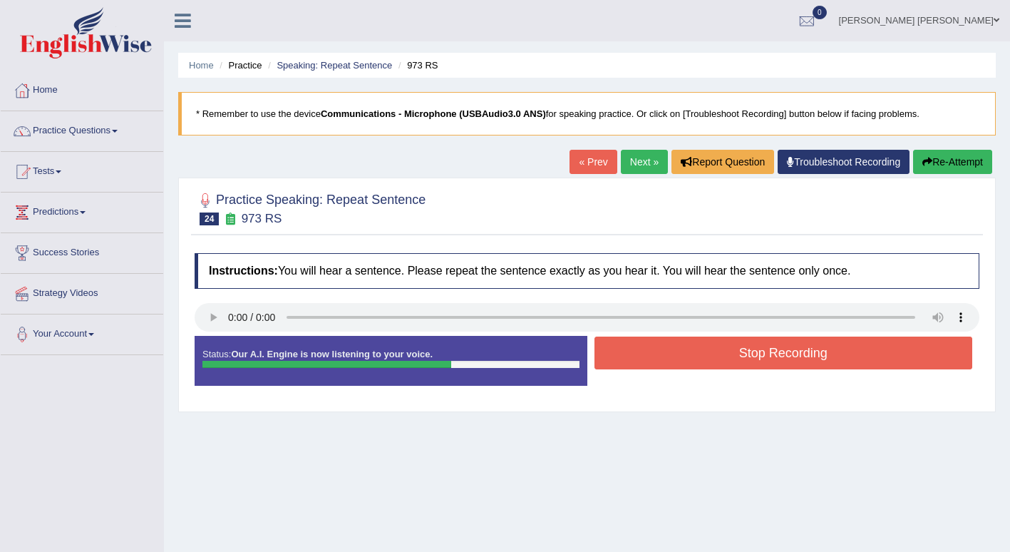
click at [827, 350] on button "Stop Recording" at bounding box center [783, 352] width 378 height 33
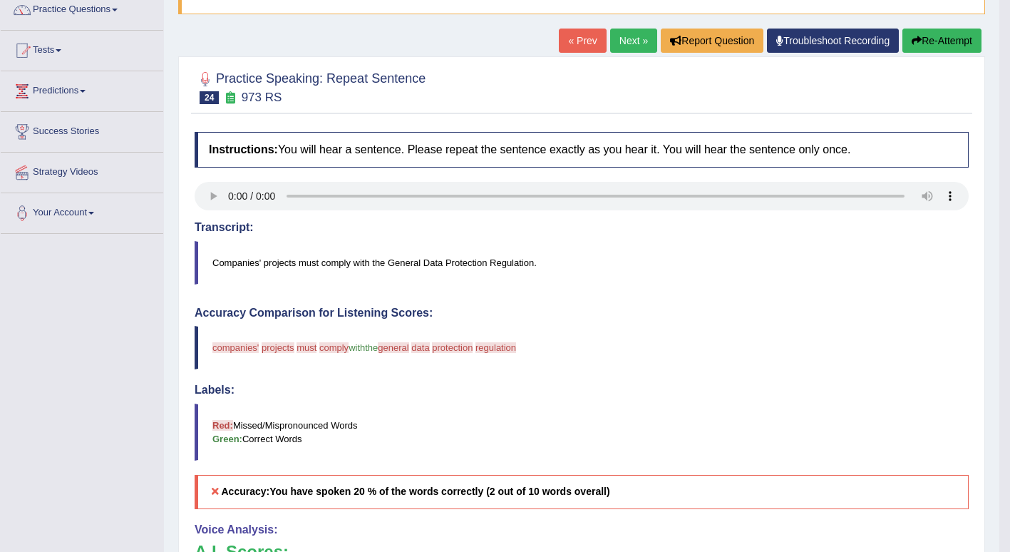
scroll to position [119, 0]
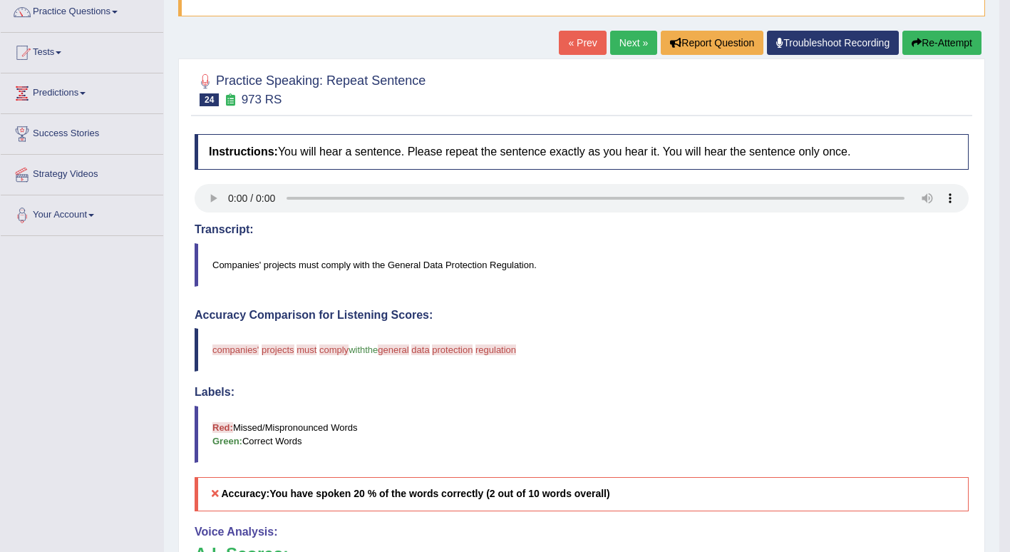
click at [955, 38] on button "Re-Attempt" at bounding box center [941, 43] width 79 height 24
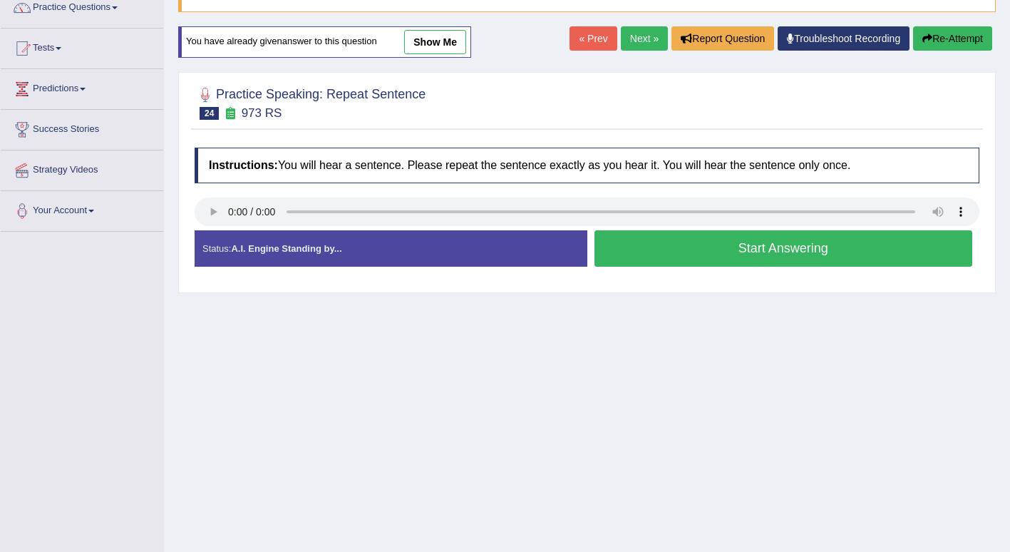
click at [871, 249] on button "Start Answering" at bounding box center [783, 248] width 378 height 36
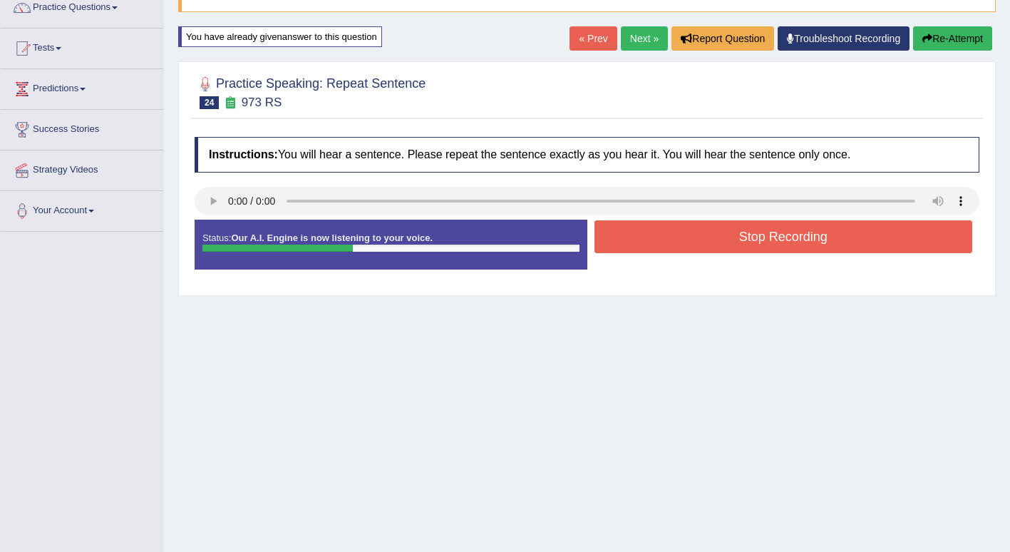
click at [867, 235] on button "Stop Recording" at bounding box center [783, 236] width 378 height 33
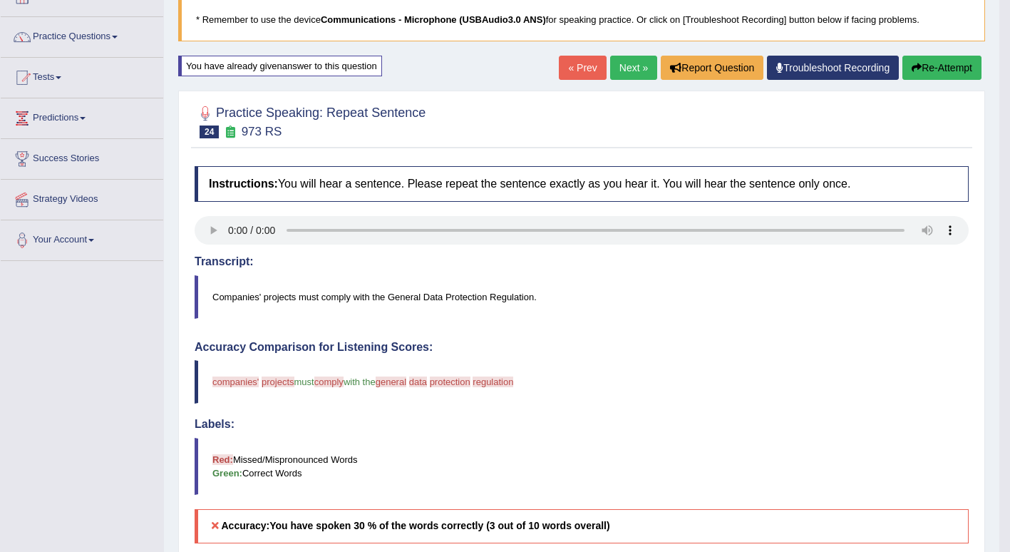
scroll to position [88, 0]
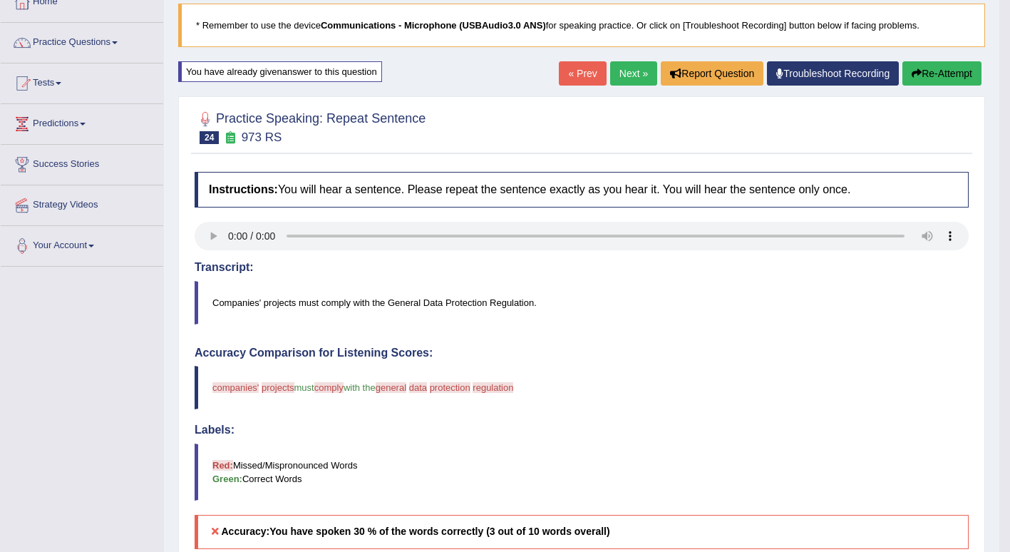
click at [631, 73] on link "Next »" at bounding box center [633, 73] width 47 height 24
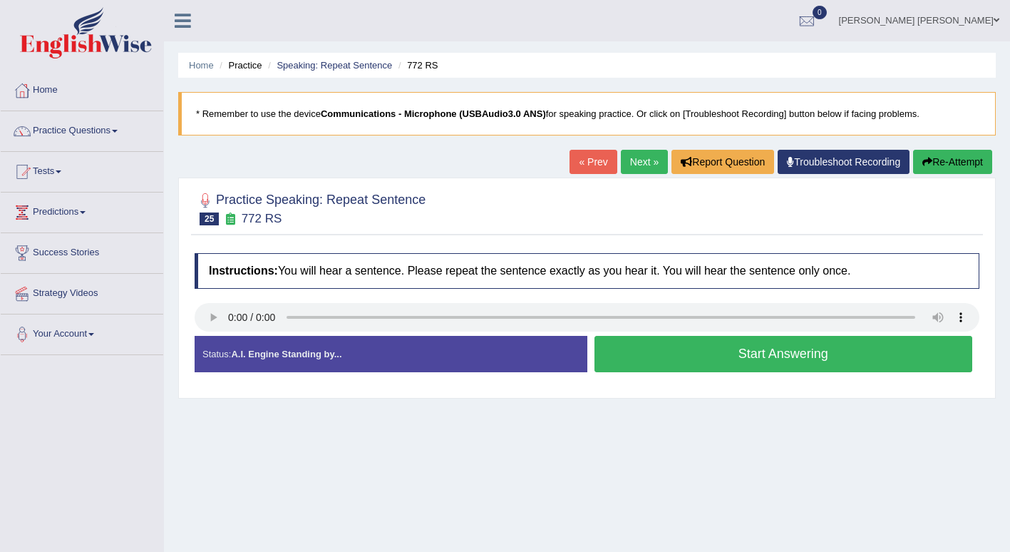
click at [837, 351] on button "Start Answering" at bounding box center [783, 354] width 378 height 36
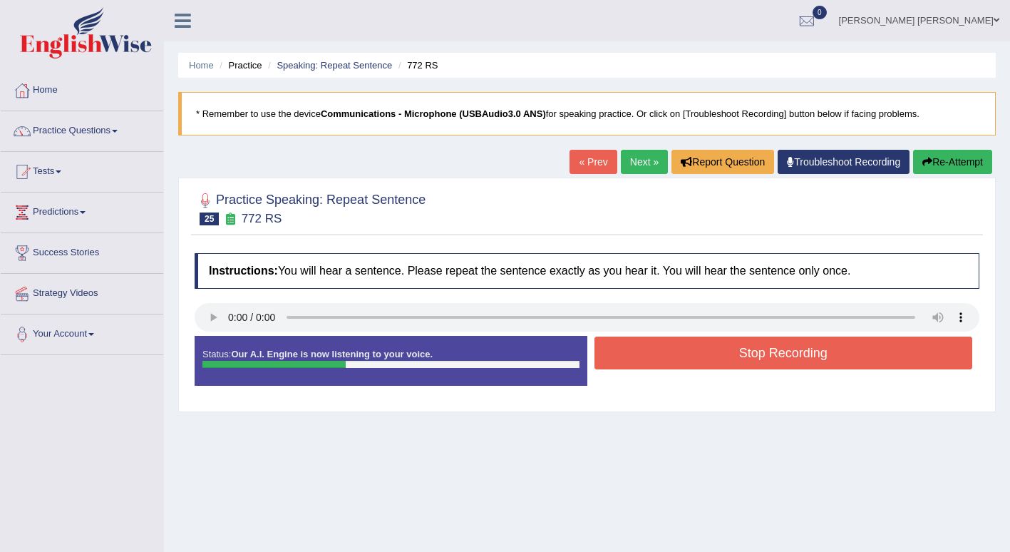
click at [832, 352] on button "Stop Recording" at bounding box center [783, 352] width 378 height 33
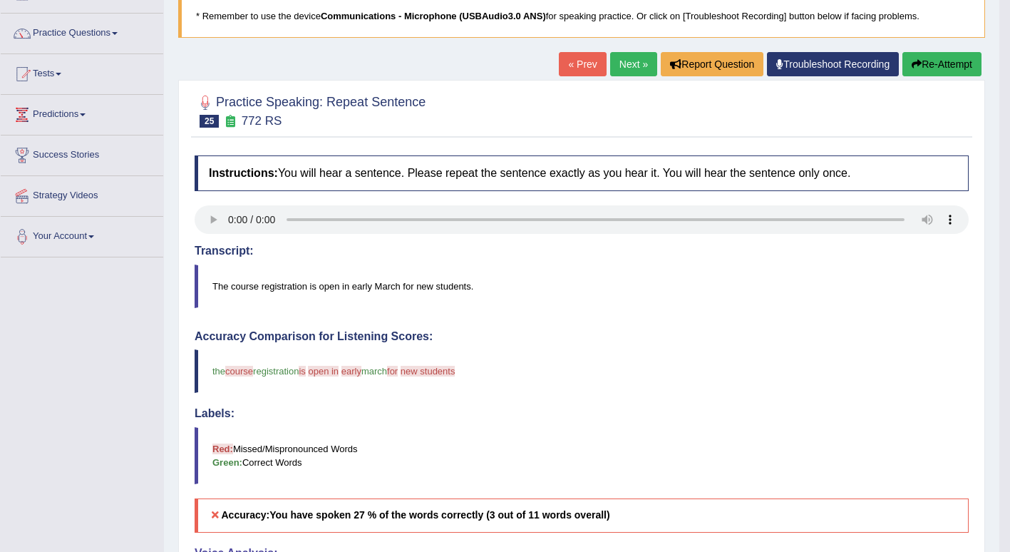
scroll to position [98, 0]
click at [951, 61] on button "Re-Attempt" at bounding box center [941, 64] width 79 height 24
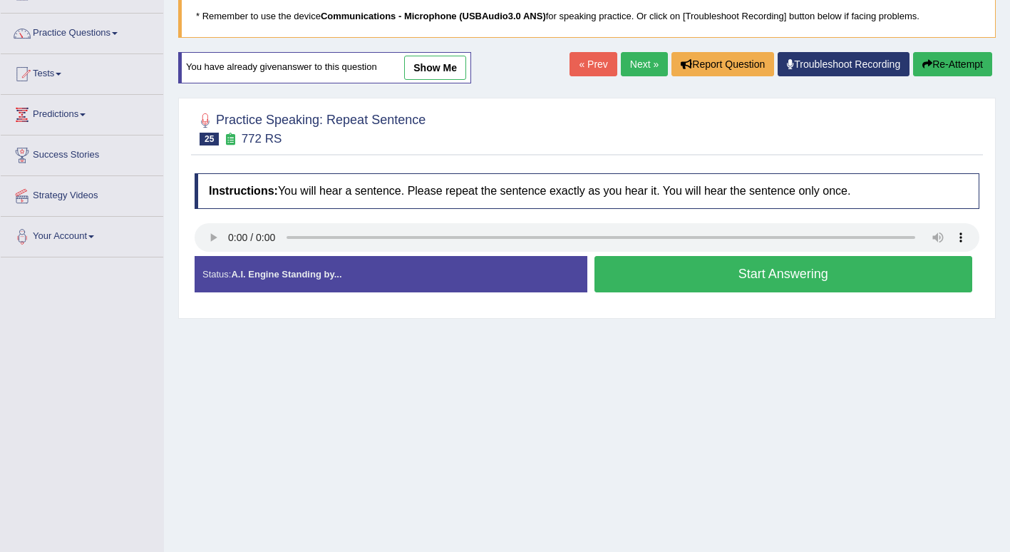
click at [855, 276] on button "Start Answering" at bounding box center [783, 274] width 378 height 36
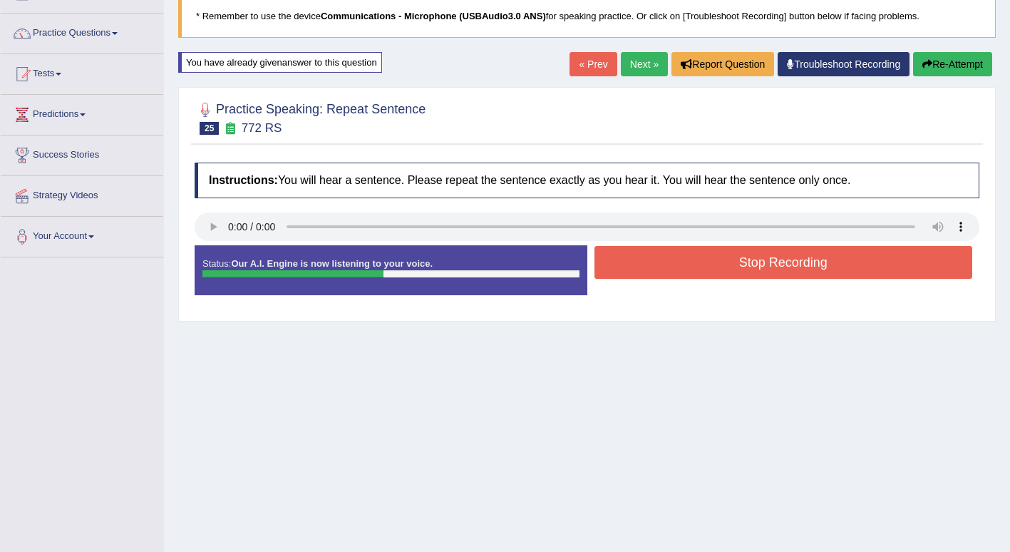
click at [851, 265] on button "Stop Recording" at bounding box center [783, 262] width 378 height 33
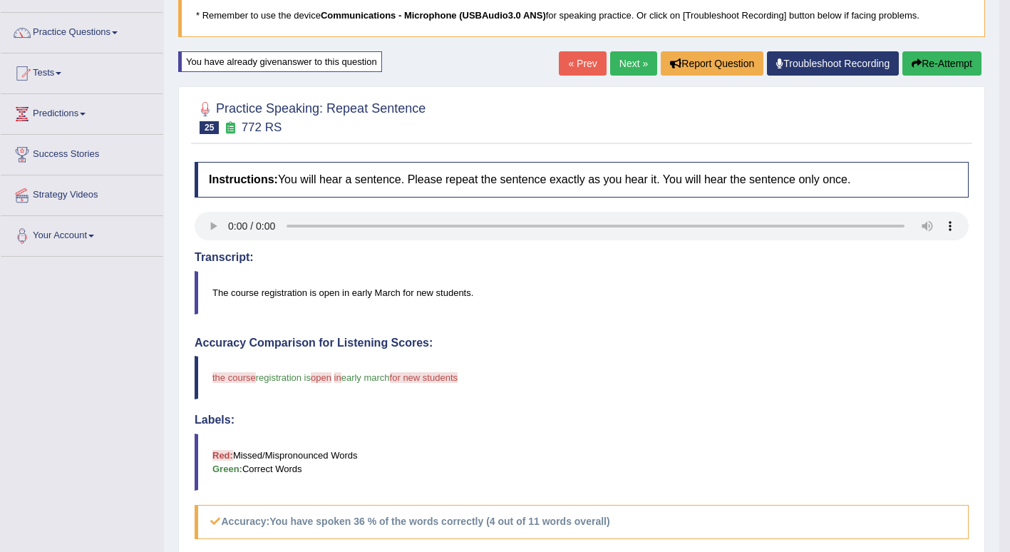
scroll to position [98, 0]
click at [626, 67] on link "Next »" at bounding box center [633, 64] width 47 height 24
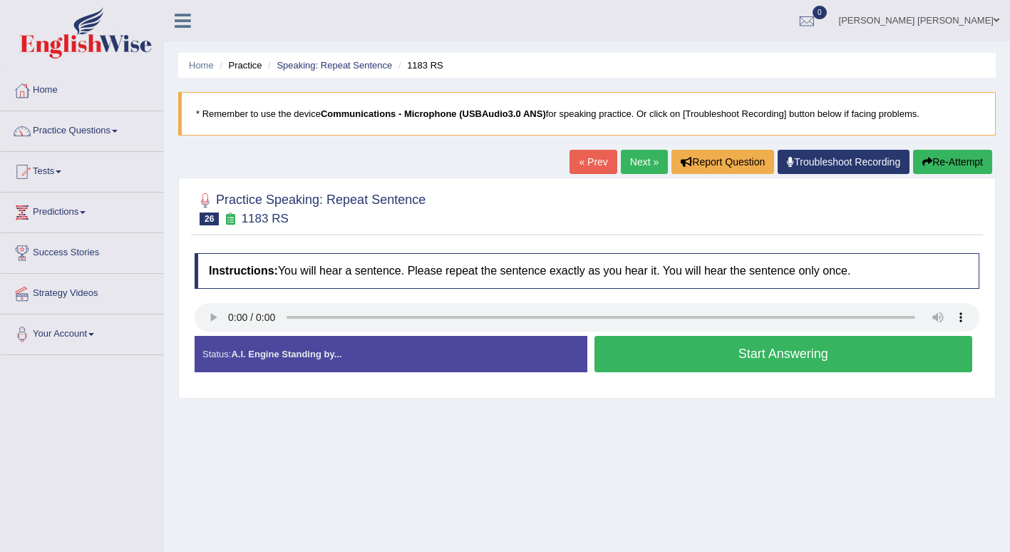
click at [830, 354] on button "Start Answering" at bounding box center [783, 354] width 378 height 36
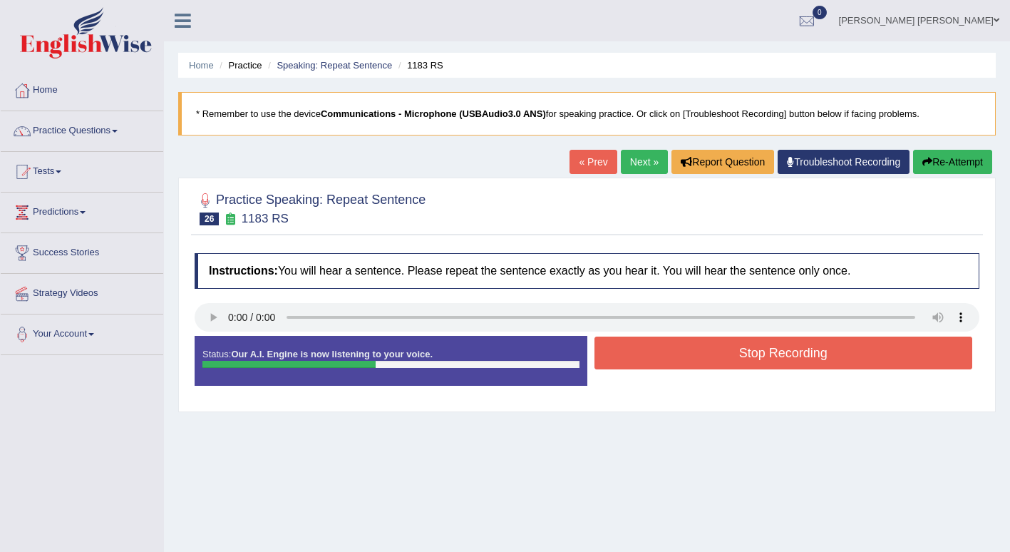
click at [822, 351] on button "Stop Recording" at bounding box center [783, 352] width 378 height 33
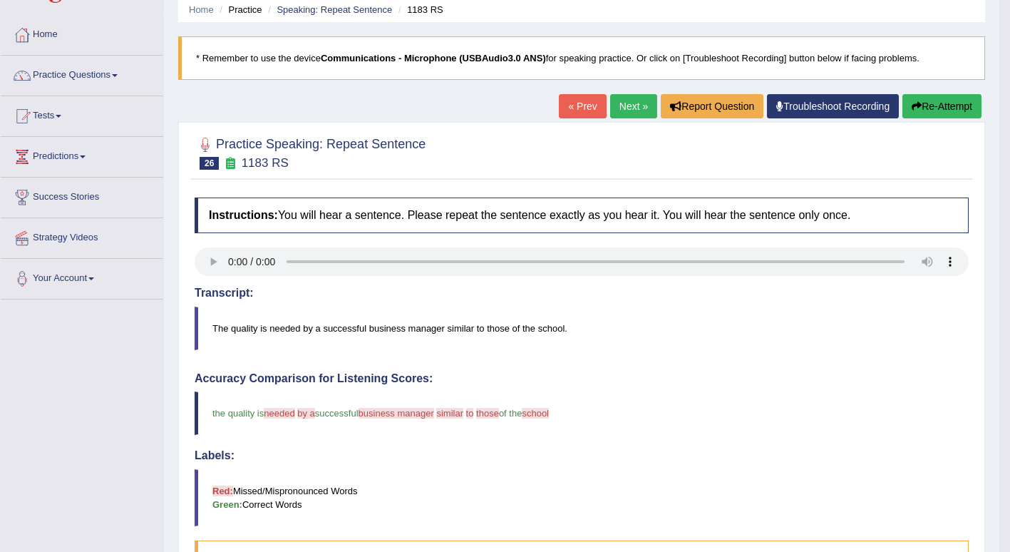
scroll to position [53, 0]
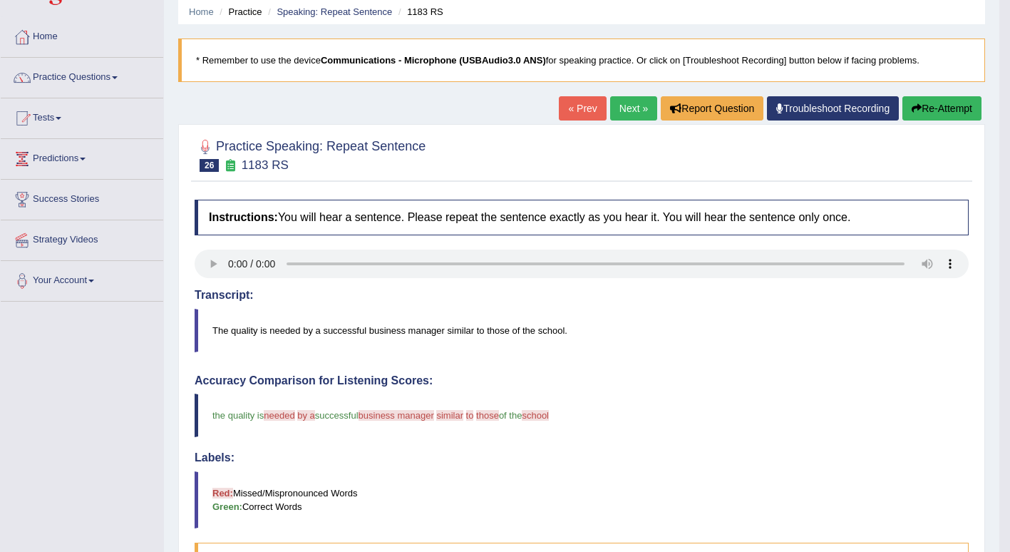
click at [636, 107] on link "Next »" at bounding box center [633, 108] width 47 height 24
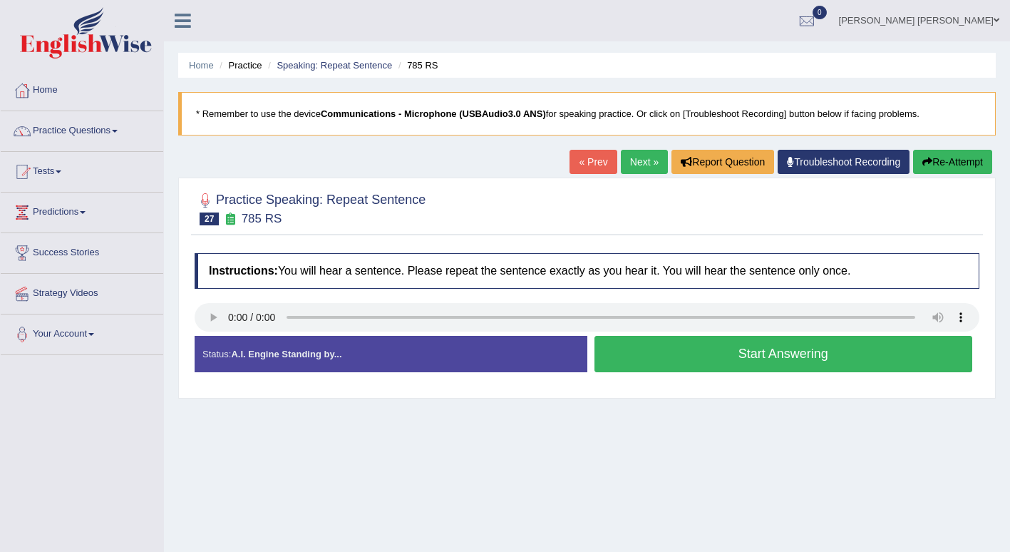
click at [839, 353] on button "Start Answering" at bounding box center [783, 354] width 378 height 36
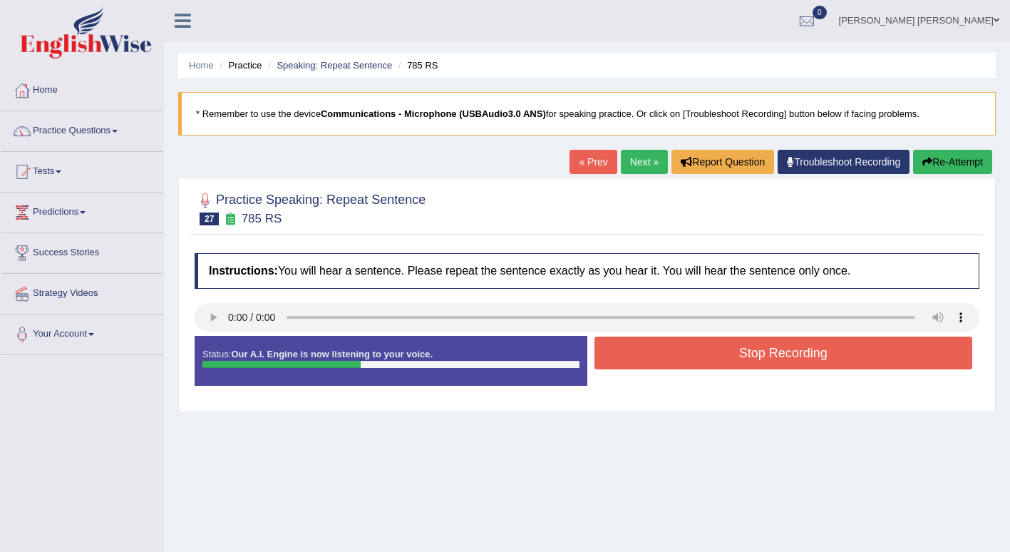
click at [837, 353] on button "Stop Recording" at bounding box center [783, 352] width 378 height 33
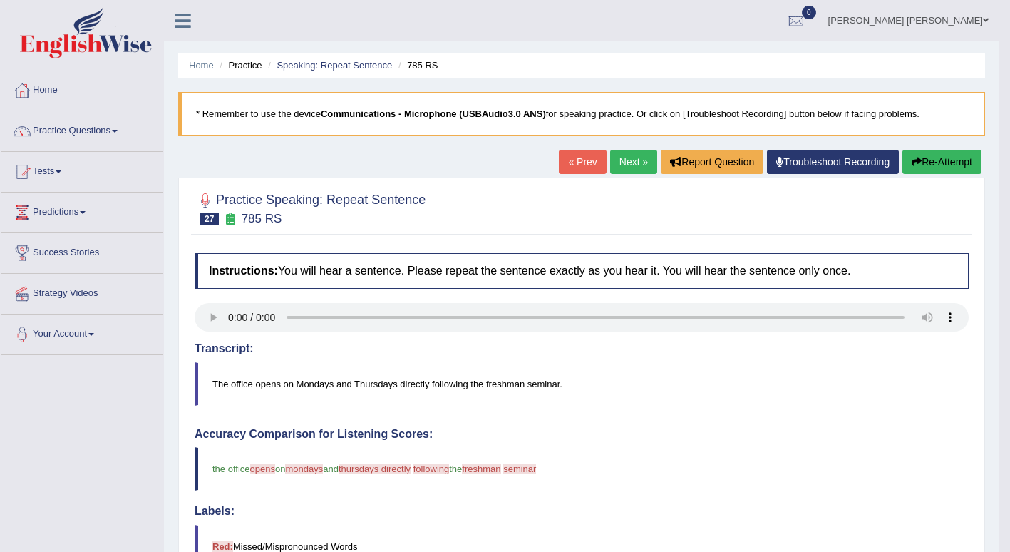
click at [629, 160] on link "Next »" at bounding box center [633, 162] width 47 height 24
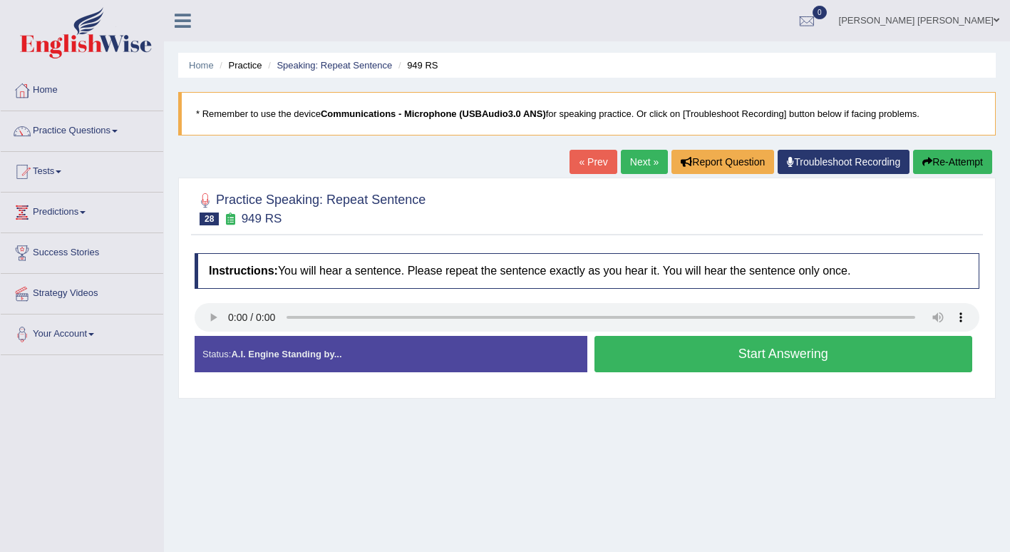
click at [893, 361] on button "Start Answering" at bounding box center [783, 354] width 378 height 36
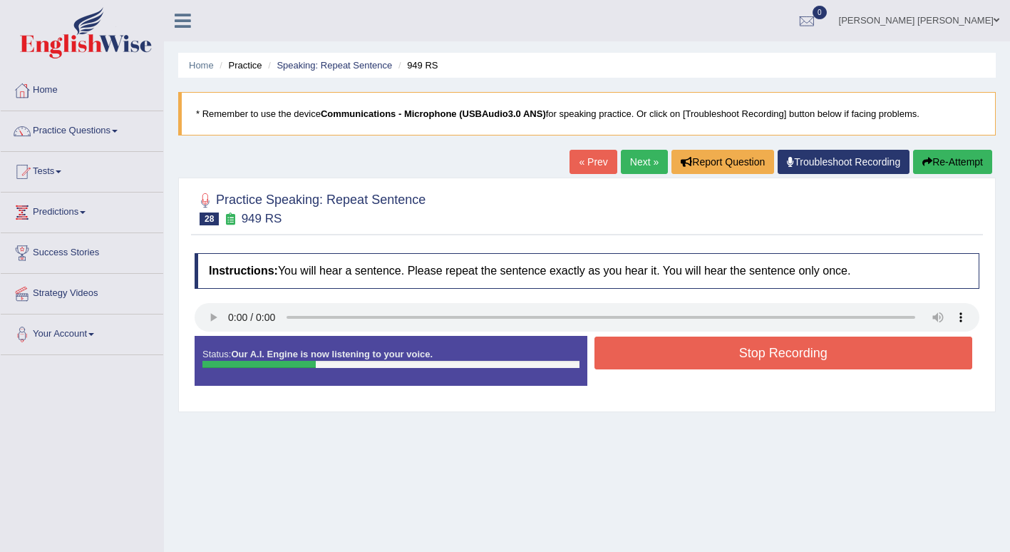
click at [867, 354] on button "Stop Recording" at bounding box center [783, 352] width 378 height 33
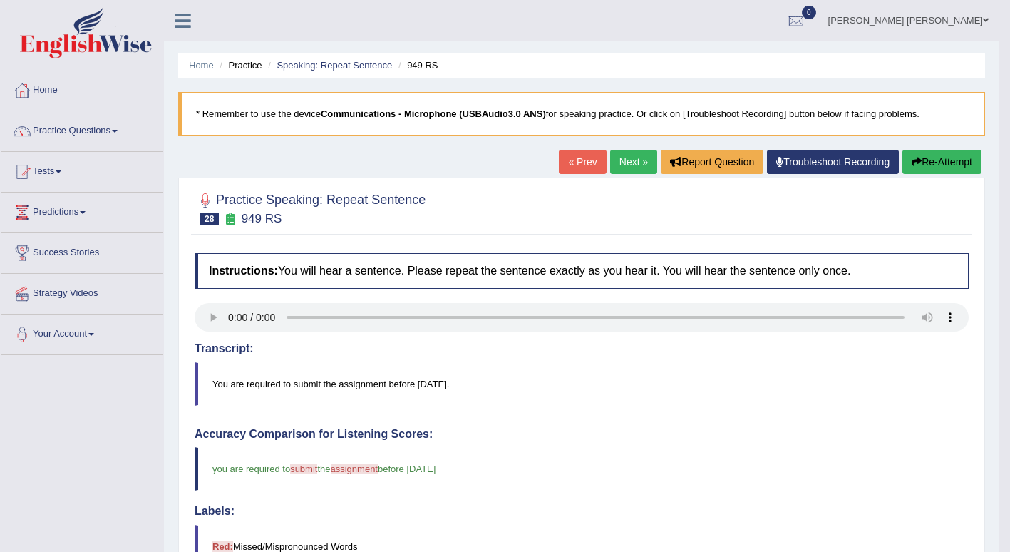
click at [635, 159] on link "Next »" at bounding box center [633, 162] width 47 height 24
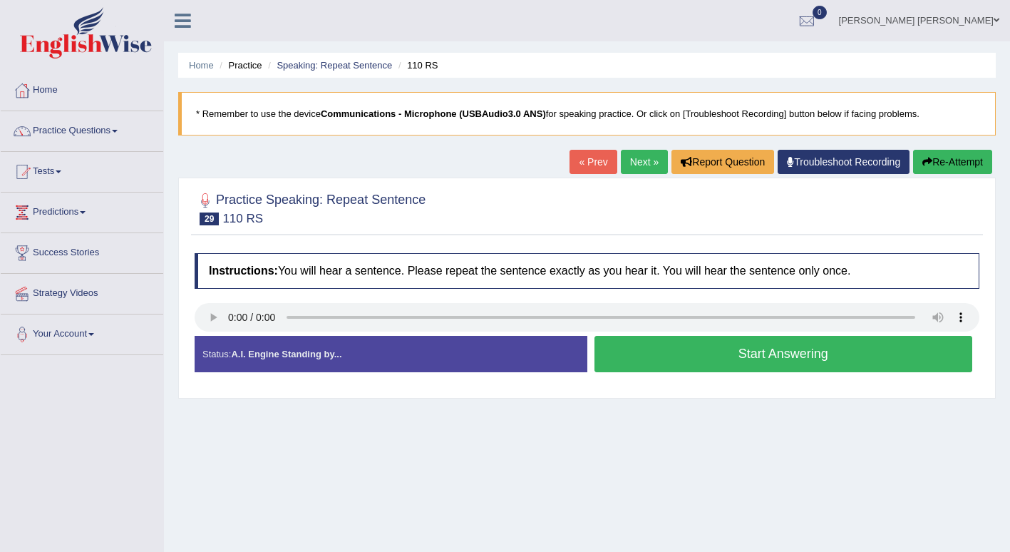
click at [874, 355] on button "Start Answering" at bounding box center [783, 354] width 378 height 36
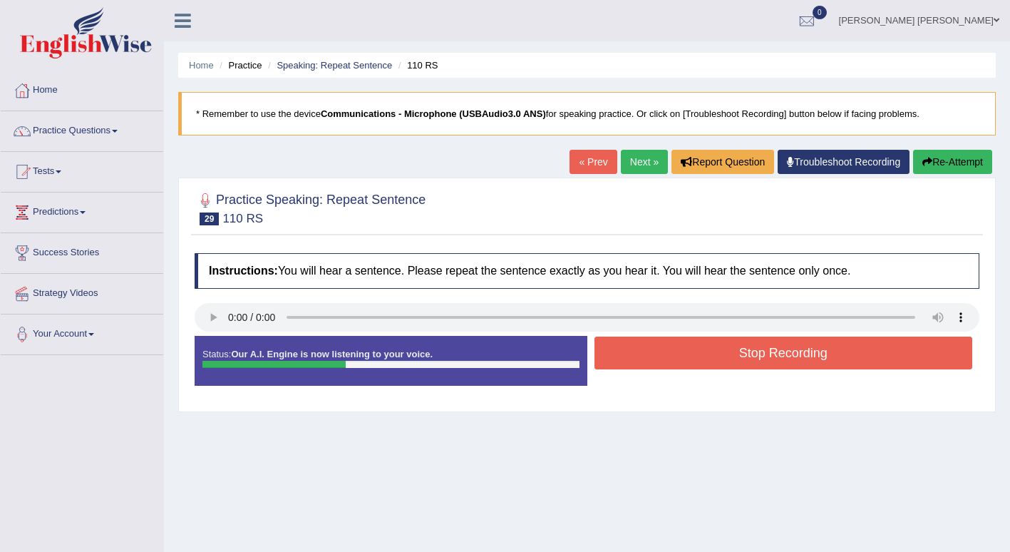
click at [813, 357] on button "Stop Recording" at bounding box center [783, 352] width 378 height 33
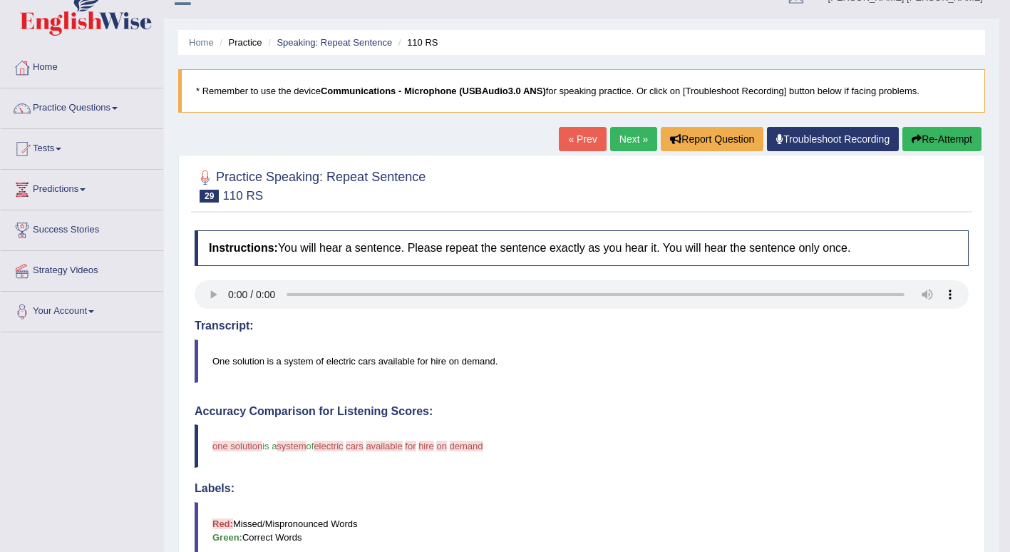
scroll to position [26, 0]
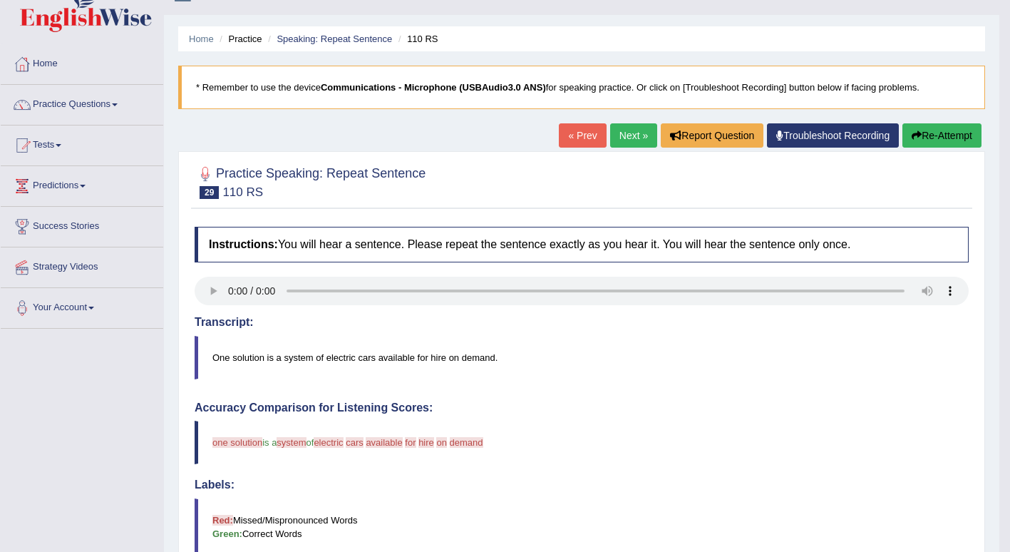
click at [932, 140] on button "Re-Attempt" at bounding box center [941, 135] width 79 height 24
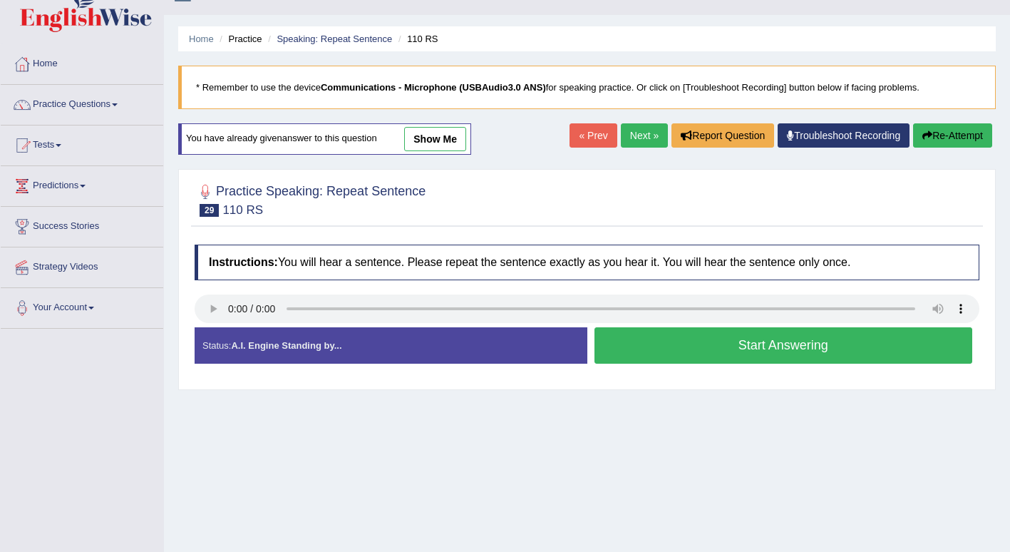
click at [220, 327] on div "Created with Highcharts 7.1.2 Too low Too high Time Pitch meter: 0 2 4 6 8 10" at bounding box center [387, 326] width 400 height 1
click at [678, 339] on button "Start Answering" at bounding box center [783, 345] width 378 height 36
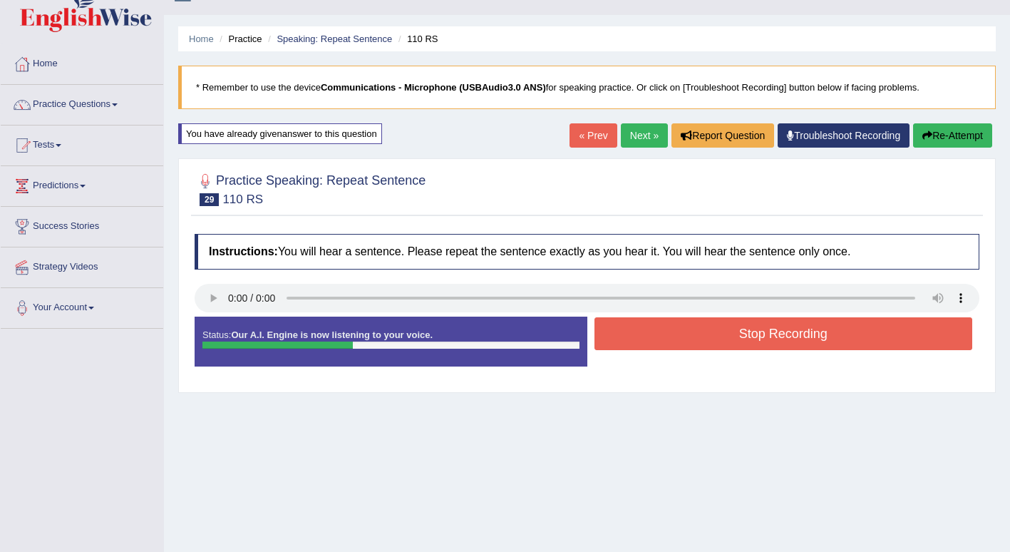
click at [705, 317] on div "Start Answering" at bounding box center [783, 316] width 393 height 1
click at [740, 317] on div "Start Answering" at bounding box center [783, 316] width 393 height 1
click at [731, 334] on button "Stop Recording" at bounding box center [783, 333] width 378 height 33
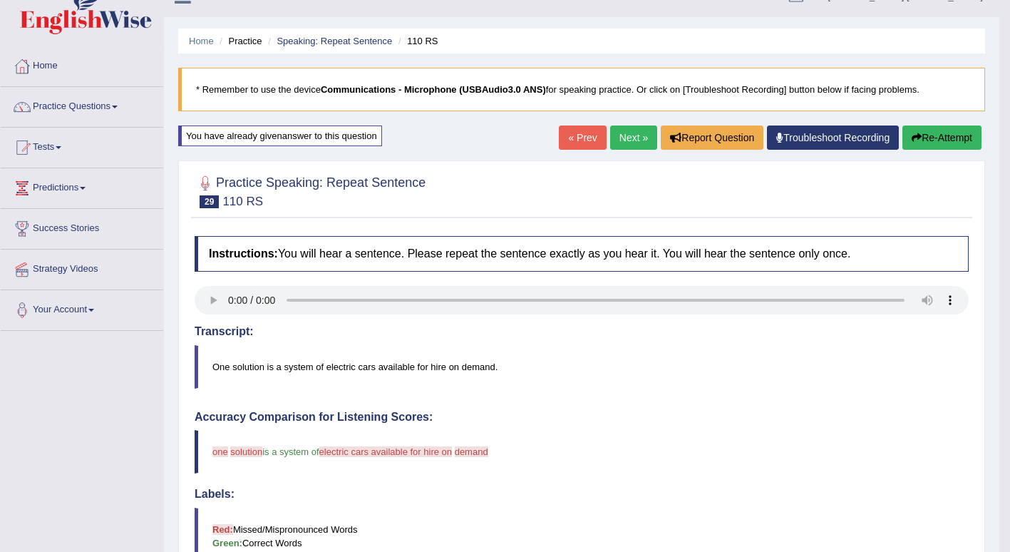
scroll to position [27, 0]
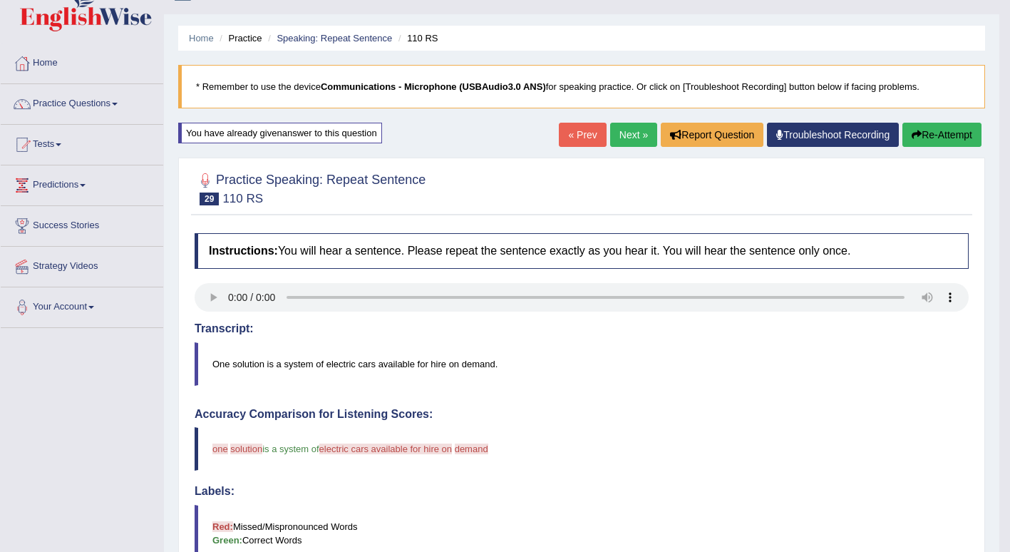
click at [621, 135] on link "Next »" at bounding box center [633, 135] width 47 height 24
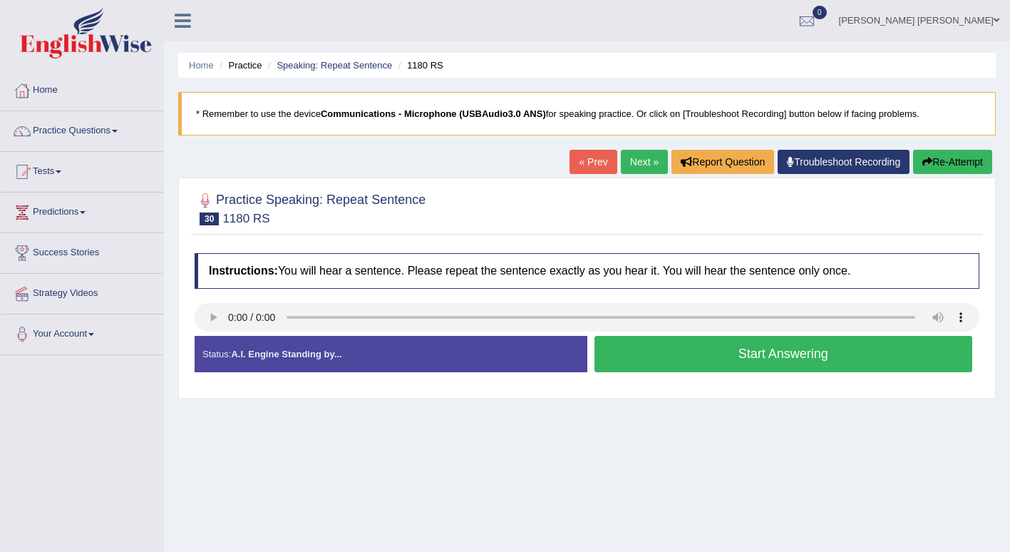
click at [733, 376] on div "Stop Recording" at bounding box center [783, 376] width 393 height 1
click at [745, 348] on button "Start Answering" at bounding box center [783, 354] width 378 height 36
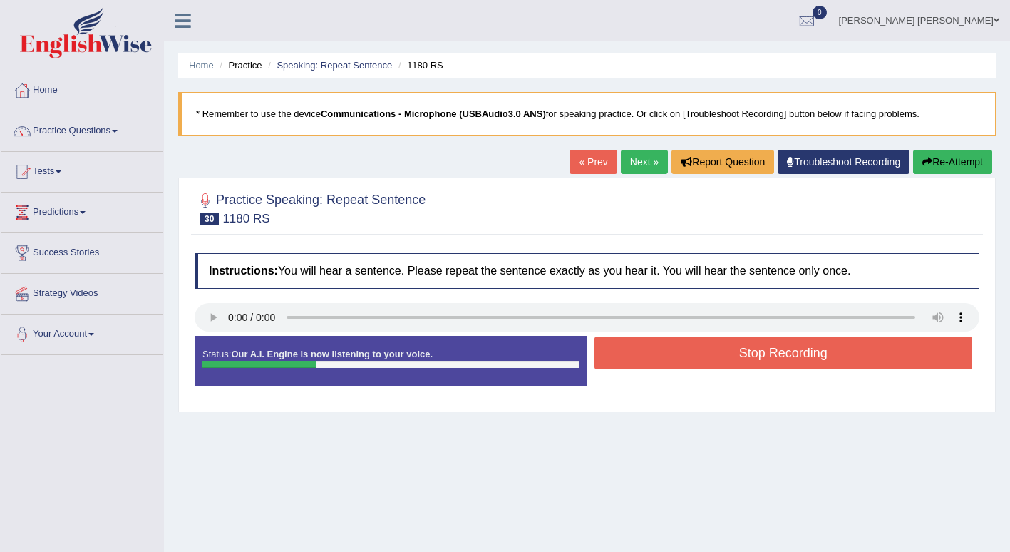
click at [774, 356] on button "Stop Recording" at bounding box center [783, 352] width 378 height 33
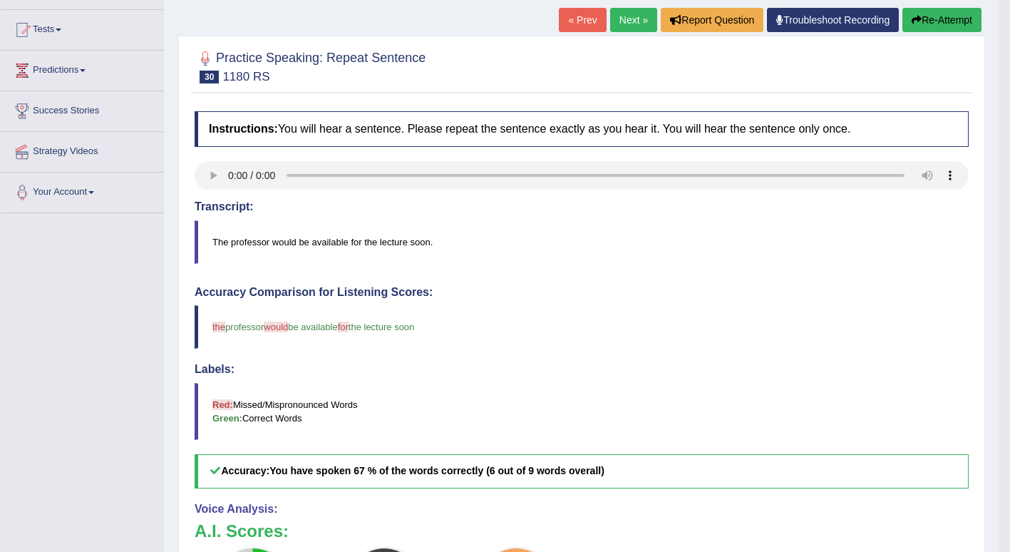
scroll to position [140, 0]
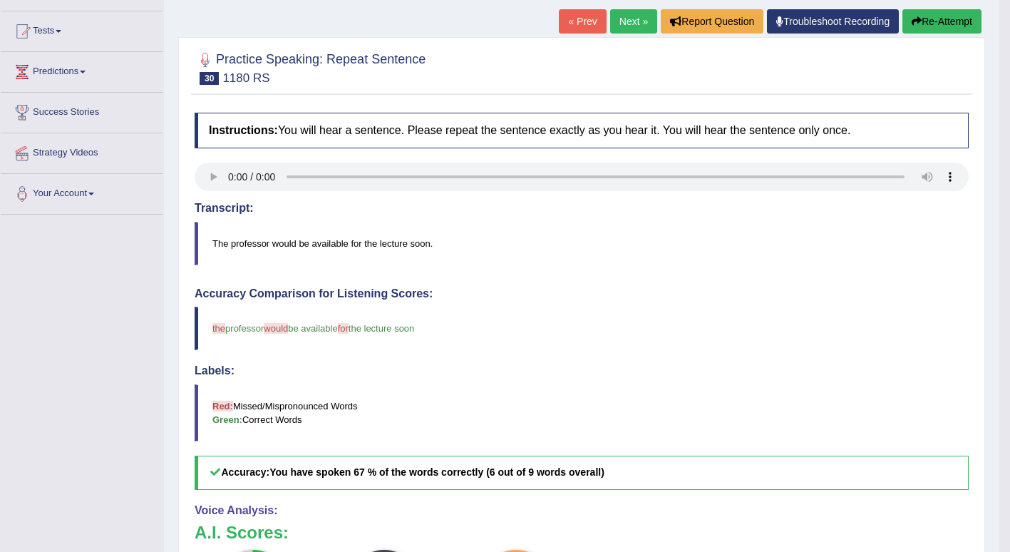
click at [628, 21] on link "Next »" at bounding box center [633, 21] width 47 height 24
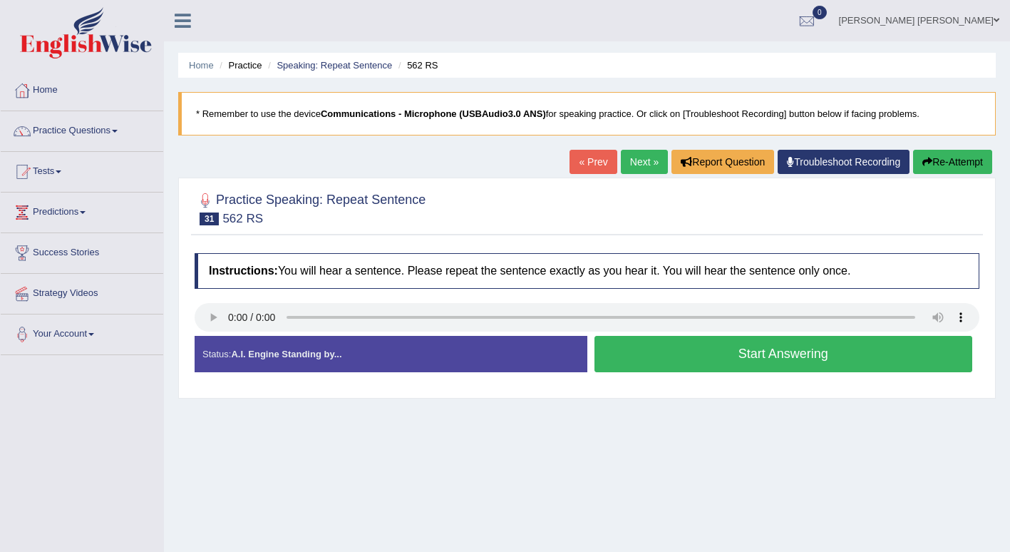
click at [805, 349] on button "Start Answering" at bounding box center [783, 354] width 378 height 36
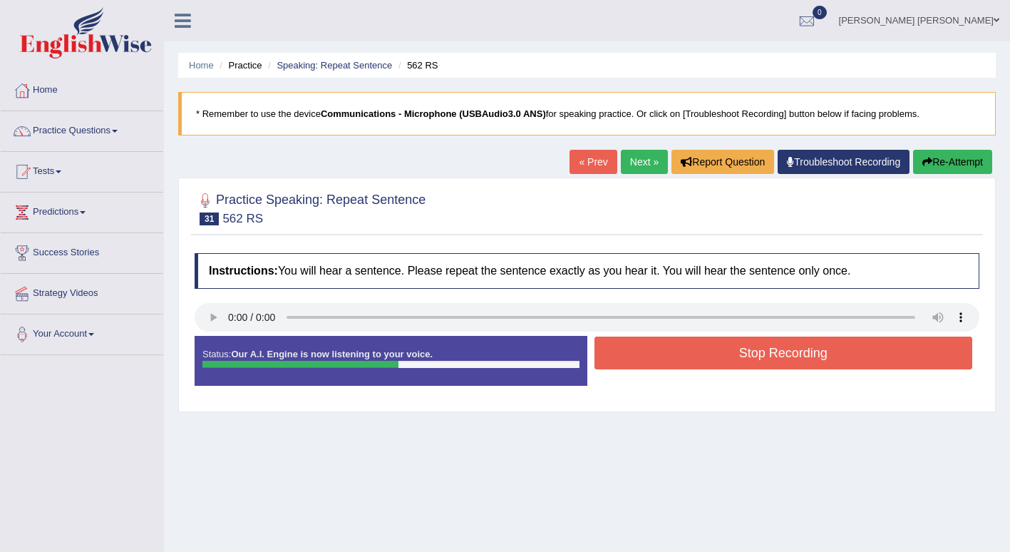
click at [781, 351] on button "Stop Recording" at bounding box center [783, 352] width 378 height 33
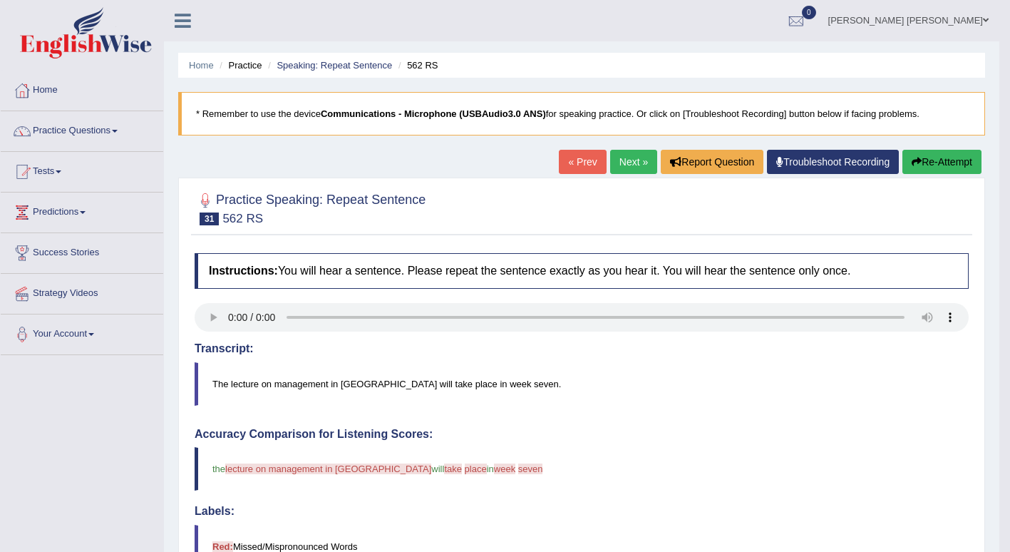
click at [936, 162] on button "Re-Attempt" at bounding box center [941, 162] width 79 height 24
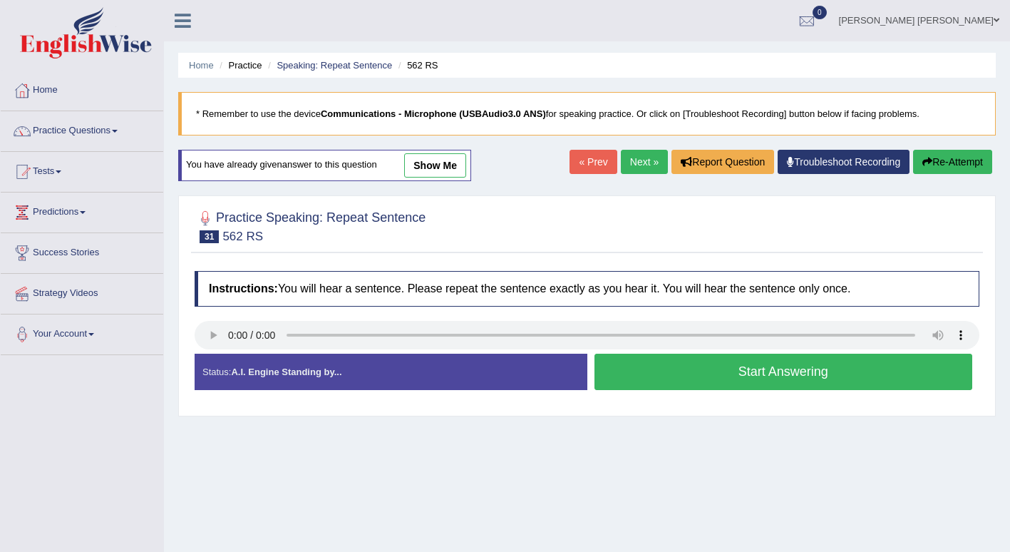
click at [853, 353] on div "Created with Highcharts 7.1.2 Great Too slow Too fast Time Speech pace meter: 0…" at bounding box center [787, 353] width 400 height 1
click at [761, 381] on button "Start Answering" at bounding box center [783, 371] width 378 height 36
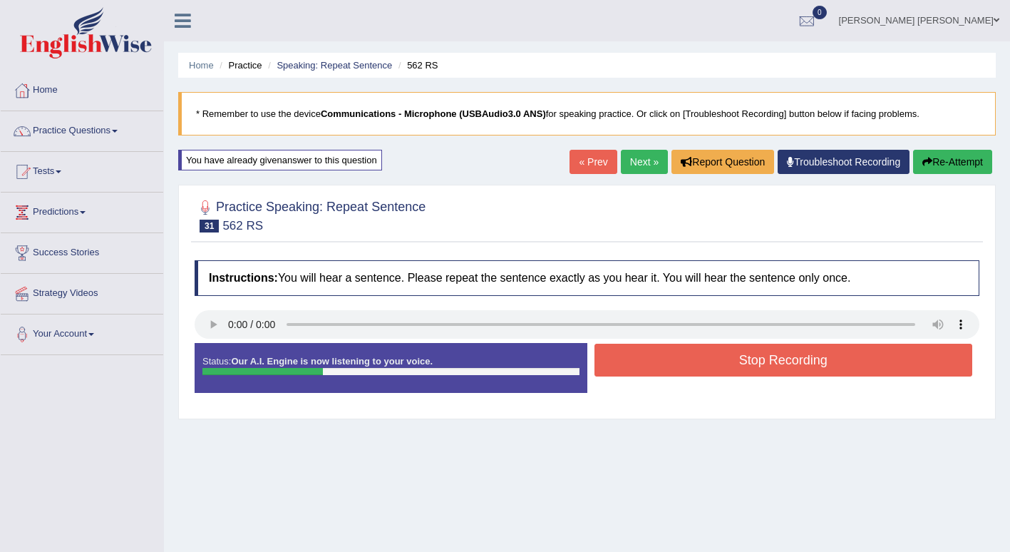
click at [793, 355] on button "Stop Recording" at bounding box center [783, 360] width 378 height 33
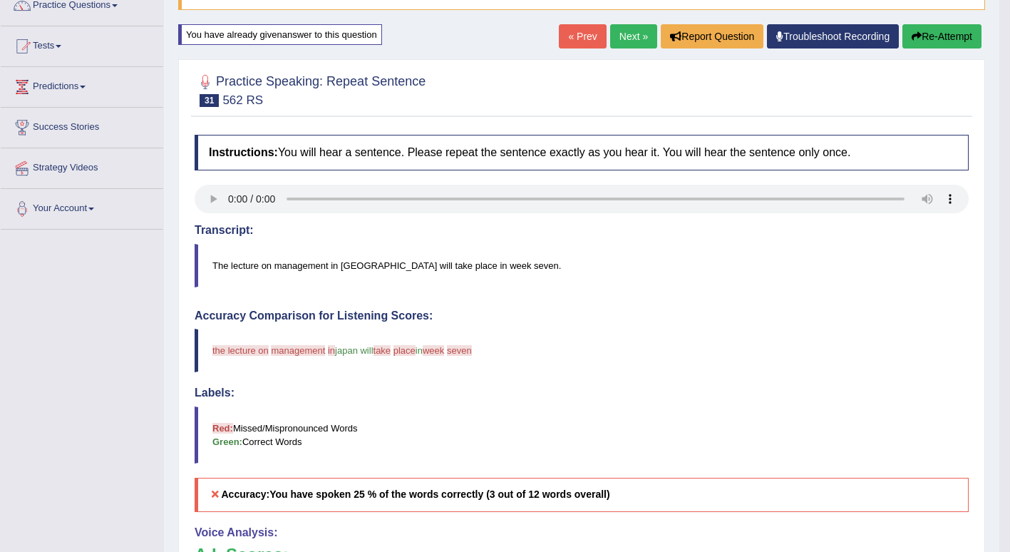
scroll to position [114, 0]
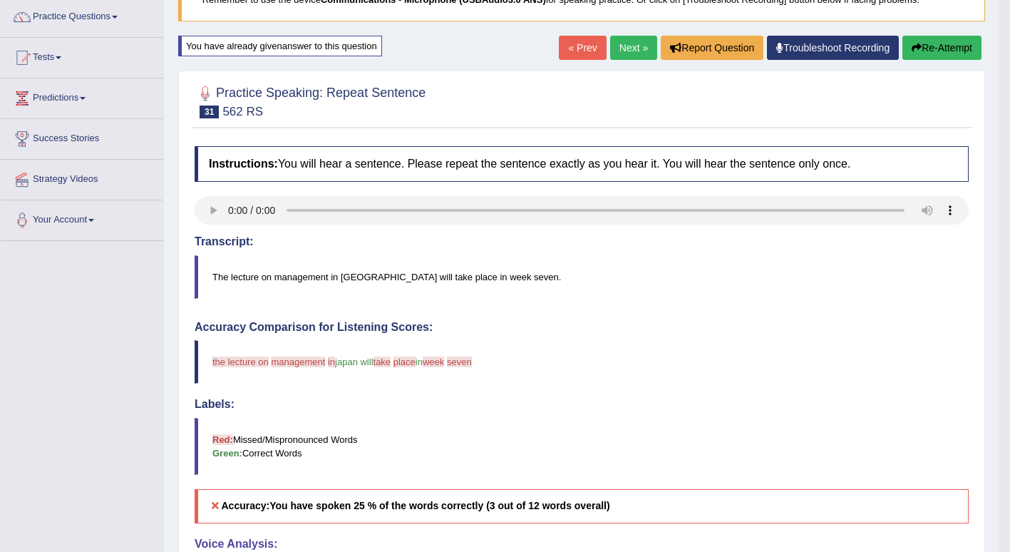
click at [639, 47] on link "Next »" at bounding box center [633, 48] width 47 height 24
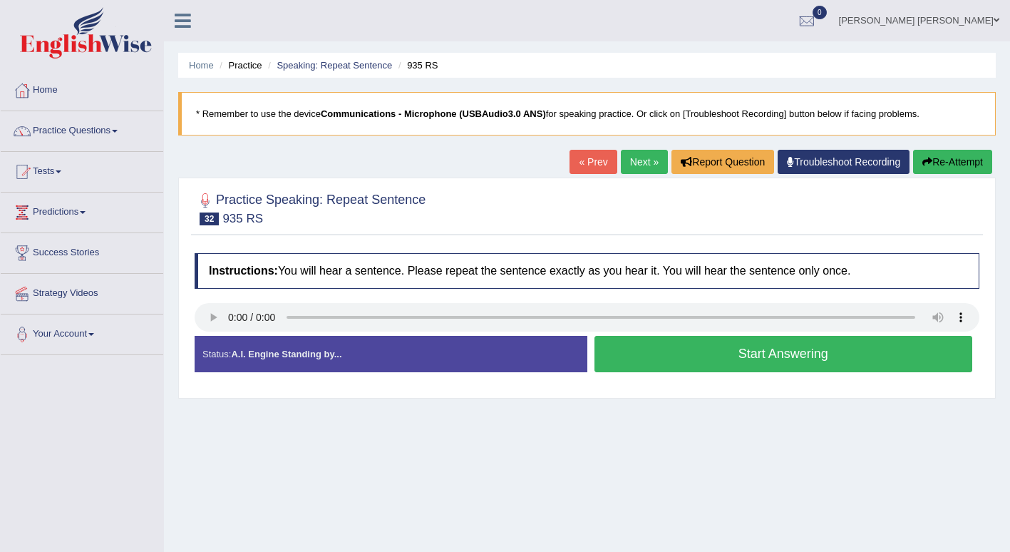
click at [797, 353] on button "Start Answering" at bounding box center [783, 354] width 378 height 36
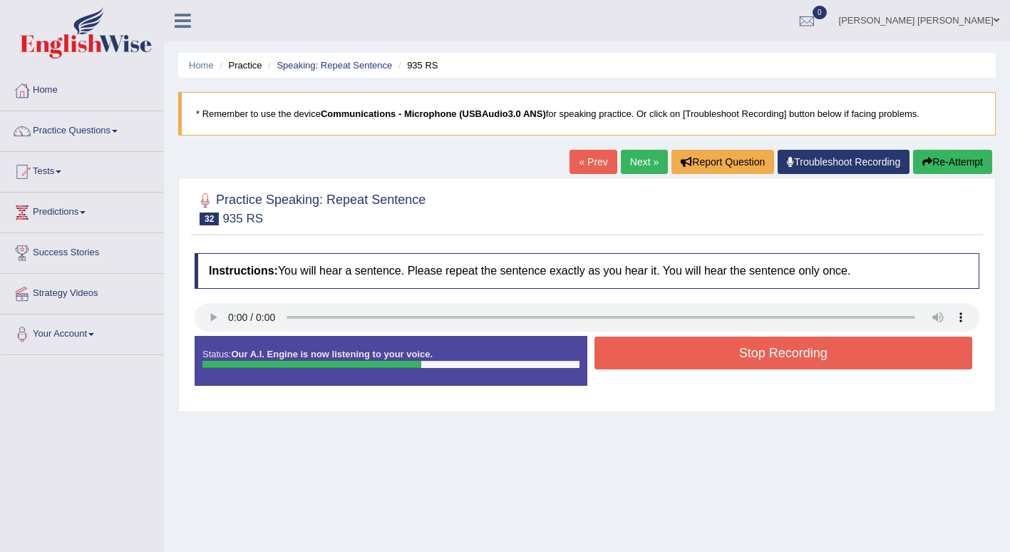
click at [919, 164] on button "Re-Attempt" at bounding box center [952, 162] width 79 height 24
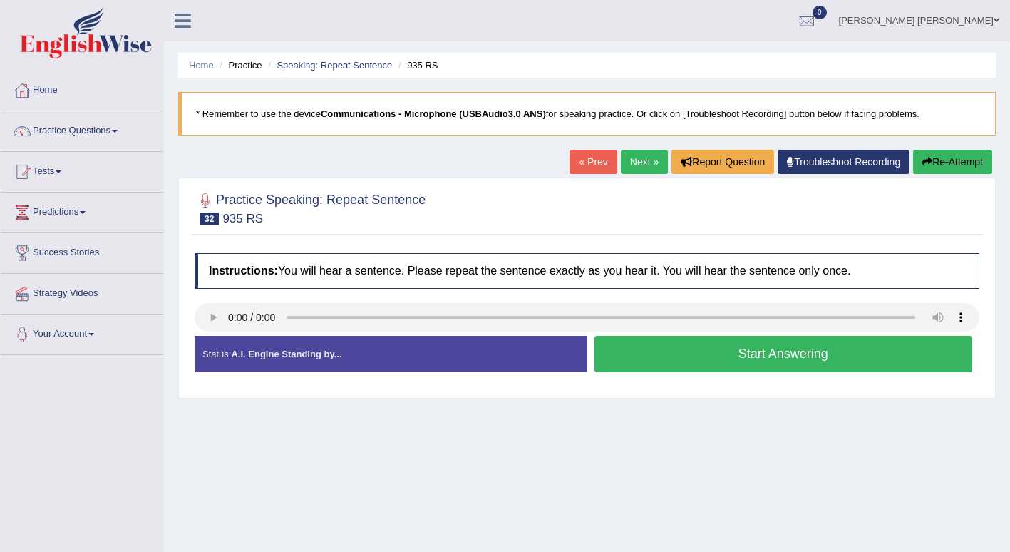
click at [711, 355] on button "Start Answering" at bounding box center [783, 354] width 378 height 36
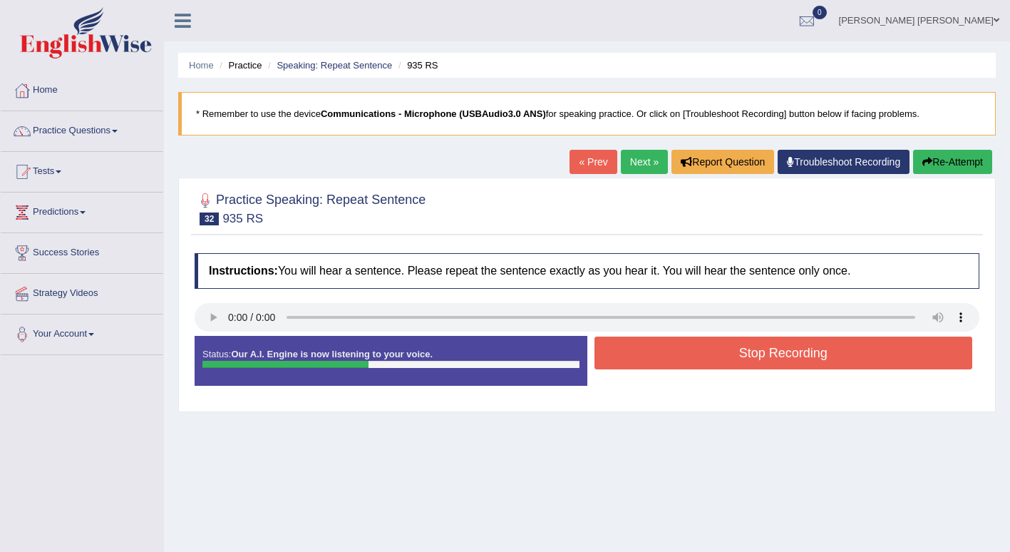
click at [976, 172] on button "Re-Attempt" at bounding box center [952, 162] width 79 height 24
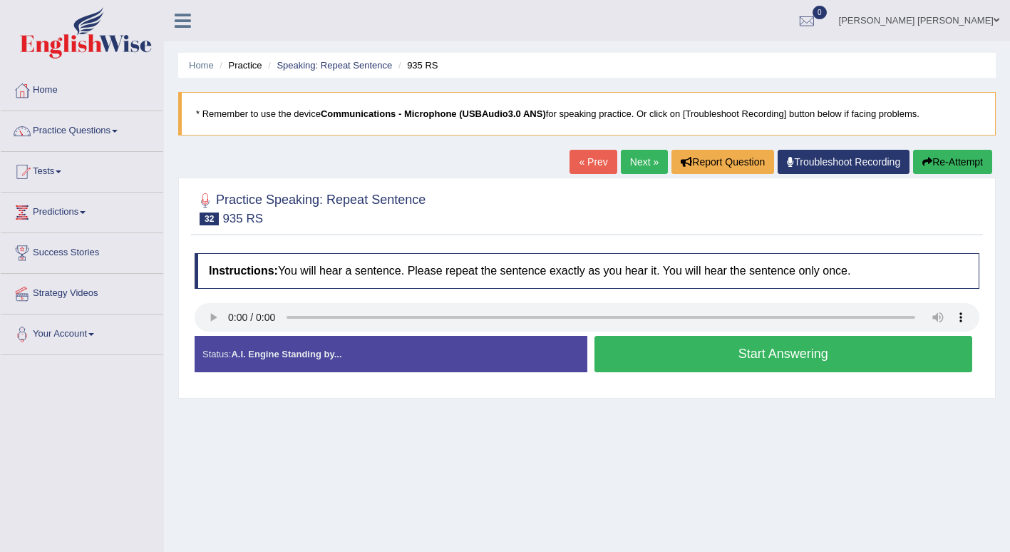
click at [674, 362] on button "Start Answering" at bounding box center [783, 354] width 378 height 36
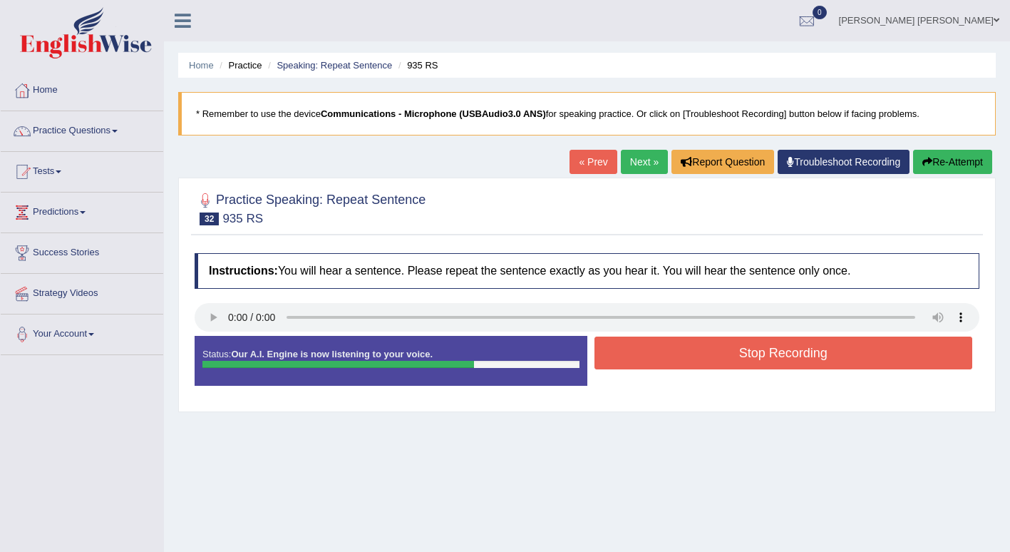
click at [674, 362] on button "Stop Recording" at bounding box center [783, 352] width 378 height 33
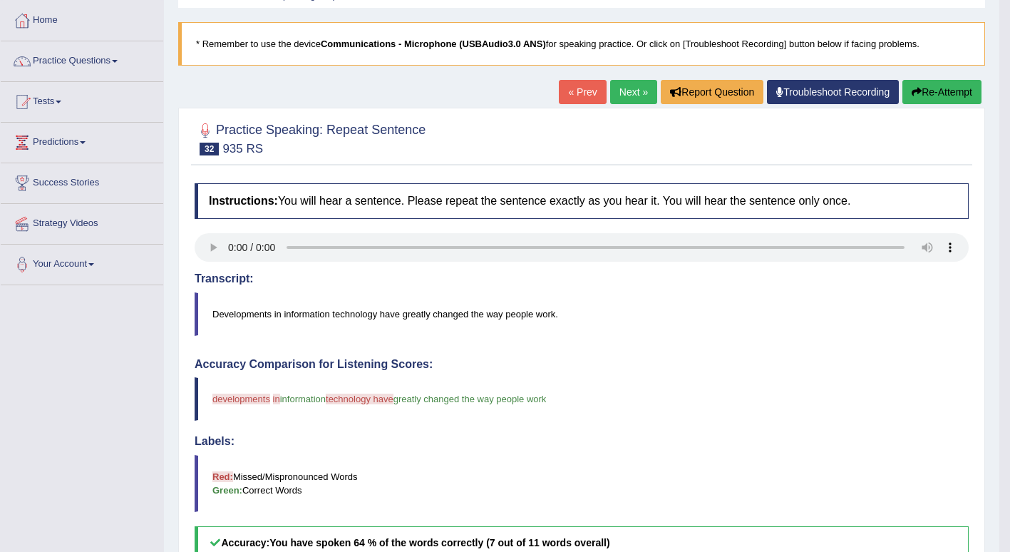
scroll to position [62, 0]
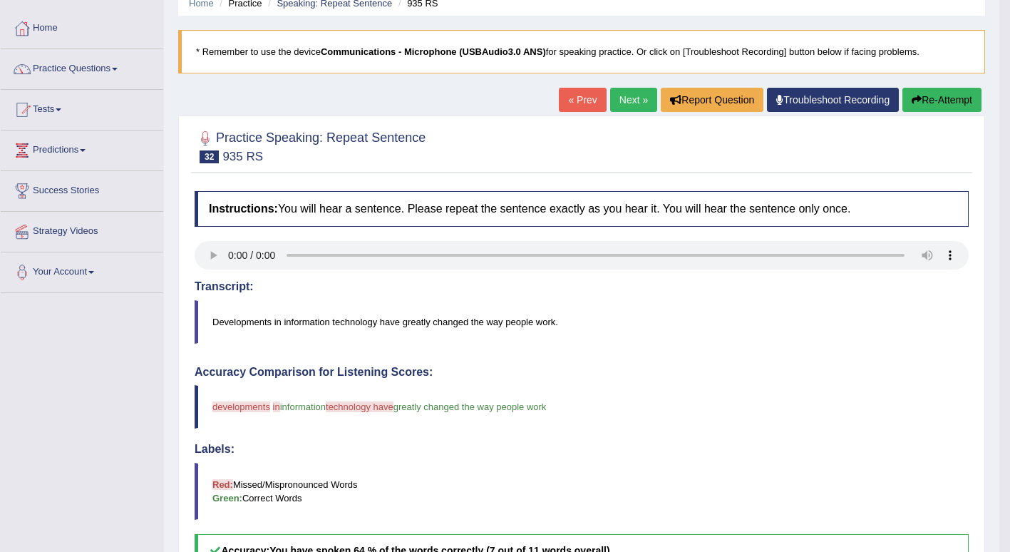
click at [953, 98] on button "Re-Attempt" at bounding box center [941, 100] width 79 height 24
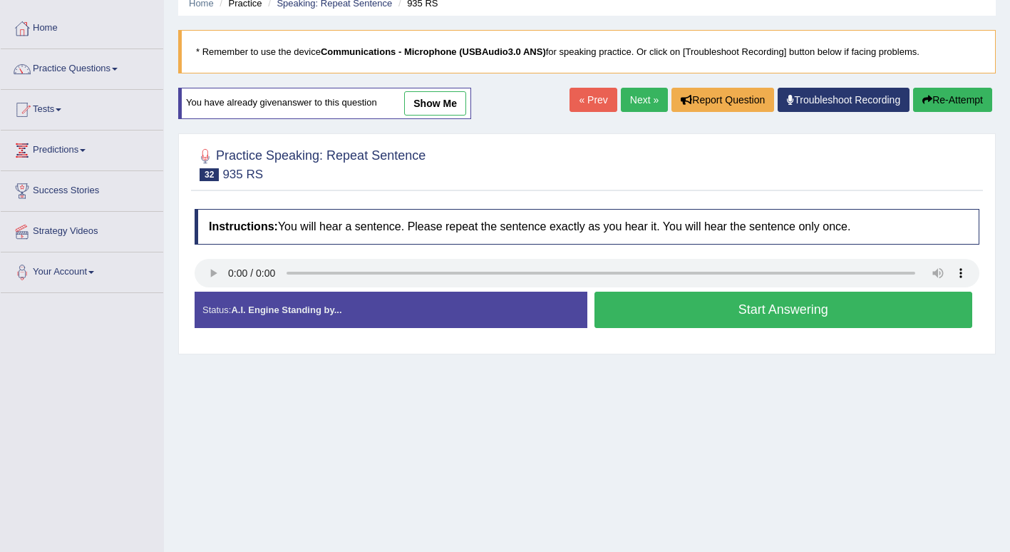
click at [681, 308] on button "Start Answering" at bounding box center [783, 309] width 378 height 36
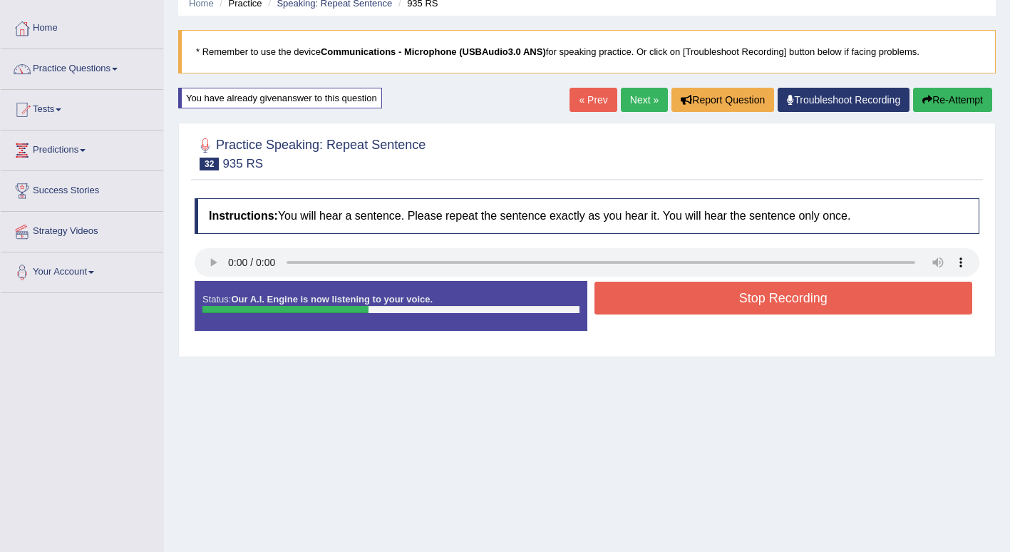
click at [708, 299] on button "Stop Recording" at bounding box center [783, 298] width 378 height 33
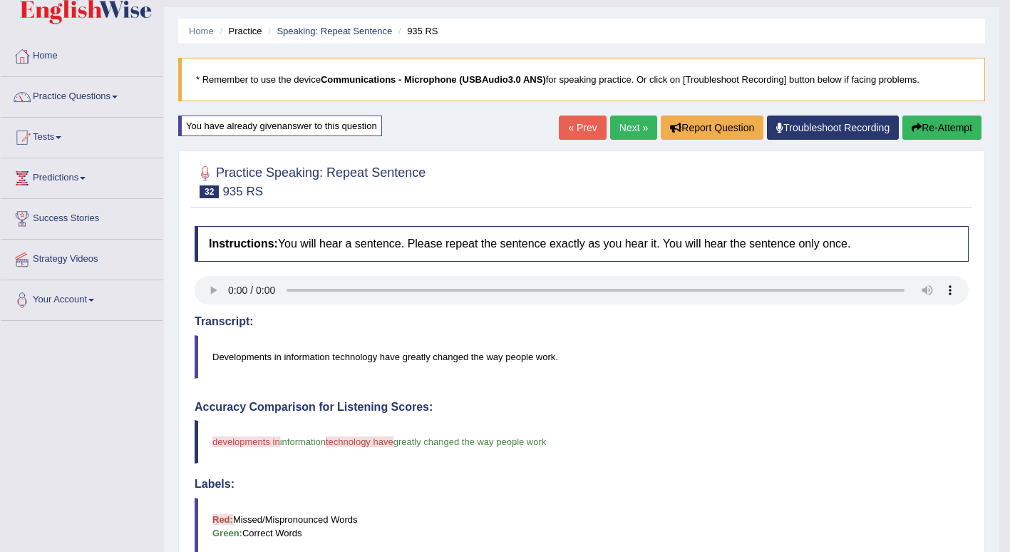
scroll to position [33, 0]
click at [962, 125] on button "Re-Attempt" at bounding box center [941, 128] width 79 height 24
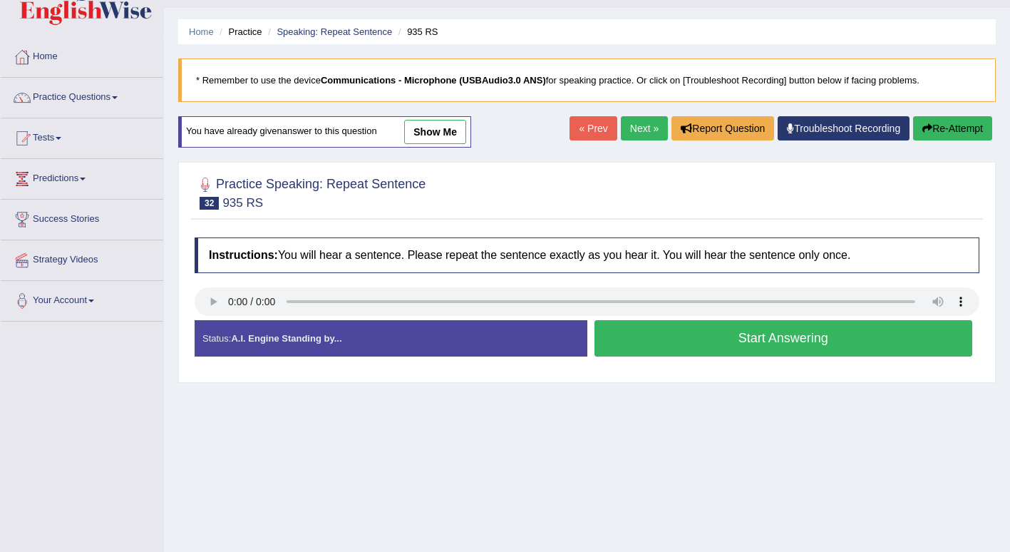
scroll to position [33, 0]
click at [761, 342] on button "Start Answering" at bounding box center [783, 338] width 378 height 36
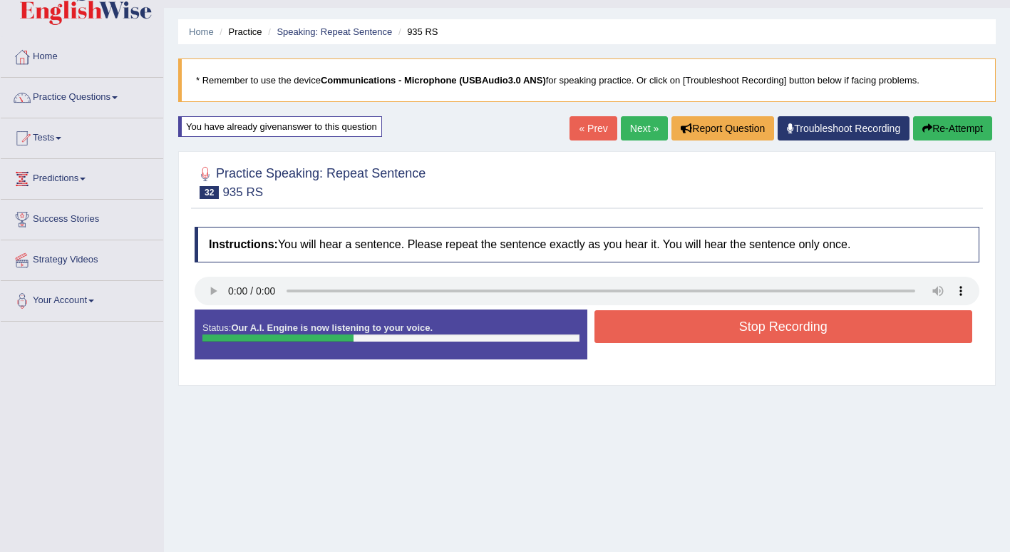
click at [845, 328] on button "Stop Recording" at bounding box center [783, 326] width 378 height 33
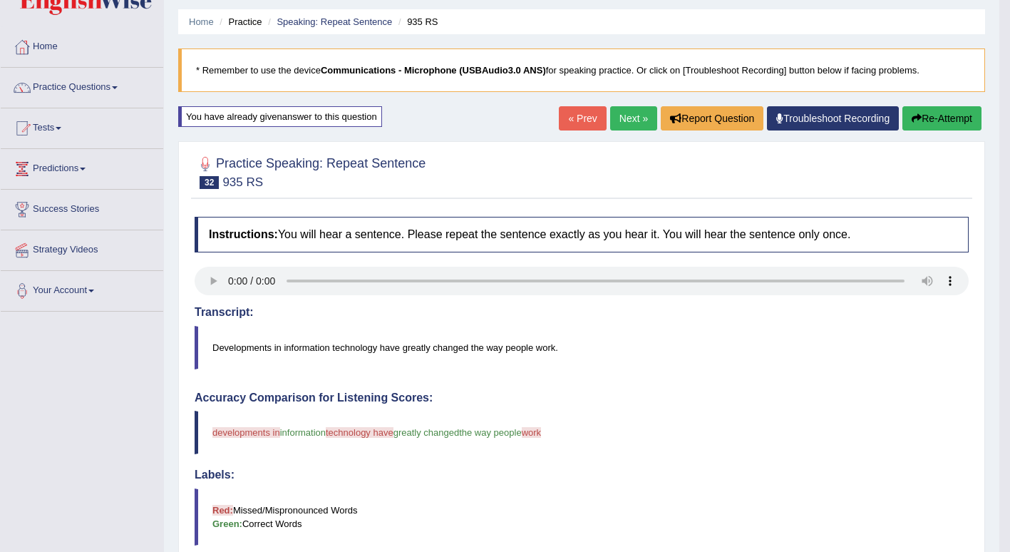
scroll to position [31, 0]
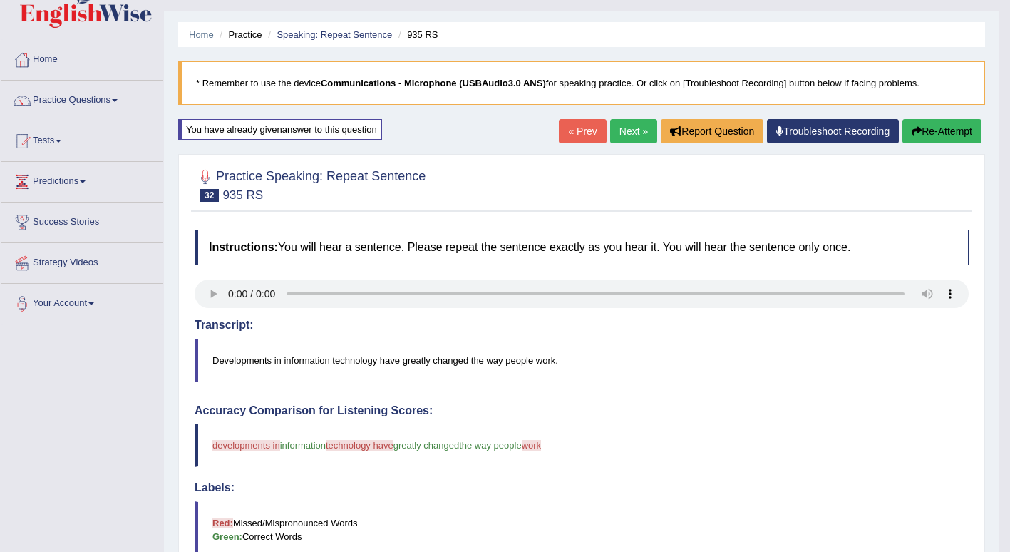
click at [946, 133] on button "Re-Attempt" at bounding box center [941, 131] width 79 height 24
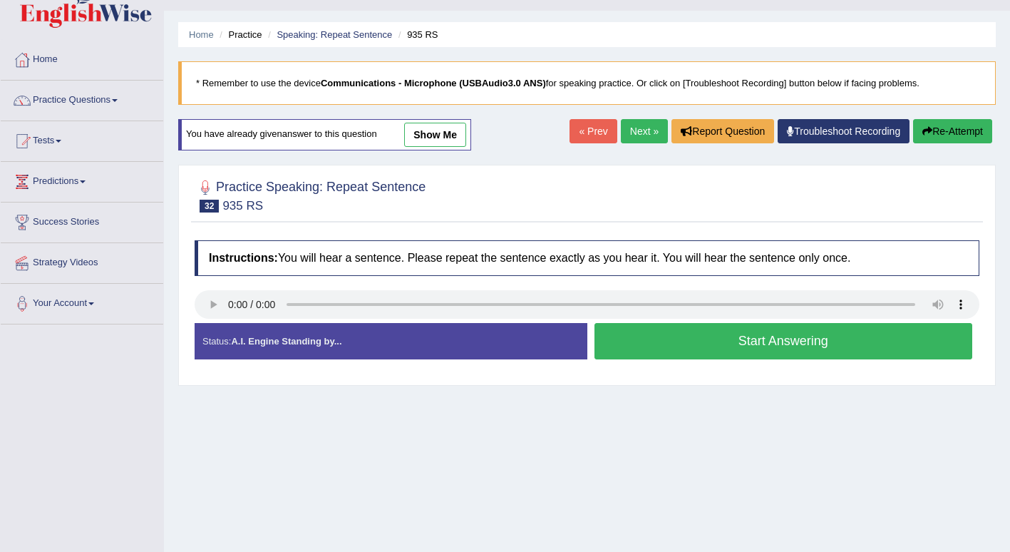
scroll to position [31, 0]
click at [824, 342] on button "Start Answering" at bounding box center [783, 341] width 378 height 36
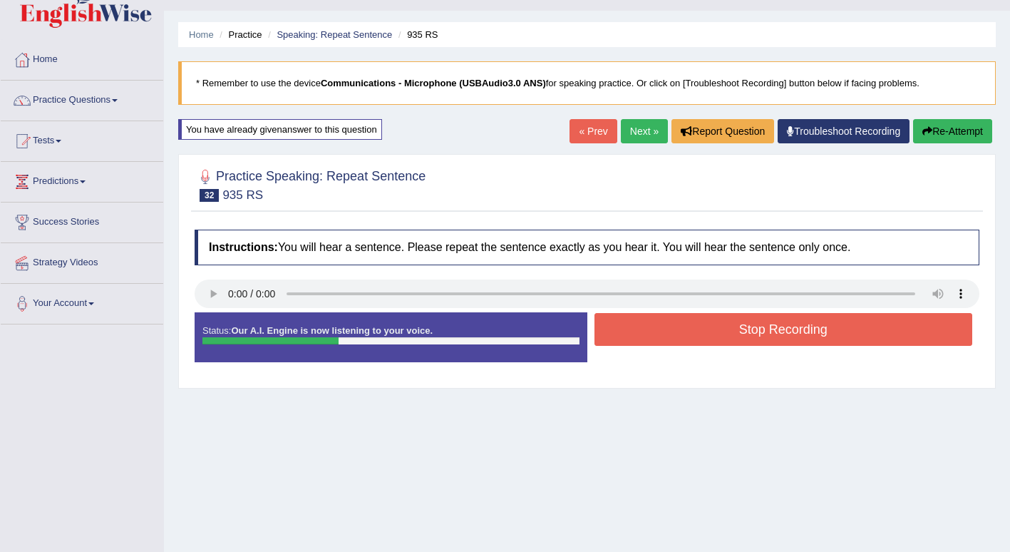
click at [847, 329] on button "Stop Recording" at bounding box center [783, 329] width 378 height 33
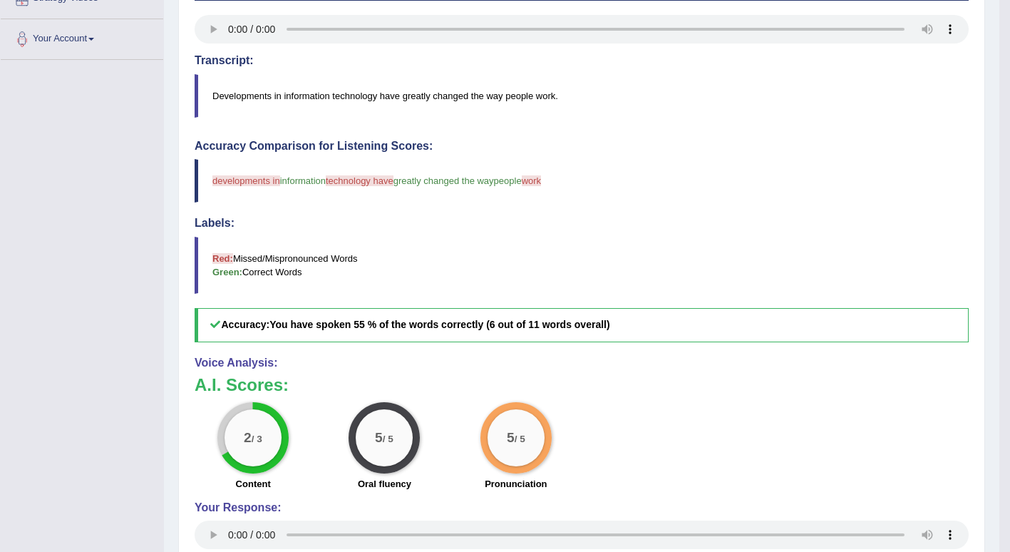
scroll to position [310, 0]
